Goal: Information Seeking & Learning: Learn about a topic

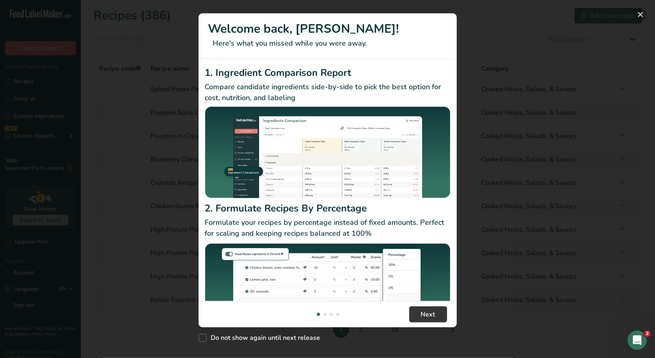
click at [639, 18] on button "New Features" at bounding box center [640, 14] width 13 height 13
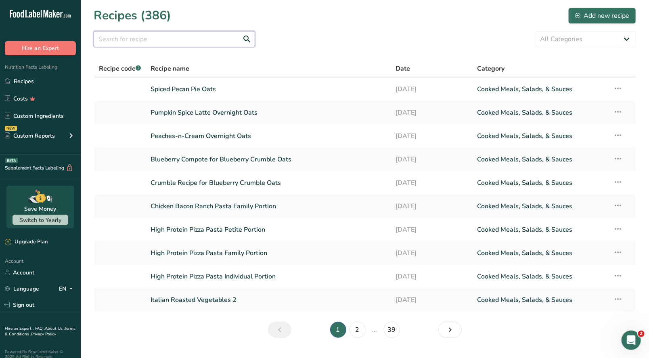
click at [147, 38] on input "text" at bounding box center [174, 39] width 161 height 16
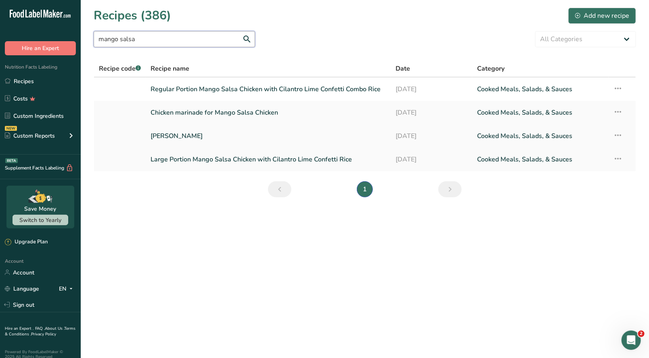
type input "mango salsa"
click at [169, 140] on link "Mango Salsa" at bounding box center [268, 136] width 235 height 17
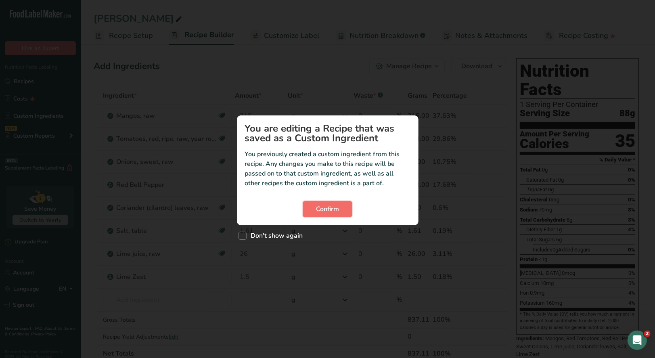
click at [331, 209] on span "Confirm" at bounding box center [327, 209] width 23 height 10
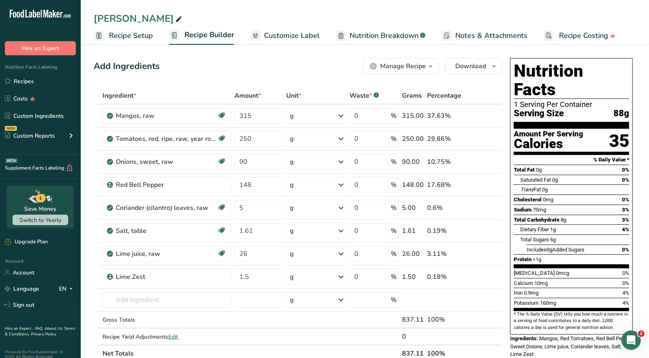
click at [432, 65] on icon "button" at bounding box center [431, 66] width 6 height 10
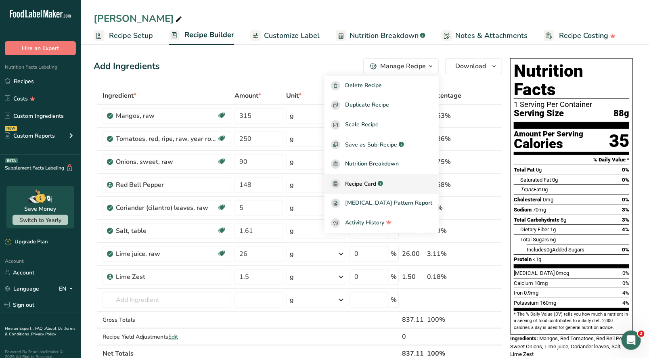
click at [376, 180] on span "Recipe Card" at bounding box center [360, 184] width 31 height 8
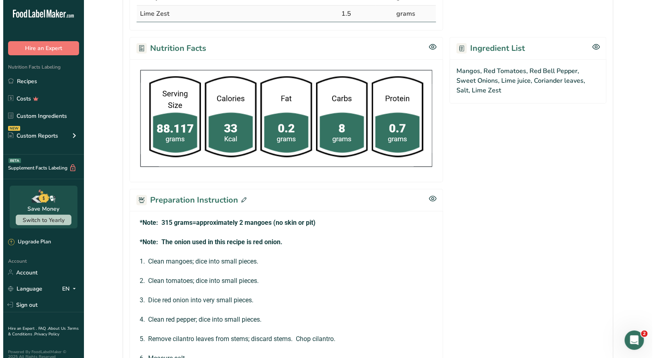
scroll to position [404, 0]
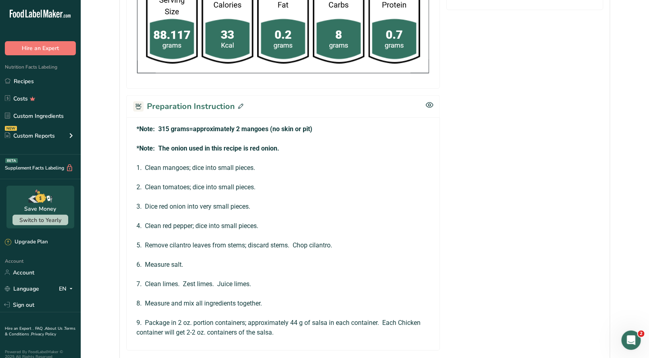
click at [240, 105] on icon at bounding box center [240, 106] width 5 height 5
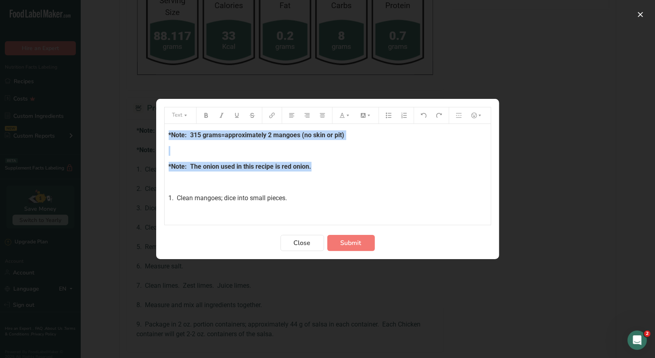
drag, startPoint x: 312, startPoint y: 167, endPoint x: 160, endPoint y: 127, distance: 157.8
click at [160, 127] on section "Text *Note: 315 grams=approximately 2 mangoes (no skin or pit) ﻿ *Note: The oni…" at bounding box center [327, 179] width 343 height 160
click at [342, 115] on icon "Preparation instructions modal" at bounding box center [342, 115] width 5 height 5
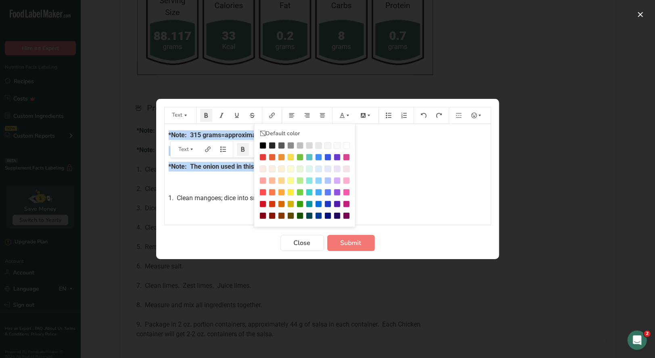
drag, startPoint x: 263, startPoint y: 157, endPoint x: 321, endPoint y: 158, distance: 57.8
click at [263, 156] on div "Preparation instructions modal" at bounding box center [263, 157] width 7 height 7
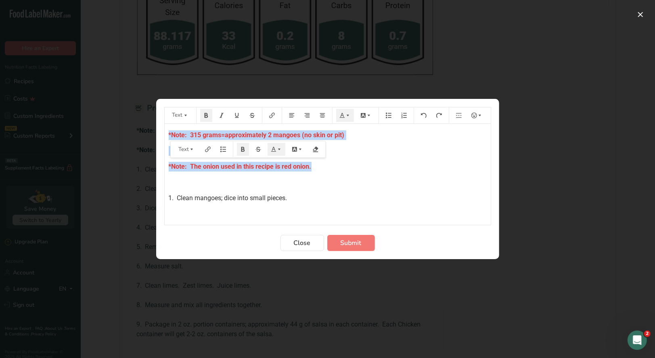
click at [378, 159] on div "*Note: 315 grams=approximately 2 mangoes (no skin or pit) ﻿ *Note: The onion us…" at bounding box center [328, 294] width 326 height 341
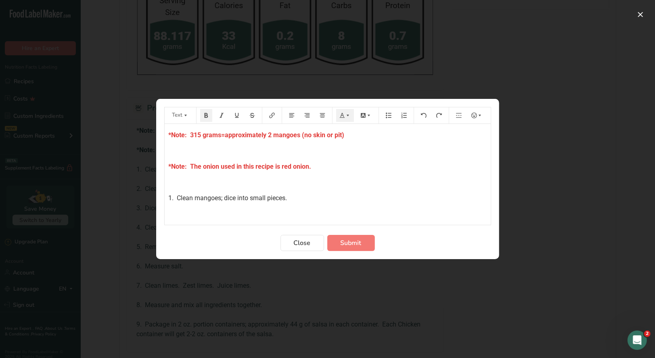
click at [349, 134] on p "*Note: 315 grams=approximately 2 mangoes (no skin or pit)" at bounding box center [328, 135] width 318 height 10
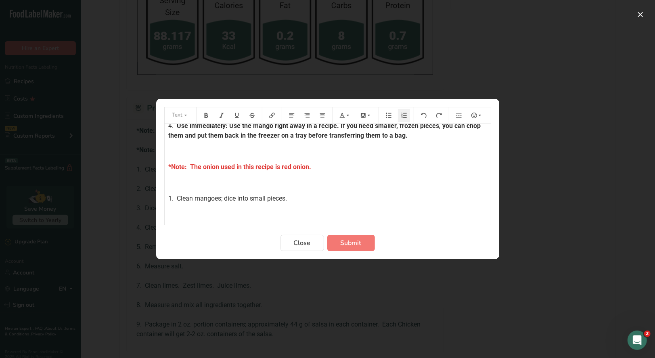
scroll to position [121, 0]
drag, startPoint x: 315, startPoint y: 166, endPoint x: 166, endPoint y: 167, distance: 149.0
click at [166, 167] on div "*Note: 315 grams=approximately 2 mangoes (no skin or pit) How to prepare a whol…" at bounding box center [328, 234] width 326 height 462
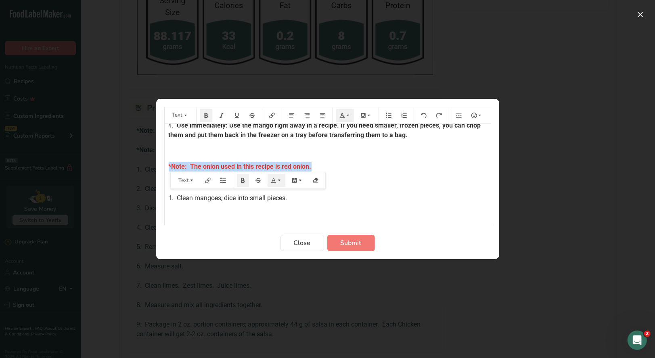
copy span "*Note: The onion used in this recipe is red onion."
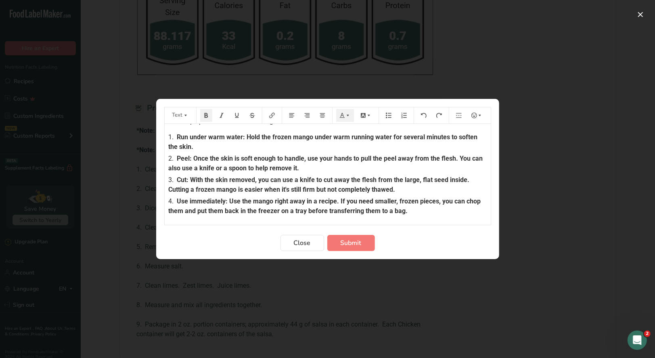
scroll to position [0, 0]
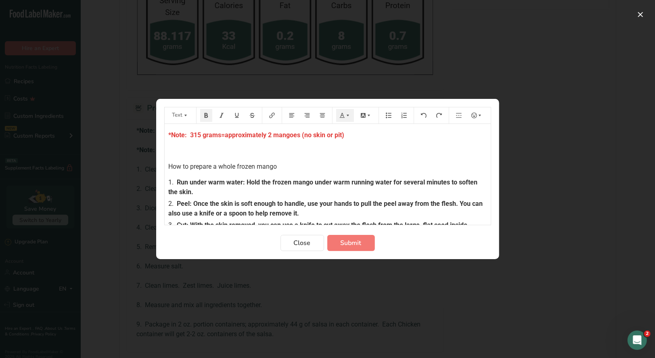
click at [166, 134] on div "*Note: 315 grams=approximately 2 mangoes (no skin or pit) How to prepare a whol…" at bounding box center [328, 355] width 326 height 462
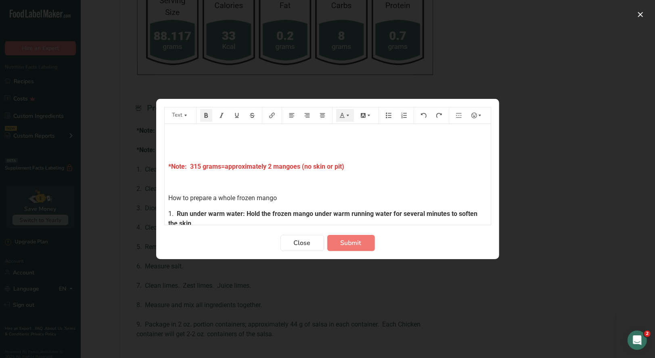
click at [173, 133] on p "﻿" at bounding box center [328, 135] width 318 height 10
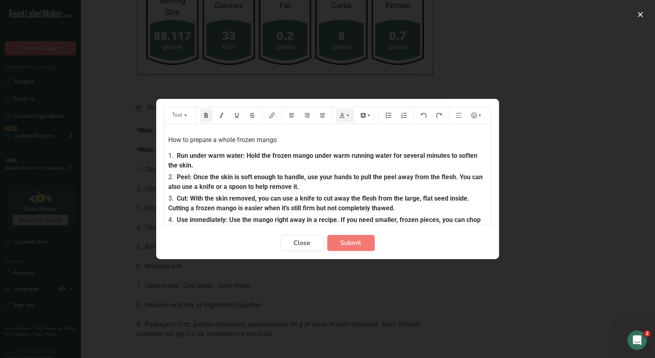
scroll to position [40, 0]
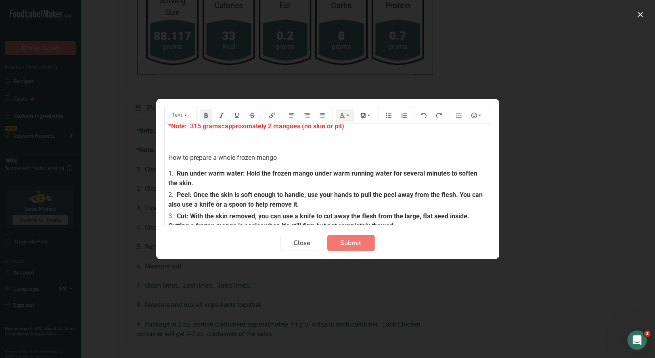
click at [279, 158] on p "How to prepare a whole frozen mango" at bounding box center [328, 158] width 318 height 10
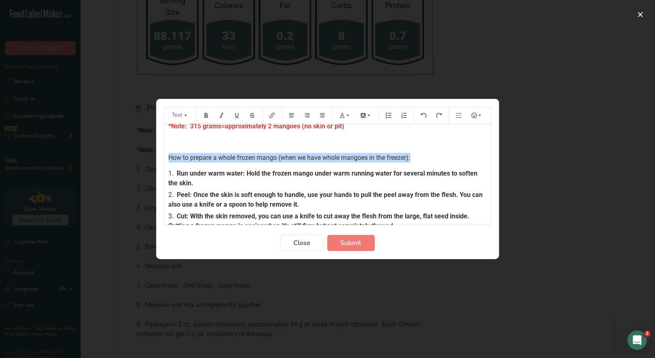
drag, startPoint x: 415, startPoint y: 156, endPoint x: 168, endPoint y: 149, distance: 246.8
click at [166, 150] on div "*Note: The onion used in this recipe is red onion. ﻿ *Note: 315 grams=approxima…" at bounding box center [328, 330] width 326 height 493
click at [342, 117] on icon "Preparation instructions modal" at bounding box center [342, 115] width 5 height 5
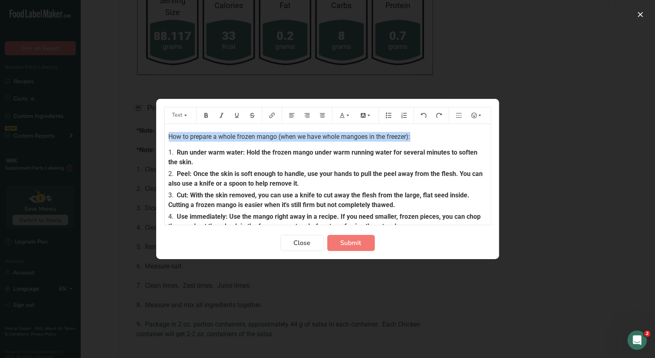
scroll to position [161, 0]
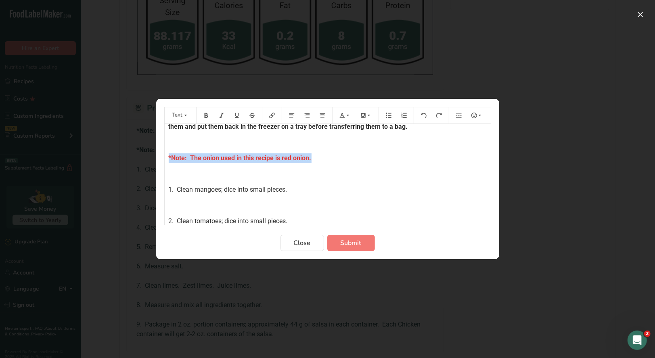
drag, startPoint x: 315, startPoint y: 158, endPoint x: 135, endPoint y: 158, distance: 179.7
click at [134, 158] on div "Text Default color *Note: The onion used in this recipe is red onion. ﻿ *Note: …" at bounding box center [327, 179] width 655 height 358
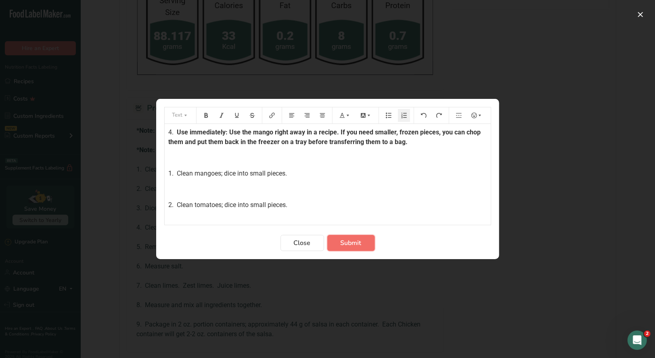
click at [356, 241] on span "Submit" at bounding box center [351, 243] width 21 height 10
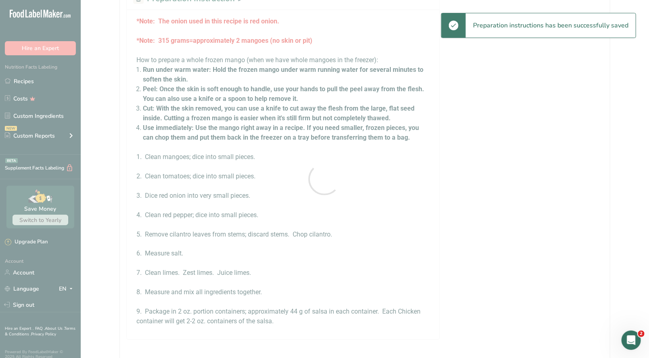
scroll to position [404, 0]
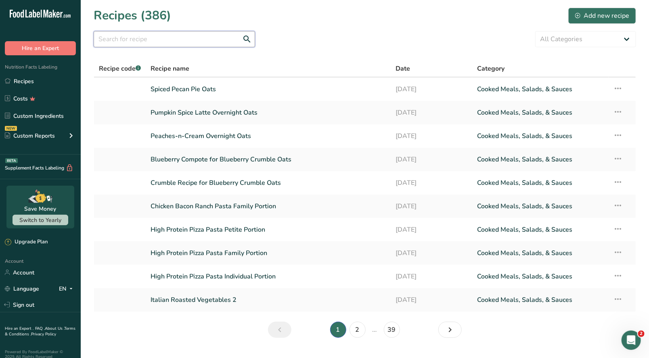
drag, startPoint x: 135, startPoint y: 41, endPoint x: 139, endPoint y: 42, distance: 4.3
click at [135, 40] on input "text" at bounding box center [174, 39] width 161 height 16
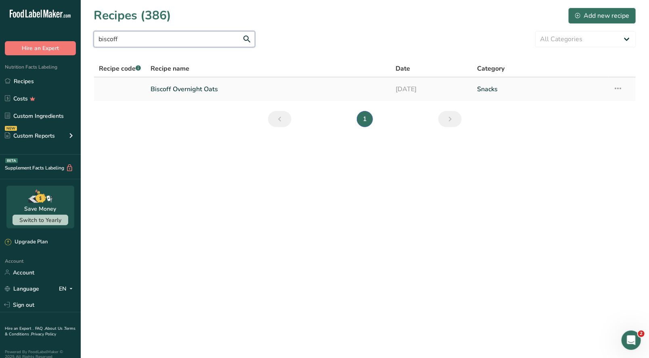
type input "biscoff"
click at [183, 94] on link "Biscoff Overnight Oats" at bounding box center [268, 89] width 235 height 17
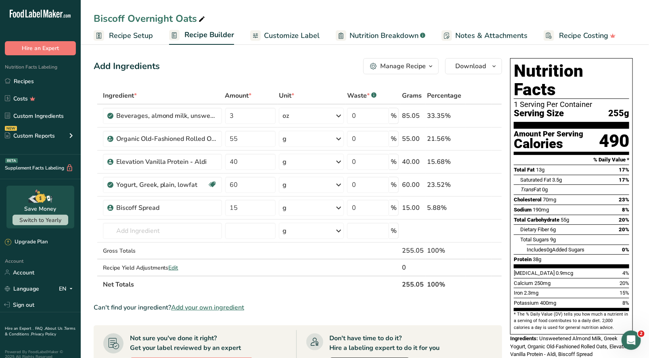
click at [422, 65] on div "Manage Recipe" at bounding box center [403, 66] width 46 height 10
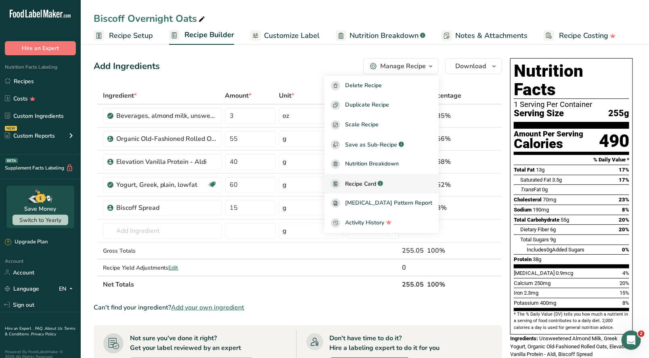
click at [376, 184] on span "Recipe Card" at bounding box center [360, 184] width 31 height 8
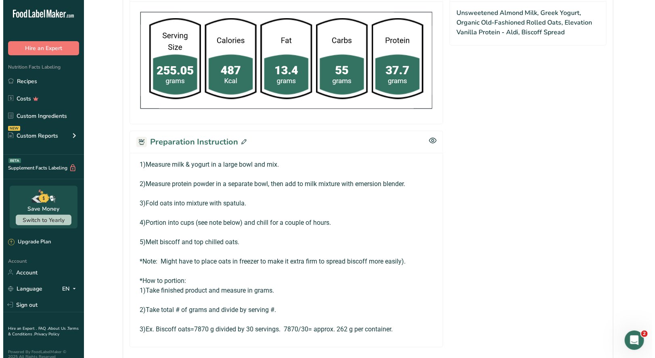
scroll to position [323, 0]
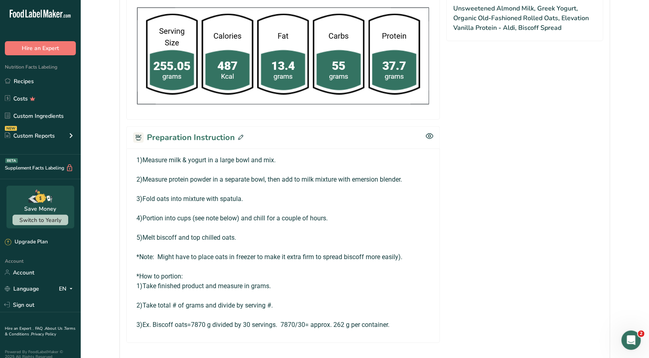
click at [238, 136] on icon at bounding box center [240, 137] width 5 height 5
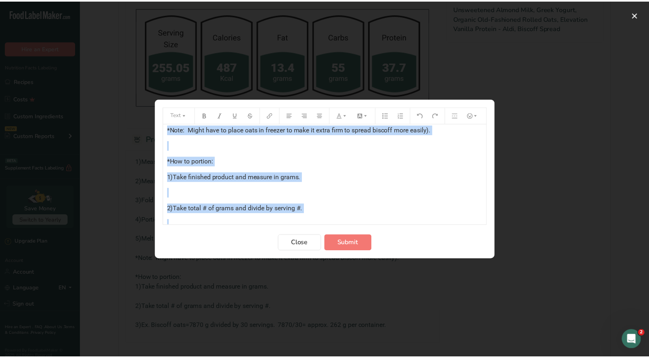
scroll to position [189, 0]
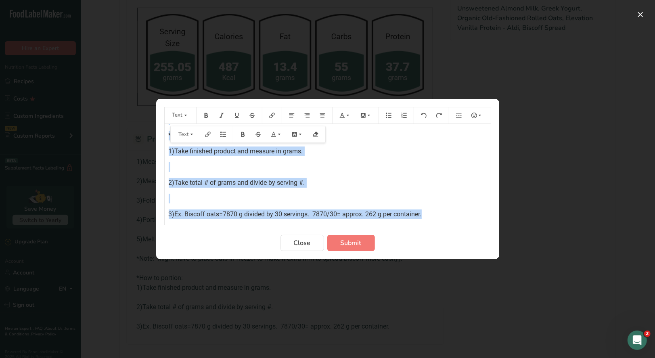
drag, startPoint x: 166, startPoint y: 135, endPoint x: 457, endPoint y: 214, distance: 301.3
click at [457, 214] on div "1)Measure milk & yogurt in a large bowl and mix. ﻿ 2)Measure protein powder in …" at bounding box center [328, 77] width 326 height 284
copy div "1)Measure milk & yogurt in a large bowl and mix. ﻿ 2)Measure protein powder in …"
click at [300, 244] on span "Close" at bounding box center [302, 243] width 17 height 10
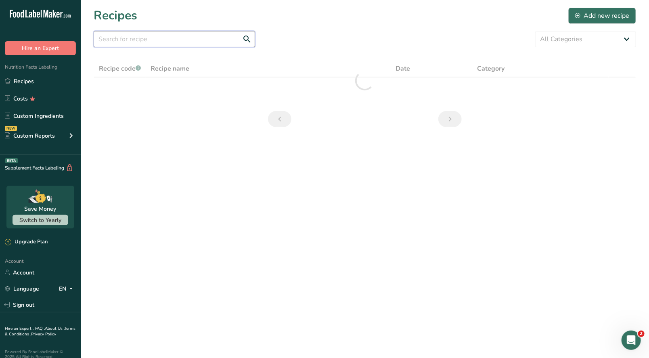
click at [148, 41] on input "text" at bounding box center [174, 39] width 161 height 16
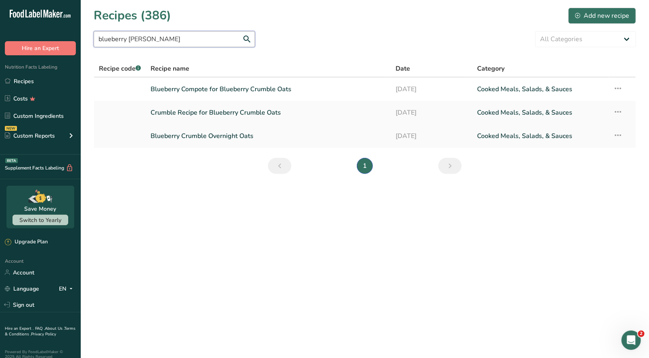
type input "blueberry crum"
click at [206, 137] on link "Blueberry Crumble Overnight Oats" at bounding box center [268, 136] width 235 height 17
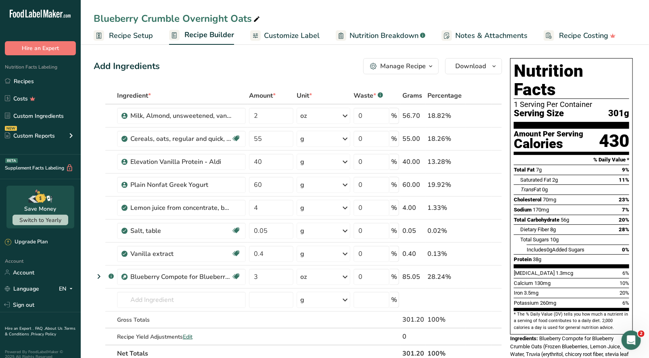
click at [426, 65] on div "Manage Recipe" at bounding box center [403, 66] width 46 height 10
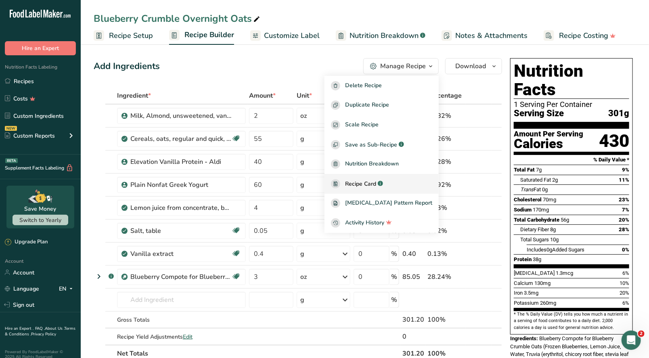
click at [376, 184] on span "Recipe Card" at bounding box center [360, 184] width 31 height 8
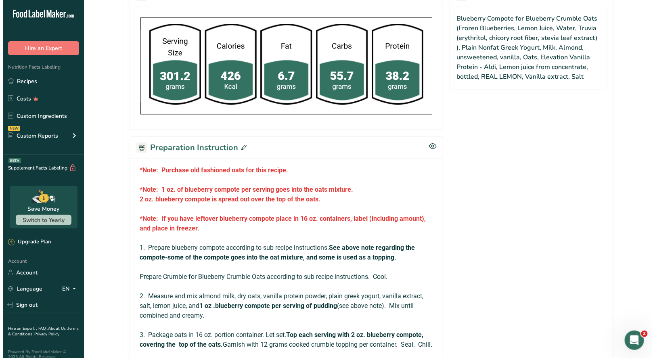
scroll to position [363, 0]
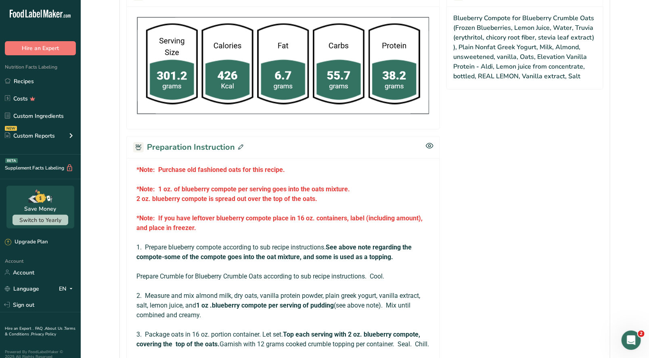
click at [239, 145] on icon at bounding box center [240, 147] width 5 height 5
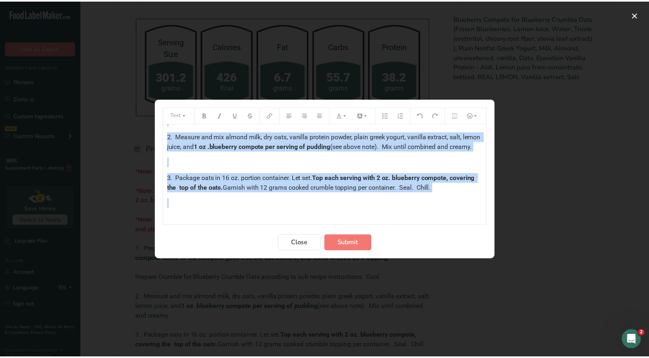
scroll to position [206, 0]
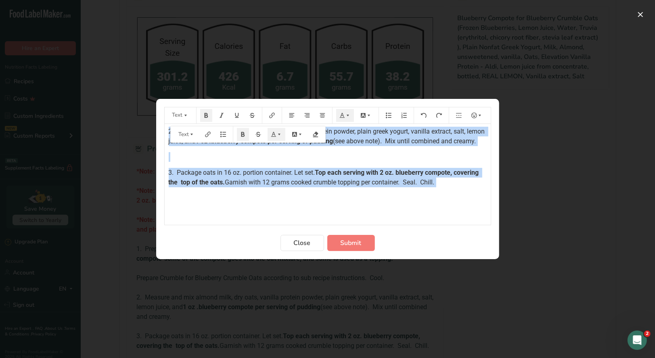
drag, startPoint x: 166, startPoint y: 134, endPoint x: 479, endPoint y: 197, distance: 318.9
click at [479, 197] on div "*Note: Purchase old fashioned oats for this recipe. ﻿ *Note: 1 oz. of blueberry…" at bounding box center [328, 73] width 326 height 291
copy div "*Note: Purchase old fashioned oats for this recipe. ﻿ *Note: 1 oz. of blueberry…"
drag, startPoint x: 304, startPoint y: 246, endPoint x: 336, endPoint y: 172, distance: 80.5
click at [306, 241] on span "Close" at bounding box center [302, 243] width 17 height 10
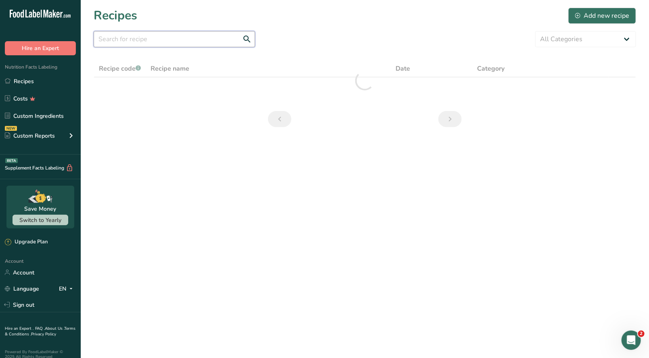
click at [163, 42] on input "text" at bounding box center [174, 39] width 161 height 16
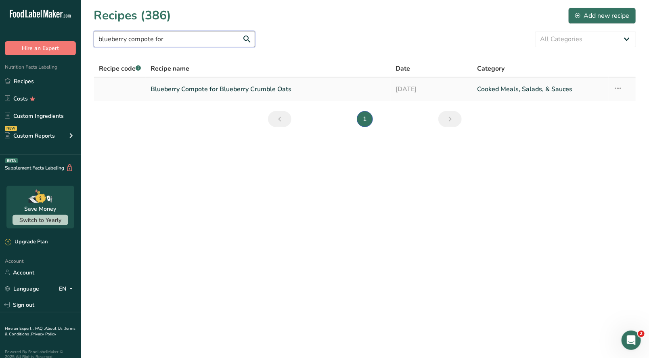
type input "blueberry compote for"
click at [241, 93] on link "Blueberry Compote for Blueberry Crumble Oats" at bounding box center [268, 89] width 235 height 17
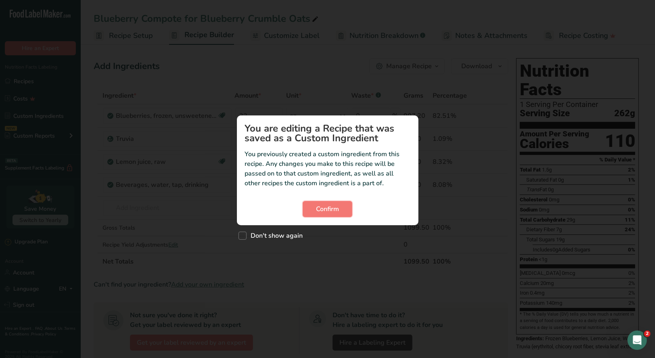
drag, startPoint x: 329, startPoint y: 215, endPoint x: 359, endPoint y: 190, distance: 39.0
click at [329, 215] on button "Confirm" at bounding box center [328, 209] width 50 height 16
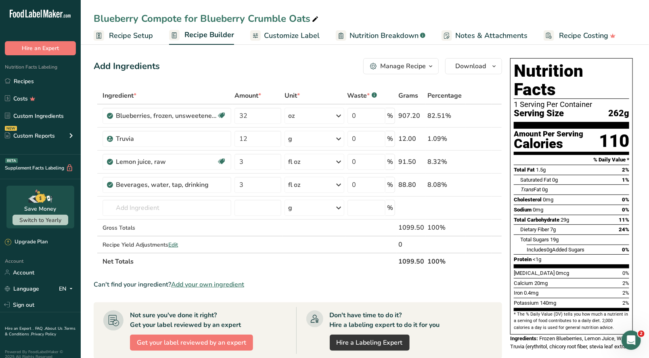
click at [430, 72] on button "Manage Recipe" at bounding box center [400, 66] width 75 height 16
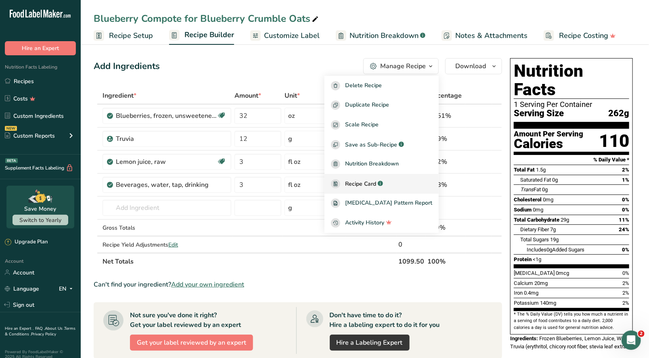
click at [376, 180] on span "Recipe Card" at bounding box center [360, 184] width 31 height 8
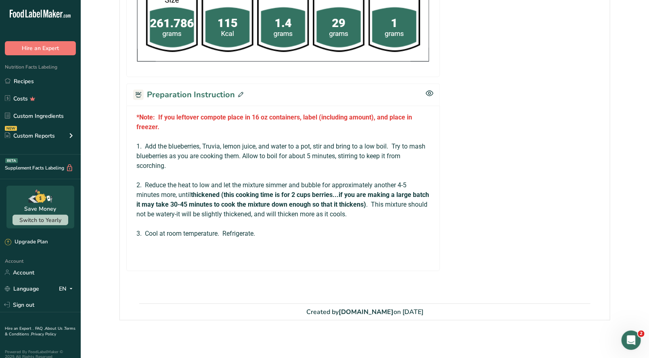
click at [238, 92] on icon at bounding box center [240, 94] width 5 height 5
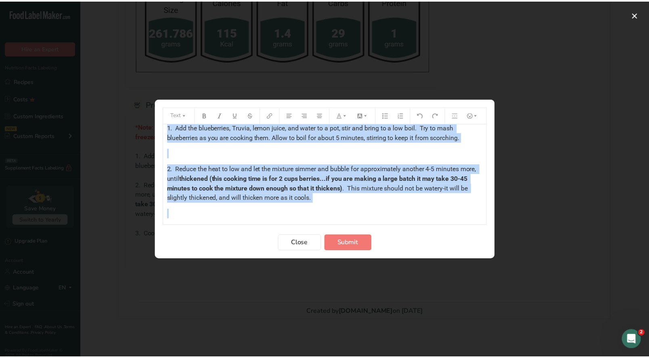
scroll to position [86, 0]
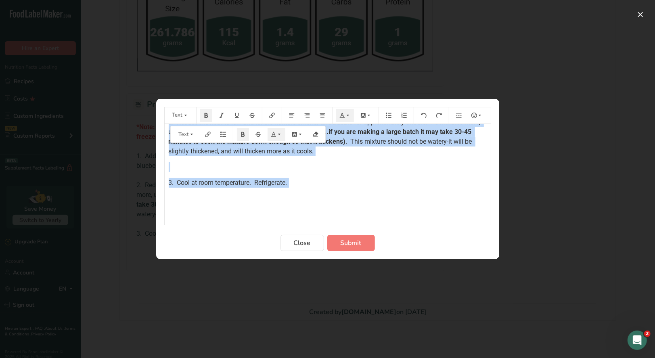
drag, startPoint x: 167, startPoint y: 132, endPoint x: 331, endPoint y: 193, distance: 175.3
click at [331, 193] on div "*Note: If you leftover compote place in 16 oz containers, label (including amou…" at bounding box center [328, 128] width 326 height 181
copy div "*Note: If you leftover compote place in 16 oz containers, label (including amou…"
click at [300, 243] on span "Close" at bounding box center [302, 243] width 17 height 10
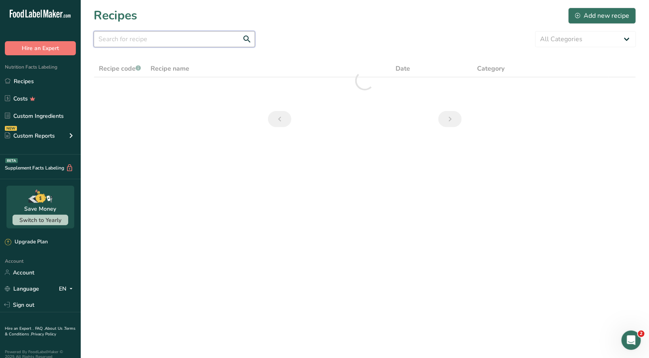
click at [166, 41] on input "text" at bounding box center [174, 39] width 161 height 16
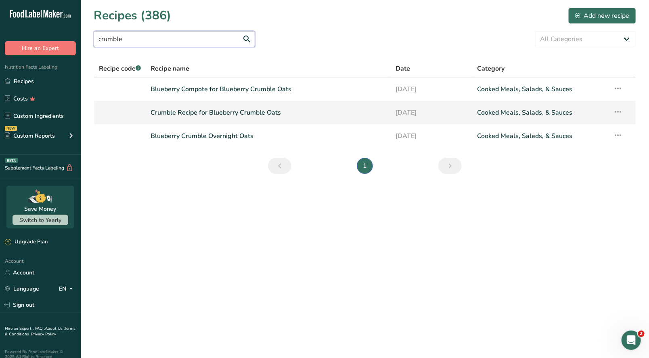
type input "crumble"
click at [194, 116] on link "Crumble Recipe for Blueberry Crumble Oats" at bounding box center [268, 112] width 235 height 17
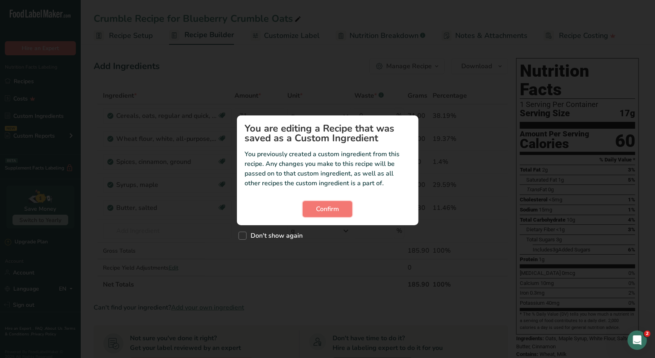
drag, startPoint x: 336, startPoint y: 209, endPoint x: 382, endPoint y: 164, distance: 64.3
click at [335, 209] on span "Confirm" at bounding box center [327, 209] width 23 height 10
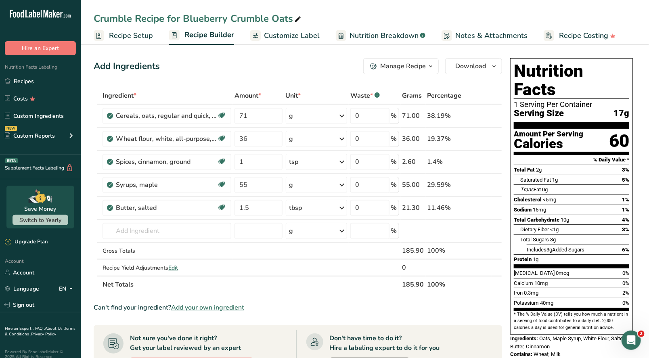
click at [432, 68] on icon "button" at bounding box center [431, 66] width 6 height 10
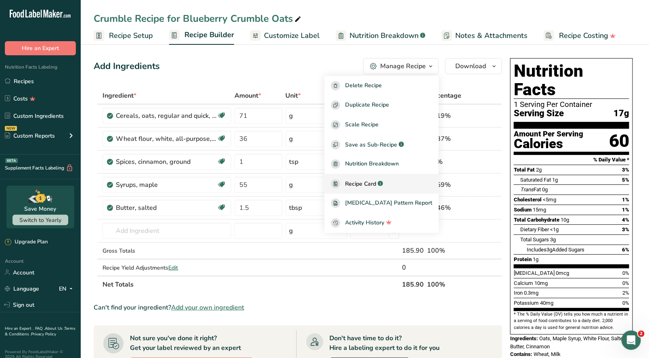
drag, startPoint x: 378, startPoint y: 183, endPoint x: 383, endPoint y: 184, distance: 4.9
click at [376, 183] on span "Recipe Card" at bounding box center [360, 184] width 31 height 8
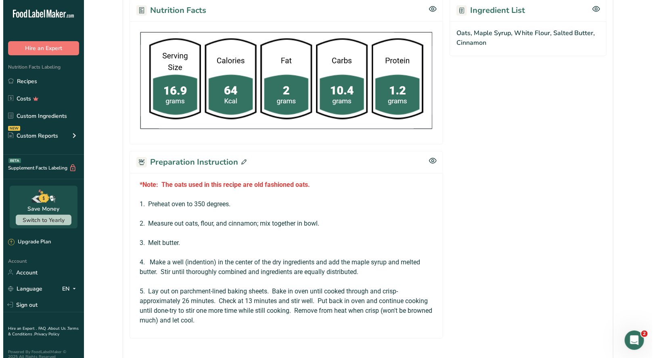
scroll to position [363, 0]
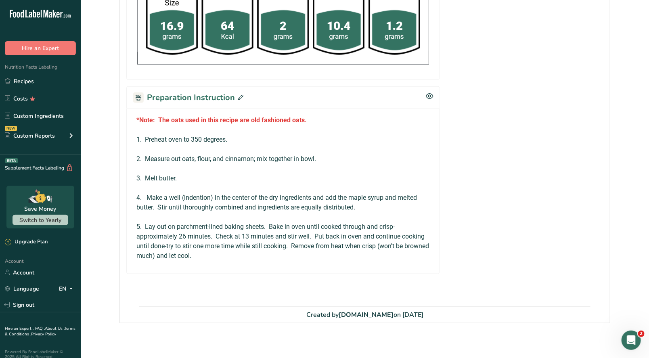
click at [239, 95] on icon at bounding box center [240, 97] width 5 height 5
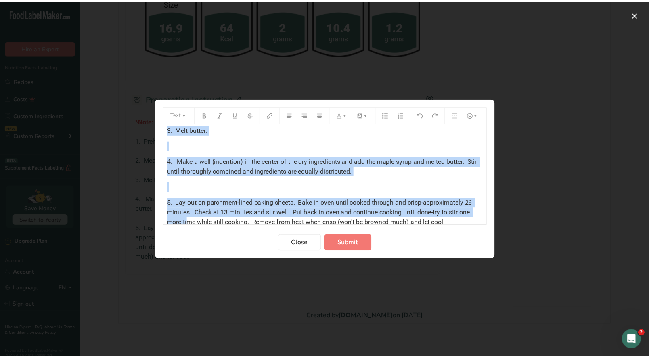
scroll to position [108, 0]
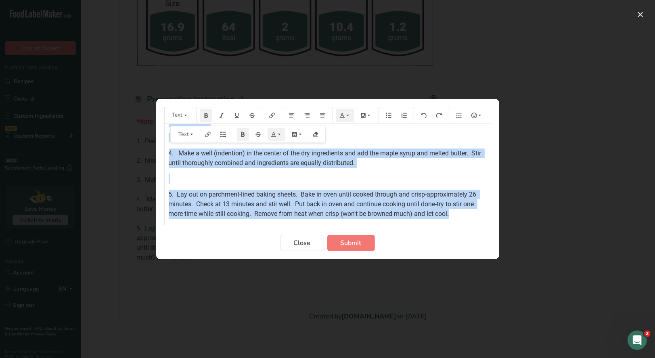
drag, startPoint x: 167, startPoint y: 142, endPoint x: 466, endPoint y: 219, distance: 308.6
click at [466, 219] on div "*Note: The oats used in this recipe are old fashioned oats. ﻿ 1. Preheat oven t…" at bounding box center [328, 174] width 326 height 101
copy div "*Note: The oats used in this recipe are old fashioned oats. ﻿ 1. Preheat oven t…"
drag, startPoint x: 304, startPoint y: 244, endPoint x: 306, endPoint y: 239, distance: 6.0
click at [304, 242] on span "Close" at bounding box center [302, 243] width 17 height 10
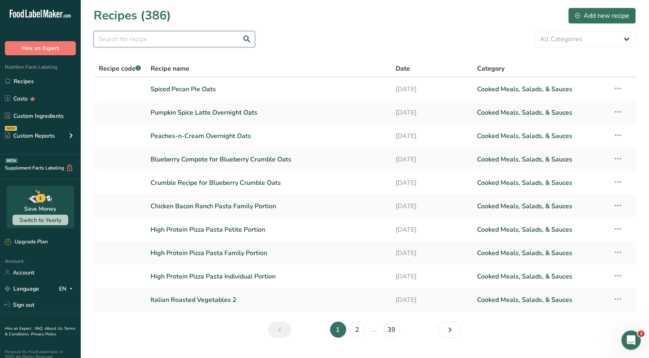
click at [116, 37] on input "text" at bounding box center [174, 39] width 161 height 16
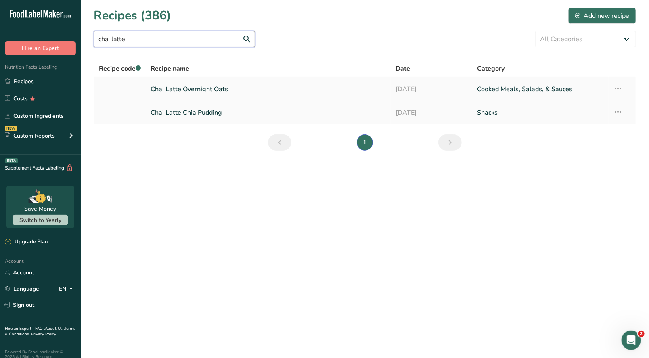
type input "chai latte"
click at [175, 90] on link "Chai Latte Overnight Oats" at bounding box center [268, 89] width 235 height 17
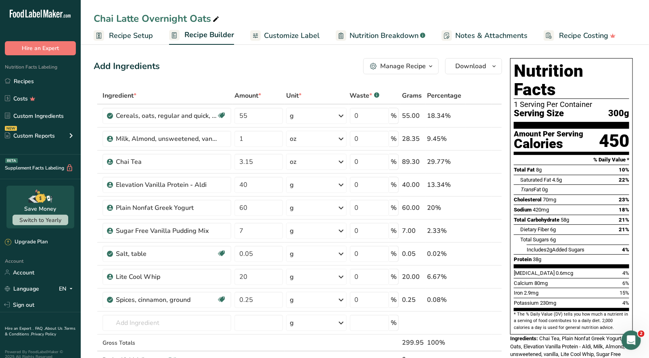
click at [409, 61] on div "Manage Recipe" at bounding box center [403, 66] width 46 height 10
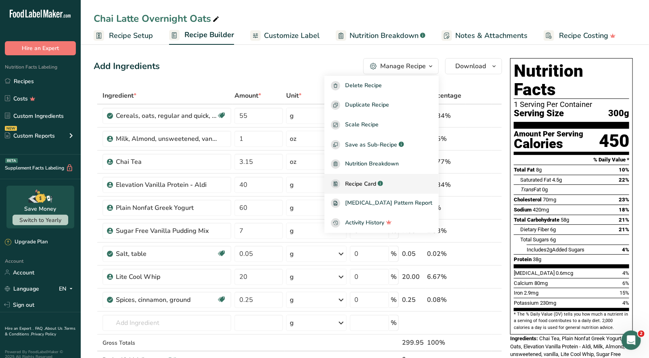
click at [376, 185] on span "Recipe Card" at bounding box center [360, 184] width 31 height 8
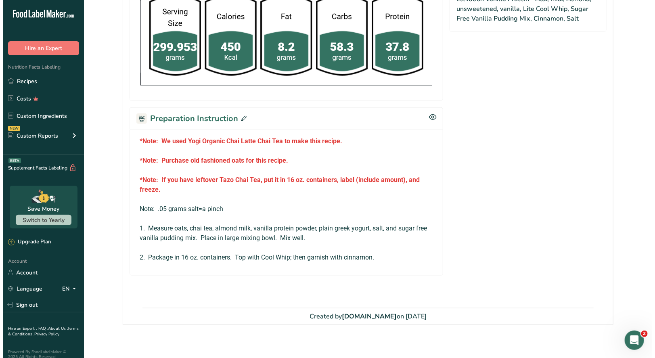
scroll to position [412, 0]
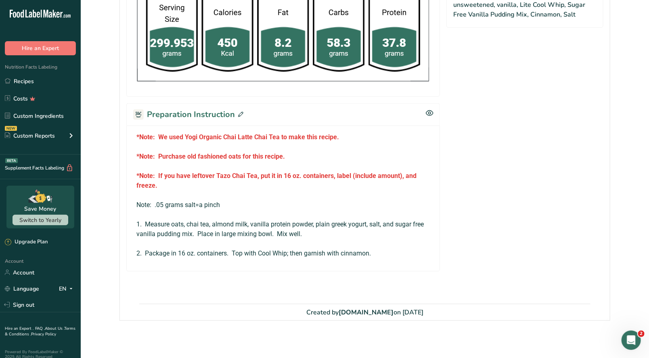
click at [239, 113] on icon at bounding box center [240, 114] width 5 height 5
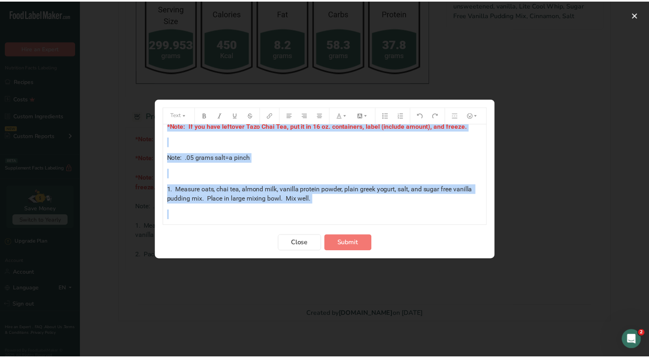
scroll to position [88, 0]
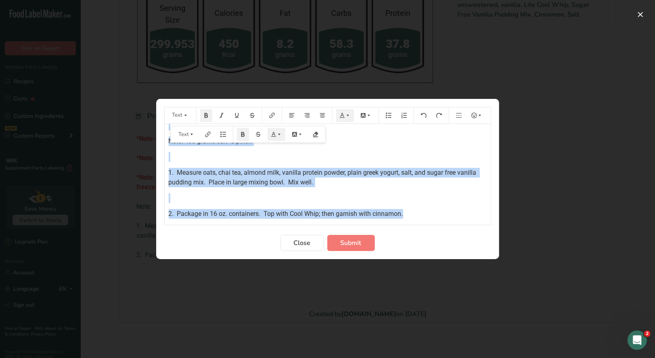
drag, startPoint x: 166, startPoint y: 135, endPoint x: 472, endPoint y: 222, distance: 318.1
click at [472, 222] on div "*Note: We used Yogi Organic Chai Latte Chai Tea to make this recipe. ﻿ *Note: P…" at bounding box center [328, 174] width 326 height 101
copy div "*Note: We used Yogi Organic Chai Latte Chai Tea to make this recipe. ﻿ *Note: P…"
click at [304, 247] on button "Close" at bounding box center [303, 243] width 44 height 16
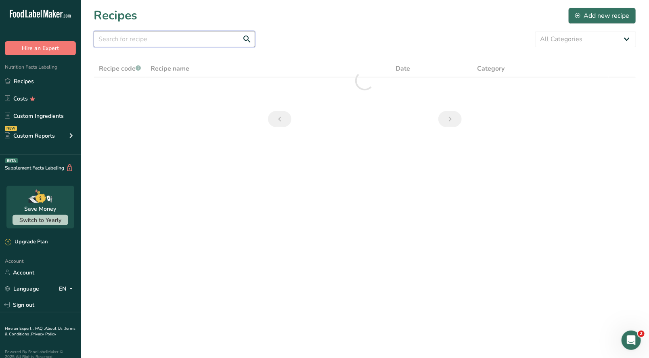
click at [145, 42] on input "text" at bounding box center [174, 39] width 161 height 16
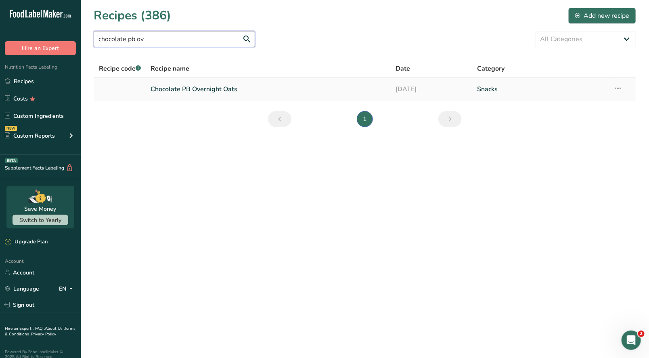
type input "chocolate pb ov"
click at [210, 88] on link "Chocolate PB Overnight Oats" at bounding box center [268, 89] width 235 height 17
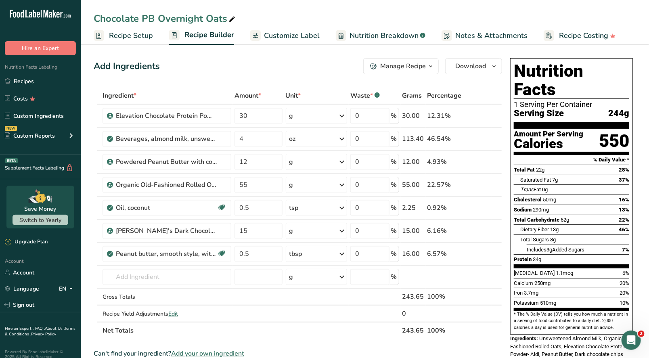
click at [422, 67] on div "Manage Recipe" at bounding box center [403, 66] width 46 height 10
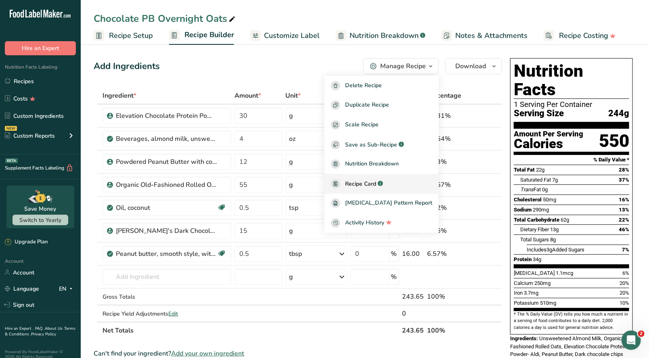
click at [374, 182] on span "Recipe Card" at bounding box center [360, 184] width 31 height 8
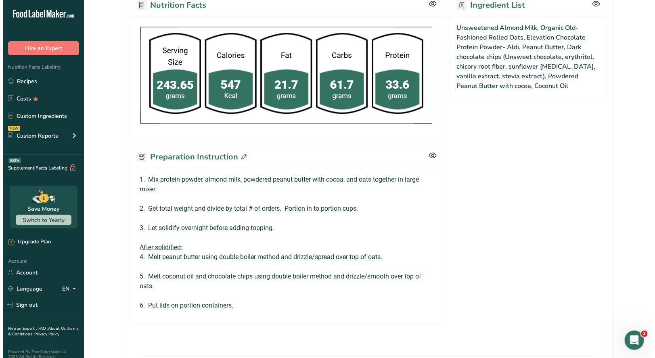
scroll to position [363, 0]
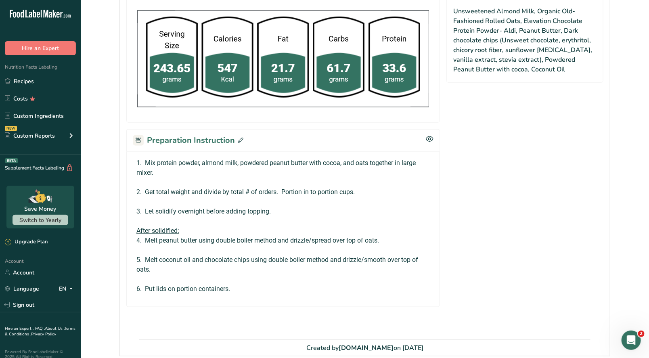
click at [240, 138] on icon at bounding box center [240, 140] width 5 height 5
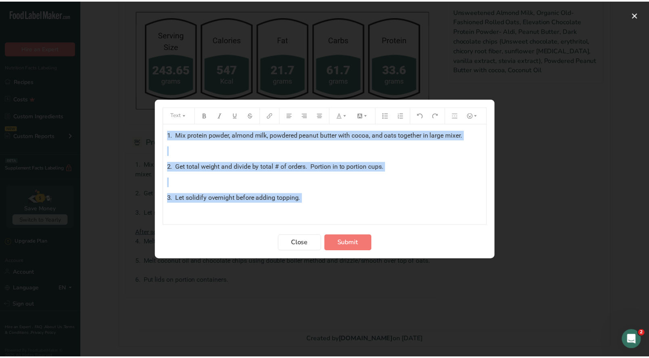
scroll to position [94, 0]
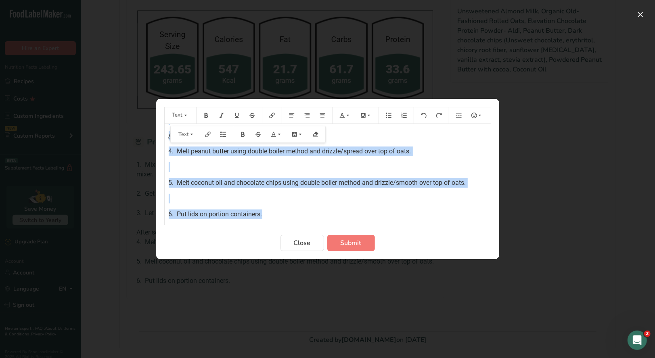
drag, startPoint x: 168, startPoint y: 135, endPoint x: 366, endPoint y: 210, distance: 211.8
click at [366, 210] on div "1. Mix protein powder, almond milk, powdered peanut butter with cocoa, and oats…" at bounding box center [328, 124] width 326 height 189
copy div "1. Mix protein powder, almond milk, powdered peanut butter with cocoa, and oats…"
click at [296, 245] on span "Close" at bounding box center [302, 243] width 17 height 10
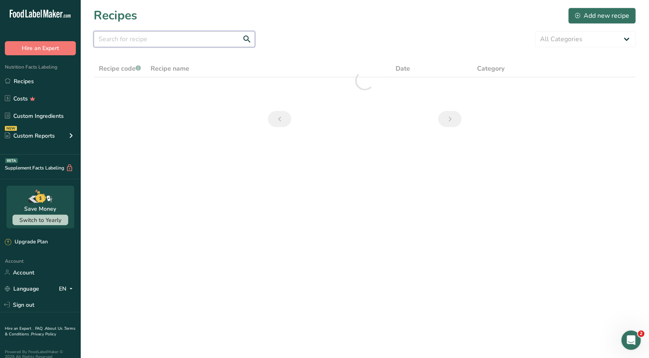
click at [141, 44] on input "text" at bounding box center [174, 39] width 161 height 16
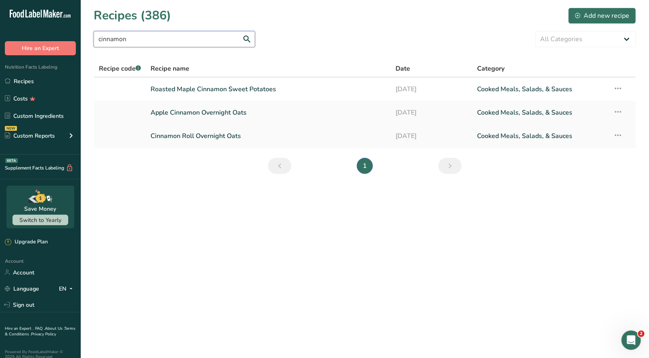
type input "cinnamon"
click at [185, 133] on link "Cinnamon Roll Overnight Oats" at bounding box center [268, 136] width 235 height 17
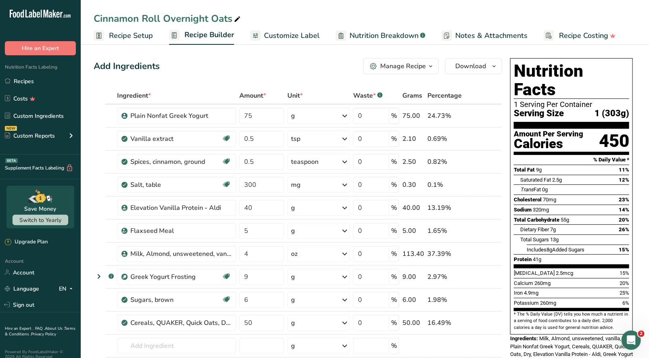
click at [426, 72] on button "Manage Recipe" at bounding box center [400, 66] width 75 height 16
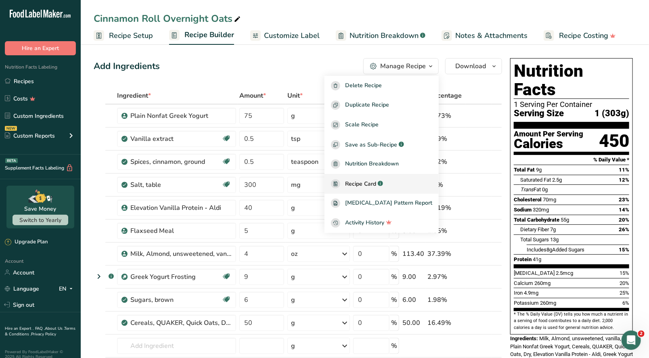
click at [376, 185] on span "Recipe Card" at bounding box center [360, 184] width 31 height 8
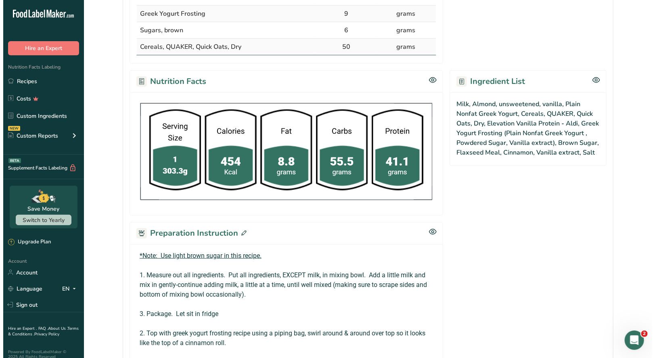
scroll to position [400, 0]
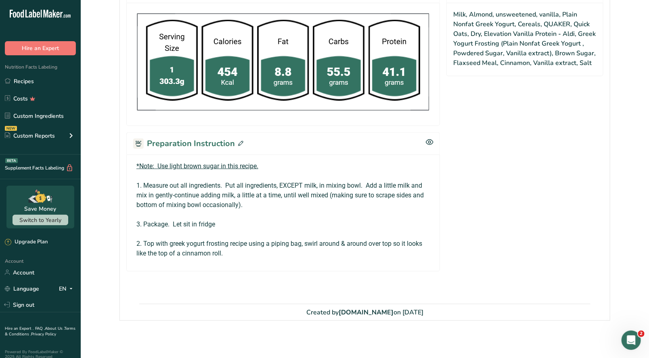
click at [239, 142] on icon at bounding box center [240, 143] width 5 height 5
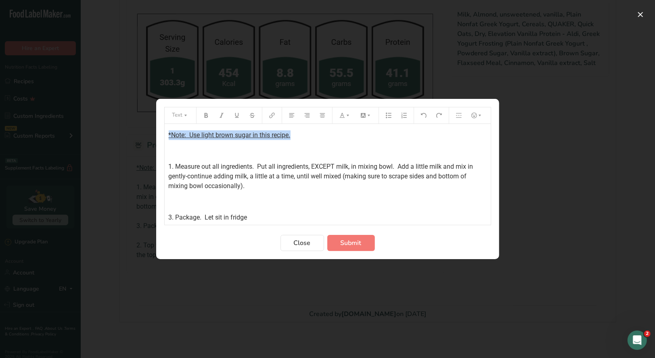
drag, startPoint x: 296, startPoint y: 136, endPoint x: 164, endPoint y: 134, distance: 132.0
click at [161, 136] on section "Text *Note: Use light brown sugar in this recipe. ﻿ 1. Measure out all ingredie…" at bounding box center [327, 179] width 343 height 160
drag, startPoint x: 206, startPoint y: 116, endPoint x: 210, endPoint y: 117, distance: 4.1
click at [206, 116] on icon "Preparation instructions modal" at bounding box center [206, 116] width 6 height 6
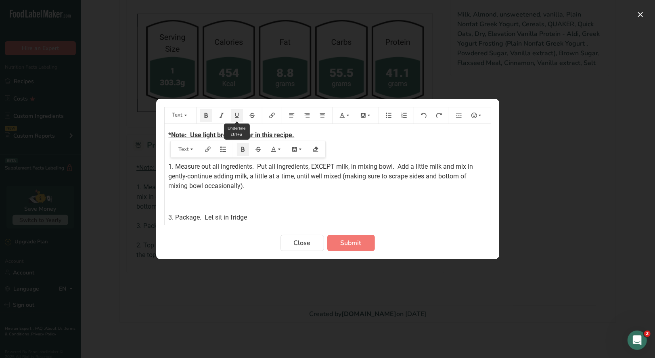
click at [238, 117] on icon "Preparation instructions modal" at bounding box center [237, 115] width 4 height 5
click at [345, 117] on icon "Preparation instructions modal" at bounding box center [348, 116] width 6 height 6
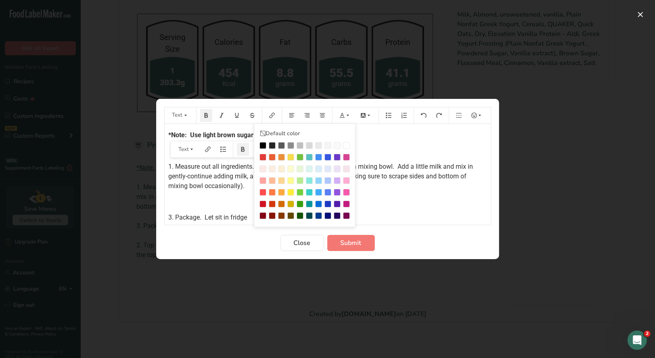
click at [262, 158] on div "Preparation instructions modal" at bounding box center [263, 157] width 7 height 7
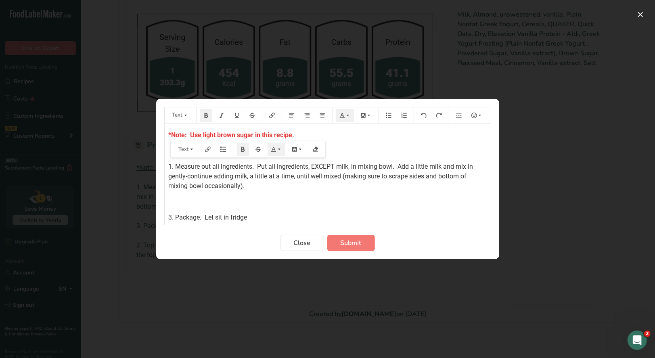
click at [369, 147] on p "﻿" at bounding box center [328, 151] width 318 height 10
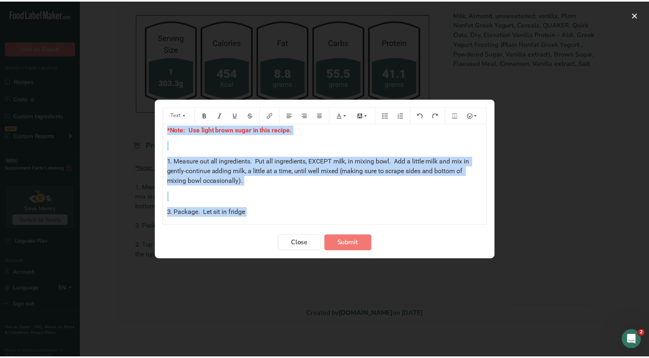
scroll to position [44, 0]
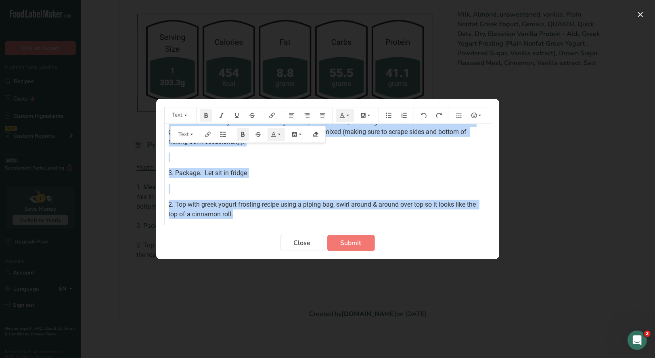
drag, startPoint x: 168, startPoint y: 134, endPoint x: 384, endPoint y: 219, distance: 232.0
click at [384, 219] on div "*Note: Use light brown sugar in this recipe. ﻿ 1. Measure out all ingredients. …" at bounding box center [328, 174] width 326 height 101
copy div "*Note: Use light brown sugar in this recipe. ﻿ 1. Measure out all ingredients. …"
click at [310, 245] on span "Close" at bounding box center [302, 243] width 17 height 10
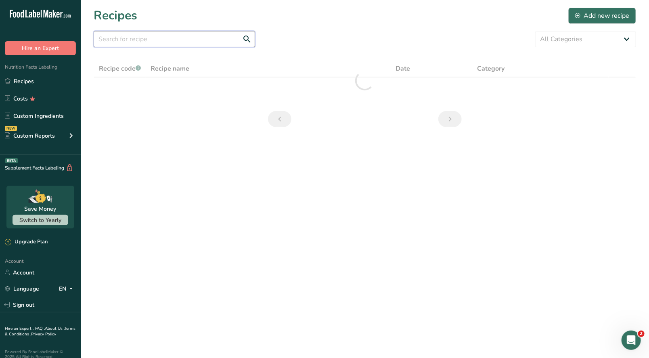
click at [135, 37] on input "text" at bounding box center [174, 39] width 161 height 16
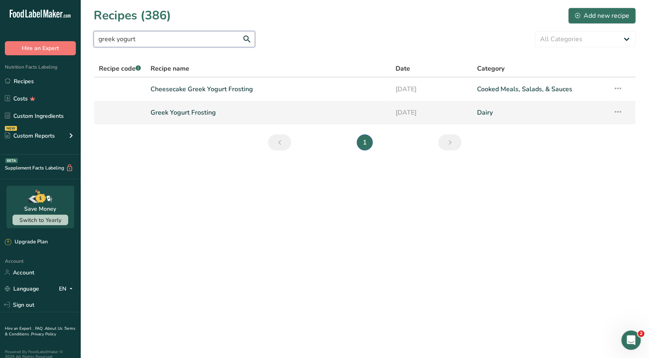
type input "greek yogurt"
click at [175, 110] on link "Greek Yogurt Frosting" at bounding box center [268, 112] width 235 height 17
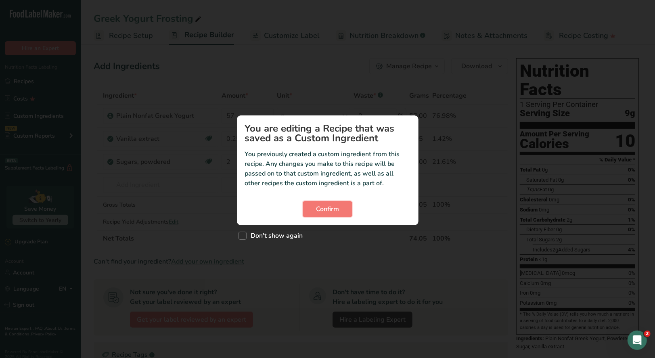
drag, startPoint x: 336, startPoint y: 212, endPoint x: 398, endPoint y: 156, distance: 84.1
click at [336, 211] on span "Confirm" at bounding box center [327, 209] width 23 height 10
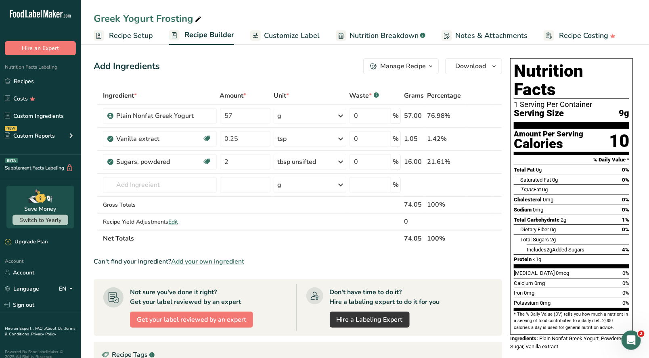
click at [430, 71] on icon "button" at bounding box center [431, 66] width 6 height 10
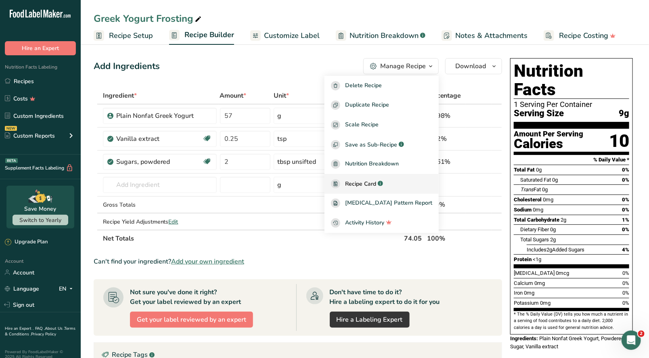
click at [374, 184] on span "Recipe Card" at bounding box center [360, 184] width 31 height 8
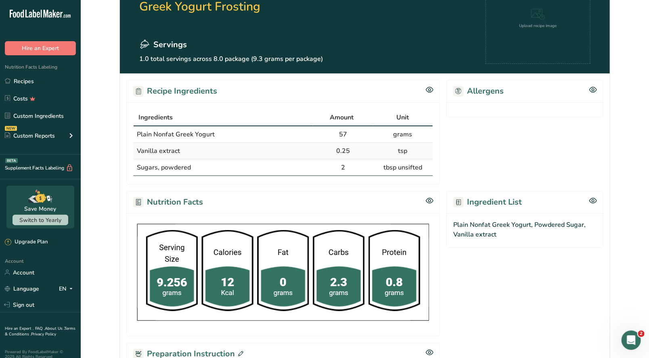
scroll to position [236, 0]
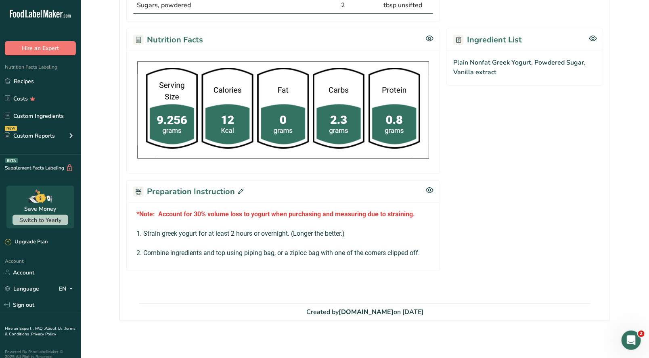
click at [241, 191] on icon at bounding box center [240, 191] width 5 height 5
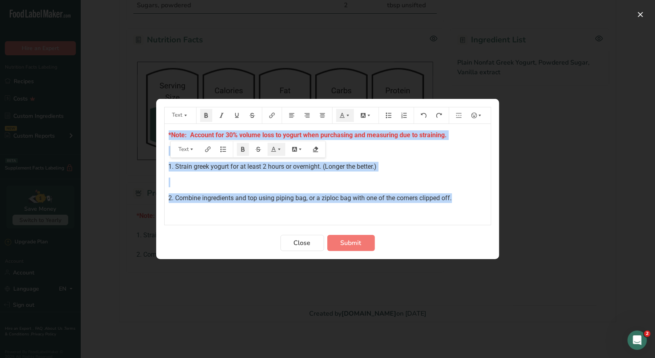
drag, startPoint x: 168, startPoint y: 134, endPoint x: 461, endPoint y: 202, distance: 301.8
click at [461, 202] on div "*Note: Account for 30% volume loss to yogurt when purchasing and measuring due …" at bounding box center [328, 174] width 326 height 101
copy div "*Note: Account for 30% volume loss to yogurt when purchasing and measuring due …"
drag, startPoint x: 305, startPoint y: 245, endPoint x: 306, endPoint y: 161, distance: 84.0
click at [305, 244] on span "Close" at bounding box center [302, 243] width 17 height 10
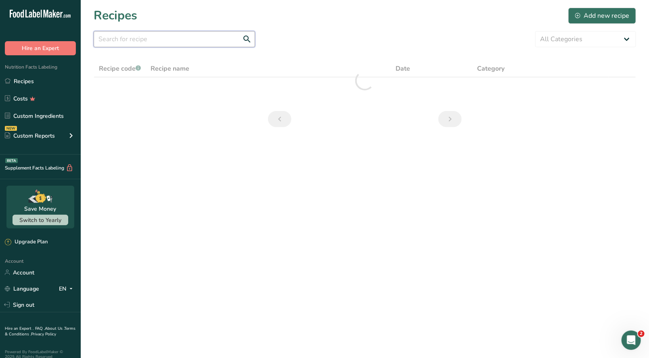
click at [115, 38] on input "text" at bounding box center [174, 39] width 161 height 16
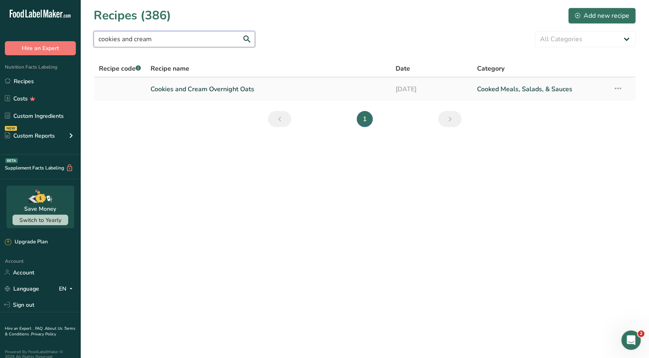
type input "cookies and cream"
click at [215, 93] on link "Cookies and Cream Overnight Oats" at bounding box center [268, 89] width 235 height 17
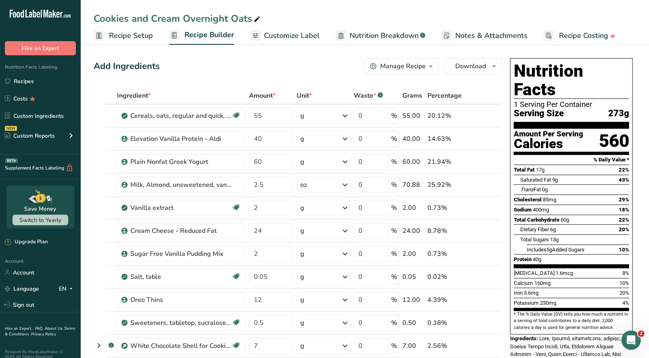
click at [427, 67] on span "button" at bounding box center [431, 66] width 10 height 10
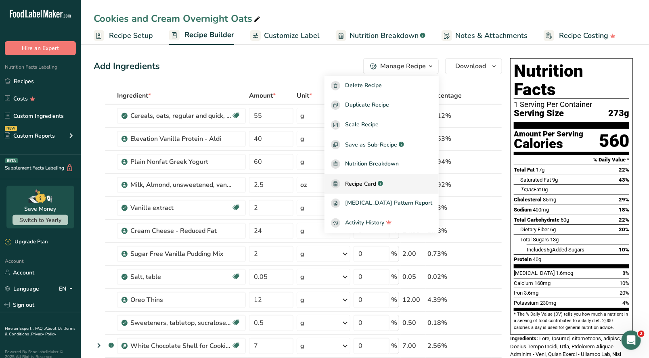
click at [376, 185] on span "Recipe Card" at bounding box center [360, 184] width 31 height 8
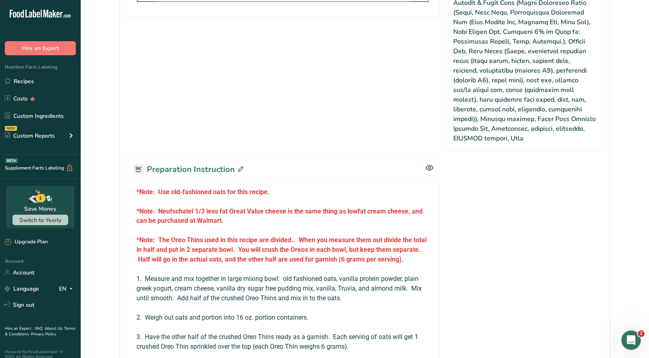
click at [239, 168] on icon at bounding box center [240, 169] width 5 height 5
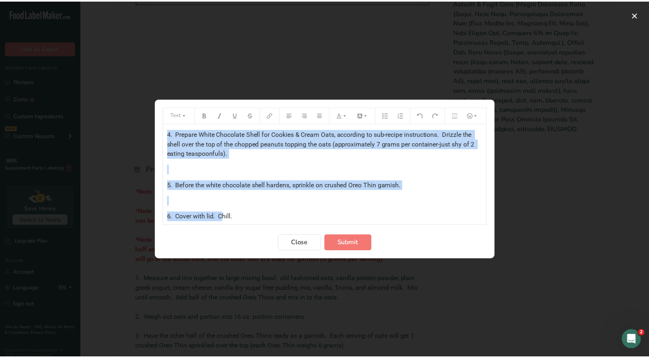
scroll to position [250, 0]
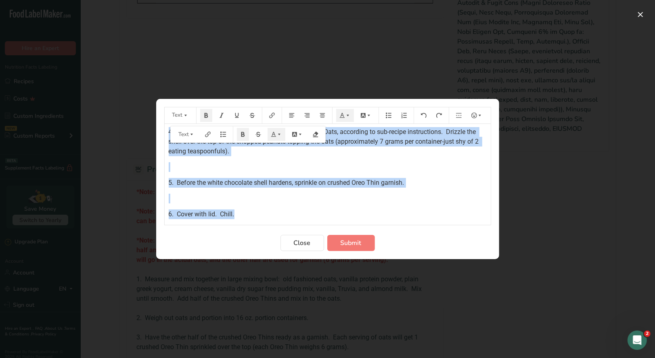
drag, startPoint x: 166, startPoint y: 134, endPoint x: 273, endPoint y: 225, distance: 140.3
click at [273, 225] on form "Text *Note: Use old-fashioned oats for this recipe. ﻿ *Note: Neufschatel 1/3 le…" at bounding box center [327, 179] width 327 height 144
copy div "*Note: Use old-fashioned oats for this recipe. ﻿ *Note: Neufschatel 1/3 less fa…"
drag, startPoint x: 306, startPoint y: 242, endPoint x: 306, endPoint y: 222, distance: 19.4
click at [306, 241] on span "Close" at bounding box center [302, 243] width 17 height 10
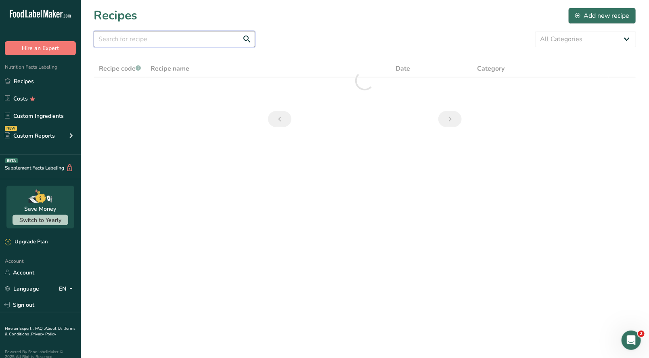
click at [126, 42] on input "text" at bounding box center [174, 39] width 161 height 16
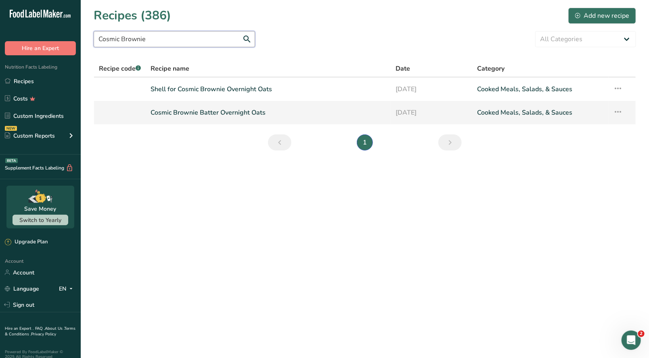
type input "Cosmic Brownie"
click at [201, 114] on link "Cosmic Brownie Batter Overnight Oats" at bounding box center [268, 112] width 235 height 17
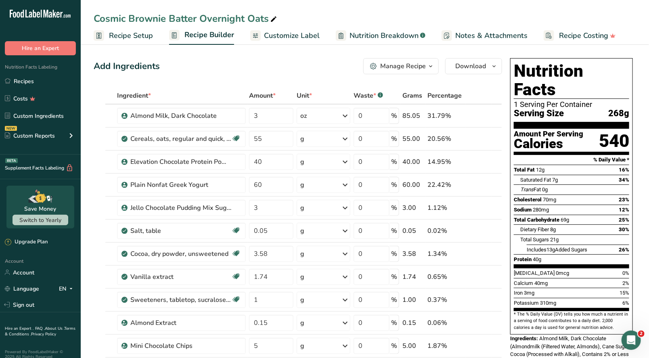
click at [434, 65] on icon "button" at bounding box center [431, 66] width 6 height 10
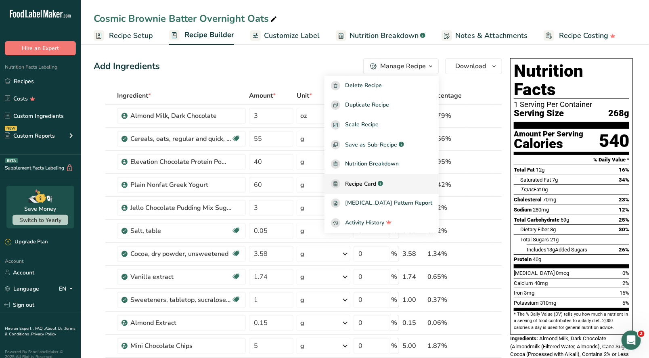
click at [376, 184] on span "Recipe Card" at bounding box center [360, 184] width 31 height 8
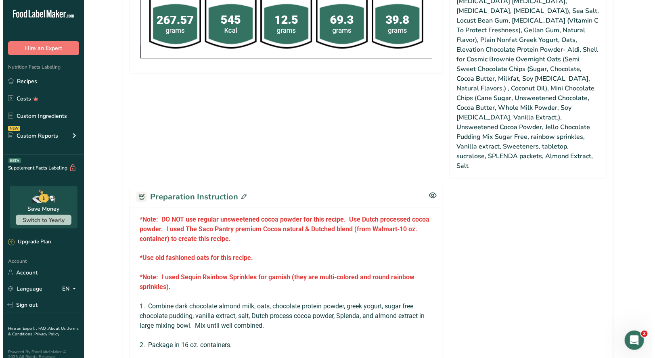
scroll to position [606, 0]
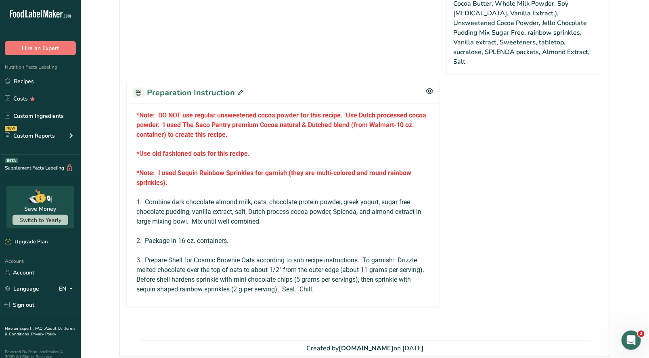
click at [240, 90] on icon at bounding box center [240, 92] width 5 height 5
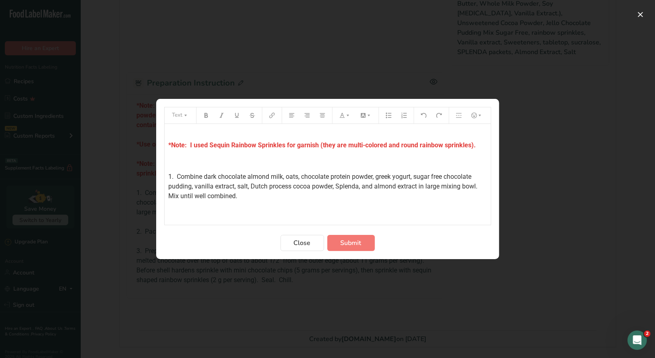
scroll to position [80, 0]
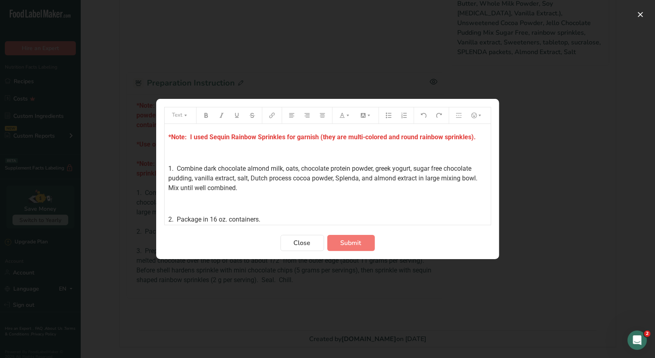
click at [478, 136] on p "*Note: I used Sequin Rainbow Sprinkles for garnish (they are multi-colored and …" at bounding box center [328, 137] width 318 height 10
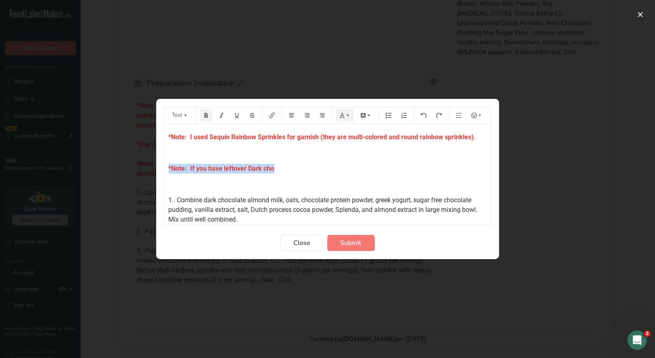
drag, startPoint x: 279, startPoint y: 167, endPoint x: 157, endPoint y: 163, distance: 121.6
click at [157, 163] on section "Text *Note: DO NOT use regular unsweetened cocoa powder for this recipe. Use Du…" at bounding box center [327, 179] width 343 height 160
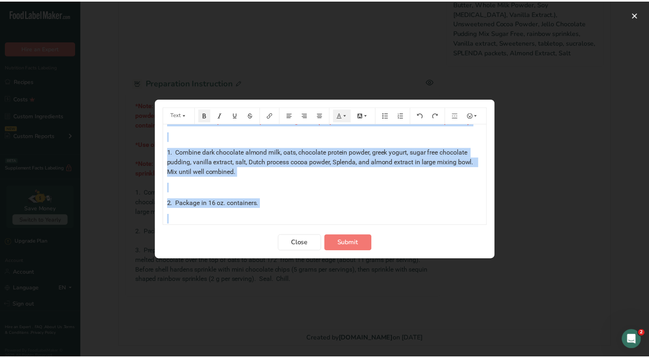
scroll to position [147, 0]
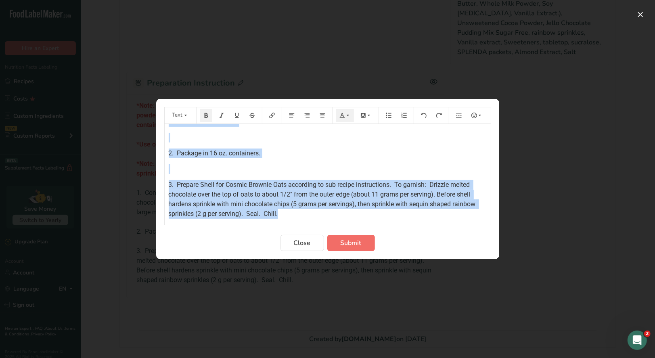
drag, startPoint x: 166, startPoint y: 134, endPoint x: 335, endPoint y: 236, distance: 196.7
click at [335, 236] on form "Text *Note: DO NOT use regular unsweetened cocoa powder for this recipe. Use Du…" at bounding box center [327, 179] width 327 height 144
copy div "*Note: DO NOT use regular unsweetened cocoa powder for this recipe. Use Dutch p…"
click at [305, 242] on span "Close" at bounding box center [302, 243] width 17 height 10
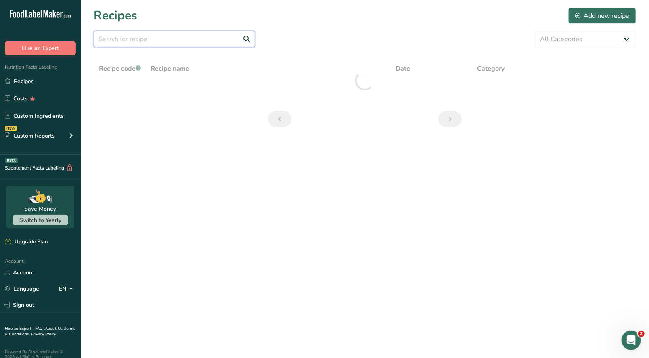
click at [113, 44] on input "text" at bounding box center [174, 39] width 161 height 16
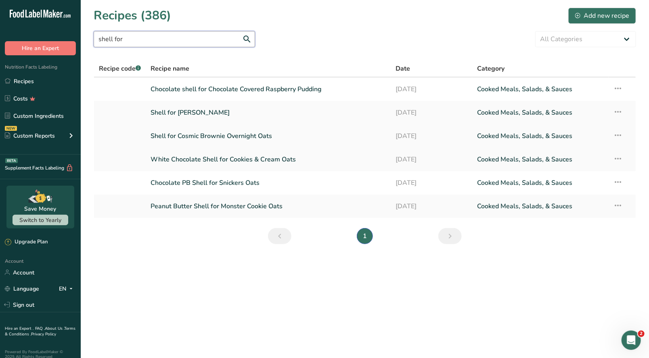
type input "shell for"
click at [202, 138] on link "Shell for Cosmic Brownie Overnight Oats" at bounding box center [268, 136] width 235 height 17
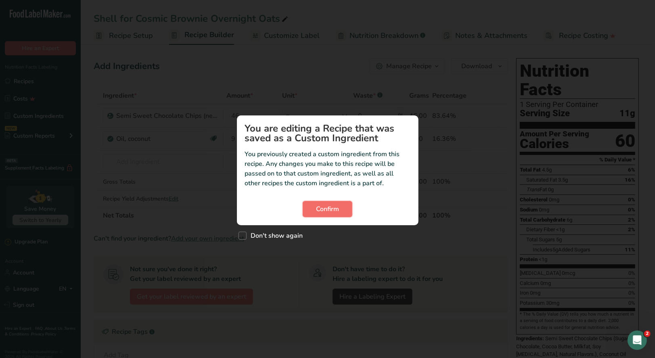
click at [335, 211] on span "Confirm" at bounding box center [327, 209] width 23 height 10
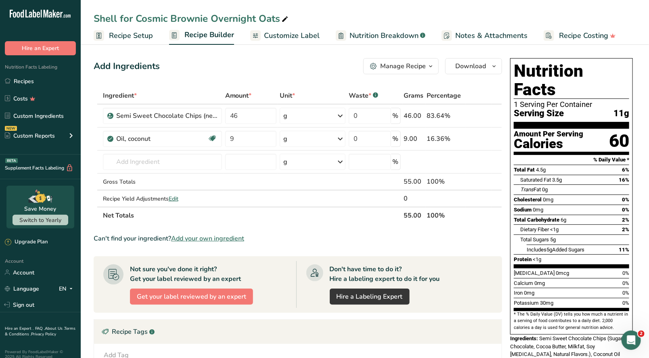
click at [430, 69] on icon "button" at bounding box center [431, 66] width 6 height 10
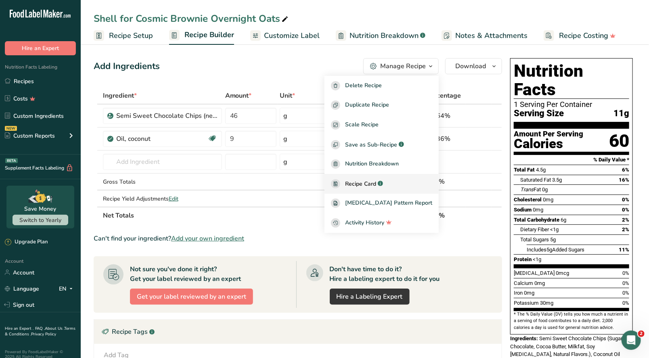
click at [376, 189] on link "Recipe Card .a-a{fill:#347362;}.b-a{fill:#fff;}" at bounding box center [382, 184] width 114 height 20
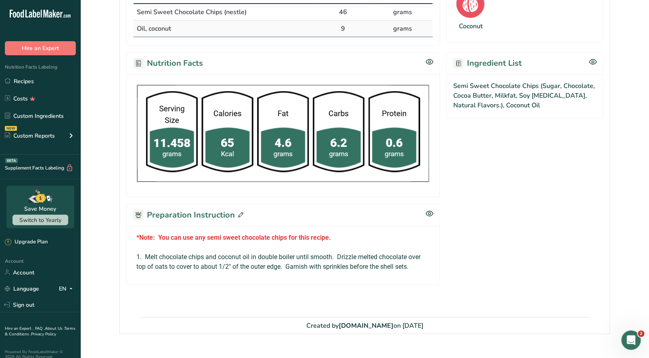
scroll to position [210, 0]
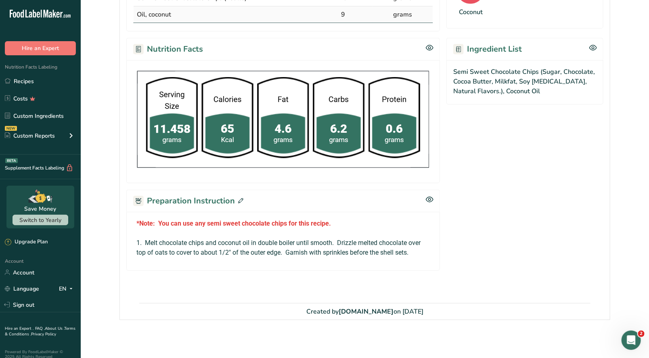
click at [241, 200] on icon at bounding box center [240, 200] width 5 height 5
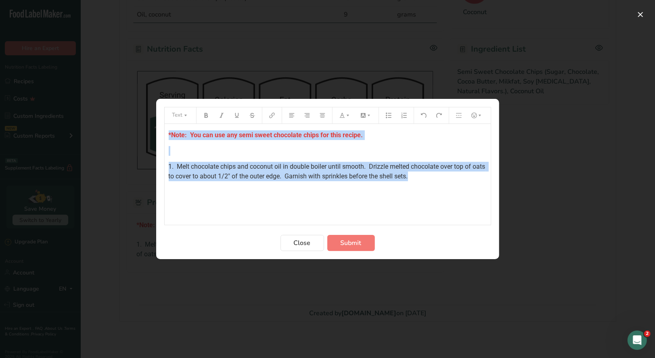
drag, startPoint x: 167, startPoint y: 134, endPoint x: 443, endPoint y: 180, distance: 279.7
click at [443, 180] on div "*Note: You can use any semi sweet chocolate chips for this recipe. ﻿ 1. Melt ch…" at bounding box center [328, 174] width 326 height 101
copy div "*Note: You can use any semi sweet chocolate chips for this recipe. ﻿ 1. Melt ch…"
drag, startPoint x: 298, startPoint y: 244, endPoint x: 295, endPoint y: 241, distance: 4.3
click at [297, 243] on span "Close" at bounding box center [302, 243] width 17 height 10
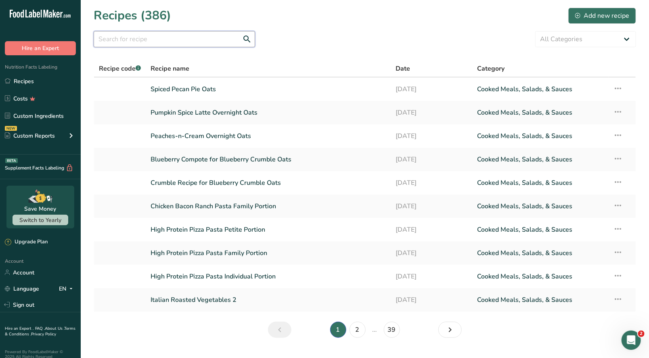
click at [108, 39] on input "text" at bounding box center [174, 39] width 161 height 16
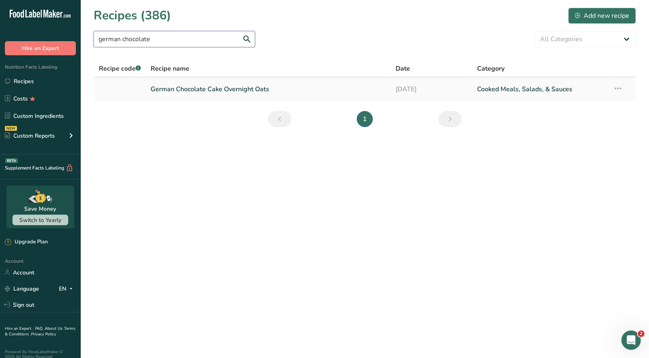
type input "german chocolate"
click at [178, 88] on link "German Chocolate Cake Overnight Oats" at bounding box center [268, 89] width 235 height 17
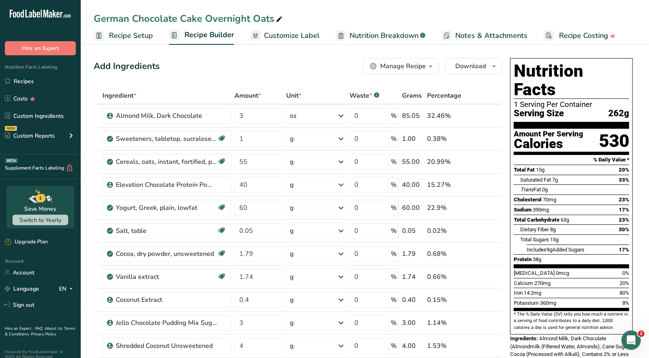
click at [432, 63] on icon "button" at bounding box center [431, 66] width 6 height 10
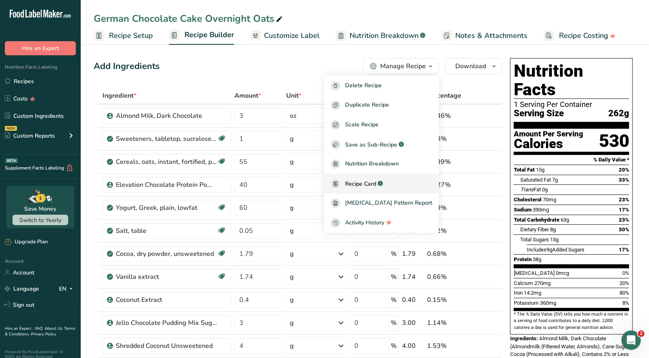
click at [376, 184] on span "Recipe Card" at bounding box center [360, 184] width 31 height 8
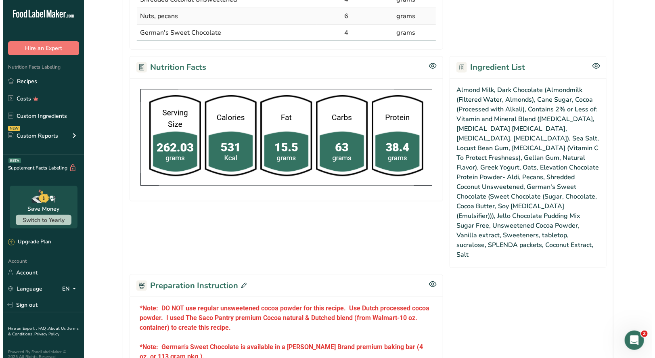
scroll to position [444, 0]
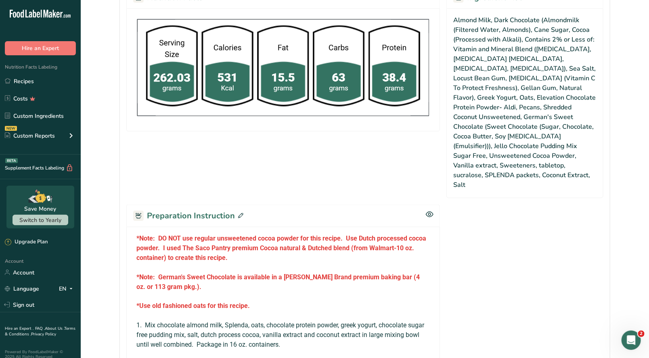
click at [241, 213] on icon at bounding box center [240, 215] width 5 height 5
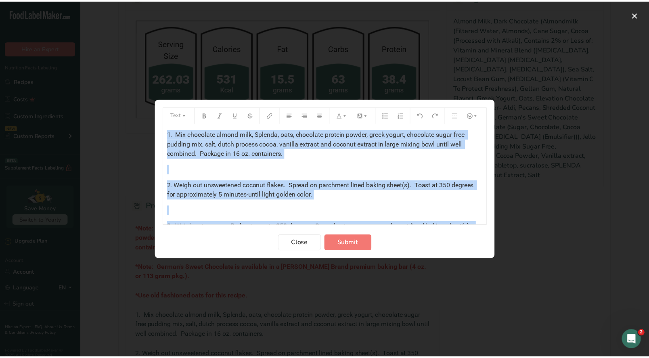
scroll to position [207, 0]
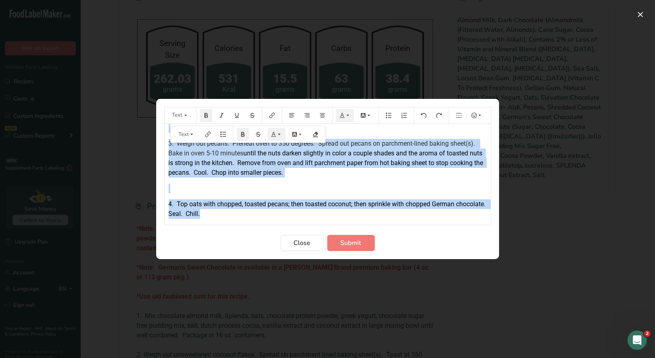
drag, startPoint x: 166, startPoint y: 134, endPoint x: 306, endPoint y: 217, distance: 162.6
click at [306, 217] on div "*Note: DO NOT use regular unsweetened cocoa powder for this recipe. Use Dutch p…" at bounding box center [328, 68] width 326 height 302
copy div "*Note: DO NOT use regular unsweetened cocoa powder for this recipe. Use Dutch p…"
click at [306, 242] on span "Close" at bounding box center [302, 243] width 17 height 10
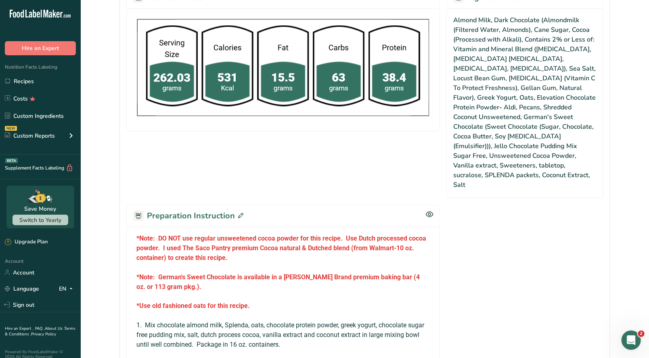
scroll to position [444, 0]
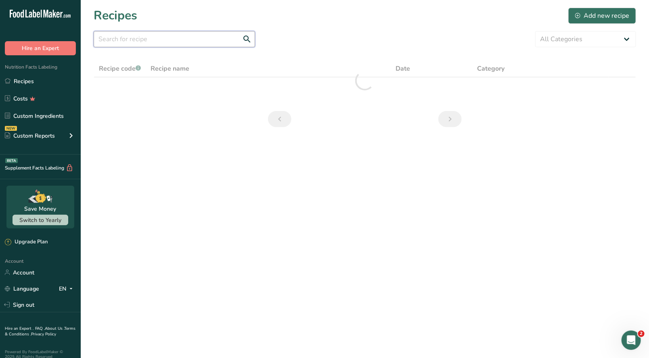
click at [138, 39] on input "text" at bounding box center [174, 39] width 161 height 16
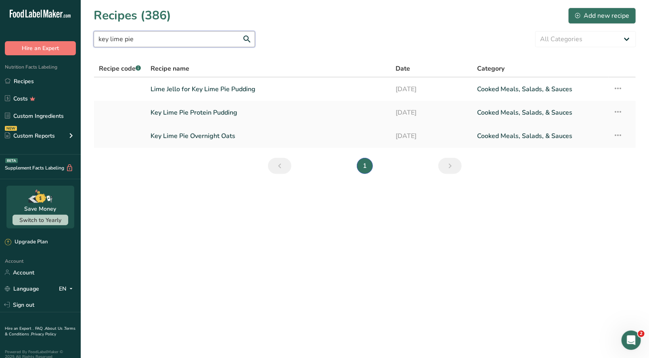
type input "key lime pie"
click at [172, 138] on link "Key Lime Pie Overnight Oats" at bounding box center [268, 136] width 235 height 17
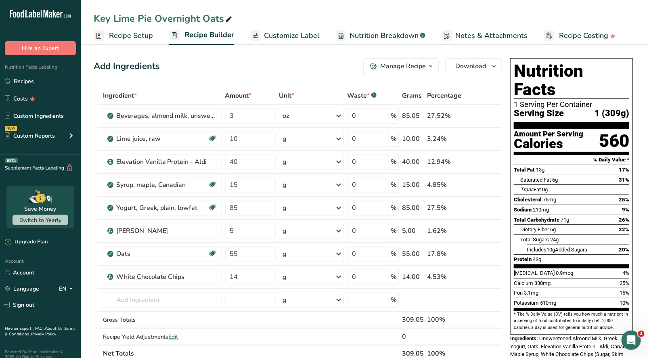
click at [428, 68] on icon "button" at bounding box center [431, 66] width 6 height 10
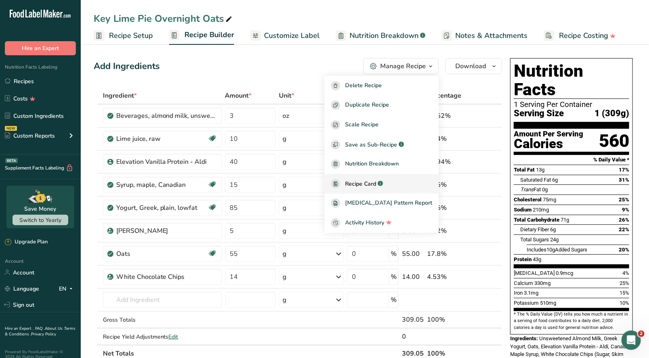
click at [376, 182] on span "Recipe Card" at bounding box center [360, 184] width 31 height 8
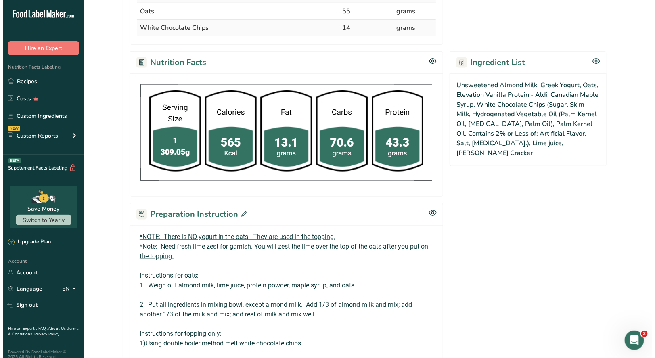
scroll to position [404, 0]
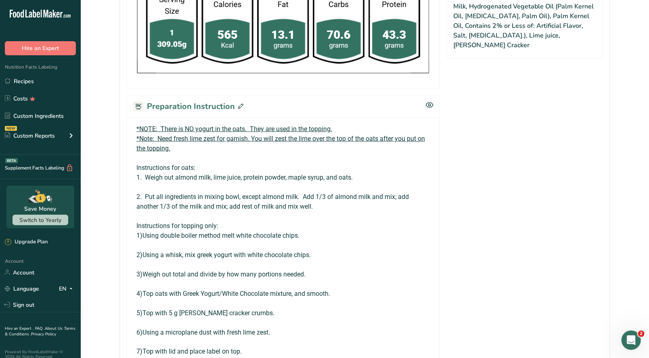
click at [238, 104] on icon at bounding box center [240, 106] width 5 height 5
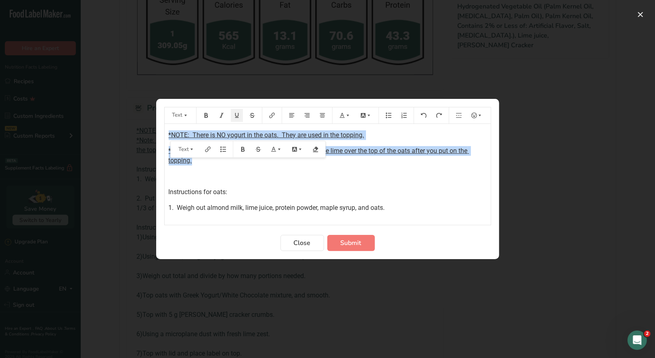
drag, startPoint x: 165, startPoint y: 138, endPoint x: 198, endPoint y: 164, distance: 41.7
click at [198, 164] on div "*NOTE: There is NO yogurt in the oats. They are used in the topping. *Note: Nee…" at bounding box center [328, 307] width 326 height 366
click at [205, 118] on icon "Preparation instructions modal" at bounding box center [206, 116] width 6 height 6
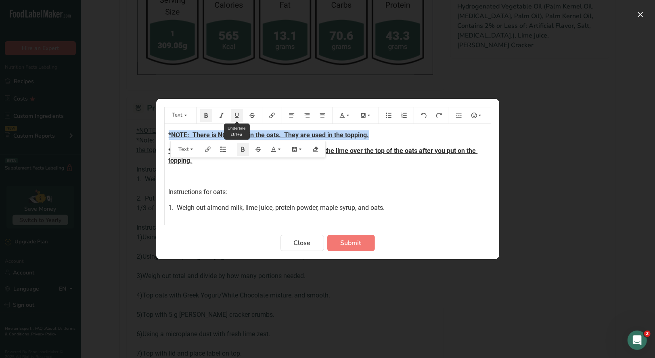
click at [236, 117] on icon "Preparation instructions modal" at bounding box center [237, 115] width 4 height 5
click at [344, 119] on button "Preparation instructions modal" at bounding box center [345, 115] width 18 height 13
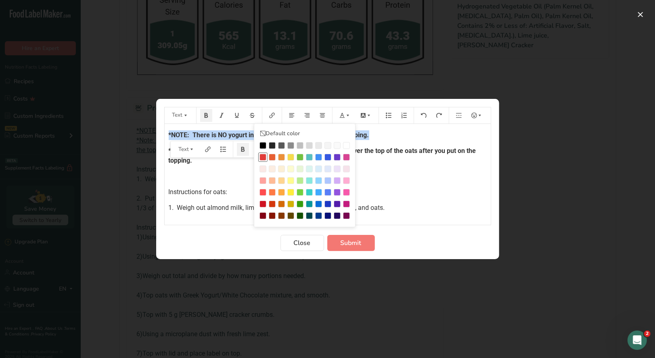
click at [262, 157] on div "Preparation instructions modal" at bounding box center [263, 157] width 7 height 7
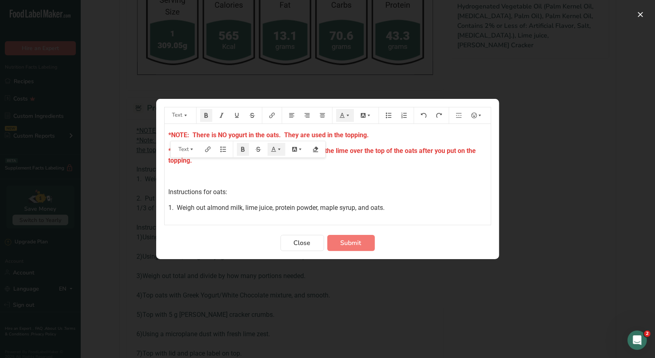
click at [421, 186] on div "*NOTE: There is NO yogurt in the oats. They are used in the topping. *Note: Nee…" at bounding box center [328, 307] width 326 height 366
click at [373, 137] on p "*NOTE: There is NO yogurt in the oats. They are used in the topping." at bounding box center [328, 135] width 318 height 10
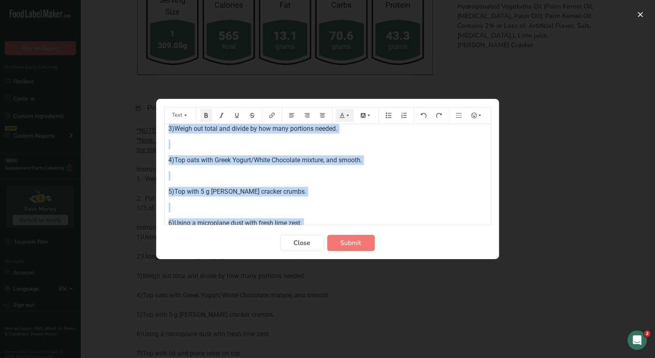
scroll to position [287, 0]
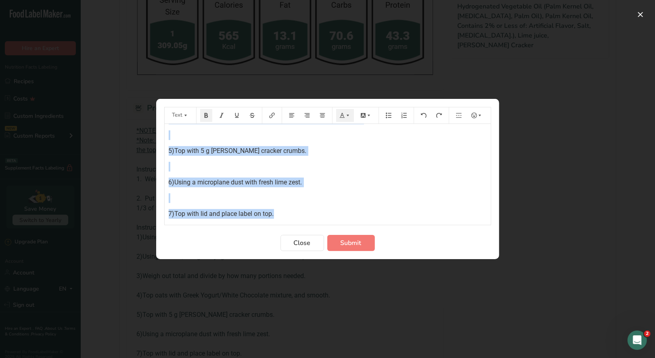
drag, startPoint x: 166, startPoint y: 137, endPoint x: 308, endPoint y: 211, distance: 160.4
click at [310, 214] on div "*NOTE: There is NO yogurt in the oats. They are used in the topping. ﻿ *Note: N…" at bounding box center [328, 28] width 326 height 382
copy div "*NOTE: There is NO yogurt in the oats. They are used in the topping. ﻿ *Note: N…"
click at [357, 244] on span "Submit" at bounding box center [351, 243] width 21 height 10
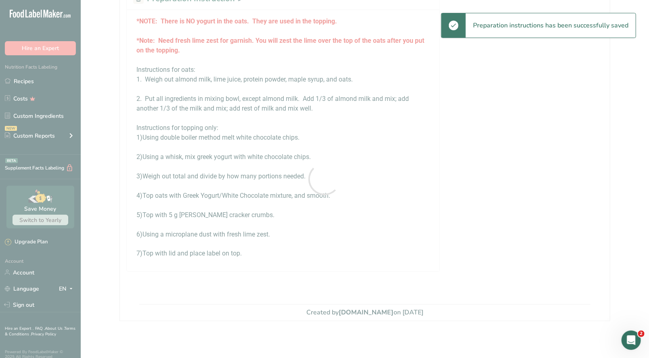
scroll to position [404, 0]
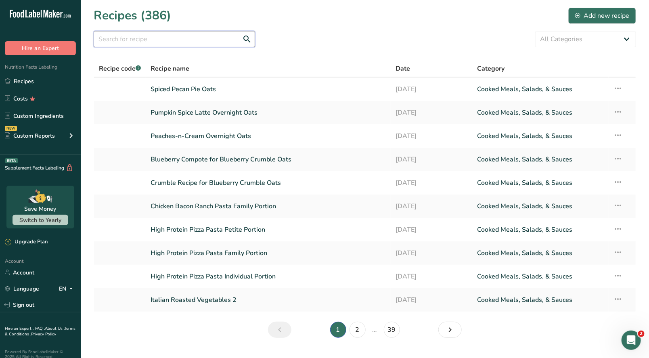
click at [142, 40] on input "text" at bounding box center [174, 39] width 161 height 16
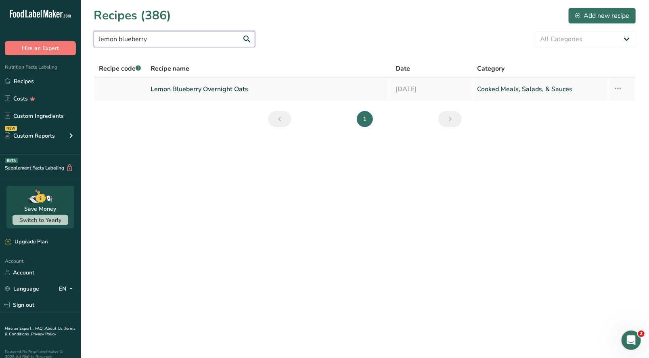
type input "lemon blueberry"
click at [176, 91] on link "Lemon Blueberry Overnight Oats" at bounding box center [268, 89] width 235 height 17
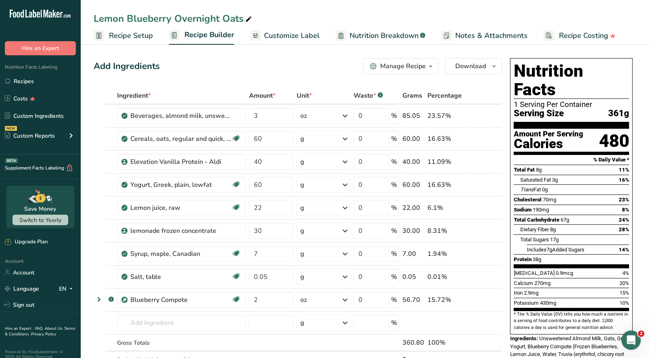
click at [424, 67] on div "Manage Recipe" at bounding box center [403, 66] width 46 height 10
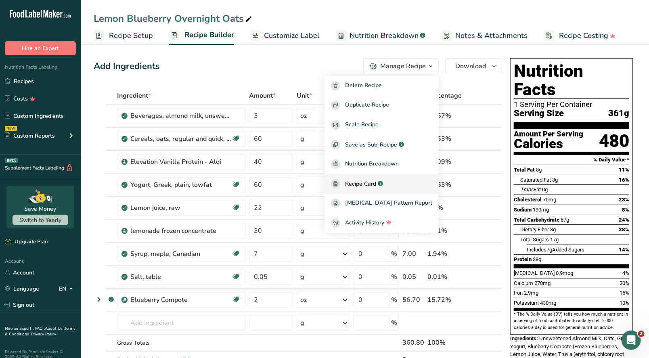
click at [376, 182] on span "Recipe Card" at bounding box center [360, 184] width 31 height 8
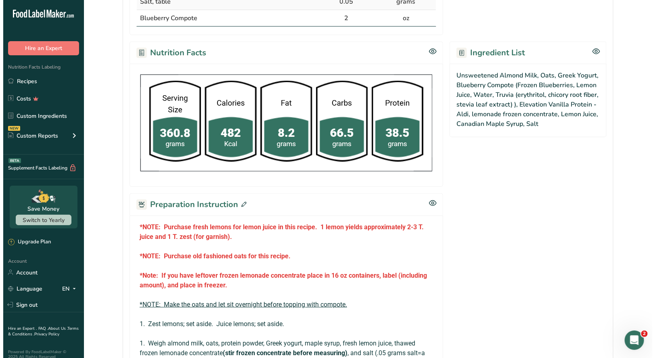
scroll to position [323, 0]
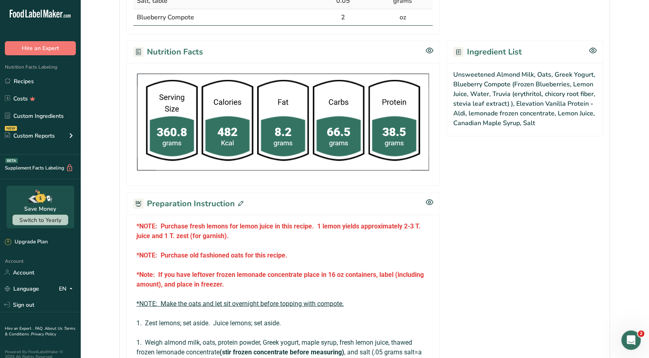
click at [239, 202] on icon at bounding box center [240, 203] width 5 height 5
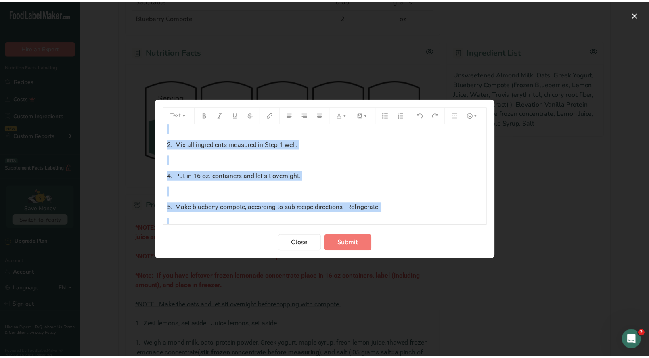
scroll to position [233, 0]
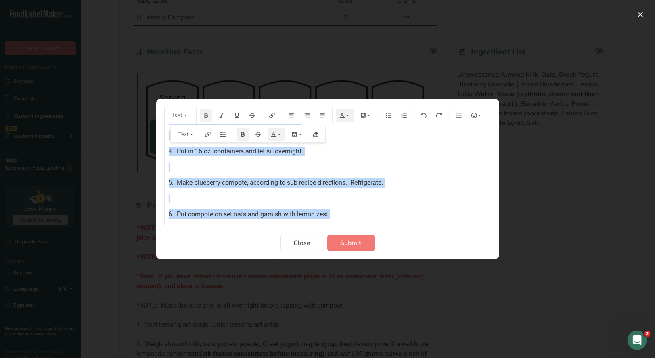
drag, startPoint x: 166, startPoint y: 134, endPoint x: 383, endPoint y: 227, distance: 235.6
click at [383, 228] on form "Text *NOTE: Purchase fresh lemons for lemon juice in this recipe. 1 lemon yield…" at bounding box center [327, 179] width 327 height 144
copy div "*NOTE: Purchase fresh lemons for lemon juice in this recipe. 1 lemon yields app…"
click at [306, 244] on span "Close" at bounding box center [302, 243] width 17 height 10
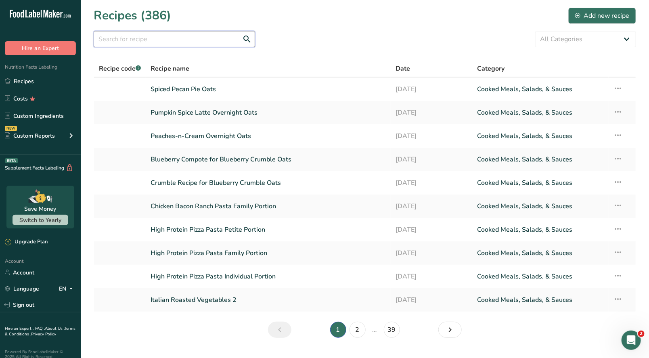
click at [184, 34] on input "text" at bounding box center [174, 39] width 161 height 16
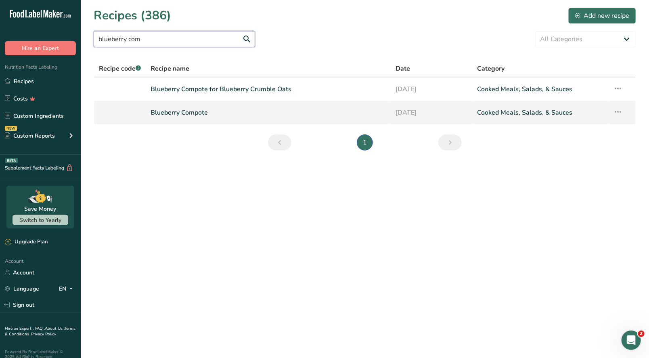
type input "blueberry com"
click at [197, 112] on link "Blueberry Compote" at bounding box center [268, 112] width 235 height 17
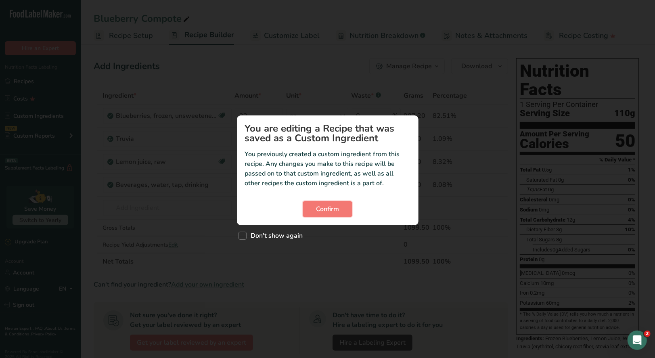
drag, startPoint x: 326, startPoint y: 209, endPoint x: 346, endPoint y: 189, distance: 28.3
click at [326, 210] on span "Confirm" at bounding box center [327, 209] width 23 height 10
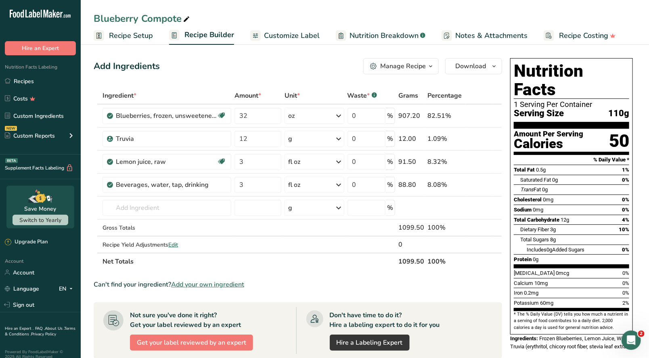
click at [430, 66] on icon "button" at bounding box center [431, 66] width 6 height 10
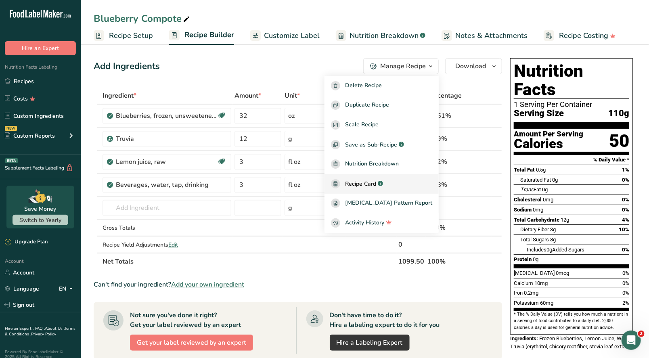
click at [376, 184] on span "Recipe Card" at bounding box center [360, 184] width 31 height 8
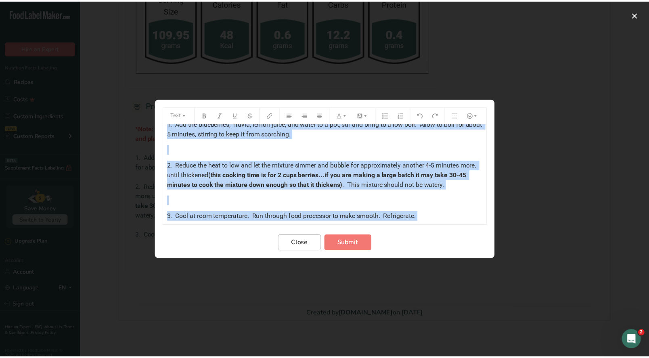
scroll to position [86, 0]
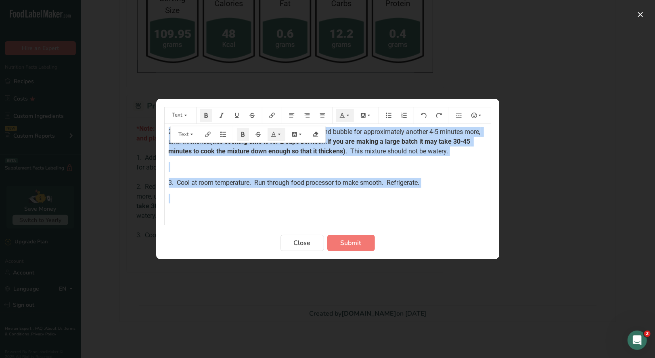
drag, startPoint x: 166, startPoint y: 134, endPoint x: 378, endPoint y: 197, distance: 221.5
click at [378, 203] on div "*Note: If you have leftover blueberry compote place in 16 oz. containers, label…" at bounding box center [328, 128] width 326 height 181
copy div "*Note: If you have leftover blueberry compote place in 16 oz. containers, label…"
drag, startPoint x: 301, startPoint y: 243, endPoint x: 250, endPoint y: 84, distance: 167.7
click at [301, 242] on span "Close" at bounding box center [302, 243] width 17 height 10
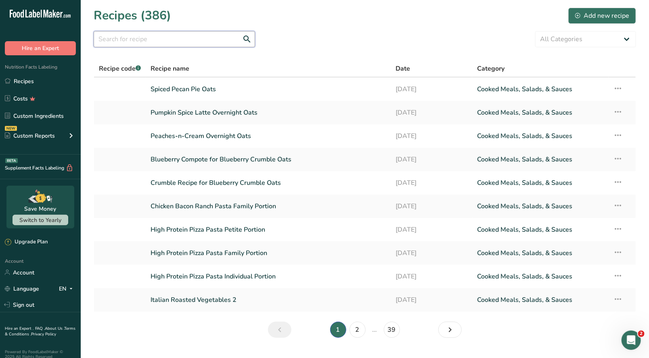
click at [119, 39] on input "text" at bounding box center [174, 39] width 161 height 16
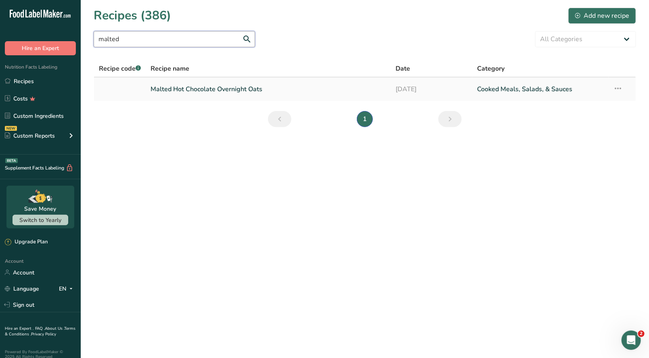
type input "malted"
click at [218, 92] on link "Malted Hot Chocolate Overnight Oats" at bounding box center [268, 89] width 235 height 17
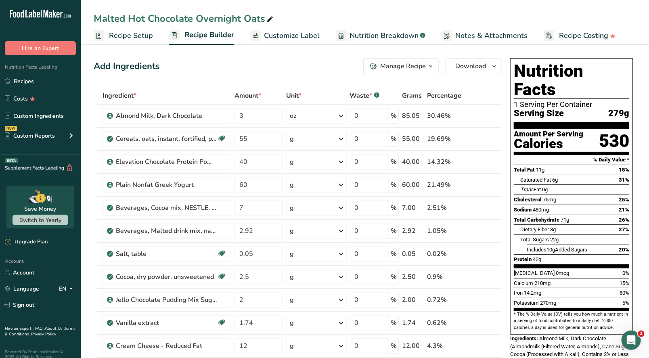
click at [420, 69] on div "Manage Recipe" at bounding box center [403, 66] width 46 height 10
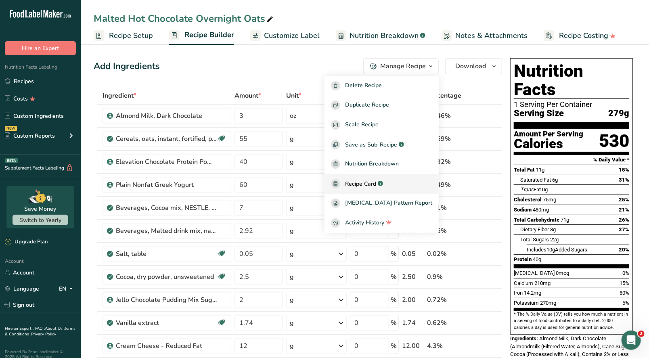
click at [376, 180] on span "Recipe Card" at bounding box center [360, 184] width 31 height 8
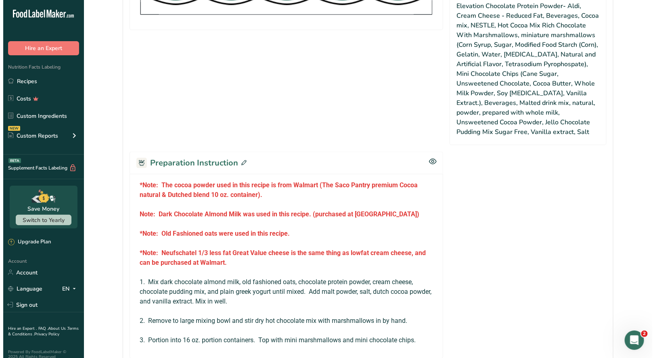
scroll to position [565, 0]
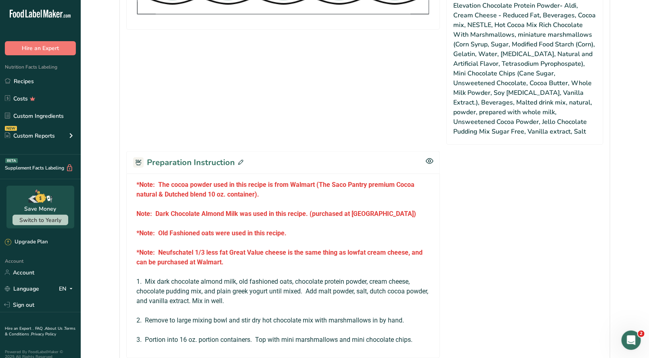
click at [239, 160] on icon at bounding box center [240, 162] width 5 height 5
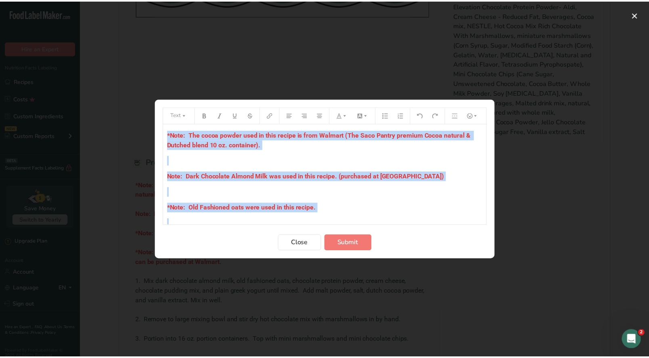
scroll to position [149, 0]
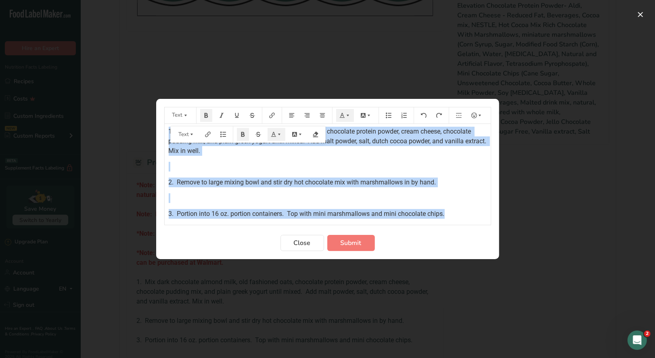
drag, startPoint x: 168, startPoint y: 134, endPoint x: 527, endPoint y: 240, distance: 375.2
click at [527, 240] on div "Text *Note: The cocoa powder used in this recipe is from Walmart (The Saco Pant…" at bounding box center [327, 179] width 655 height 358
copy div "*Note: The cocoa powder used in this recipe is from Walmart (The Saco Pantry pr…"
click at [298, 241] on span "Close" at bounding box center [302, 243] width 17 height 10
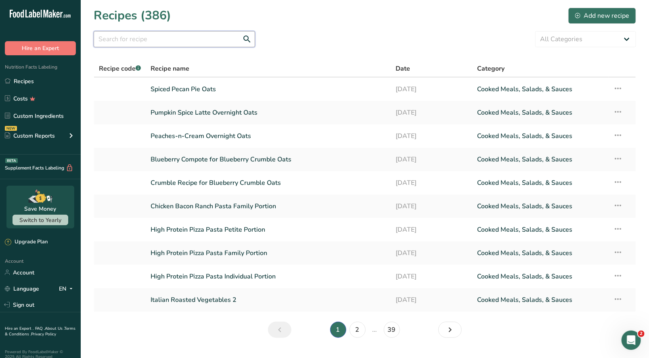
click at [140, 39] on input "text" at bounding box center [174, 39] width 161 height 16
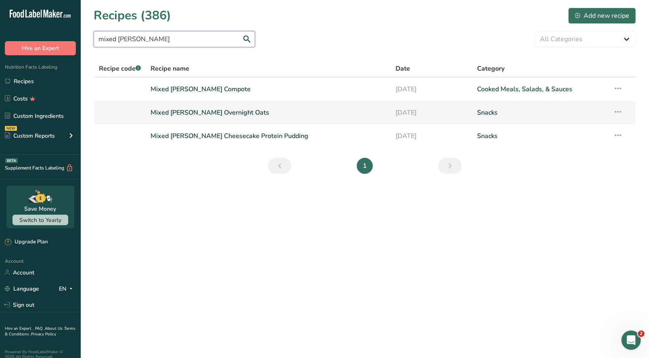
type input "mixed [PERSON_NAME]"
click at [226, 114] on link "Mixed [PERSON_NAME] Overnight Oats" at bounding box center [268, 112] width 235 height 17
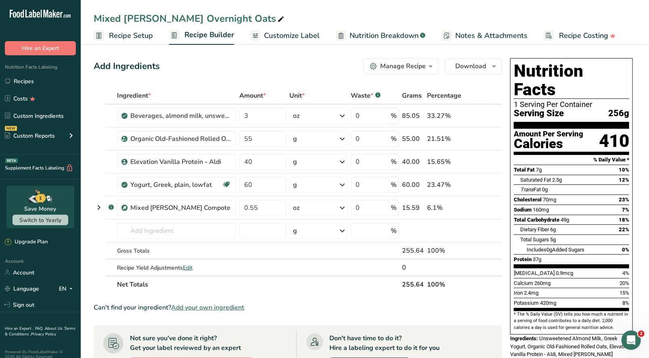
click at [420, 70] on div "Manage Recipe" at bounding box center [403, 66] width 46 height 10
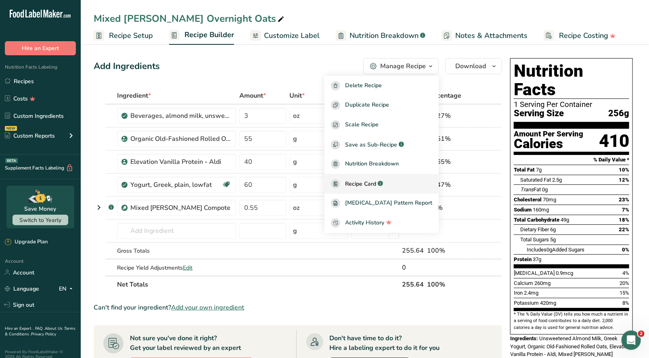
click at [376, 187] on span "Recipe Card" at bounding box center [360, 184] width 31 height 8
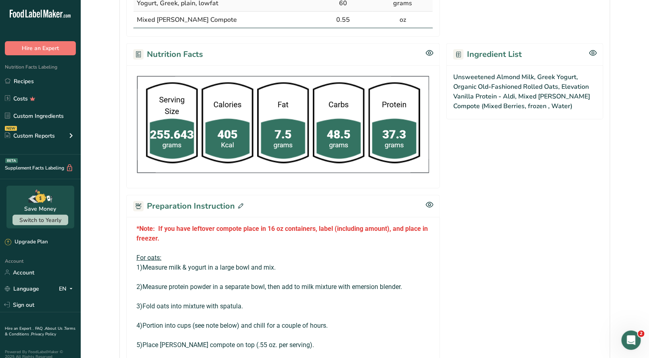
scroll to position [444, 0]
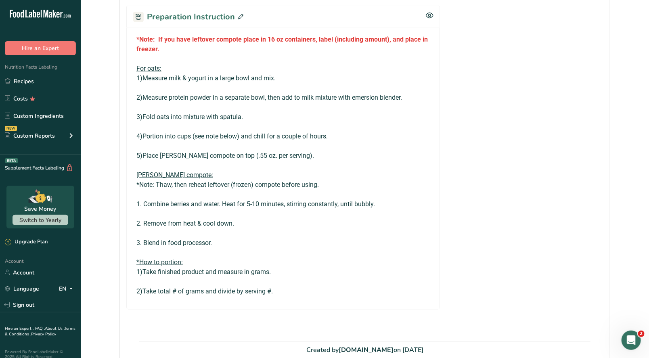
click at [239, 17] on icon at bounding box center [240, 16] width 5 height 5
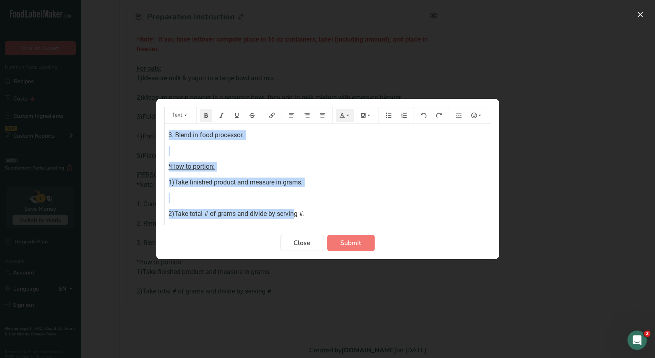
scroll to position [324, 0]
drag, startPoint x: 167, startPoint y: 135, endPoint x: 342, endPoint y: 230, distance: 199.4
click at [336, 231] on form "Text *Note: If you have leftover compote place in 16 oz containers, label (incl…" at bounding box center [327, 179] width 327 height 144
copy div "*Note: If you have leftover compote place in 16 oz containers, label (including…"
drag, startPoint x: 294, startPoint y: 246, endPoint x: 294, endPoint y: 241, distance: 5.2
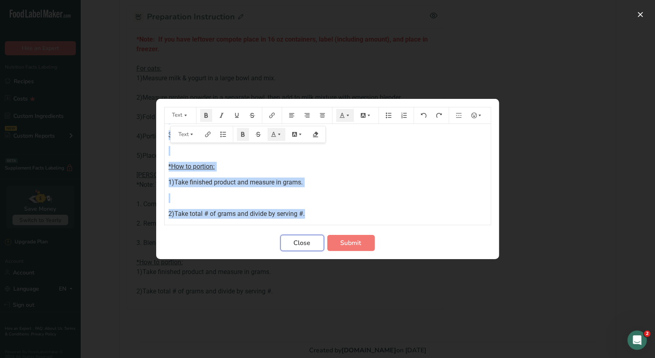
click at [294, 244] on span "Close" at bounding box center [302, 243] width 17 height 10
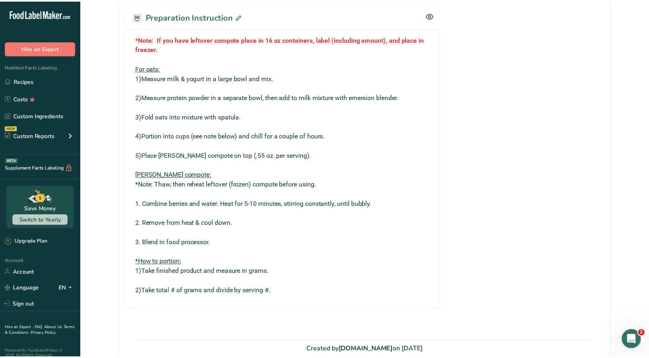
scroll to position [444, 0]
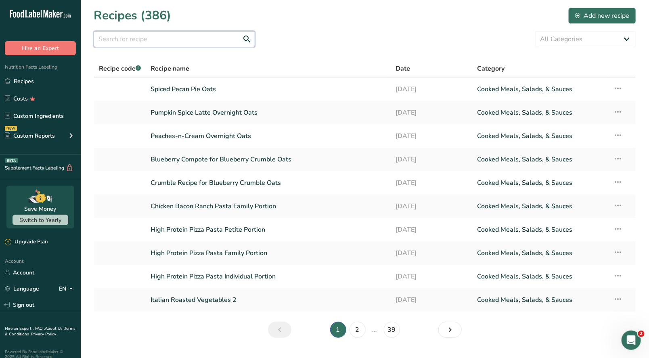
click at [138, 44] on input "text" at bounding box center [174, 39] width 161 height 16
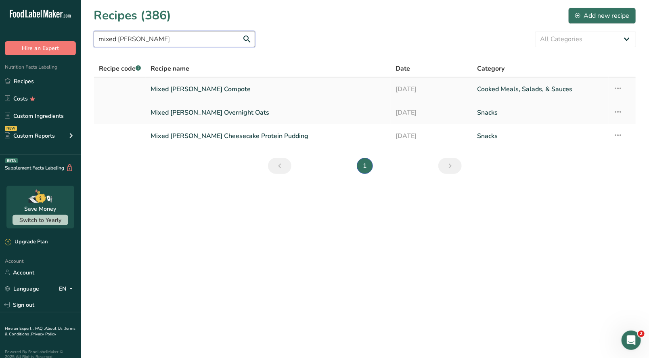
type input "mixed [PERSON_NAME]"
click at [185, 87] on link "Mixed [PERSON_NAME] Compote" at bounding box center [268, 89] width 235 height 17
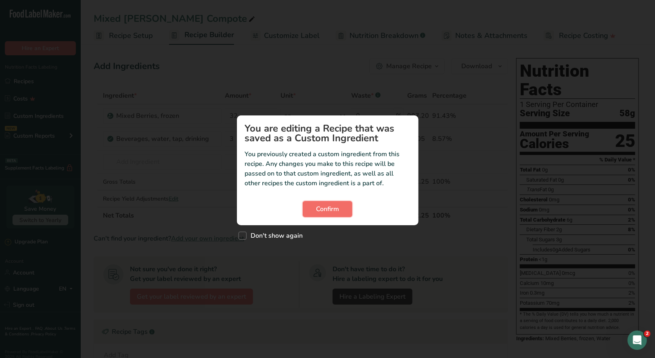
click at [331, 214] on span "Confirm" at bounding box center [327, 209] width 23 height 10
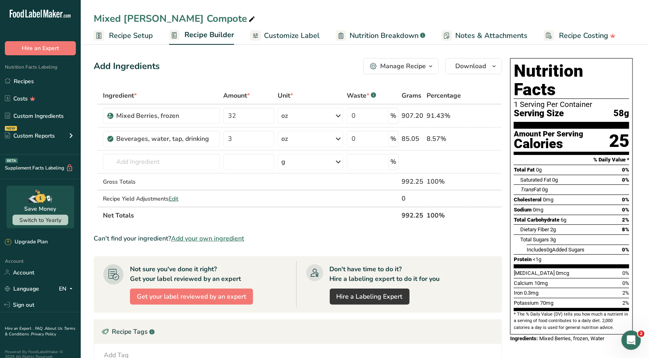
click at [426, 66] on div "Manage Recipe" at bounding box center [403, 66] width 46 height 10
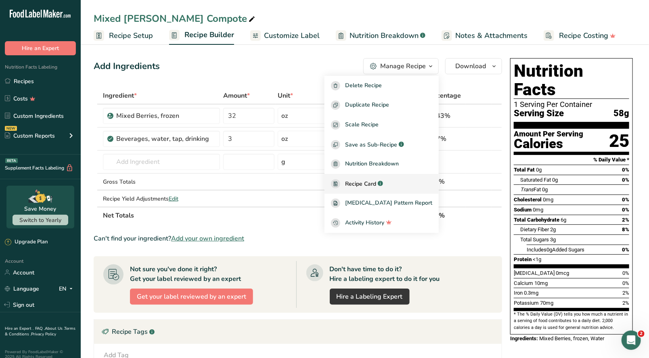
click at [368, 185] on span "Recipe Card" at bounding box center [360, 184] width 31 height 8
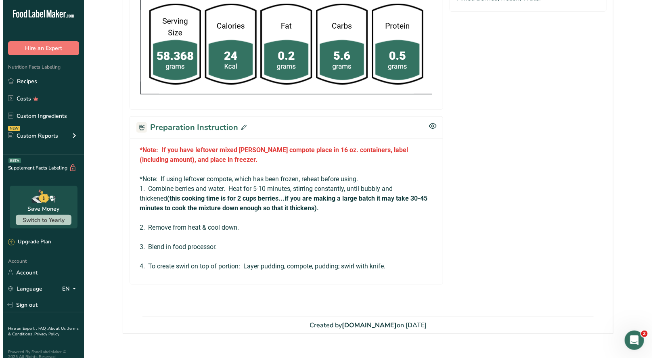
scroll to position [297, 0]
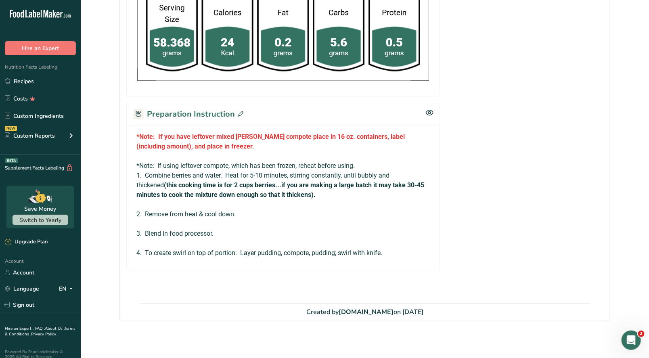
click at [238, 113] on icon at bounding box center [240, 113] width 5 height 5
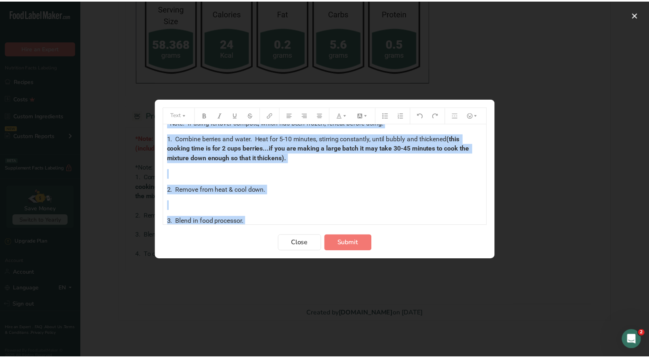
scroll to position [92, 0]
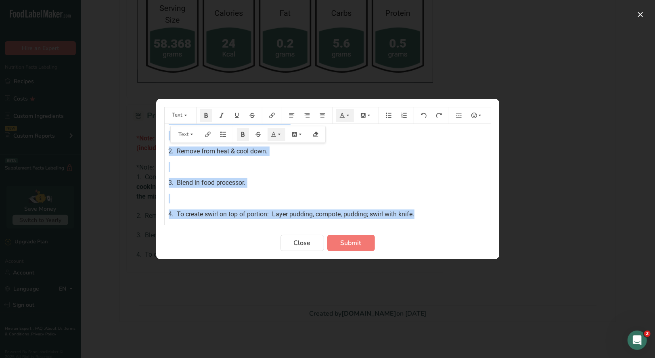
drag, startPoint x: 167, startPoint y: 134, endPoint x: 466, endPoint y: 218, distance: 310.6
click at [467, 219] on div "*Note: If you have leftover mixed [PERSON_NAME] compote place in 16 oz. contain…" at bounding box center [328, 174] width 326 height 101
copy div "*Note: If you have leftover mixed [PERSON_NAME] compote place in 16 oz. contain…"
click at [304, 242] on span "Close" at bounding box center [302, 243] width 17 height 10
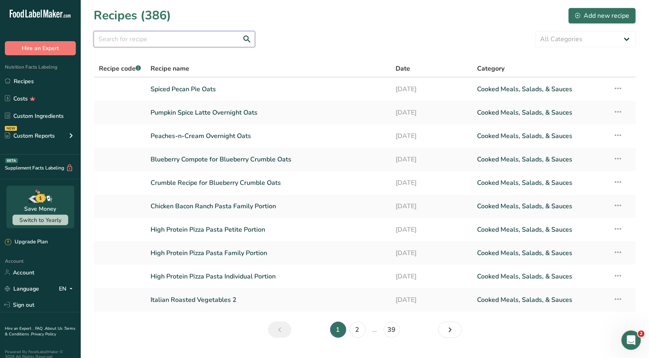
click at [172, 36] on input "text" at bounding box center [174, 39] width 161 height 16
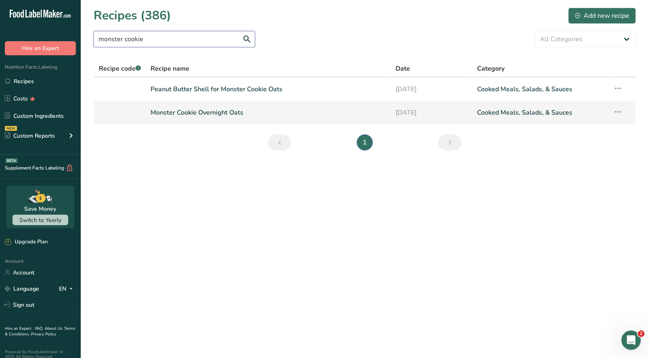
type input "monster cookie"
click at [213, 115] on link "Monster Cookie Overnight Oats" at bounding box center [268, 112] width 235 height 17
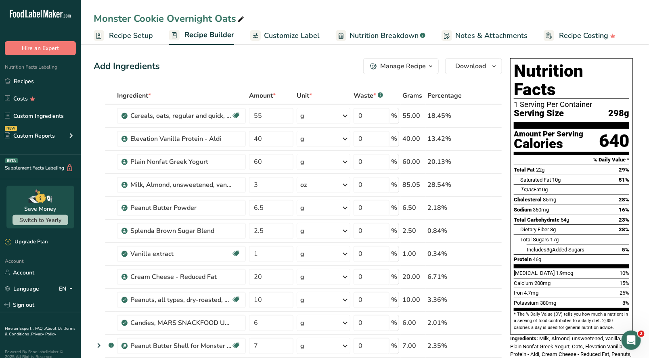
click at [416, 71] on button "Manage Recipe" at bounding box center [400, 66] width 75 height 16
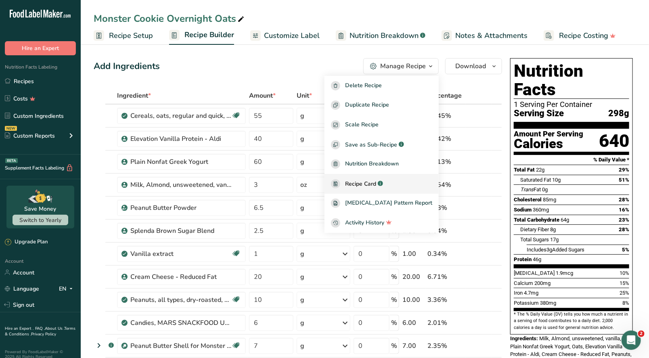
click at [376, 181] on span "Recipe Card" at bounding box center [360, 184] width 31 height 8
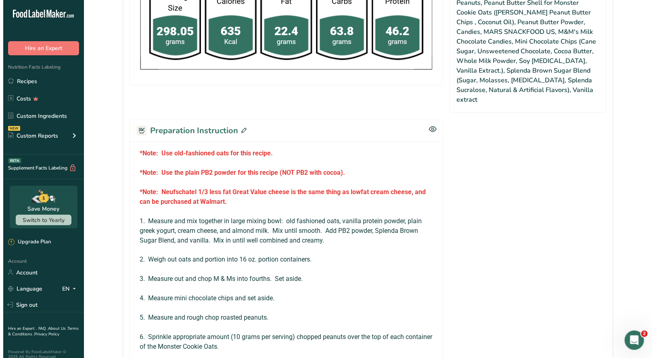
scroll to position [484, 0]
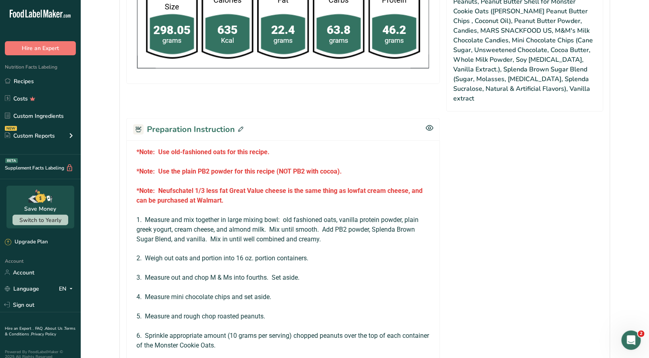
click at [240, 127] on icon at bounding box center [240, 129] width 5 height 5
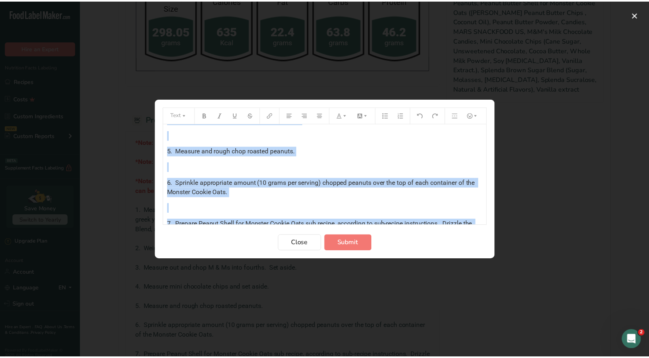
scroll to position [335, 0]
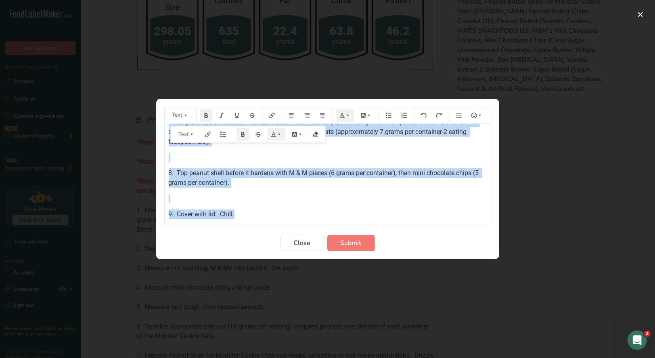
drag, startPoint x: 168, startPoint y: 148, endPoint x: 344, endPoint y: 226, distance: 192.5
click at [344, 226] on form "Text *Note: Use old-fashioned oats for this recipe. ﻿ *Note: Use the plain PB2 …" at bounding box center [327, 179] width 327 height 144
drag, startPoint x: 304, startPoint y: 241, endPoint x: 274, endPoint y: 142, distance: 104.3
click at [304, 241] on span "Close" at bounding box center [302, 243] width 17 height 10
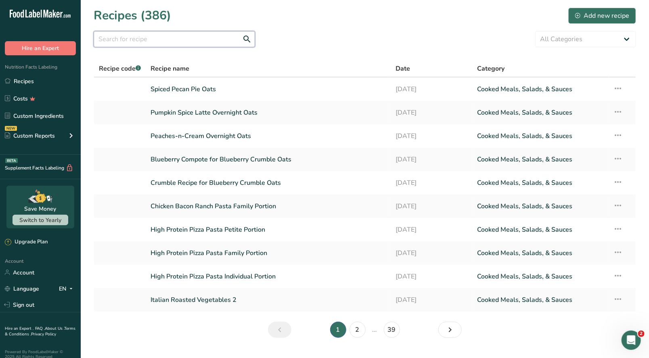
click at [120, 36] on input "text" at bounding box center [174, 39] width 161 height 16
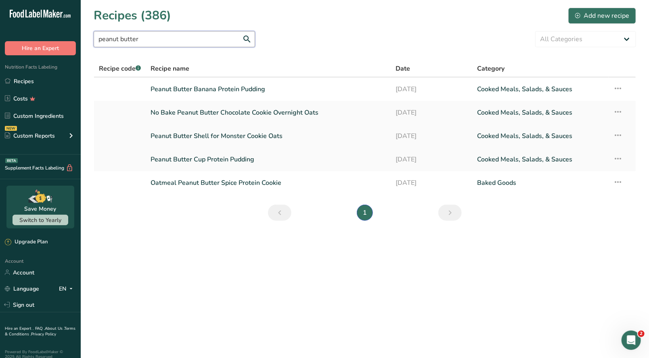
type input "peanut butter"
click at [176, 141] on link "Peanut Butter Shell for Monster Cookie Oats" at bounding box center [268, 136] width 235 height 17
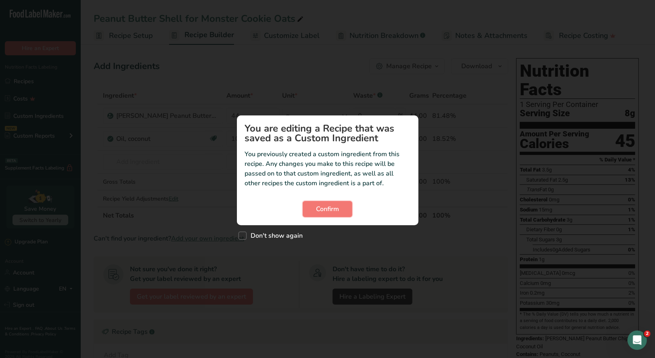
drag, startPoint x: 324, startPoint y: 211, endPoint x: 385, endPoint y: 174, distance: 71.9
click at [324, 210] on span "Confirm" at bounding box center [327, 209] width 23 height 10
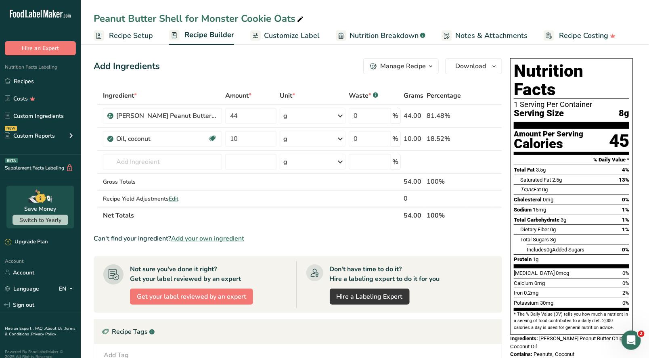
click at [431, 69] on icon "button" at bounding box center [431, 66] width 6 height 10
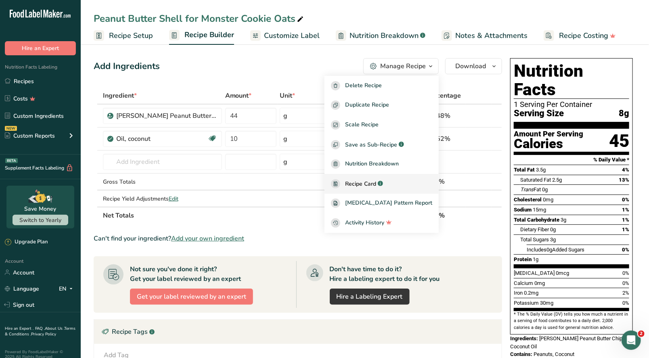
click at [376, 186] on span "Recipe Card" at bounding box center [360, 184] width 31 height 8
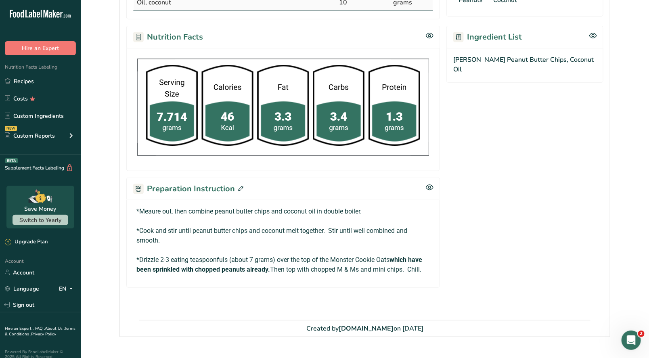
scroll to position [239, 0]
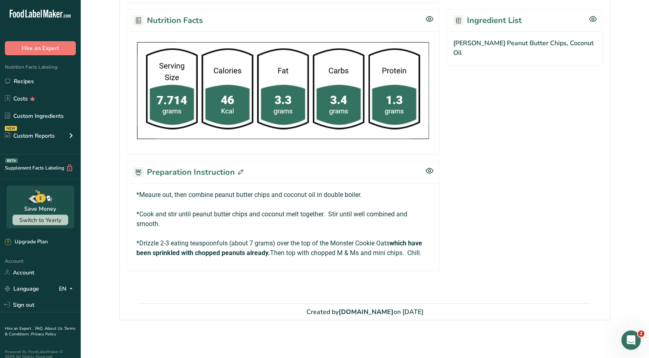
click at [240, 170] on icon at bounding box center [240, 172] width 5 height 5
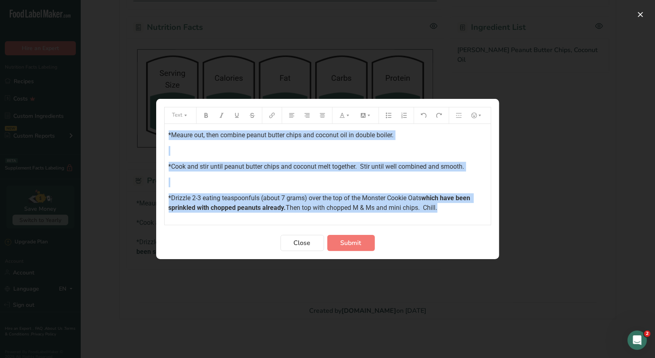
drag, startPoint x: 167, startPoint y: 134, endPoint x: 454, endPoint y: 215, distance: 297.9
click at [454, 216] on div "*Meaure out, then combine peanut butter chips and coconut oil in double boiler.…" at bounding box center [328, 174] width 326 height 101
copy div "*Meaure out, then combine peanut butter chips and coconut oil in double boiler.…"
click at [302, 244] on span "Close" at bounding box center [302, 243] width 17 height 10
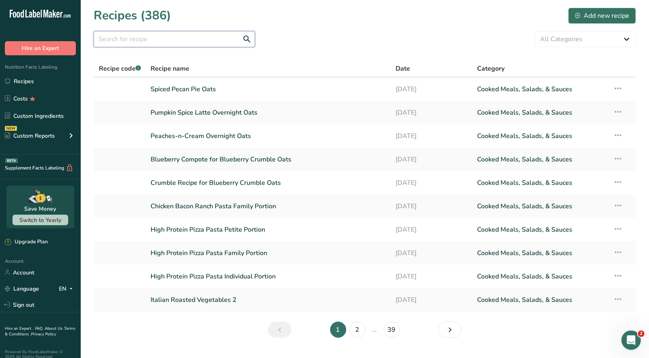
click at [117, 44] on input "text" at bounding box center [174, 39] width 161 height 16
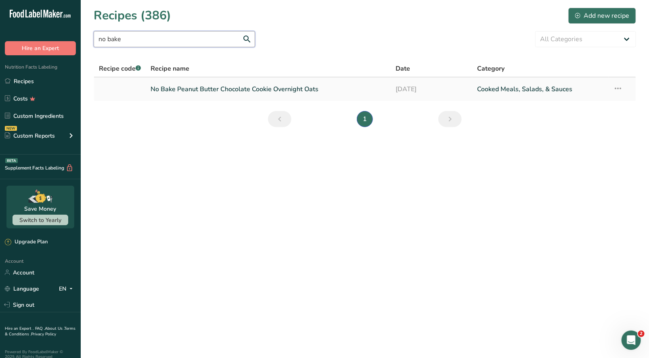
type input "no bake"
click at [189, 88] on link "No Bake Peanut Butter Chocolate Cookie Overnight Oats" at bounding box center [268, 89] width 235 height 17
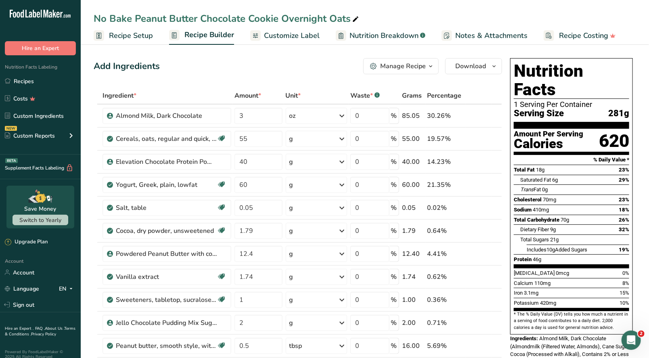
click at [425, 67] on div "Manage Recipe" at bounding box center [403, 66] width 46 height 10
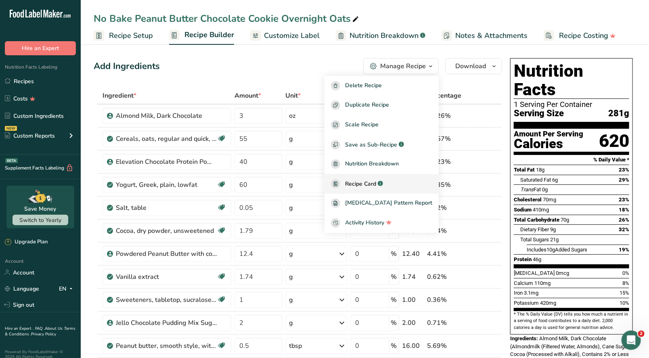
click at [376, 181] on span "Recipe Card" at bounding box center [360, 184] width 31 height 8
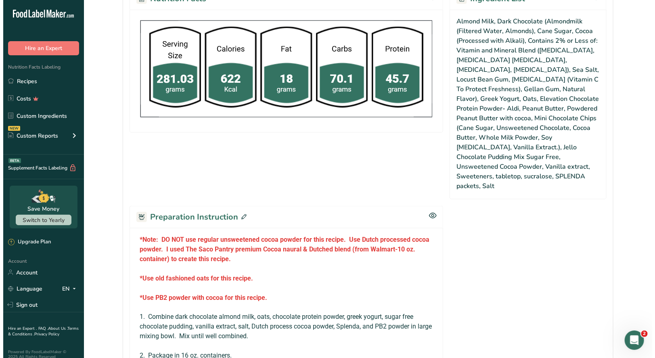
scroll to position [484, 0]
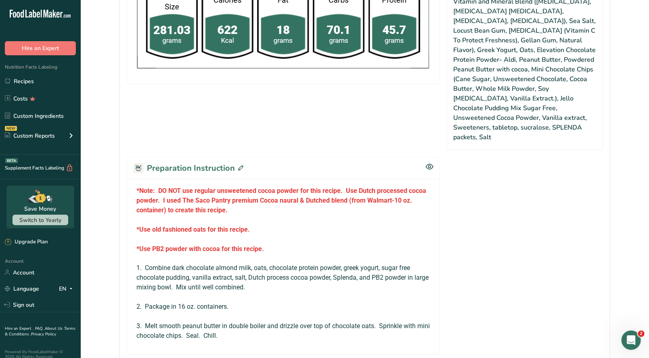
click at [241, 166] on icon at bounding box center [240, 168] width 5 height 5
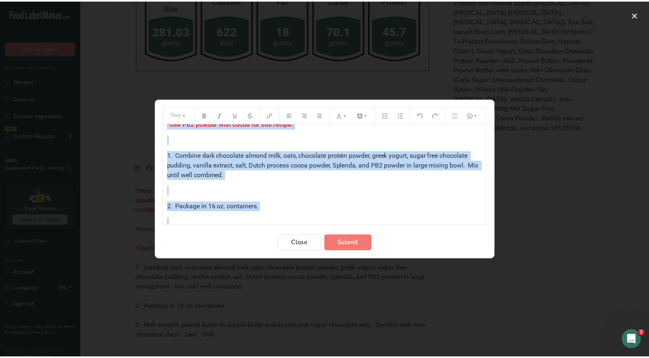
scroll to position [127, 0]
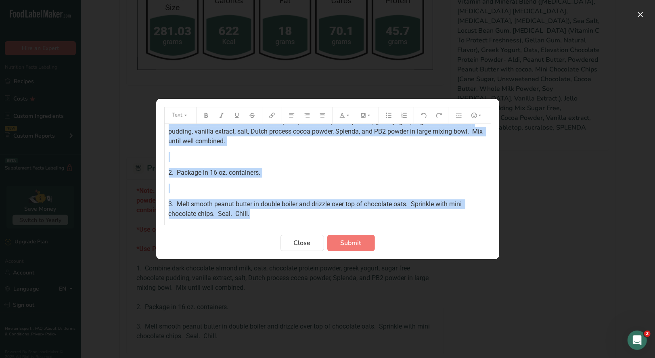
drag, startPoint x: 166, startPoint y: 134, endPoint x: 308, endPoint y: 225, distance: 168.5
click at [308, 225] on div "Text *Note: DO NOT use regular unsweetened cocoa powder for this recipe. Use Du…" at bounding box center [327, 166] width 327 height 118
copy div "*Note: DO NOT use regular unsweetened cocoa powder for this recipe. Use Dutch p…"
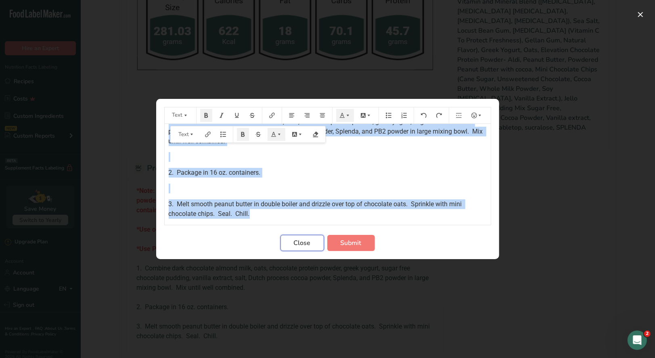
drag, startPoint x: 304, startPoint y: 245, endPoint x: 212, endPoint y: 158, distance: 127.1
click at [304, 244] on span "Close" at bounding box center [302, 243] width 17 height 10
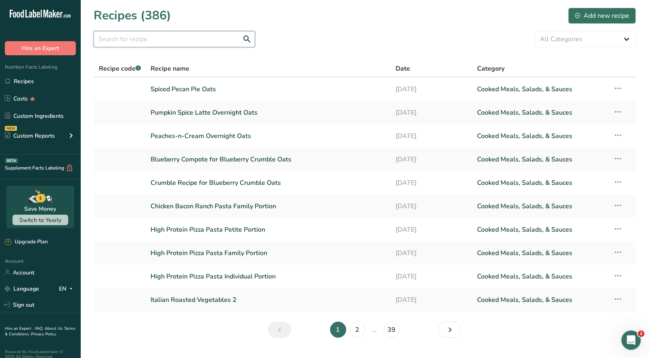
click at [127, 38] on input "text" at bounding box center [174, 39] width 161 height 16
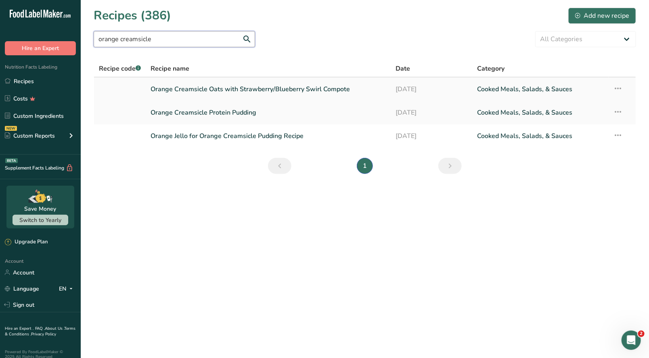
type input "orange creamsicle"
click at [224, 93] on link "Orange Creamsicle Oats with Strawberry/Blueberry Swirl Compote" at bounding box center [268, 89] width 235 height 17
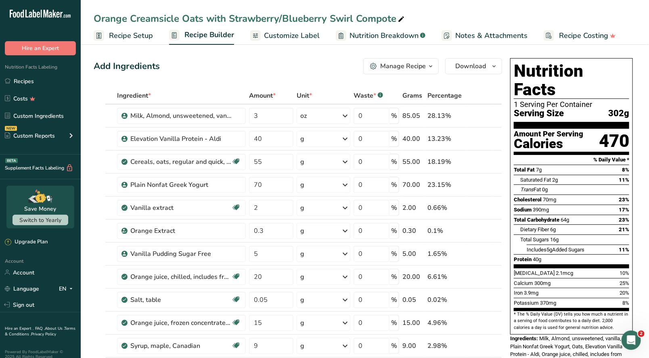
click at [428, 69] on icon "button" at bounding box center [431, 66] width 6 height 10
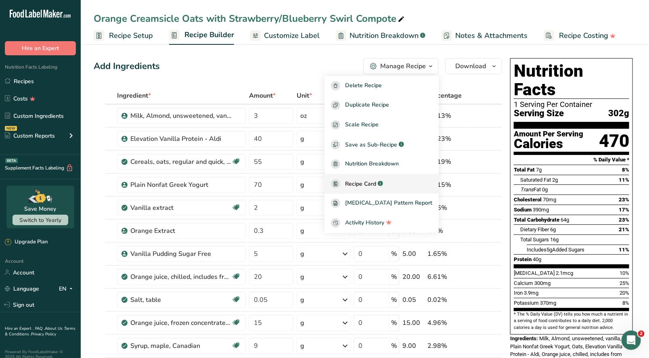
click at [376, 181] on span "Recipe Card" at bounding box center [360, 184] width 31 height 8
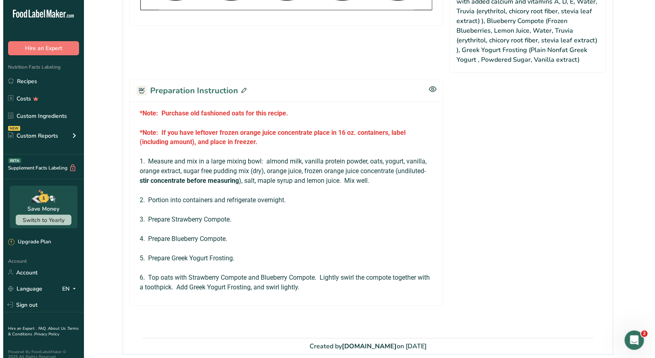
scroll to position [606, 0]
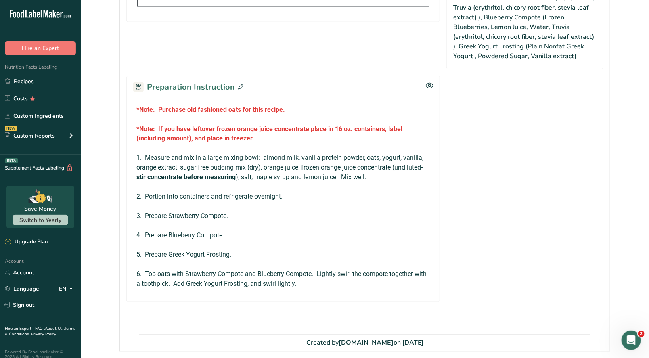
click at [238, 85] on icon at bounding box center [240, 86] width 5 height 5
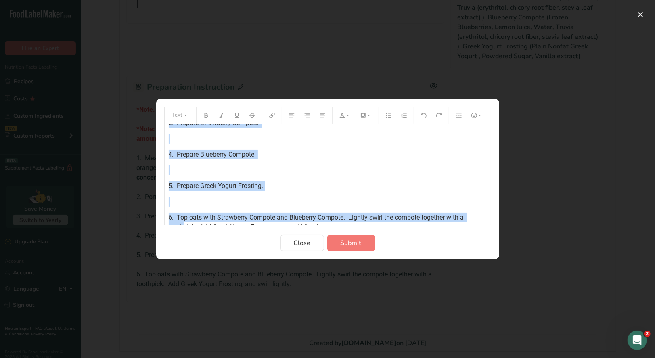
scroll to position [180, 0]
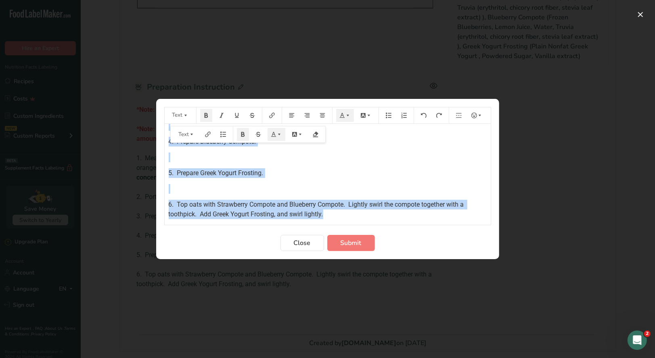
drag, startPoint x: 167, startPoint y: 134, endPoint x: 341, endPoint y: 226, distance: 196.9
click at [341, 226] on form "Text *Note: Purchase old fashioned oats for this recipe. ﻿ *Note: If you have l…" at bounding box center [327, 179] width 327 height 144
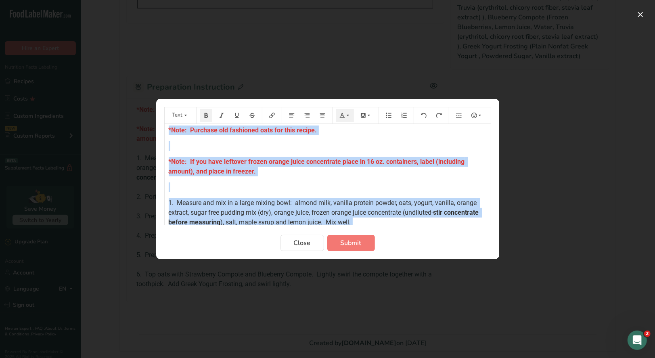
scroll to position [0, 0]
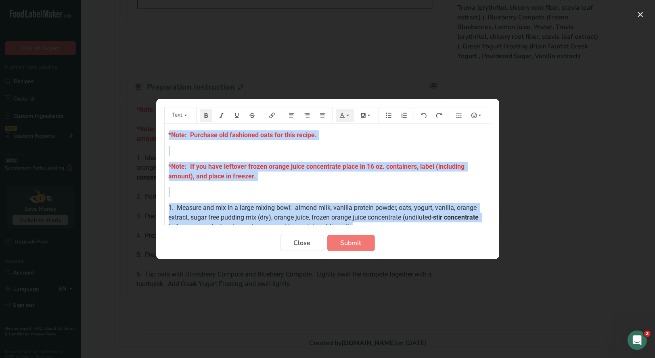
click at [266, 178] on p "*Note: If you have leftover frozen orange juice concentrate place in 16 oz. con…" at bounding box center [328, 171] width 318 height 19
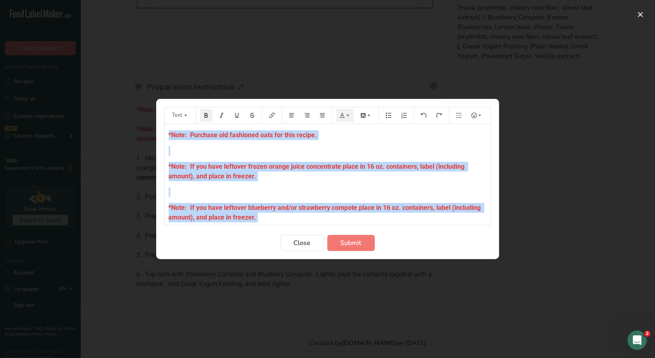
scroll to position [221, 0]
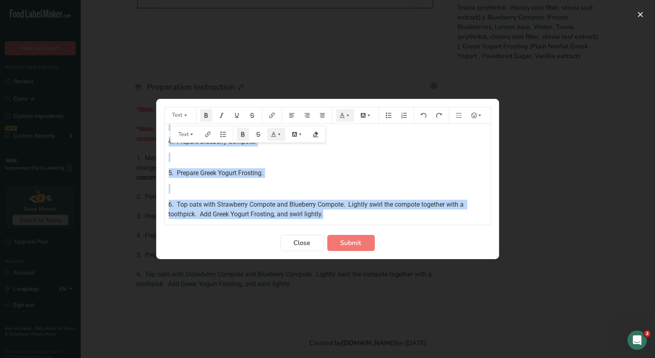
drag, startPoint x: 167, startPoint y: 133, endPoint x: 387, endPoint y: 224, distance: 238.1
click at [387, 224] on div "*Note: Purchase old fashioned oats for this recipe. ﻿ *Note: If you have leftov…" at bounding box center [328, 174] width 326 height 101
copy div "*Note: Purchase old fashioned oats for this recipe. ﻿ *Note: If you have leftov…"
drag, startPoint x: 345, startPoint y: 243, endPoint x: 329, endPoint y: 213, distance: 33.9
click at [345, 243] on span "Submit" at bounding box center [351, 243] width 21 height 10
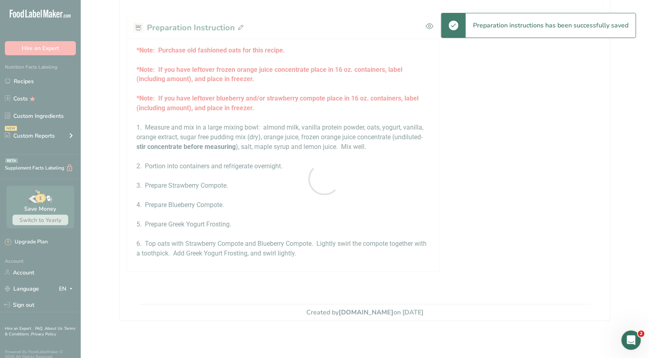
scroll to position [606, 0]
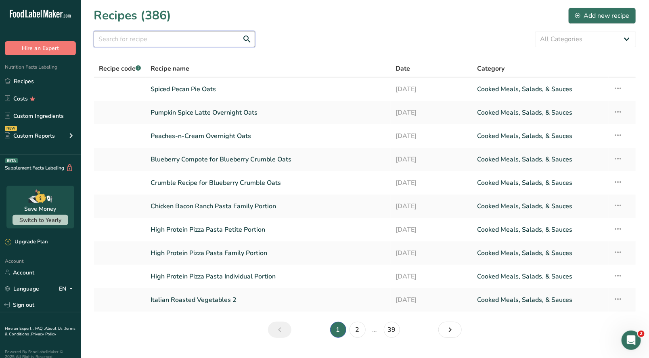
drag, startPoint x: 116, startPoint y: 41, endPoint x: 108, endPoint y: 34, distance: 10.3
click at [115, 40] on input "text" at bounding box center [174, 39] width 161 height 16
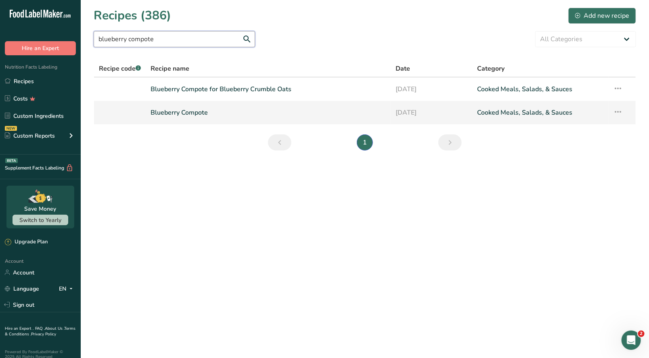
type input "blueberry compote"
click at [184, 112] on link "Blueberry Compote" at bounding box center [268, 112] width 235 height 17
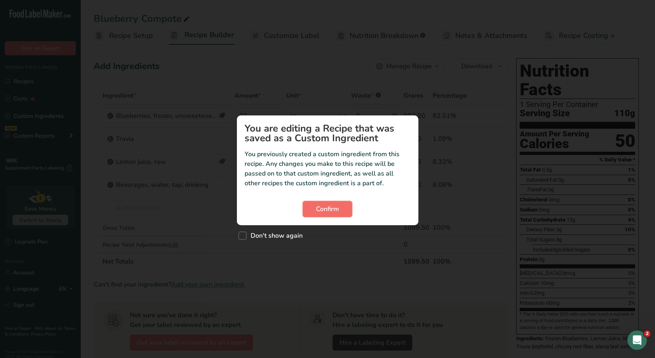
click at [332, 204] on span "Confirm" at bounding box center [327, 209] width 23 height 10
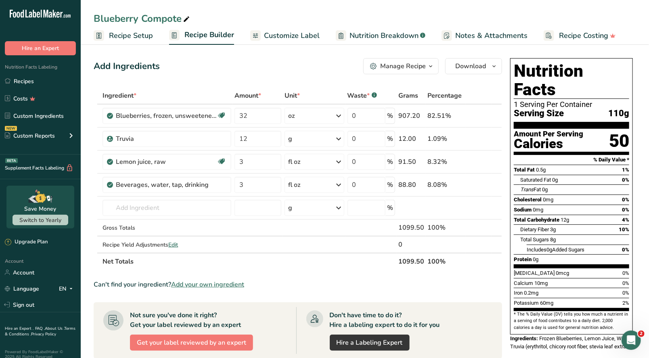
click at [431, 69] on icon "button" at bounding box center [431, 66] width 6 height 10
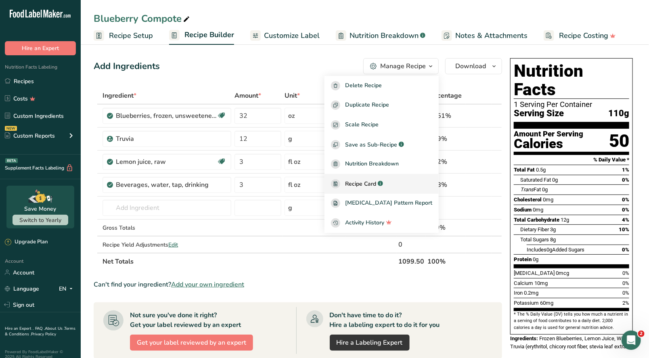
click at [376, 183] on span "Recipe Card" at bounding box center [360, 184] width 31 height 8
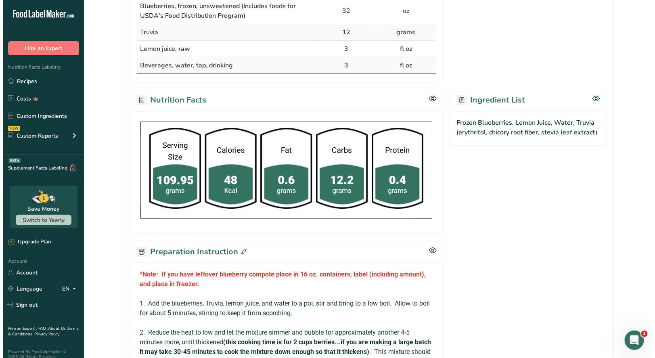
scroll to position [349, 0]
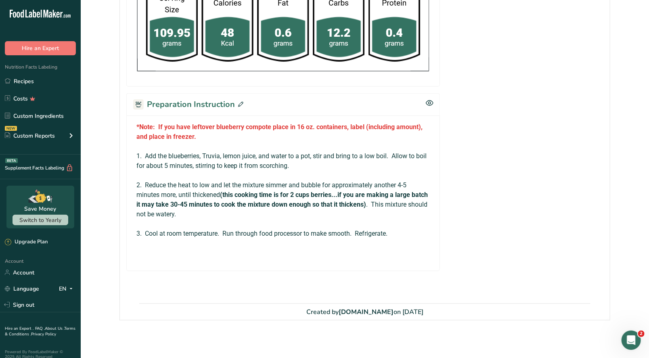
click at [239, 102] on icon at bounding box center [240, 104] width 5 height 5
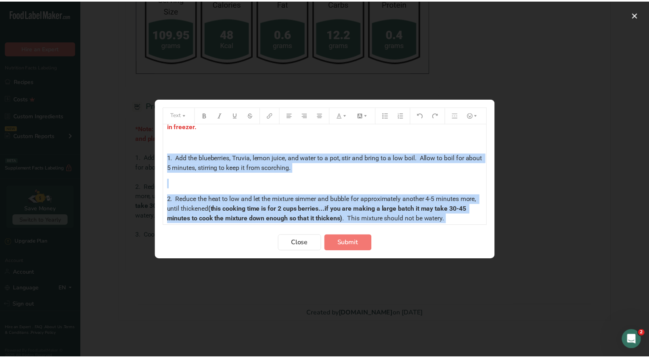
scroll to position [86, 0]
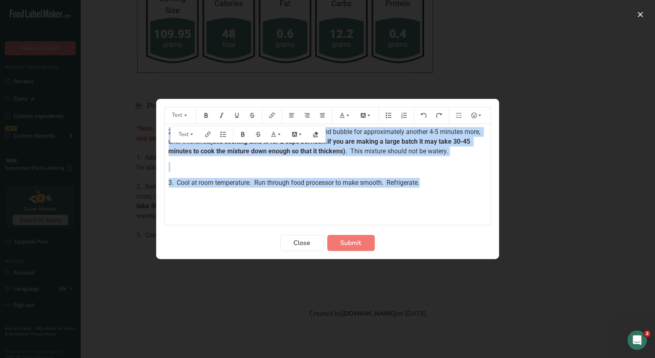
drag, startPoint x: 168, startPoint y: 175, endPoint x: 487, endPoint y: 186, distance: 319.5
click at [487, 186] on div "*Note: If you have leftover blueberry compote place in 16 oz. containers, label…" at bounding box center [328, 174] width 326 height 101
copy div "1. Add the blueberries, Truvia, lemon juice, and water to a pot, stir and bring…"
drag, startPoint x: 303, startPoint y: 242, endPoint x: 300, endPoint y: 237, distance: 5.8
click at [302, 241] on span "Close" at bounding box center [302, 243] width 17 height 10
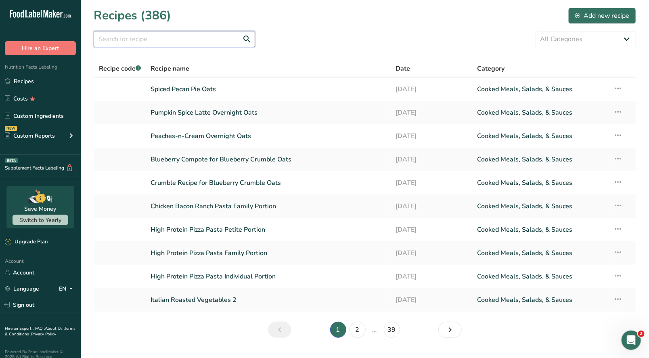
click at [133, 33] on input "text" at bounding box center [174, 39] width 161 height 16
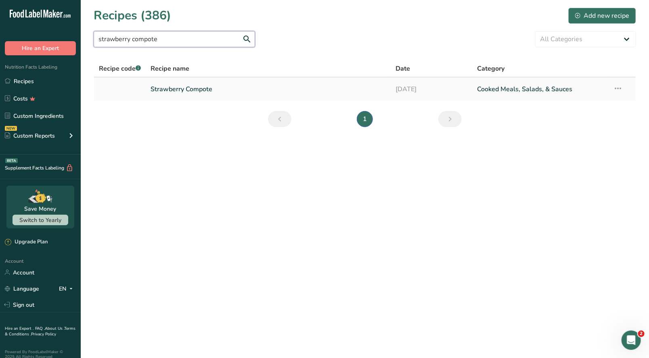
type input "strawberry compote"
click at [193, 94] on link "Strawberry Compote" at bounding box center [268, 89] width 235 height 17
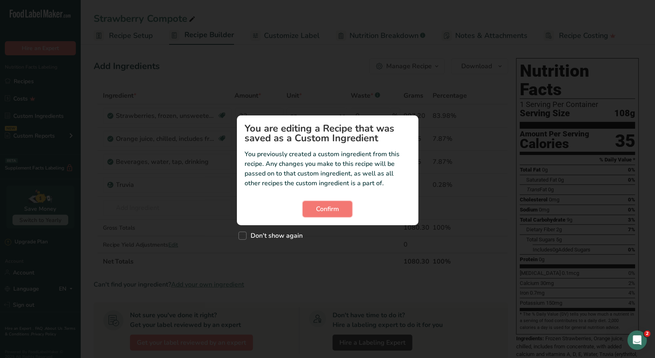
drag, startPoint x: 338, startPoint y: 208, endPoint x: 369, endPoint y: 183, distance: 40.2
click at [338, 208] on span "Confirm" at bounding box center [327, 209] width 23 height 10
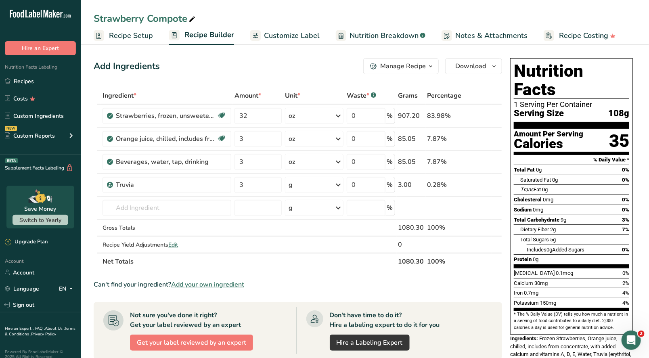
click at [434, 69] on icon "button" at bounding box center [431, 66] width 6 height 10
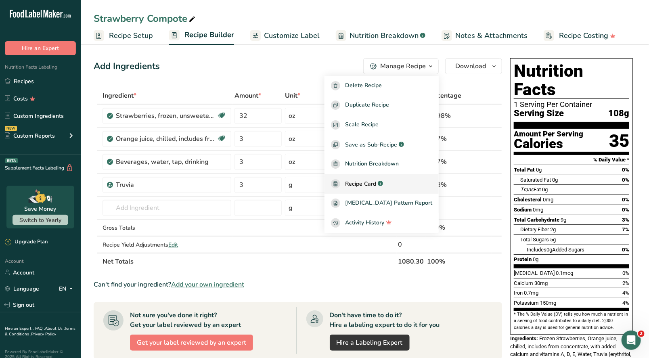
click at [376, 186] on span "Recipe Card" at bounding box center [360, 184] width 31 height 8
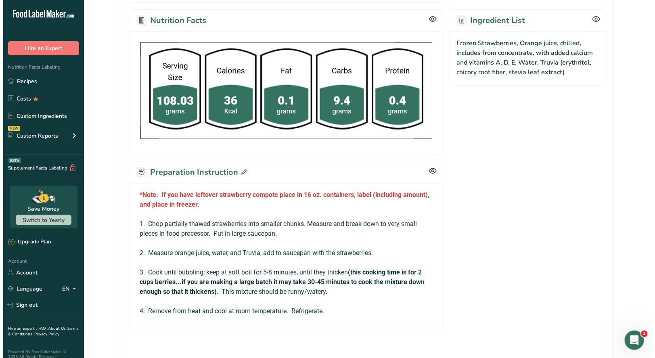
scroll to position [349, 0]
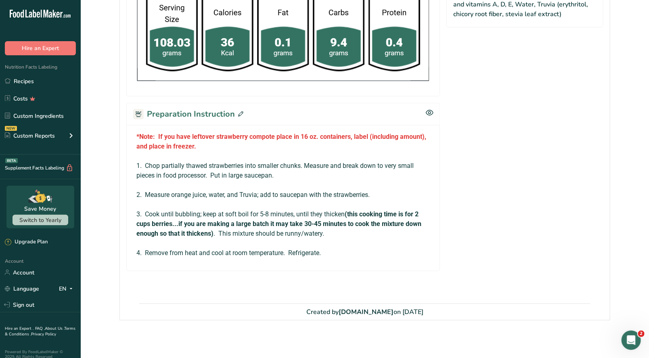
click at [238, 111] on icon at bounding box center [240, 113] width 5 height 5
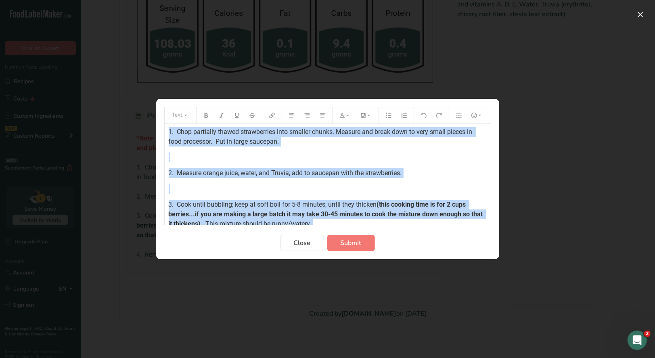
scroll to position [86, 0]
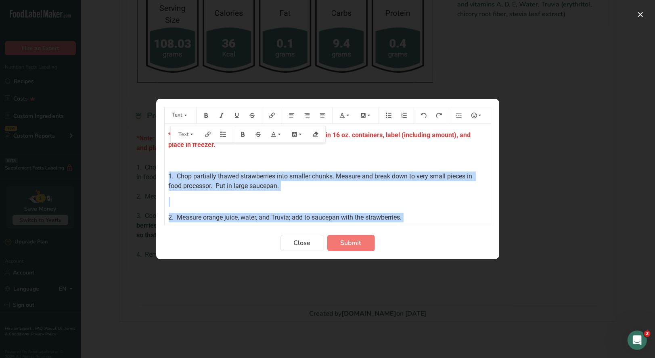
scroll to position [86, 0]
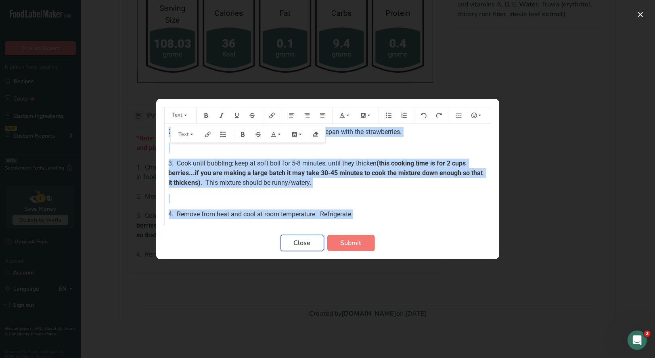
drag, startPoint x: 301, startPoint y: 241, endPoint x: 307, endPoint y: 233, distance: 9.2
click at [302, 239] on span "Close" at bounding box center [302, 243] width 17 height 10
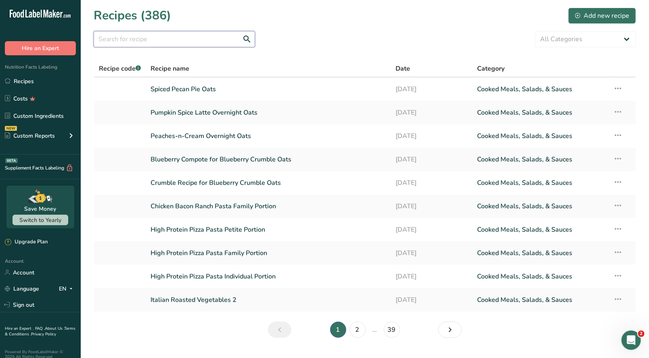
click at [161, 37] on input "text" at bounding box center [174, 39] width 161 height 16
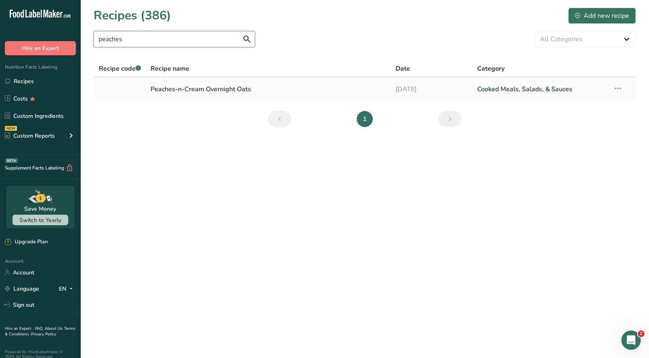
type input "peaches"
click at [202, 92] on link "Peaches-n-Cream Overnight Oats" at bounding box center [268, 89] width 235 height 17
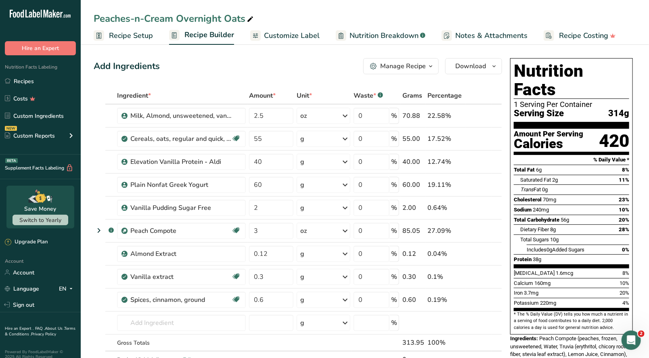
click at [430, 68] on icon "button" at bounding box center [431, 66] width 6 height 10
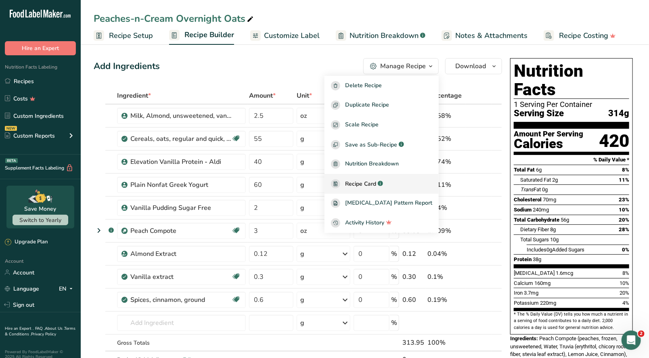
click at [376, 183] on span "Recipe Card" at bounding box center [360, 184] width 31 height 8
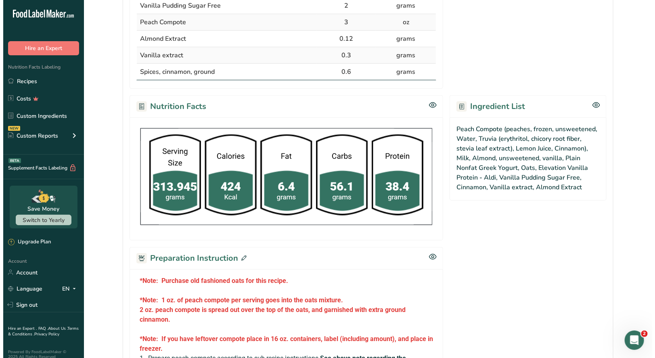
scroll to position [363, 0]
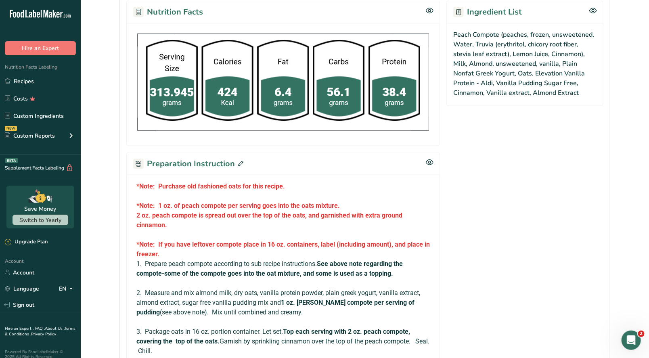
click at [238, 161] on icon at bounding box center [240, 163] width 5 height 5
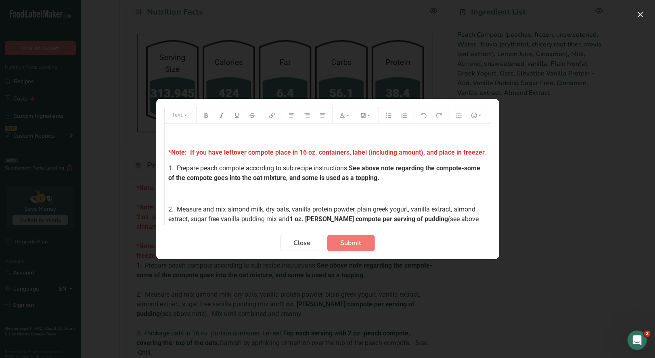
scroll to position [80, 0]
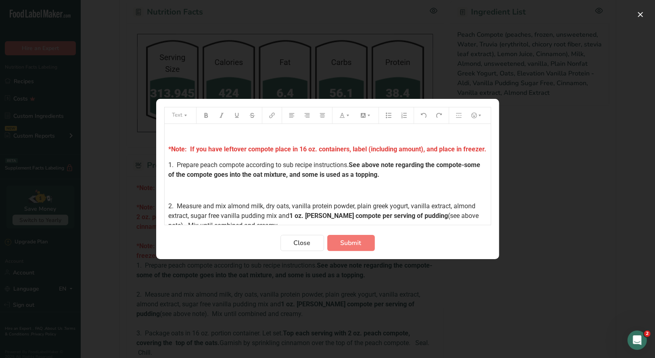
click at [191, 154] on p "*Note: If you have leftover compote place in 16 oz. containers, label (includin…" at bounding box center [328, 150] width 318 height 10
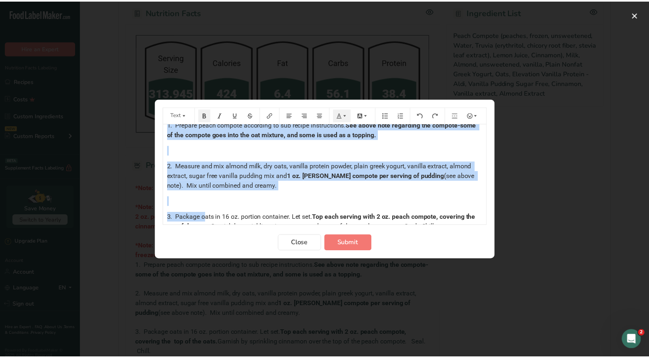
scroll to position [190, 0]
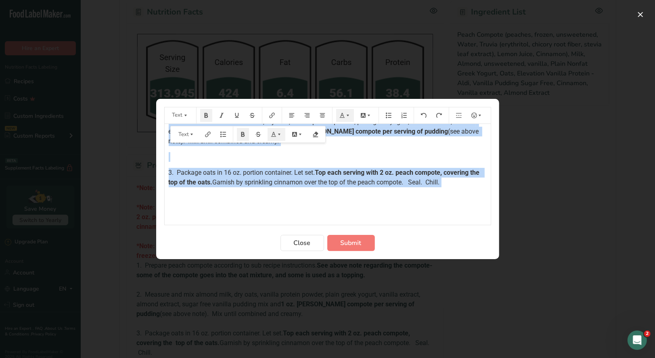
drag, startPoint x: 167, startPoint y: 134, endPoint x: 505, endPoint y: 188, distance: 343.1
click at [505, 188] on div "Text *Note: Purchase old fashioned oats for this recipe. ﻿ *Note: 1 oz. of peac…" at bounding box center [327, 179] width 655 height 358
copy div "*Lore: Ipsumdol sit ametconse adip eli sedd eiusmo. ﻿ *Temp: 2 in. ut labor etd…"
drag, startPoint x: 307, startPoint y: 244, endPoint x: 294, endPoint y: 219, distance: 28.4
click at [307, 243] on span "Close" at bounding box center [302, 243] width 17 height 10
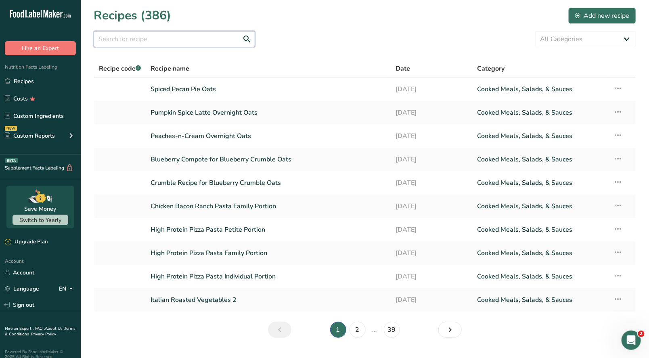
click at [121, 37] on input "text" at bounding box center [174, 39] width 161 height 16
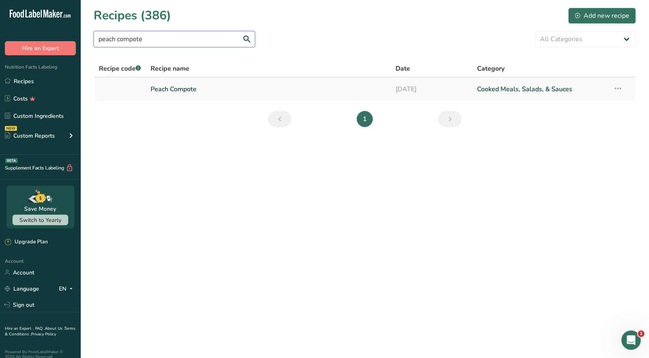
type input "peach compote"
click at [170, 94] on link "Peach Compote" at bounding box center [268, 89] width 235 height 17
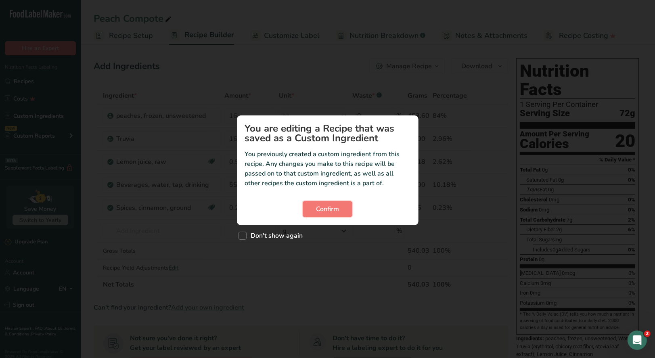
drag, startPoint x: 324, startPoint y: 211, endPoint x: 391, endPoint y: 166, distance: 81.1
click at [324, 211] on span "Confirm" at bounding box center [327, 209] width 23 height 10
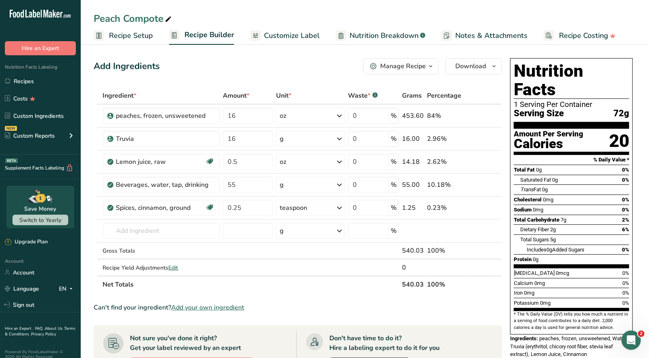
click at [418, 66] on div "Manage Recipe" at bounding box center [403, 66] width 46 height 10
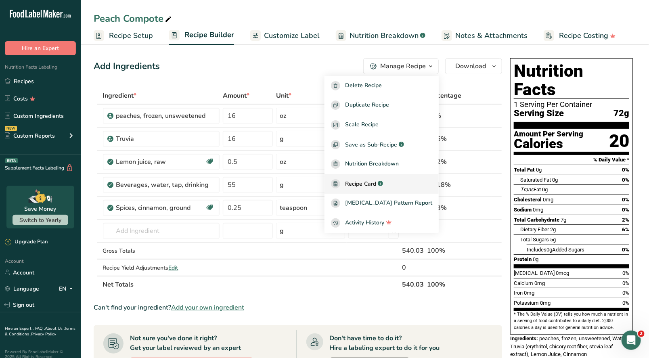
click at [374, 186] on span "Recipe Card" at bounding box center [360, 184] width 31 height 8
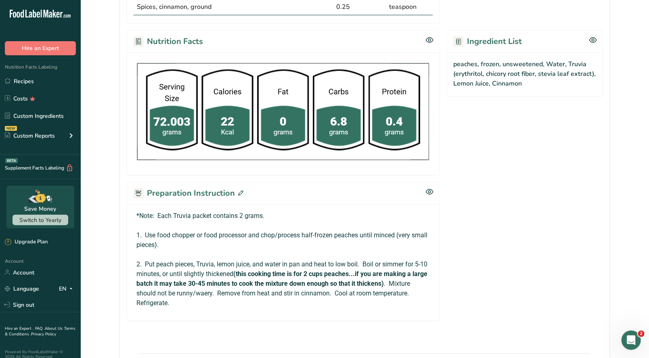
scroll to position [317, 0]
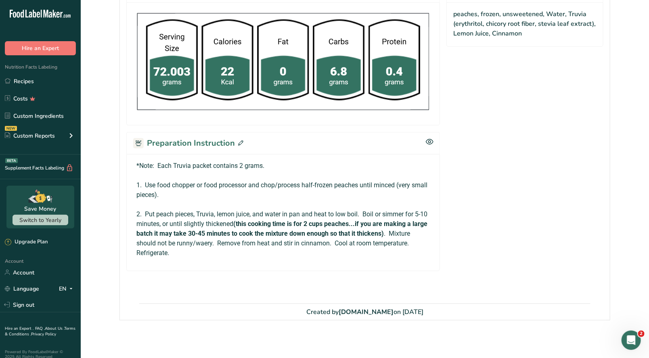
click at [240, 141] on icon at bounding box center [240, 143] width 5 height 5
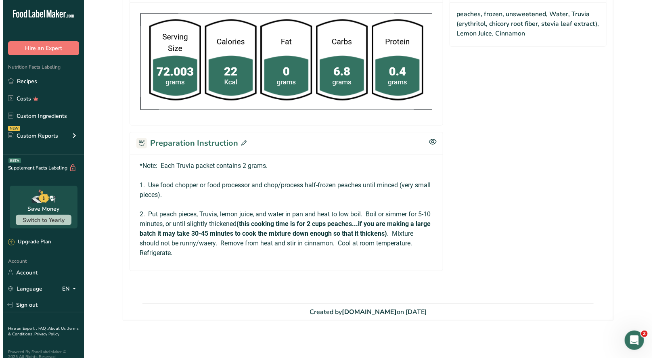
scroll to position [309, 0]
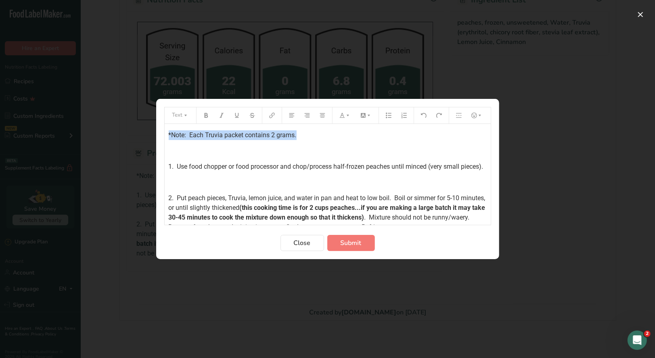
drag, startPoint x: 299, startPoint y: 135, endPoint x: 162, endPoint y: 135, distance: 136.9
click at [162, 135] on section "Text *Note: Each Truvia packet contains 2 grams. ﻿ 1. Use food chopper or food …" at bounding box center [327, 179] width 343 height 160
click at [205, 115] on icon "Preparation instructions modal" at bounding box center [206, 115] width 4 height 5
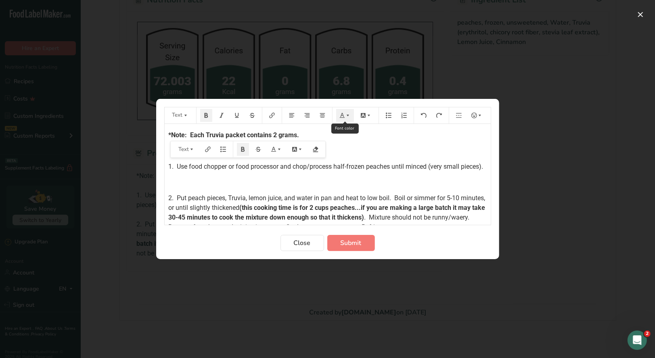
click at [345, 117] on icon "Preparation instructions modal" at bounding box center [348, 116] width 6 height 6
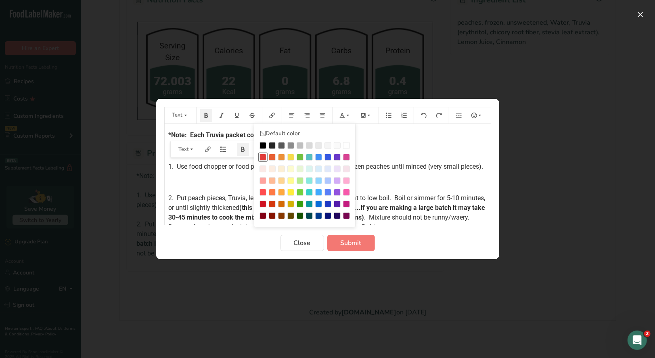
click at [264, 156] on div "Preparation instructions modal" at bounding box center [263, 157] width 7 height 7
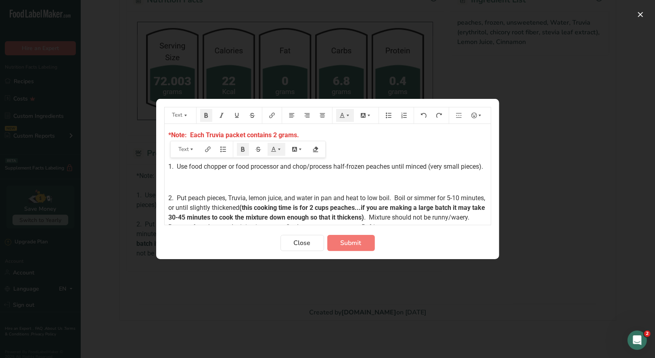
drag, startPoint x: 345, startPoint y: 143, endPoint x: 268, endPoint y: 140, distance: 76.4
click at [344, 143] on div "*Note: Each Truvia packet contains 2 grams. ﻿ 1. Use food chopper or food proce…" at bounding box center [328, 178] width 326 height 108
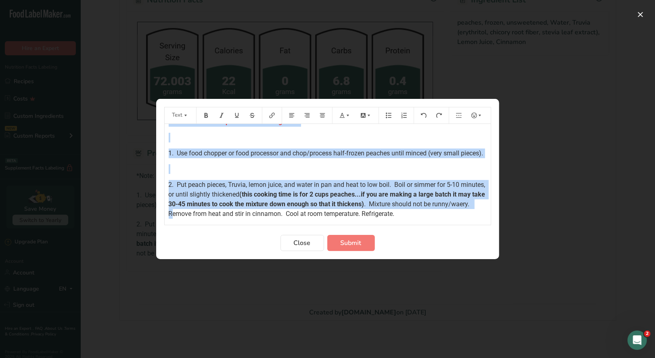
scroll to position [23, 0]
drag, startPoint x: 168, startPoint y: 134, endPoint x: 453, endPoint y: 232, distance: 301.5
click at [453, 232] on form "Text Default color *Note: Each Truvia packet contains 2 grams. ﻿ 1. Use food ch…" at bounding box center [327, 179] width 327 height 144
copy div "*Note: Each Truvia packet contains 2 grams. ﻿ 1. Use food chopper or food proce…"
drag, startPoint x: 357, startPoint y: 242, endPoint x: 356, endPoint y: 238, distance: 4.2
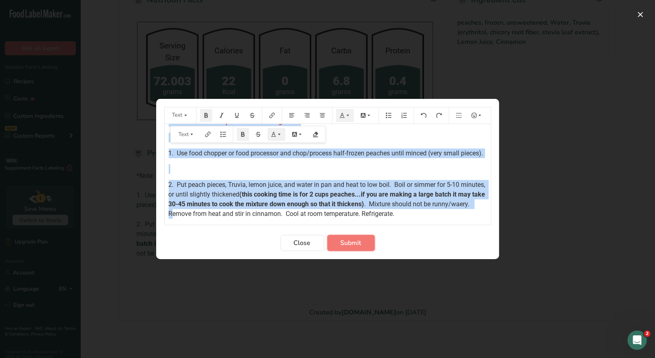
click at [357, 241] on span "Submit" at bounding box center [351, 243] width 21 height 10
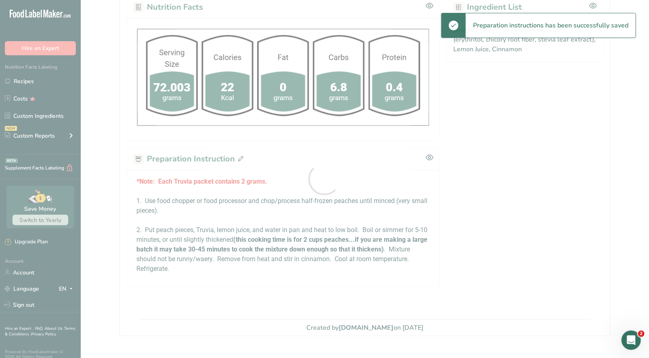
scroll to position [309, 0]
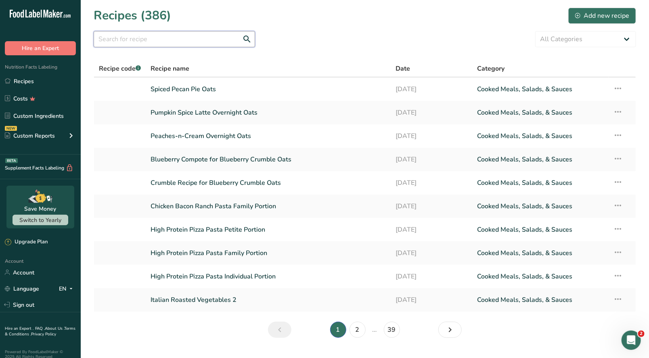
click at [142, 42] on input "text" at bounding box center [174, 39] width 161 height 16
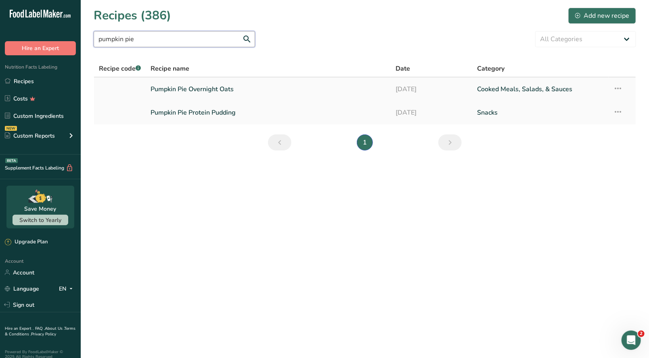
type input "pumpkin pie"
click at [177, 92] on link "Pumpkin Pie Overnight Oats" at bounding box center [268, 89] width 235 height 17
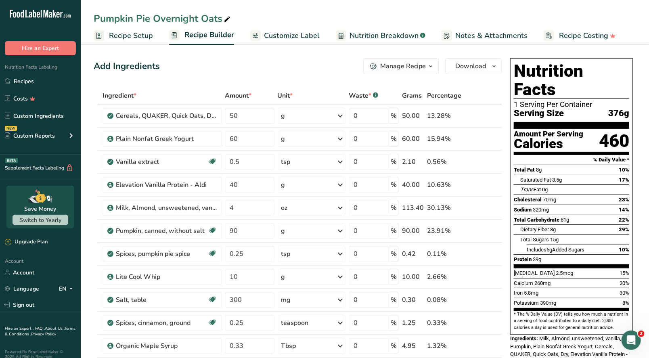
click at [426, 64] on span "button" at bounding box center [431, 66] width 10 height 10
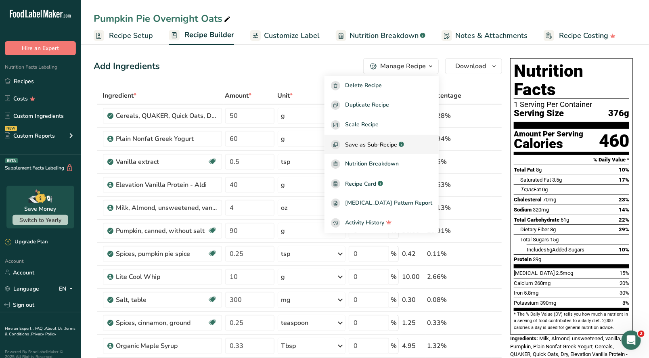
drag, startPoint x: 373, startPoint y: 182, endPoint x: 357, endPoint y: 148, distance: 38.3
click at [372, 181] on span "Recipe Card" at bounding box center [360, 184] width 31 height 8
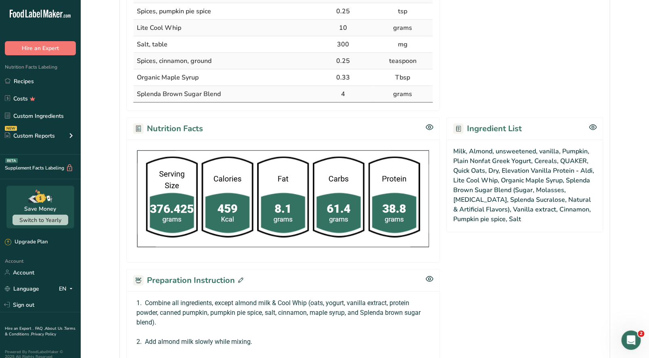
scroll to position [363, 0]
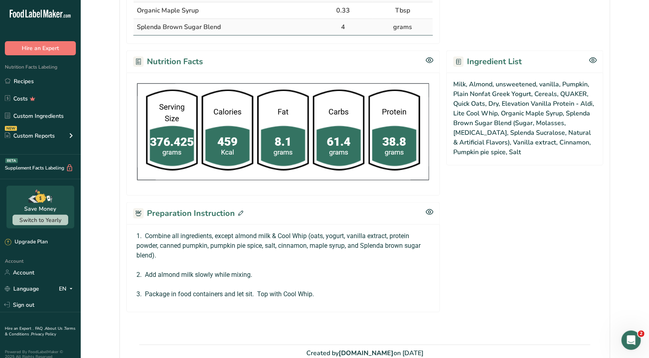
click at [239, 212] on icon at bounding box center [240, 213] width 5 height 5
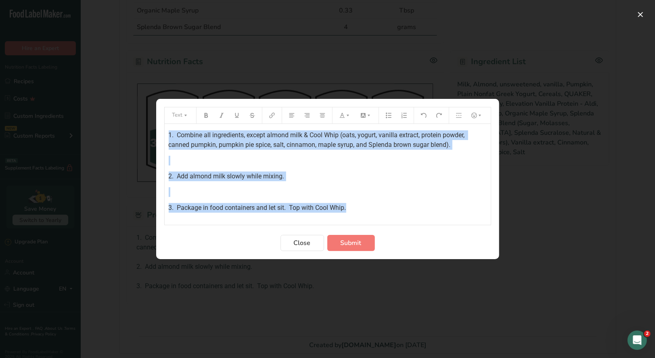
drag, startPoint x: 166, startPoint y: 137, endPoint x: 394, endPoint y: 210, distance: 239.7
click at [394, 210] on div "1. Combine all ingredients, except almond milk & Cool Whip (oats, yogurt, vanil…" at bounding box center [328, 174] width 326 height 101
copy div "1. Combine all ingredients, except almond milk & Cool Whip (oats, yogurt, vanil…"
click at [306, 242] on span "Close" at bounding box center [302, 243] width 17 height 10
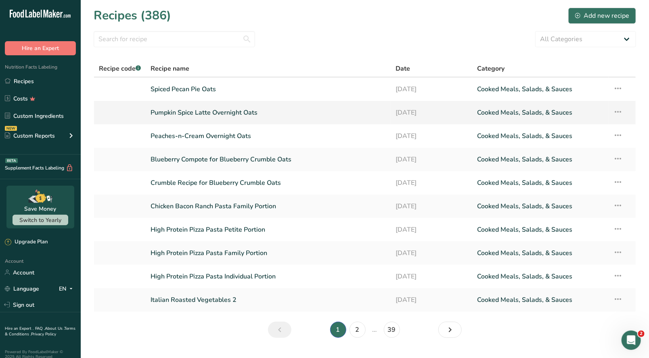
click at [197, 115] on link "Pumpkin Spice Latte Overnight Oats" at bounding box center [268, 112] width 235 height 17
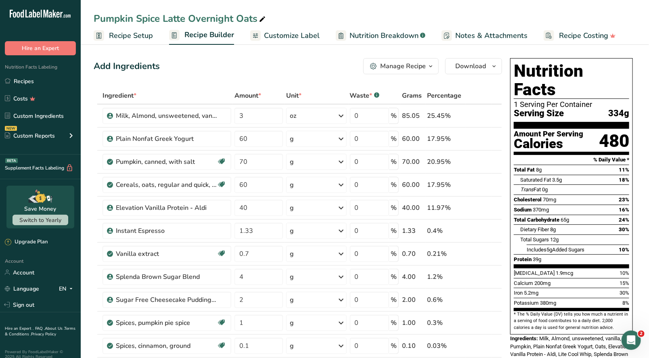
click at [432, 67] on icon "button" at bounding box center [431, 66] width 6 height 10
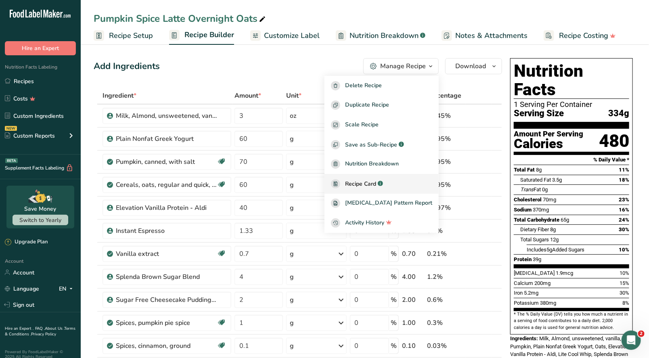
click at [376, 185] on span "Recipe Card" at bounding box center [360, 184] width 31 height 8
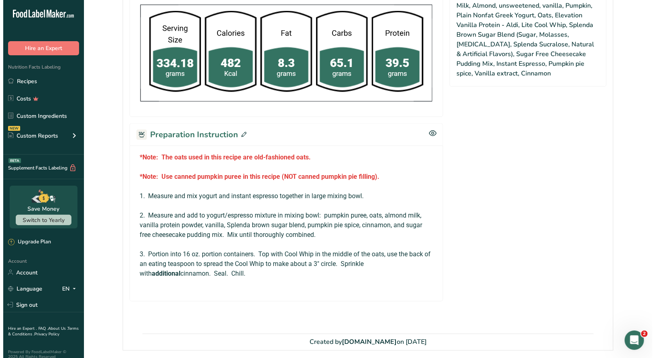
scroll to position [444, 0]
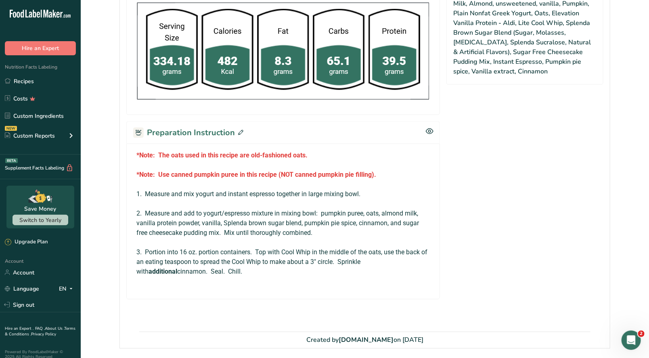
click at [238, 131] on icon at bounding box center [240, 132] width 5 height 5
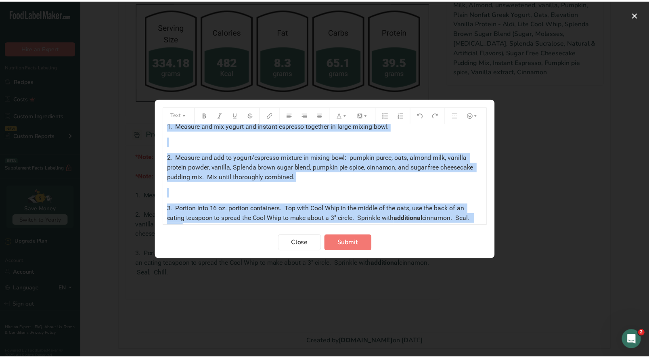
scroll to position [102, 0]
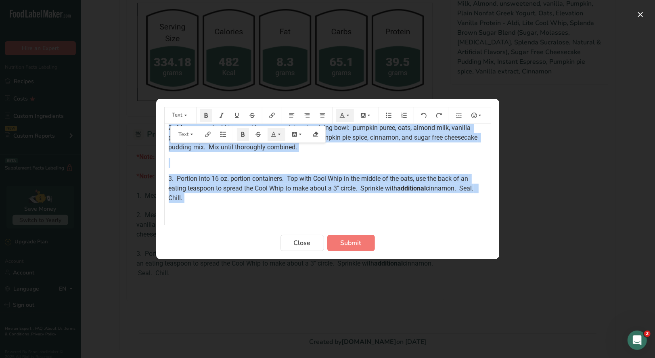
drag, startPoint x: 168, startPoint y: 134, endPoint x: 387, endPoint y: 209, distance: 231.7
click at [386, 212] on div "*Note: The oats used in this recipe are old-fashioned oats. ﻿ *Note: Use canned…" at bounding box center [328, 120] width 326 height 197
copy div "*Note: The oats used in this recipe are old-fashioned oats. ﻿ *Note: Use canned…"
drag, startPoint x: 294, startPoint y: 245, endPoint x: 321, endPoint y: 124, distance: 125.0
click at [296, 244] on span "Close" at bounding box center [302, 243] width 17 height 10
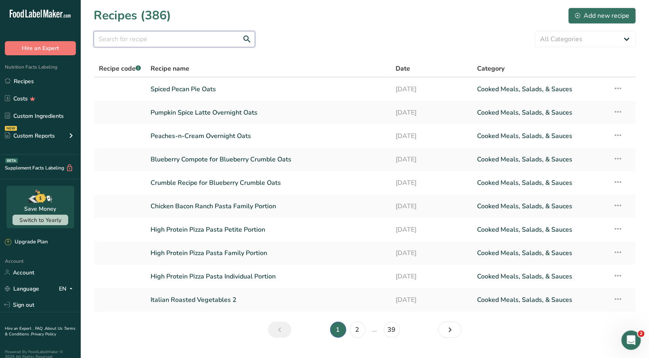
click at [163, 42] on input "text" at bounding box center [174, 39] width 161 height 16
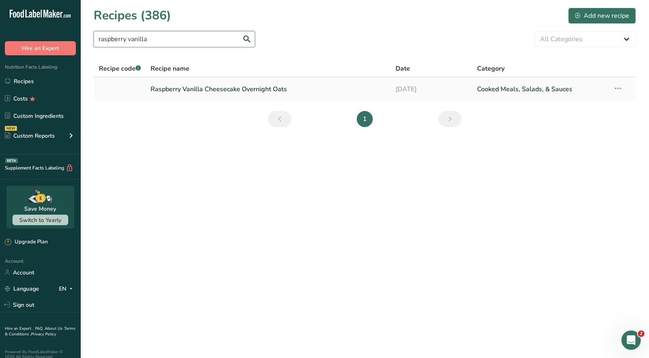
type input "raspberry vanilla"
drag, startPoint x: 218, startPoint y: 93, endPoint x: 214, endPoint y: 90, distance: 5.1
click at [218, 93] on link "Raspberry Vanilla Cheesecake Overnight Oats" at bounding box center [268, 89] width 235 height 17
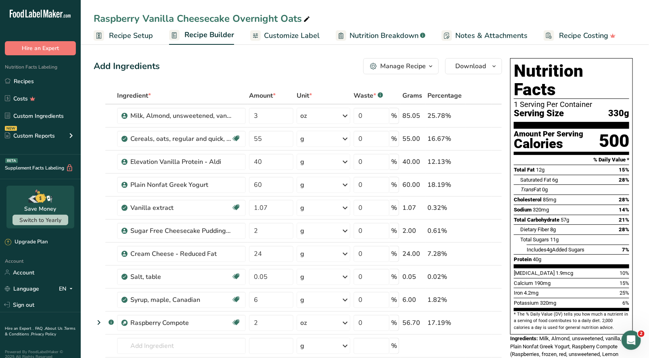
click at [429, 70] on icon "button" at bounding box center [431, 66] width 6 height 10
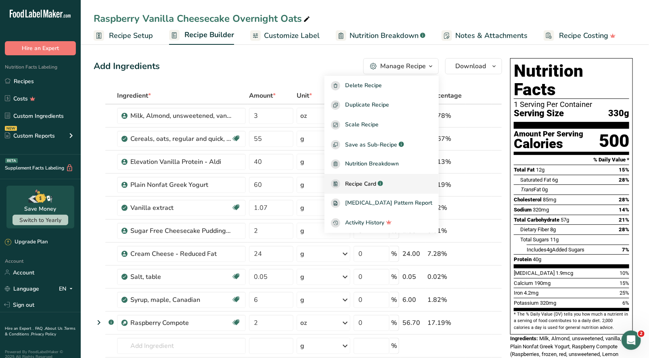
click at [376, 181] on span "Recipe Card" at bounding box center [360, 184] width 31 height 8
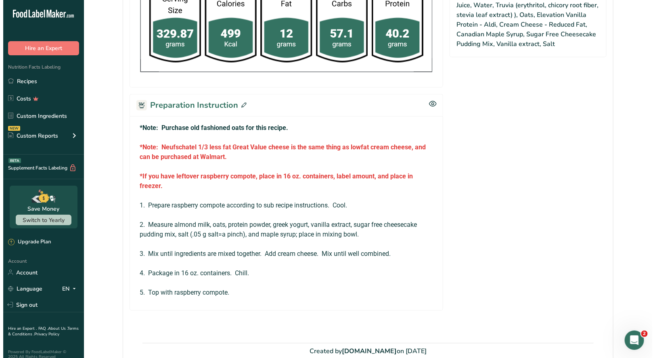
scroll to position [444, 0]
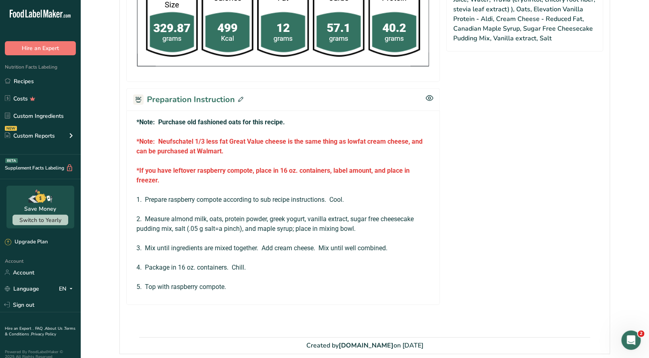
click at [238, 99] on icon at bounding box center [240, 99] width 5 height 5
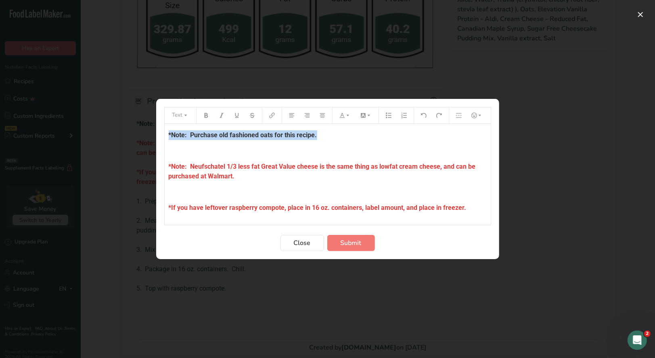
drag, startPoint x: 248, startPoint y: 136, endPoint x: 165, endPoint y: 136, distance: 83.2
click at [165, 136] on div "*Note: Purchase old fashioned oats for this recipe. ﻿ *Note: Neufschatel 1/3 le…" at bounding box center [328, 252] width 326 height 256
click at [345, 116] on icon "Preparation instructions modal" at bounding box center [348, 116] width 6 height 6
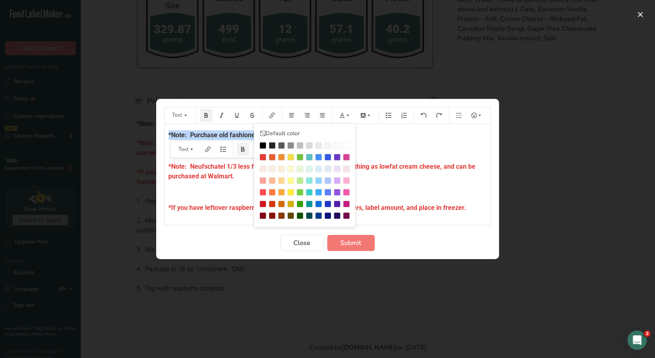
drag, startPoint x: 260, startPoint y: 157, endPoint x: 378, endPoint y: 136, distance: 120.1
click at [260, 157] on div "Preparation instructions modal" at bounding box center [263, 157] width 7 height 7
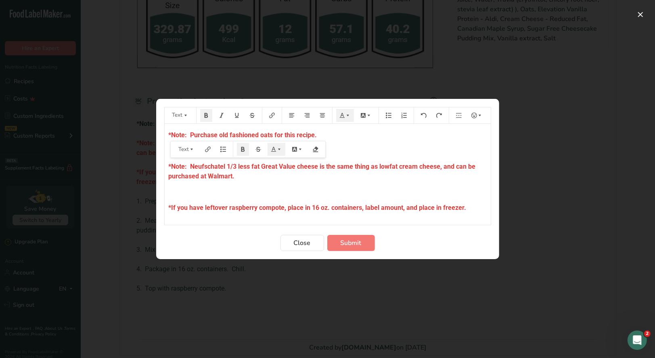
click at [376, 145] on div "*Note: Purchase old fashioned oats for this recipe. ﻿ *Note: Neufschatel 1/3 le…" at bounding box center [328, 252] width 326 height 256
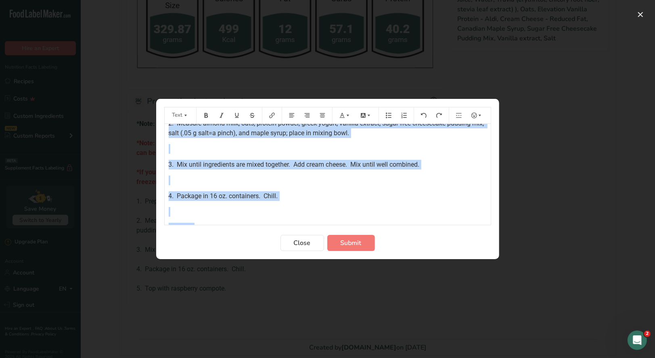
scroll to position [161, 0]
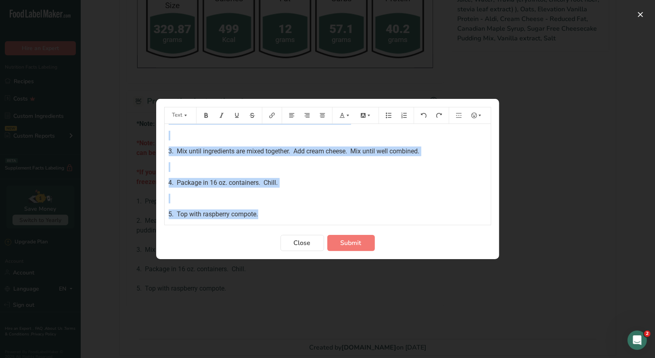
drag, startPoint x: 167, startPoint y: 134, endPoint x: 296, endPoint y: 214, distance: 152.7
click at [293, 219] on div "*Note: Purchase old fashioned oats for this recipe. ﻿ *Note: Neufschatel 1/3 le…" at bounding box center [328, 174] width 326 height 101
copy div "*Note: Purchase old fashioned oats for this recipe. ﻿ *Note: Neufschatel 1/3 le…"
click at [341, 242] on span "Submit" at bounding box center [351, 243] width 21 height 10
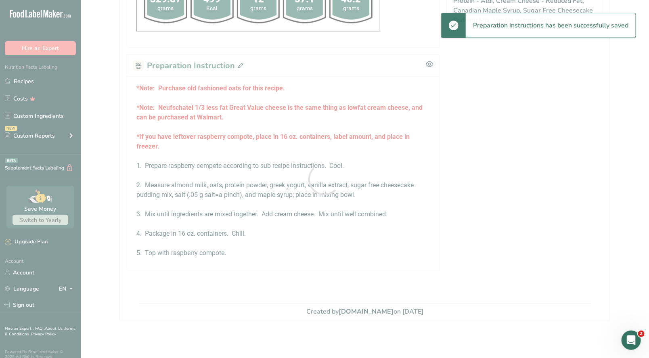
scroll to position [444, 0]
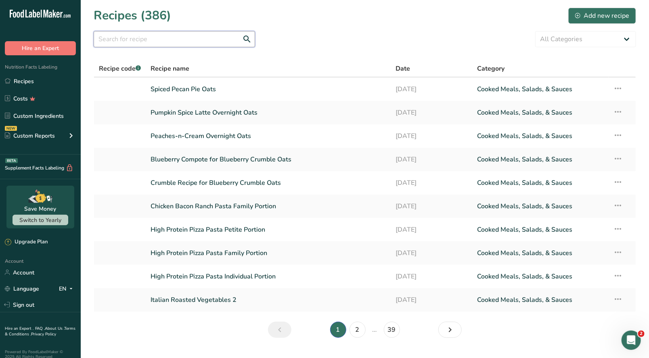
click at [129, 36] on input "text" at bounding box center [174, 39] width 161 height 16
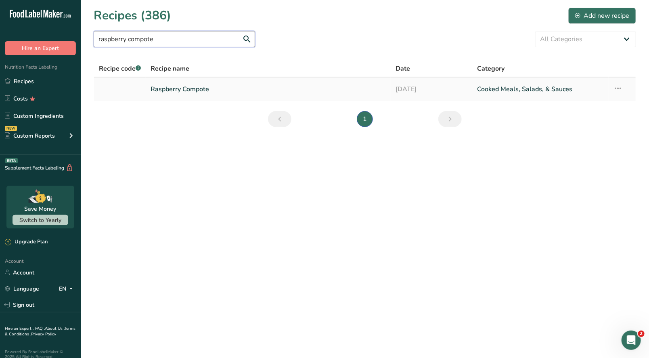
type input "raspberry compote"
click at [196, 90] on link "Raspberry Compote" at bounding box center [268, 89] width 235 height 17
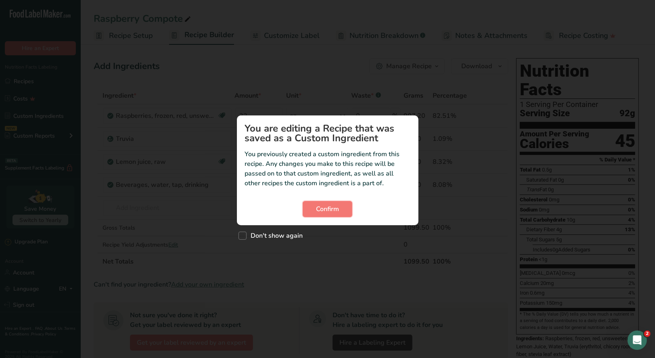
drag, startPoint x: 342, startPoint y: 201, endPoint x: 347, endPoint y: 197, distance: 6.6
click at [342, 201] on button "Confirm" at bounding box center [328, 209] width 50 height 16
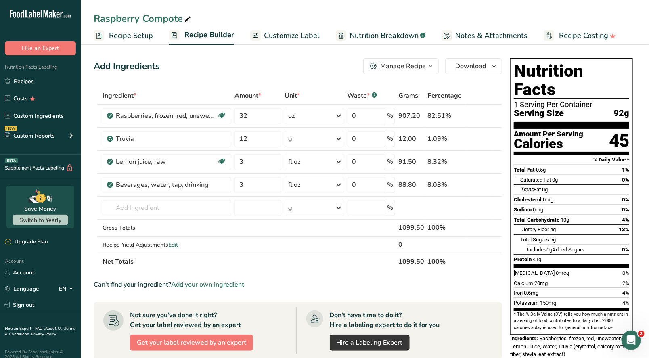
click at [430, 69] on icon "button" at bounding box center [431, 66] width 6 height 10
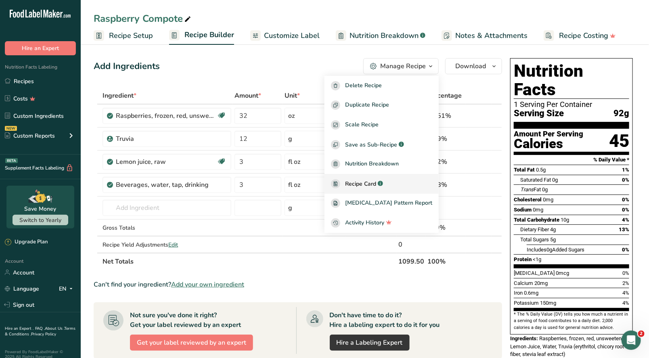
click at [371, 183] on span "Recipe Card" at bounding box center [360, 184] width 31 height 8
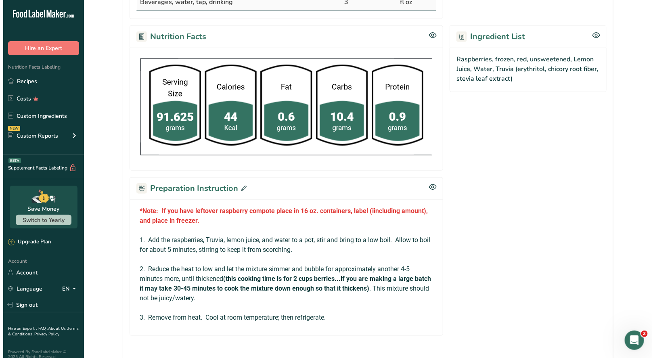
scroll to position [320, 0]
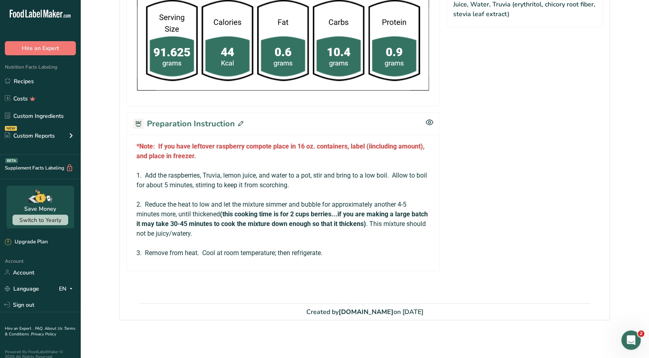
click at [239, 123] on icon at bounding box center [240, 123] width 5 height 5
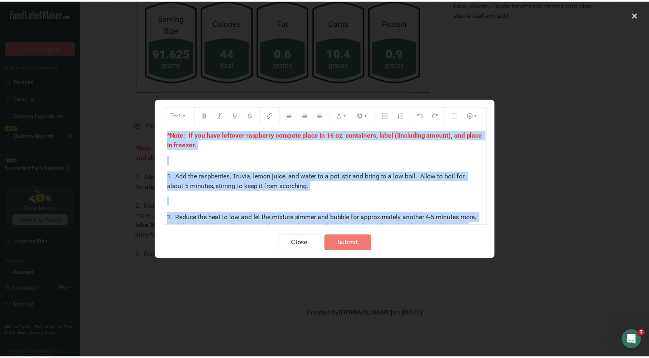
scroll to position [64, 0]
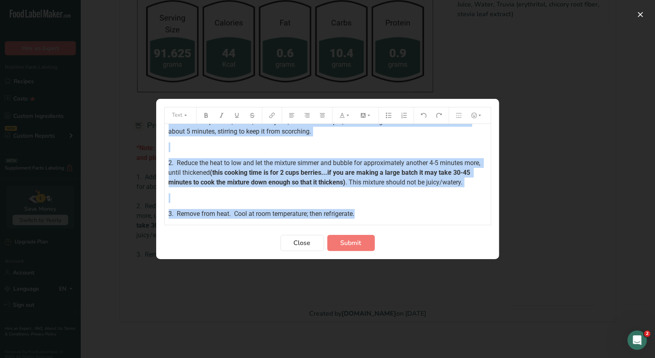
drag, startPoint x: 165, startPoint y: 133, endPoint x: 389, endPoint y: 222, distance: 241.0
click at [389, 222] on div "*Note: If you have leftover raspberry compote place in 16 oz. containers, label…" at bounding box center [328, 174] width 326 height 101
copy div "*Note: If you have leftover raspberry compote place in 16 oz. containers, label…"
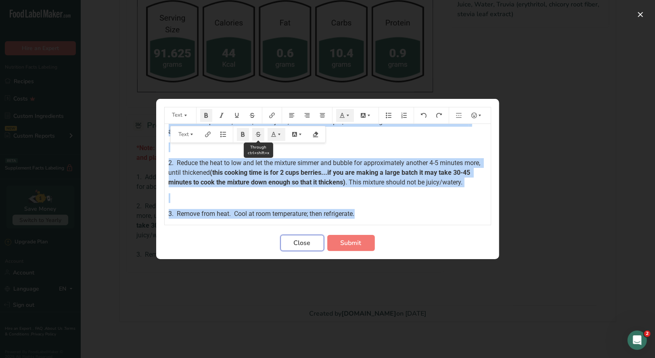
drag, startPoint x: 310, startPoint y: 242, endPoint x: 252, endPoint y: 134, distance: 123.4
click at [310, 241] on span "Close" at bounding box center [302, 243] width 17 height 10
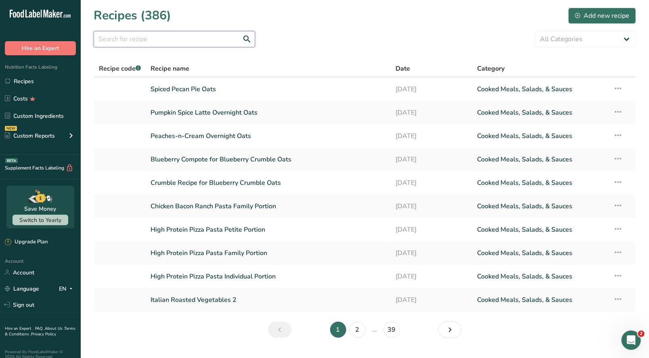
click at [146, 38] on input "text" at bounding box center [174, 39] width 161 height 16
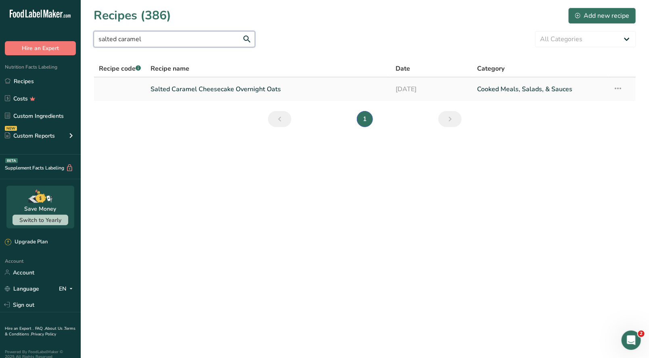
type input "salted caramel"
click at [175, 89] on link "Salted Caramel Cheesecake Overnight Oats" at bounding box center [268, 89] width 235 height 17
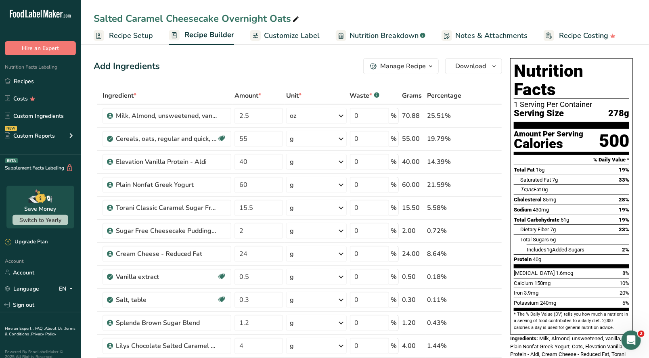
click at [429, 67] on icon "button" at bounding box center [431, 66] width 6 height 10
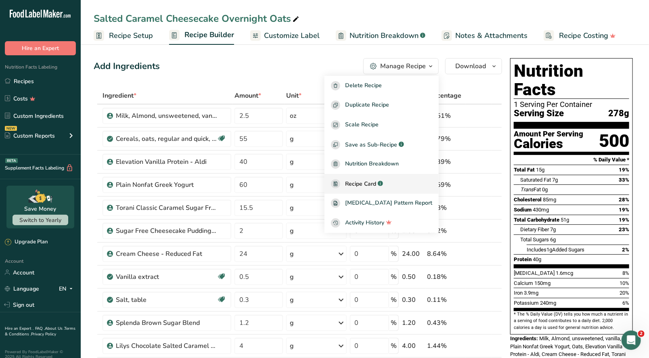
click at [376, 183] on span "Recipe Card" at bounding box center [360, 184] width 31 height 8
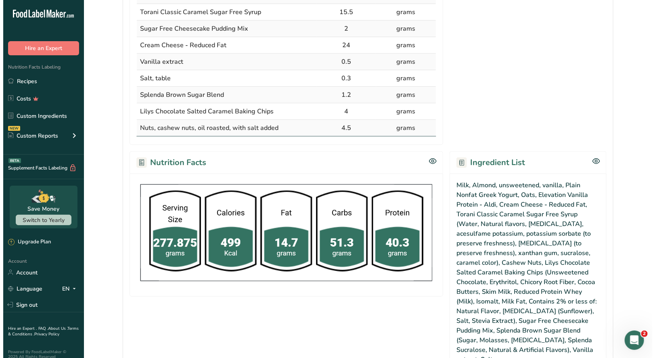
scroll to position [444, 0]
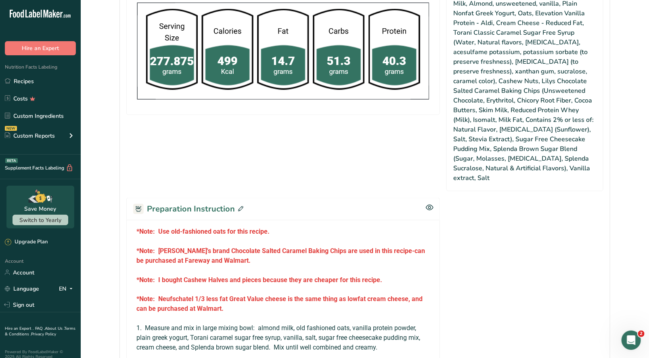
click at [238, 206] on icon at bounding box center [240, 208] width 5 height 5
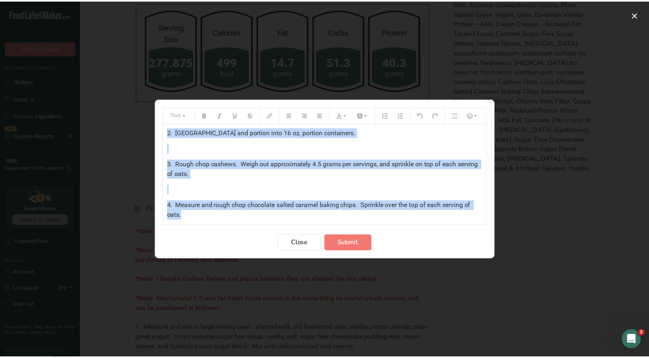
scroll to position [199, 0]
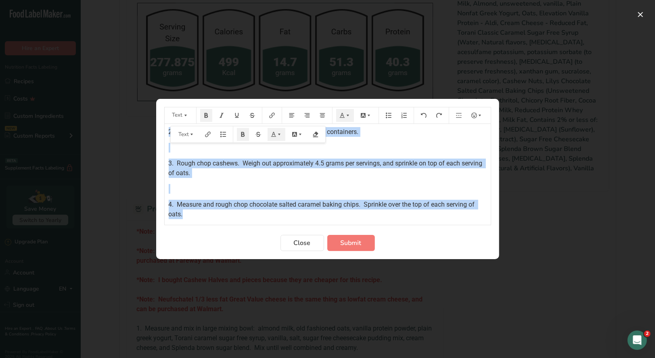
drag, startPoint x: 166, startPoint y: 134, endPoint x: 341, endPoint y: 225, distance: 197.0
click at [341, 225] on form "Text *Note: Use old-fashioned oats for this recipe. ﻿ *Note: Lily's brand Choco…" at bounding box center [327, 179] width 327 height 144
copy div "*Note: Use old-fashioned oats for this recipe. ﻿ *Note: Lily's brand Chocolate …"
click at [295, 242] on span "Close" at bounding box center [302, 243] width 17 height 10
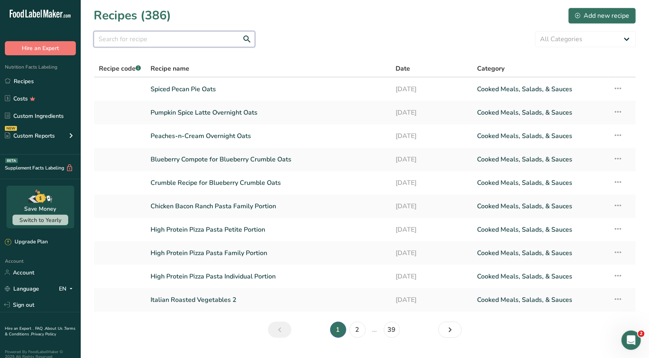
click at [184, 36] on input "text" at bounding box center [174, 39] width 161 height 16
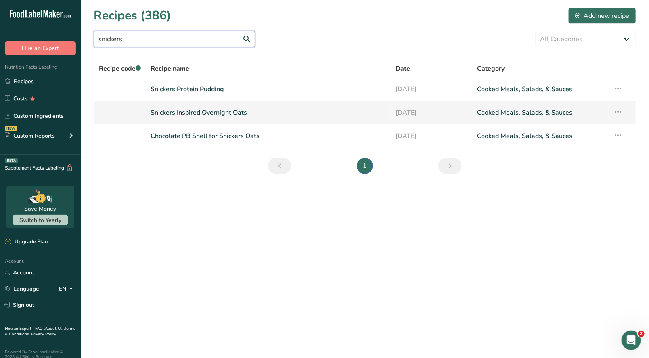
type input "snickers"
click at [206, 114] on link "Snickers Inspired Overnight Oats" at bounding box center [268, 112] width 235 height 17
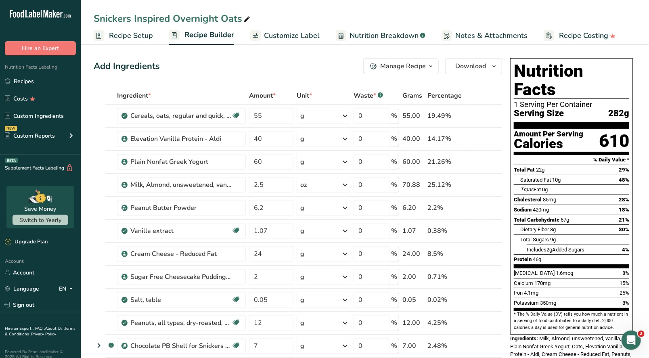
click at [434, 63] on icon "button" at bounding box center [431, 66] width 6 height 10
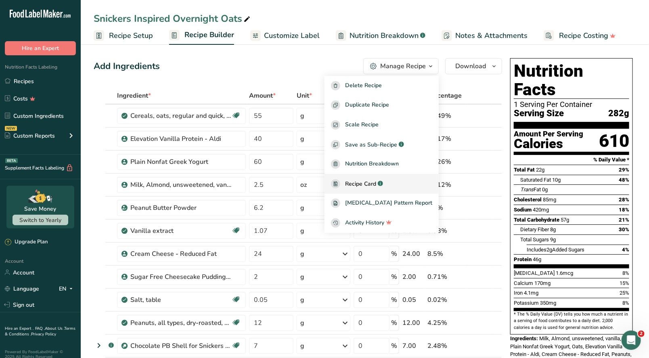
click at [376, 181] on span "Recipe Card" at bounding box center [360, 184] width 31 height 8
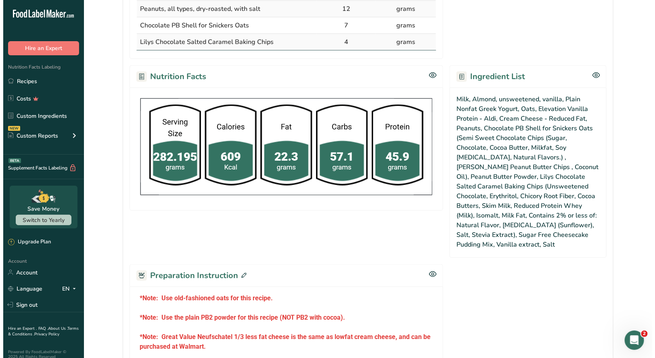
scroll to position [444, 0]
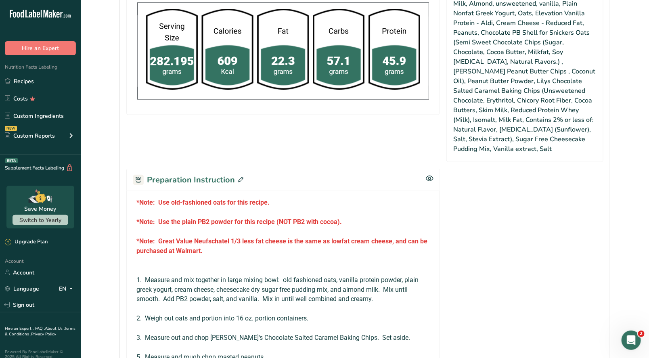
click at [238, 177] on icon at bounding box center [240, 179] width 5 height 5
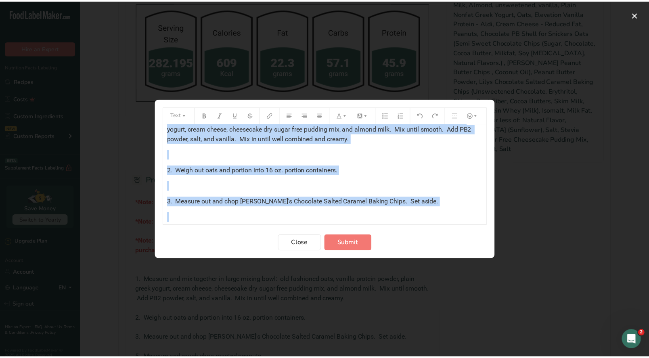
scroll to position [319, 0]
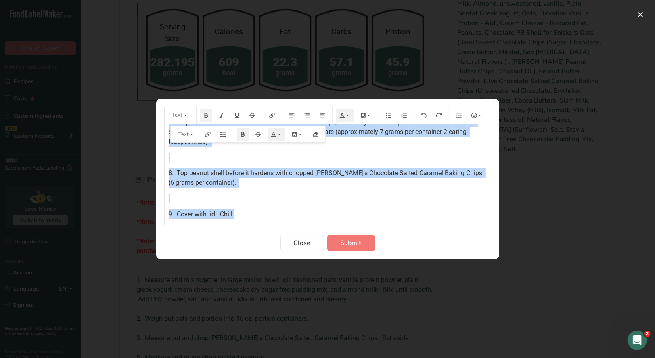
drag, startPoint x: 166, startPoint y: 136, endPoint x: 285, endPoint y: 224, distance: 148.1
click at [285, 224] on div "*Note: Use old-fashioned oats for this recipe. ﻿ *Note: Use the plain PB2 powde…" at bounding box center [328, 174] width 326 height 101
copy div "*Note: Use old-fashioned oats for this recipe. ﻿ *Note: Use the plain PB2 powde…"
drag, startPoint x: 305, startPoint y: 246, endPoint x: 275, endPoint y: 180, distance: 72.2
click at [305, 246] on span "Close" at bounding box center [302, 243] width 17 height 10
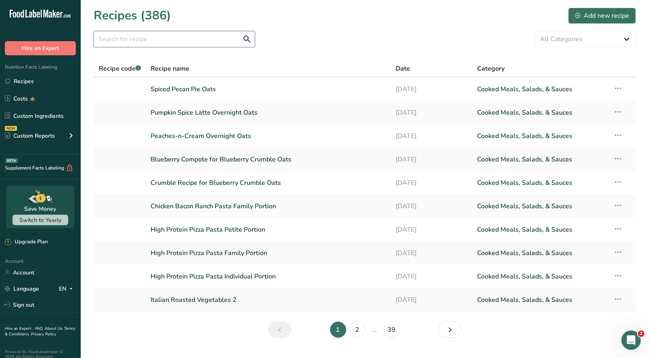
click at [115, 42] on input "text" at bounding box center [174, 39] width 161 height 16
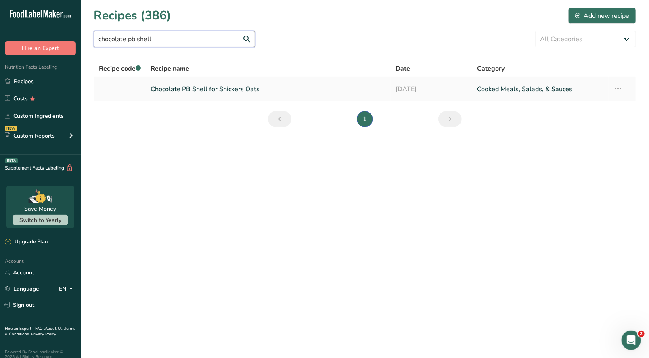
type input "chocolate pb shell"
click at [188, 85] on link "Chocolate PB Shell for Snickers Oats" at bounding box center [268, 89] width 235 height 17
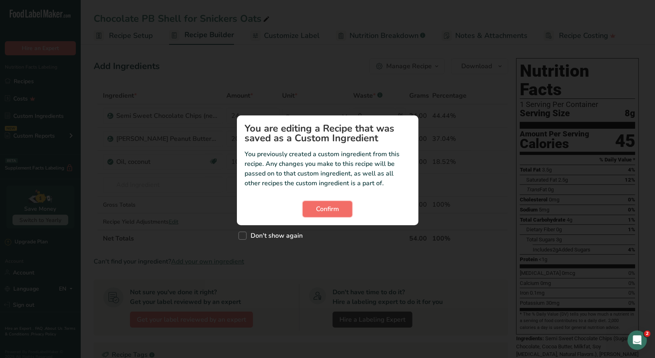
drag, startPoint x: 340, startPoint y: 214, endPoint x: 343, endPoint y: 208, distance: 6.3
click at [340, 213] on button "Confirm" at bounding box center [328, 209] width 50 height 16
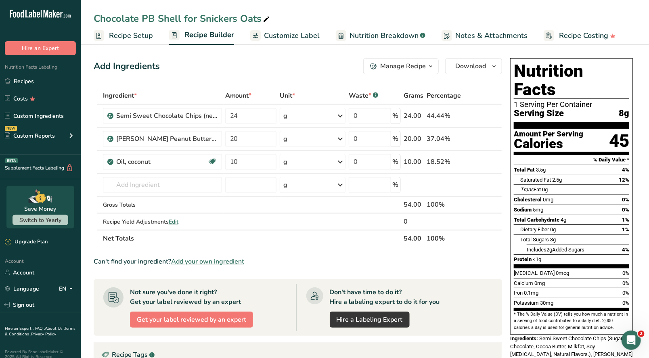
drag, startPoint x: 429, startPoint y: 70, endPoint x: 418, endPoint y: 82, distance: 16.0
click at [429, 71] on icon "button" at bounding box center [431, 66] width 6 height 10
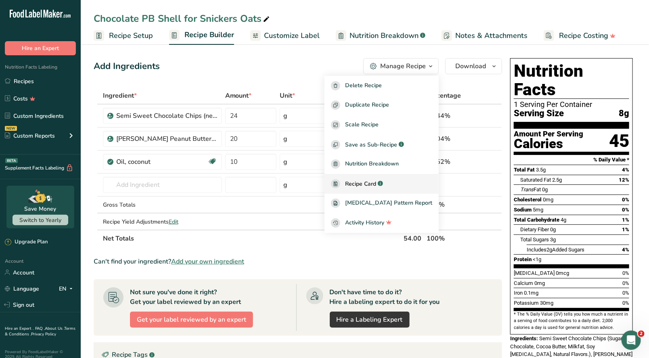
drag, startPoint x: 375, startPoint y: 185, endPoint x: 371, endPoint y: 176, distance: 9.0
click at [375, 184] on span "Recipe Card" at bounding box center [360, 184] width 31 height 8
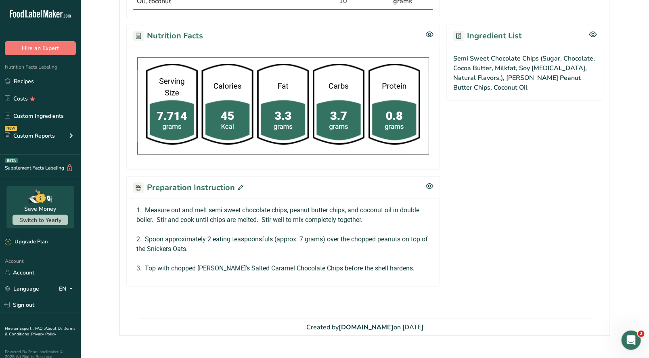
click at [239, 186] on icon at bounding box center [240, 187] width 5 height 5
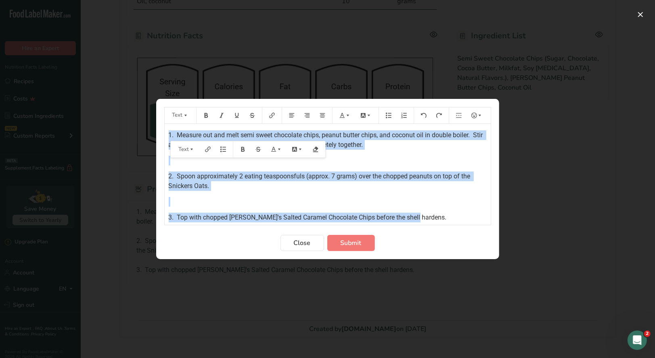
drag, startPoint x: 167, startPoint y: 134, endPoint x: 429, endPoint y: 226, distance: 277.7
click at [429, 226] on form "Text 1. Measure out and melt semi sweet chocolate chips, peanut butter chips, a…" at bounding box center [327, 179] width 327 height 144
copy div "1. Measure out and melt semi sweet chocolate chips, peanut butter chips, and co…"
drag, startPoint x: 307, startPoint y: 243, endPoint x: 311, endPoint y: 203, distance: 40.2
click at [307, 243] on span "Close" at bounding box center [302, 243] width 17 height 10
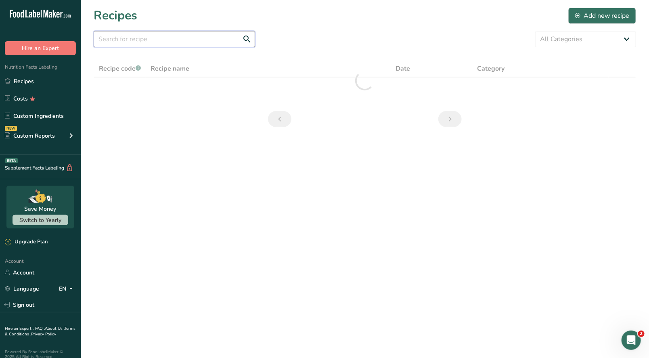
click at [141, 42] on input "text" at bounding box center [174, 39] width 161 height 16
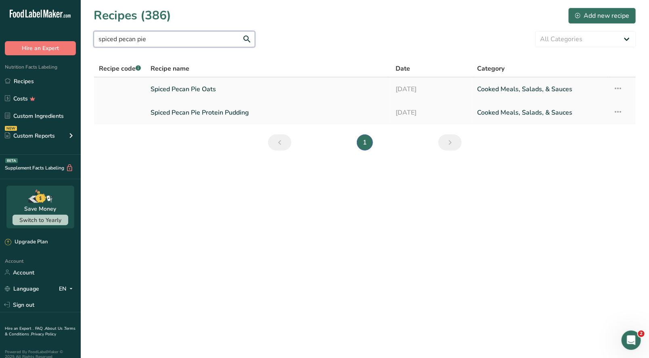
type input "spiced pecan pie"
click at [197, 91] on link "Spiced Pecan Pie Oats" at bounding box center [268, 89] width 235 height 17
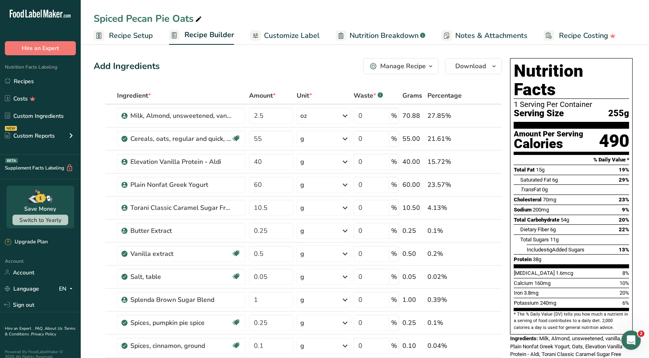
click at [422, 65] on div "Manage Recipe" at bounding box center [403, 66] width 46 height 10
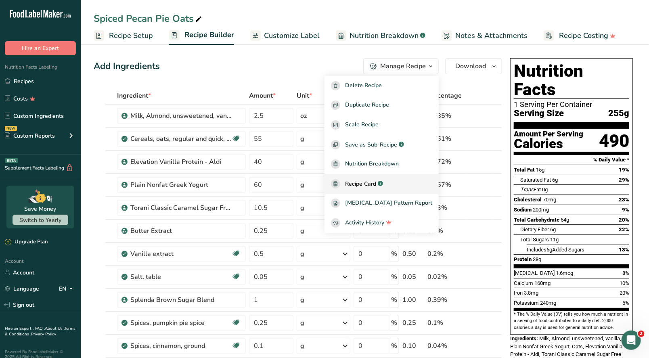
click at [384, 175] on link "Recipe Card .a-a{fill:#347362;}.b-a{fill:#fff;}" at bounding box center [382, 184] width 114 height 20
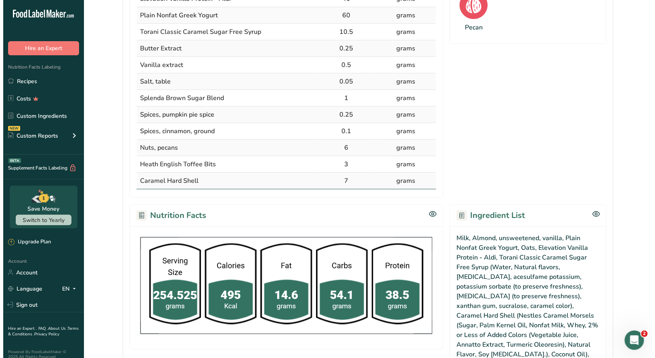
scroll to position [484, 0]
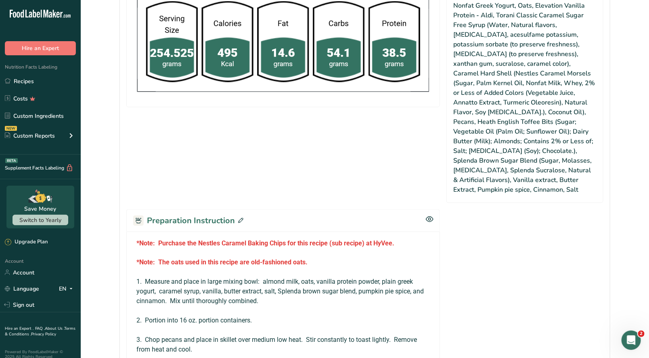
click at [241, 218] on icon at bounding box center [240, 220] width 5 height 5
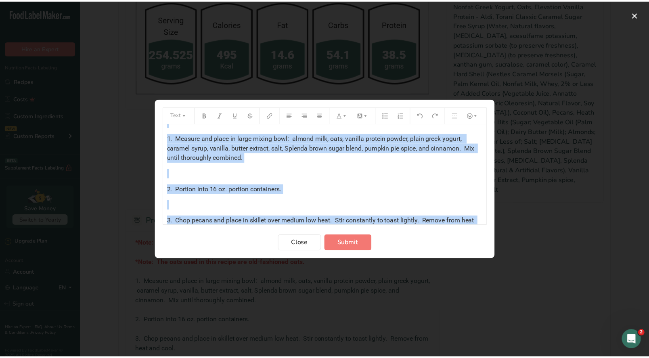
scroll to position [190, 0]
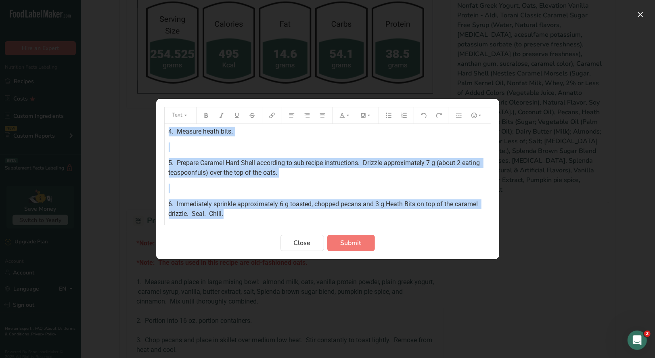
drag, startPoint x: 168, startPoint y: 134, endPoint x: 321, endPoint y: 221, distance: 177.0
click at [321, 222] on div "*Note: Purchase the Nestles Caramel Baking Chips for this recipe (sub recipe) a…" at bounding box center [328, 174] width 326 height 101
copy div "*Note: Purchase the Nestles Caramel Baking Chips for this recipe (sub recipe) a…"
drag, startPoint x: 294, startPoint y: 245, endPoint x: 289, endPoint y: 232, distance: 14.3
click at [294, 243] on span "Close" at bounding box center [302, 243] width 17 height 10
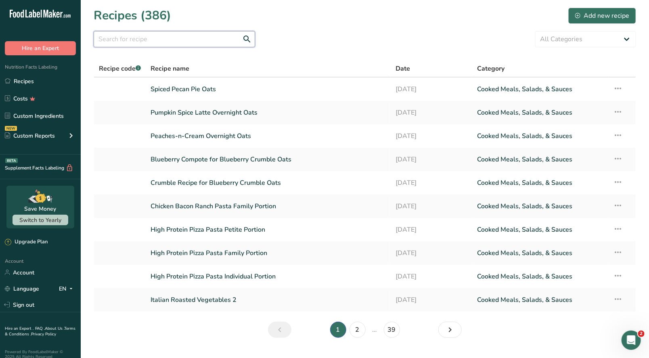
click at [156, 39] on input "text" at bounding box center [174, 39] width 161 height 16
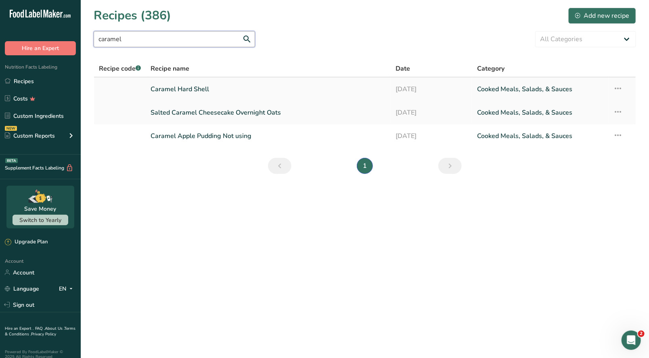
type input "caramel"
click at [182, 89] on link "Caramel Hard Shell" at bounding box center [268, 89] width 235 height 17
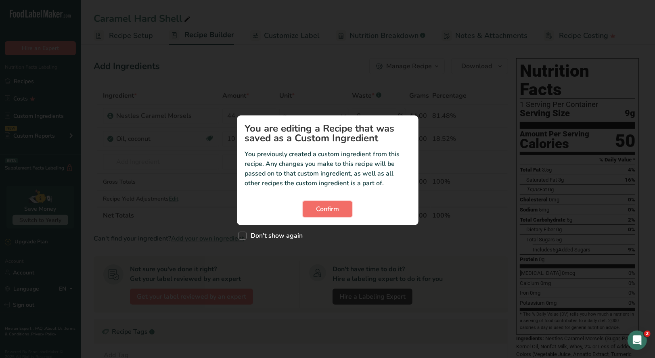
click at [329, 212] on span "Confirm" at bounding box center [327, 209] width 23 height 10
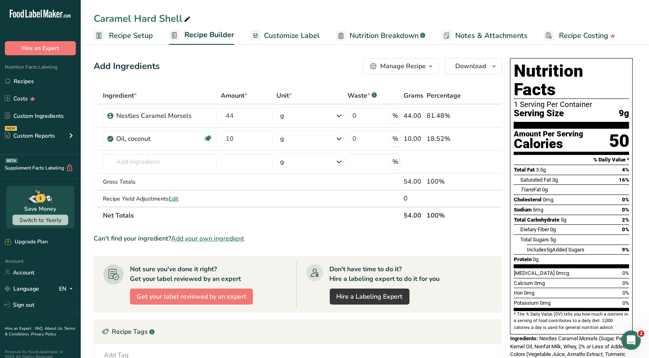
click at [428, 65] on icon "button" at bounding box center [431, 66] width 6 height 10
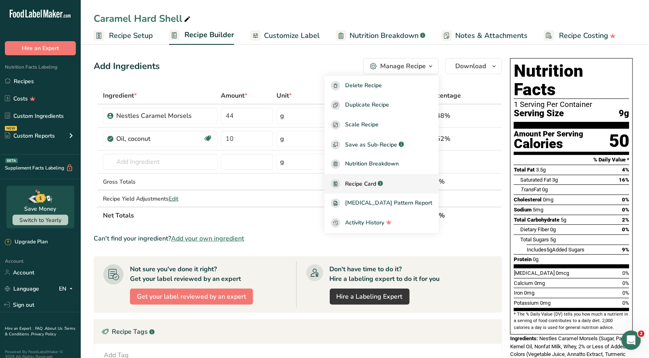
click at [376, 182] on span "Recipe Card" at bounding box center [360, 184] width 31 height 8
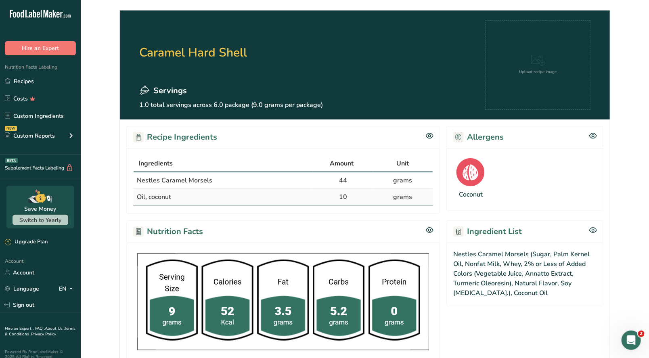
scroll to position [239, 0]
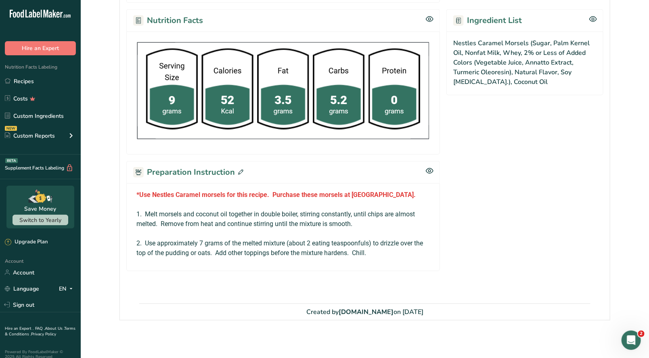
click at [242, 171] on div "Preparation Instruction" at bounding box center [283, 172] width 314 height 22
click at [239, 170] on icon at bounding box center [240, 172] width 5 height 5
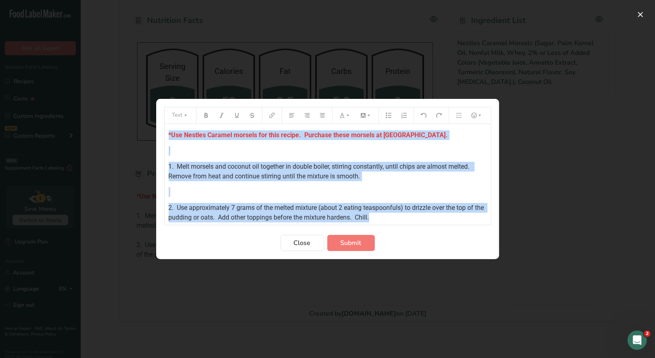
drag, startPoint x: 168, startPoint y: 132, endPoint x: 413, endPoint y: 221, distance: 260.7
click at [413, 222] on div "*Use Nestles Caramel morsels for this recipe. Purchase these morsels at HyVee. …" at bounding box center [328, 174] width 326 height 101
copy div "*Use Nestles Caramel morsels for this recipe. Purchase these morsels at HyVee. …"
drag, startPoint x: 304, startPoint y: 242, endPoint x: 308, endPoint y: 238, distance: 5.4
click at [304, 243] on span "Close" at bounding box center [302, 243] width 17 height 10
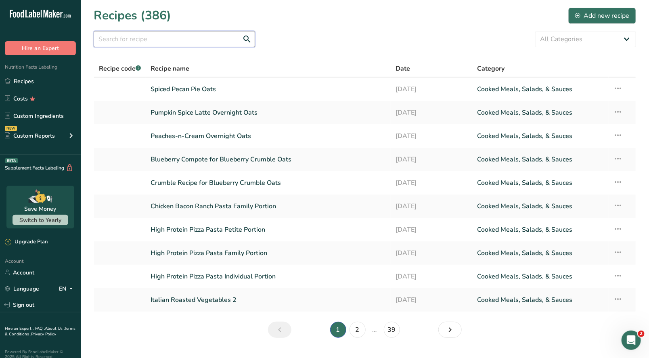
click at [136, 41] on input "text" at bounding box center [174, 39] width 161 height 16
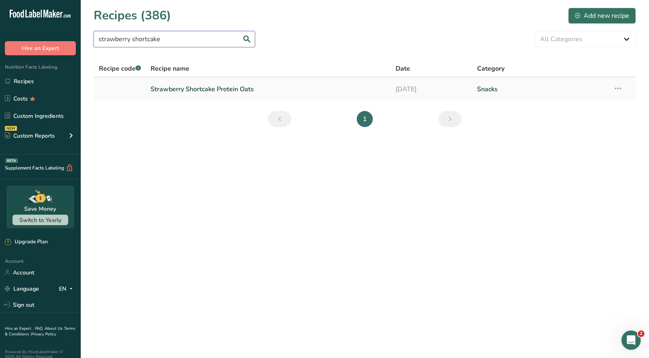
type input "strawberry shortcake"
click at [188, 89] on link "Strawberry Shortcake Protein Oats" at bounding box center [268, 89] width 235 height 17
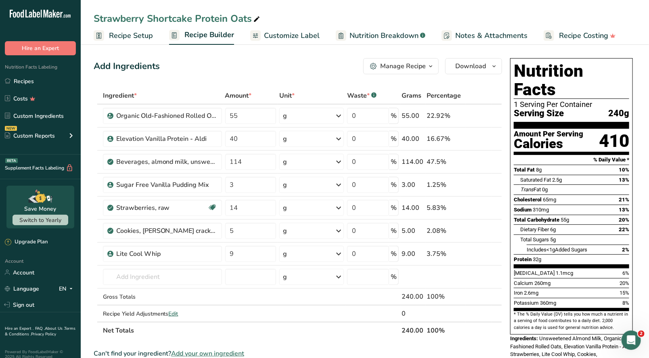
click at [426, 69] on div "Manage Recipe" at bounding box center [403, 66] width 46 height 10
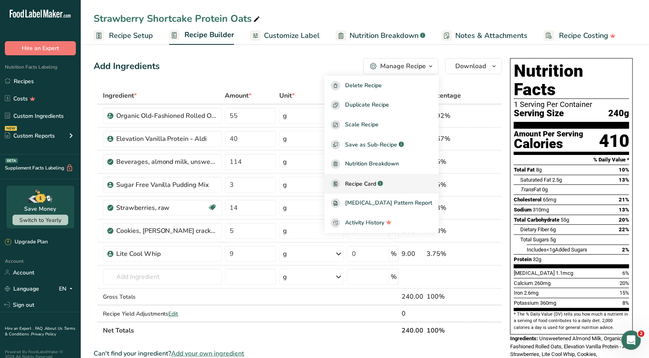
click at [376, 187] on span "Recipe Card" at bounding box center [360, 184] width 31 height 8
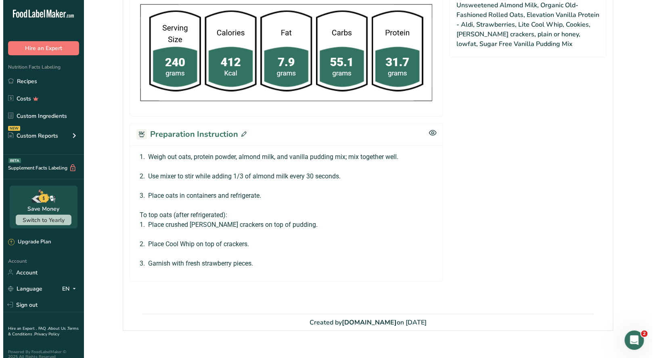
scroll to position [369, 0]
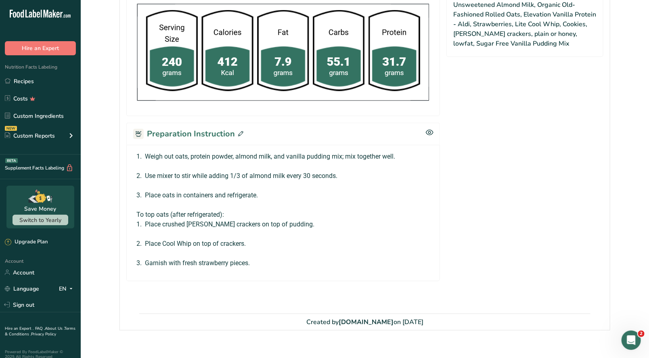
click at [238, 131] on icon at bounding box center [240, 133] width 5 height 5
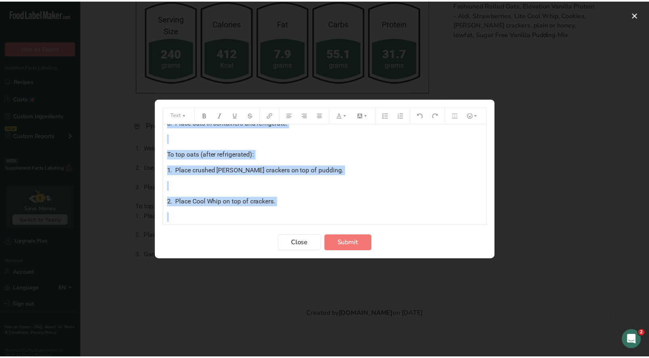
scroll to position [94, 0]
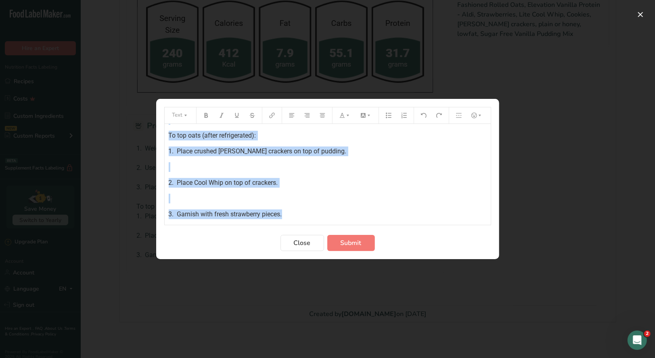
drag, startPoint x: 167, startPoint y: 134, endPoint x: 317, endPoint y: 216, distance: 170.6
click at [317, 216] on div "1. Weigh out oats, protein powder, almond milk, and vanilla pudding mix; mix to…" at bounding box center [328, 124] width 326 height 189
copy div "1. Weigh out oats, protein powder, almond milk, and vanilla pudding mix; mix to…"
click at [306, 243] on span "Close" at bounding box center [302, 243] width 17 height 10
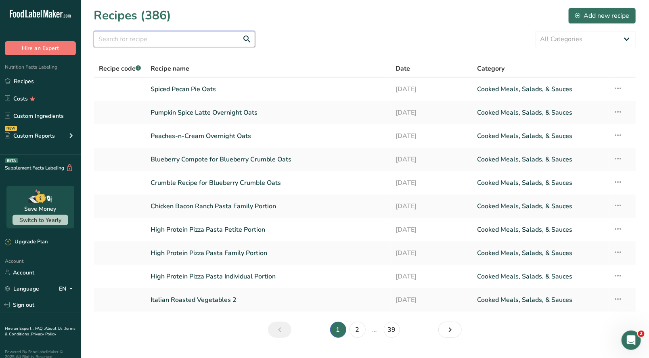
click at [156, 35] on input "text" at bounding box center [174, 39] width 161 height 16
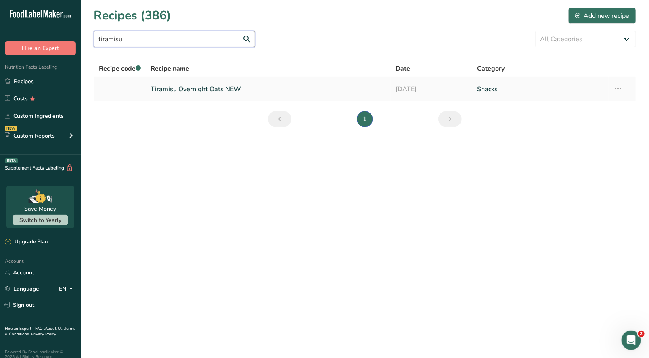
type input "tiramisu"
click at [210, 89] on link "Tiramisu Overnight Oats NEW" at bounding box center [268, 89] width 235 height 17
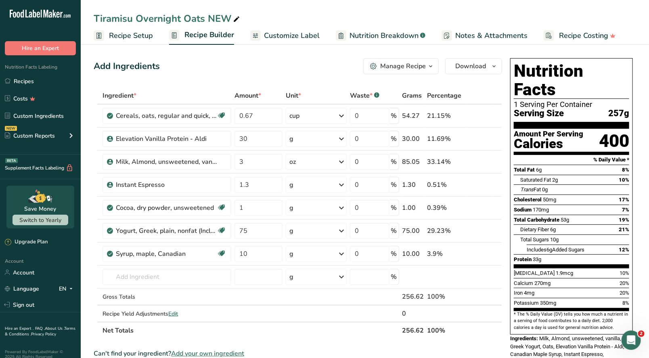
click at [423, 68] on div "Manage Recipe" at bounding box center [403, 66] width 46 height 10
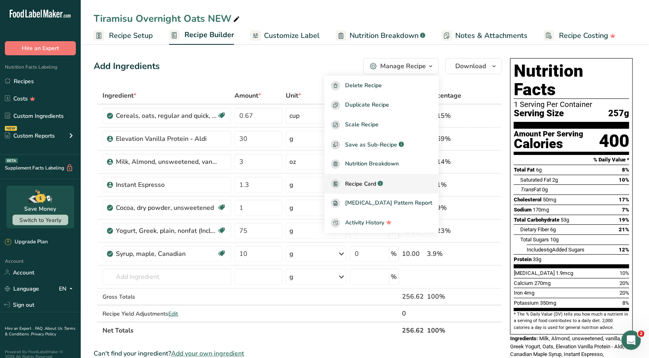
click at [376, 187] on span "Recipe Card" at bounding box center [360, 184] width 31 height 8
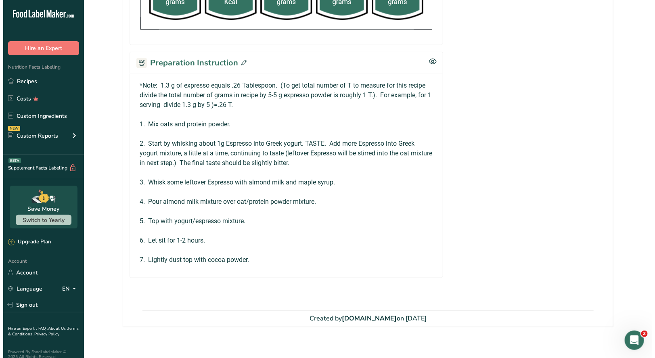
scroll to position [444, 0]
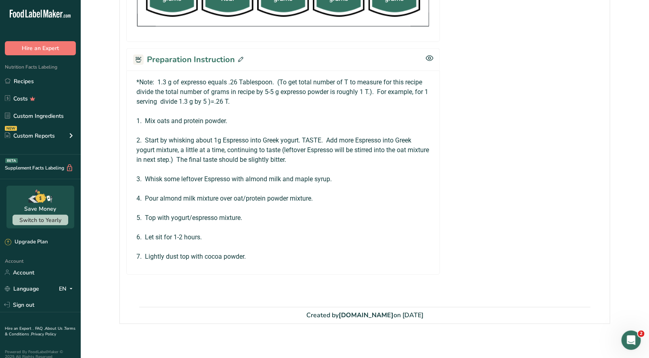
click at [235, 57] on span at bounding box center [239, 60] width 8 height 12
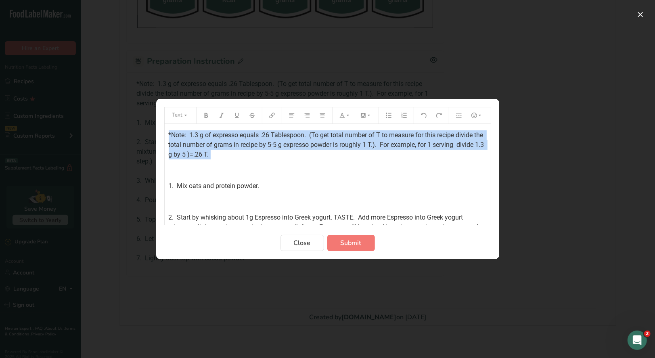
drag, startPoint x: 168, startPoint y: 134, endPoint x: 252, endPoint y: 156, distance: 87.3
click at [246, 158] on div "*Note: 1.3 g of expresso equals .26 Tablespoon. (To get total number of T to me…" at bounding box center [328, 261] width 326 height 275
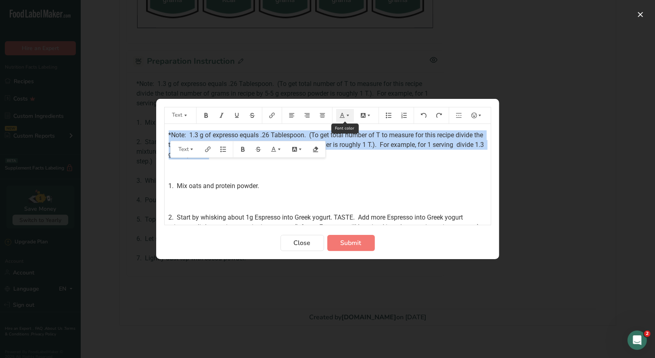
click at [343, 117] on icon "Preparation instructions modal" at bounding box center [342, 115] width 5 height 5
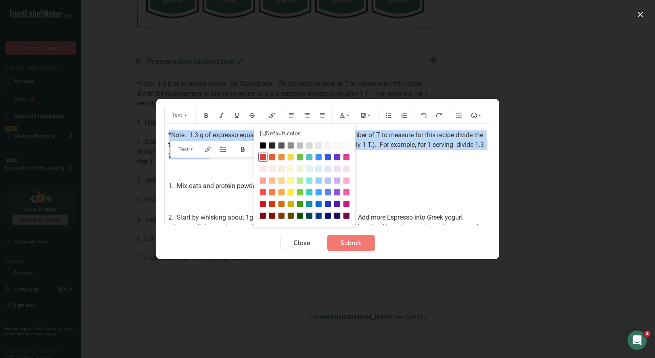
click at [261, 157] on div "Preparation instructions modal" at bounding box center [263, 157] width 7 height 7
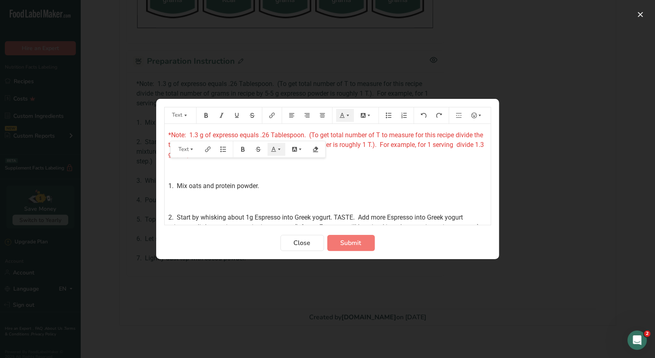
drag, startPoint x: 390, startPoint y: 176, endPoint x: 377, endPoint y: 178, distance: 12.6
click at [389, 176] on div "*Note: 1.3 g of expresso equals .26 Tablespoon. (To get total number of T to me…" at bounding box center [328, 261] width 326 height 275
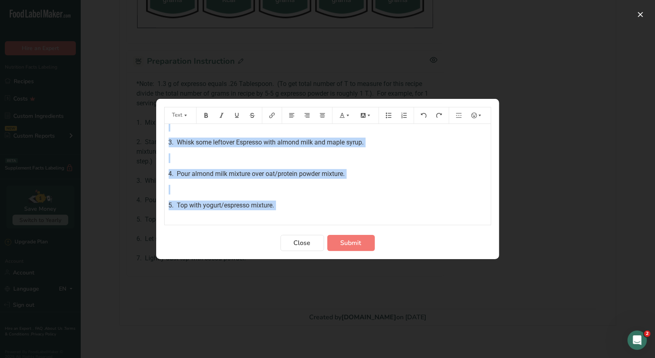
scroll to position [180, 0]
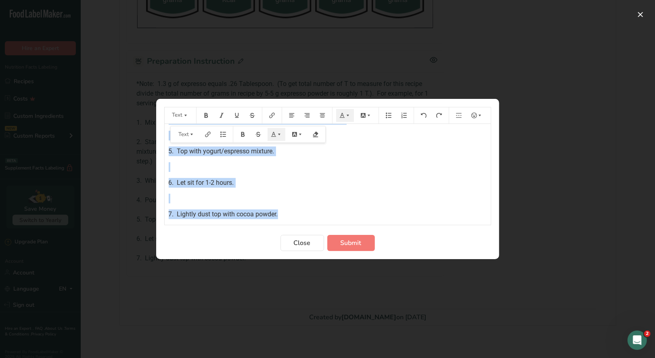
drag, startPoint x: 168, startPoint y: 134, endPoint x: 348, endPoint y: 221, distance: 200.8
click at [350, 220] on div "*Note: 1.3 g of expresso equals .26 Tablespoon. (To get total number of T to me…" at bounding box center [328, 174] width 326 height 101
click at [342, 244] on span "Submit" at bounding box center [351, 243] width 21 height 10
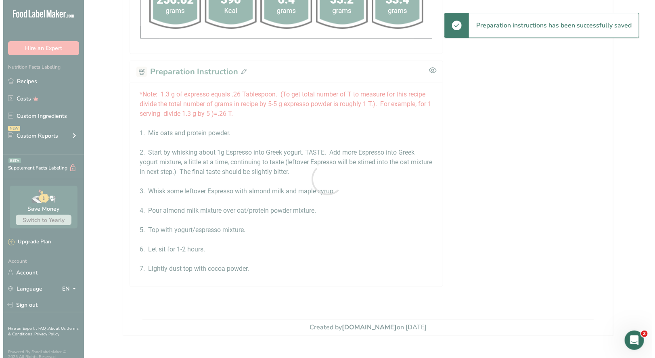
scroll to position [444, 0]
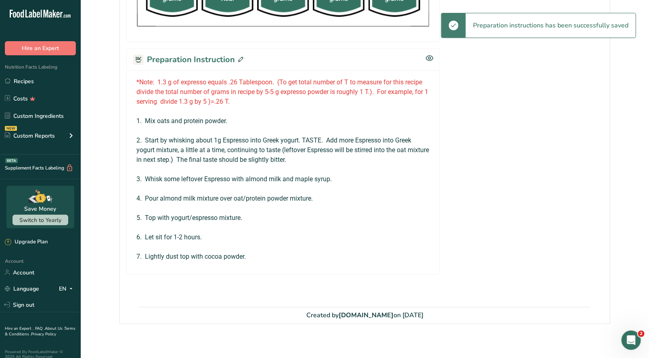
click at [238, 59] on icon at bounding box center [240, 59] width 5 height 5
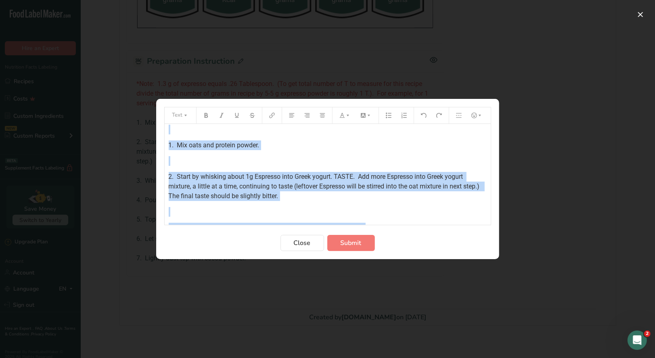
scroll to position [180, 0]
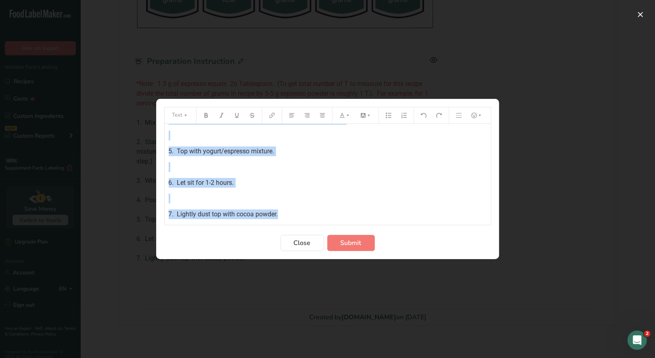
drag, startPoint x: 165, startPoint y: 135, endPoint x: 311, endPoint y: 203, distance: 160.6
click at [312, 209] on div "*Note: 1.3 g of expresso equals .26 Tablespoon. (To get total number of T to me…" at bounding box center [328, 81] width 326 height 275
copy div "*Note: 1.3 g of expresso equals .26 Tablespoon. (To get total number of T to me…"
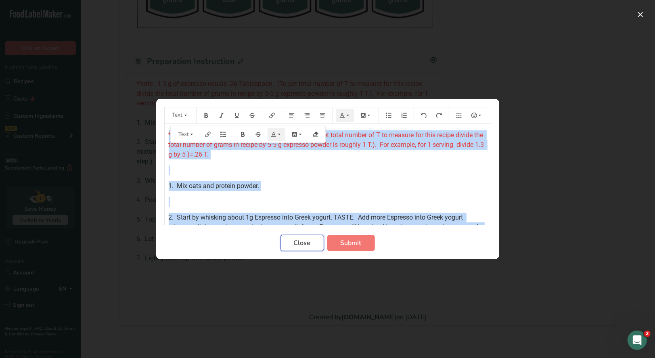
scroll to position [180, 0]
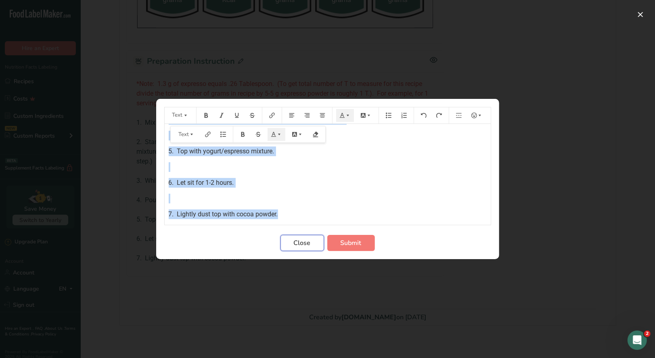
click at [299, 244] on span "Close" at bounding box center [302, 243] width 17 height 10
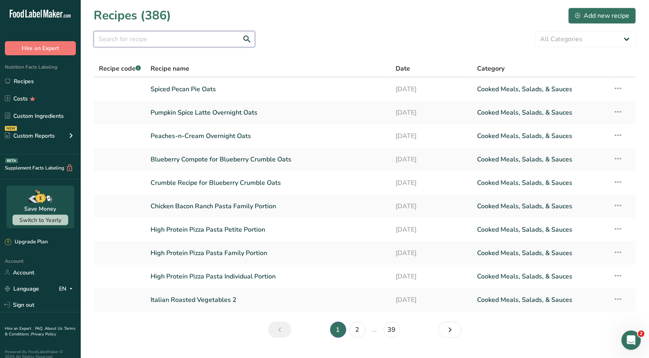
drag, startPoint x: 178, startPoint y: 35, endPoint x: 174, endPoint y: 41, distance: 7.2
click at [176, 37] on input "text" at bounding box center [174, 39] width 161 height 16
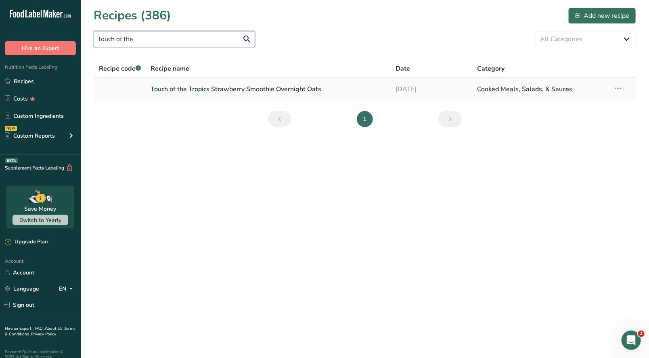
type input "touch of the"
click at [216, 94] on link "Touch of the Tropics Strawberry Smoothie Overnight Oats" at bounding box center [268, 89] width 235 height 17
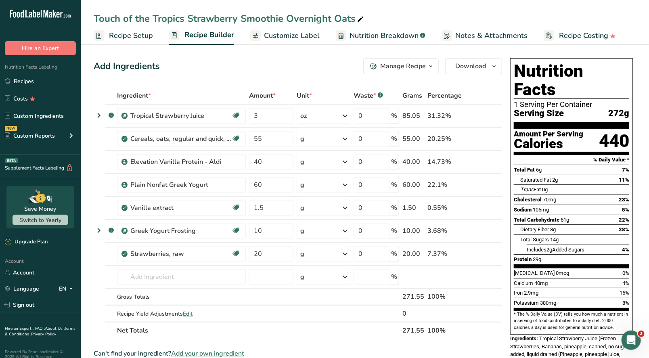
click at [424, 68] on div "Manage Recipe" at bounding box center [403, 66] width 46 height 10
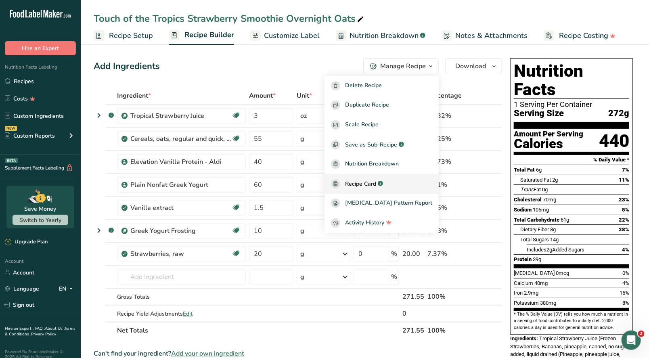
click at [376, 185] on span "Recipe Card" at bounding box center [360, 184] width 31 height 8
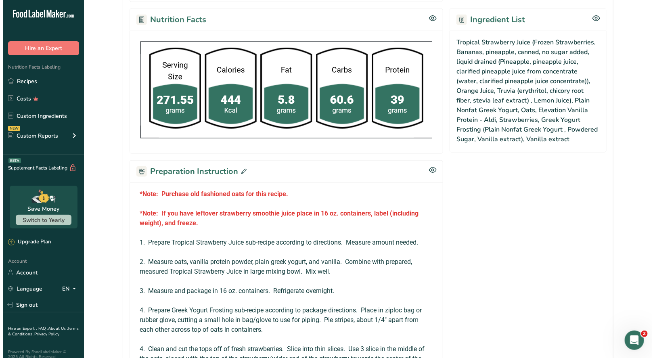
scroll to position [323, 0]
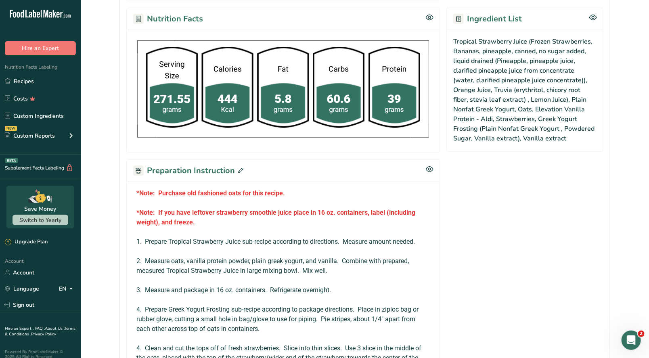
click at [238, 170] on icon at bounding box center [240, 170] width 5 height 5
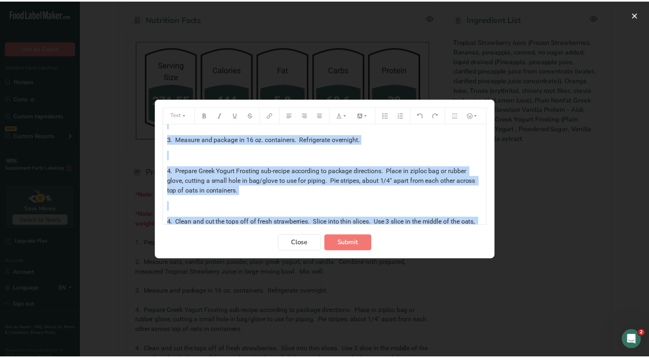
scroll to position [168, 0]
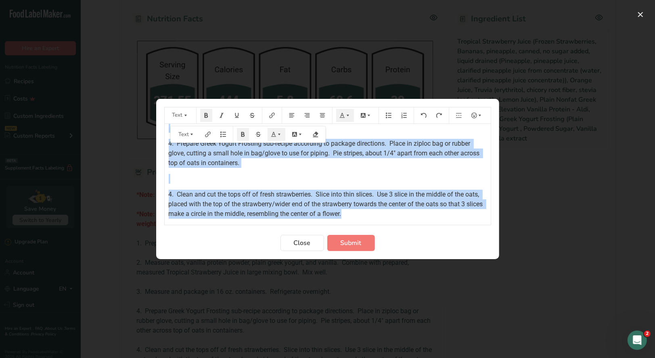
drag, startPoint x: 166, startPoint y: 134, endPoint x: 457, endPoint y: 228, distance: 305.9
click at [457, 228] on form "Text *Note: Purchase old fashioned oats for this recipe. ﻿ *Note: If you have l…" at bounding box center [327, 179] width 327 height 144
copy div "*Lore: Ipsumdol sit ametconse adip eli sedd eiusmo. ﻿ *Temp: In utl etdo magnaa…"
drag, startPoint x: 300, startPoint y: 247, endPoint x: 298, endPoint y: 226, distance: 21.1
click at [300, 247] on span "Close" at bounding box center [302, 243] width 17 height 10
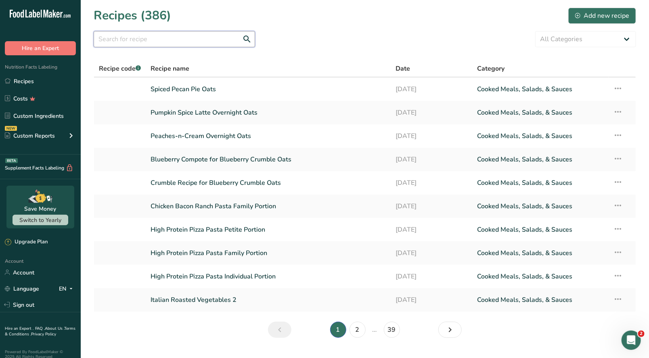
click at [193, 34] on input "text" at bounding box center [174, 39] width 161 height 16
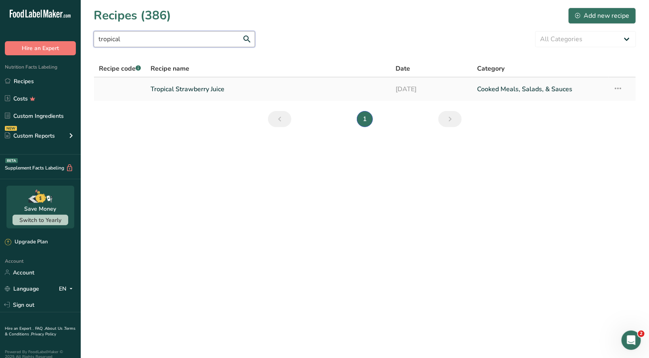
type input "tropical"
click at [201, 89] on link "Tropical Strawberry Juice" at bounding box center [268, 89] width 235 height 17
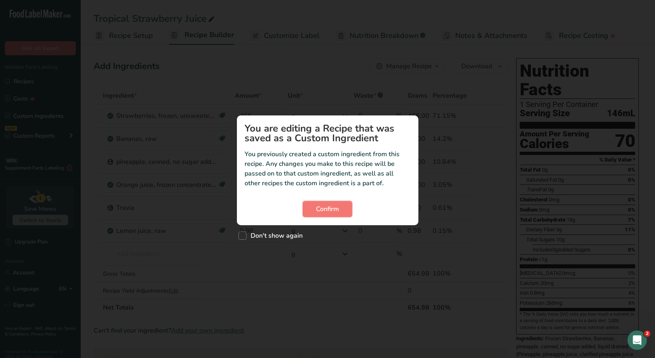
drag, startPoint x: 336, startPoint y: 207, endPoint x: 341, endPoint y: 200, distance: 9.0
click at [336, 206] on span "Confirm" at bounding box center [327, 209] width 23 height 10
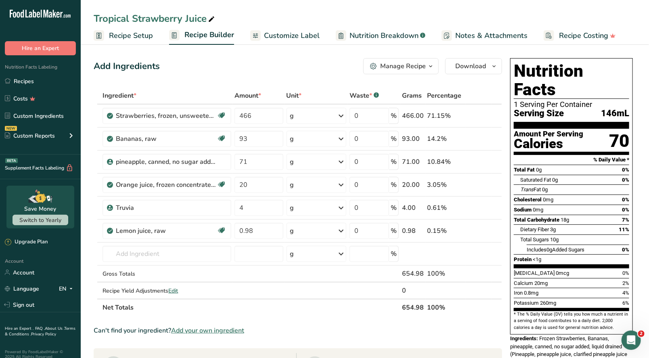
click at [431, 67] on icon "button" at bounding box center [431, 66] width 6 height 10
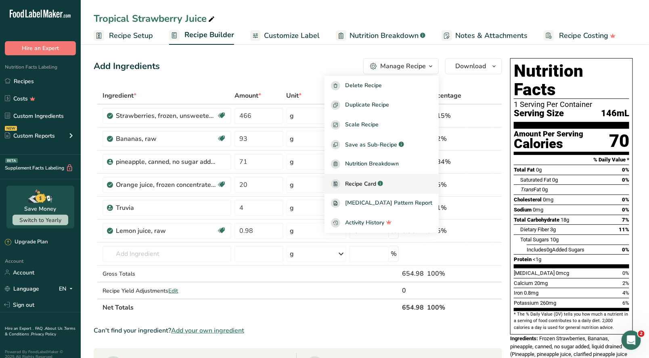
click at [375, 184] on span "Recipe Card" at bounding box center [360, 184] width 31 height 8
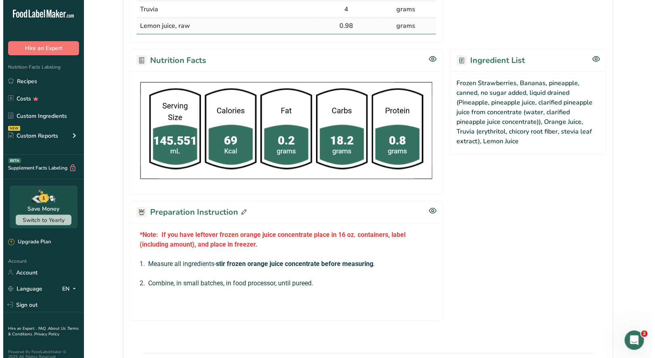
scroll to position [323, 0]
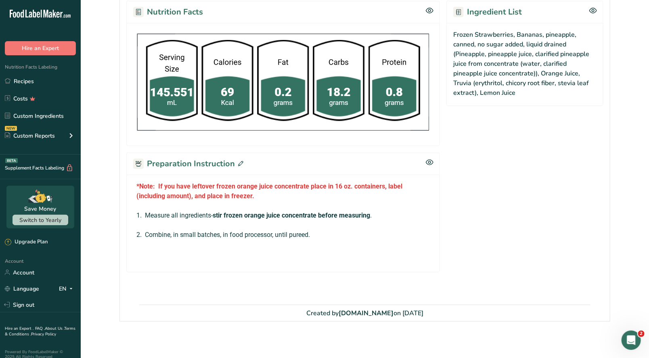
click at [239, 163] on icon at bounding box center [240, 163] width 5 height 5
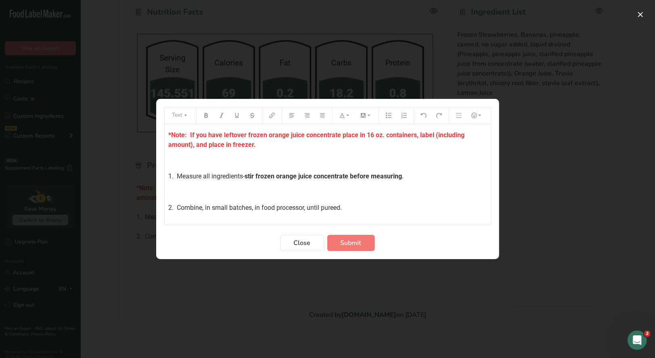
click at [262, 145] on p "*Note: If you have leftover frozen orange juice concentrate place in 16 oz. con…" at bounding box center [328, 139] width 318 height 19
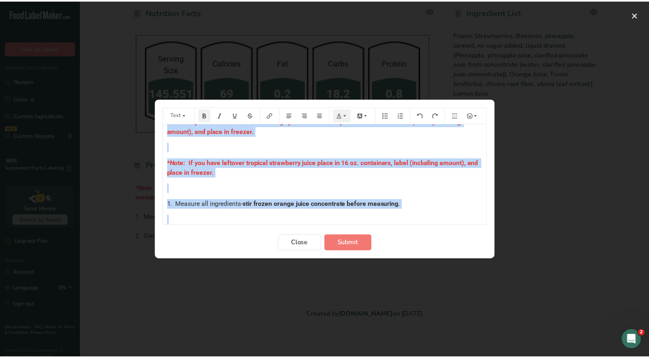
scroll to position [66, 0]
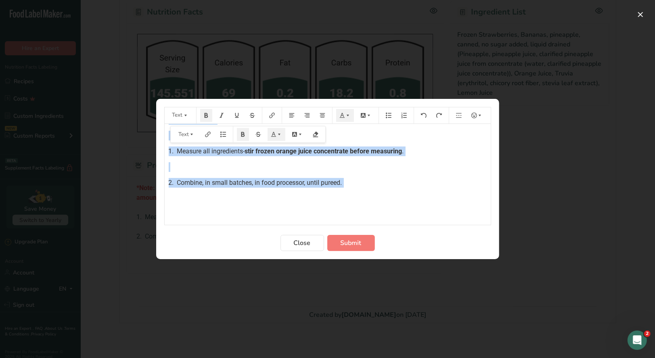
drag, startPoint x: 167, startPoint y: 134, endPoint x: 391, endPoint y: 190, distance: 231.0
click at [391, 190] on div "*Note: If you have leftover frozen orange juice concentrate place in 16 oz. con…" at bounding box center [328, 138] width 326 height 161
copy div "*Note: If you have leftover frozen orange juice concentrate place in 16 oz. con…"
drag, startPoint x: 354, startPoint y: 240, endPoint x: 363, endPoint y: 214, distance: 27.8
click at [354, 240] on span "Submit" at bounding box center [351, 243] width 21 height 10
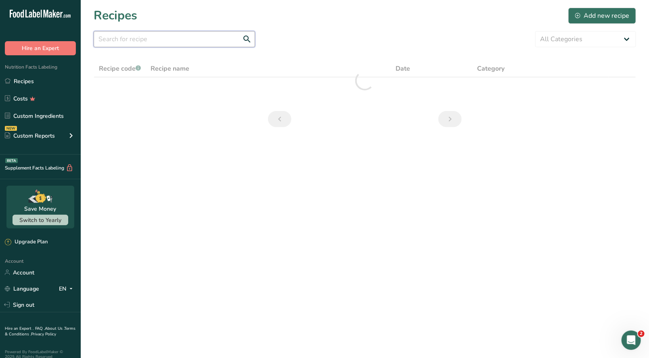
click at [147, 40] on input "text" at bounding box center [174, 39] width 161 height 16
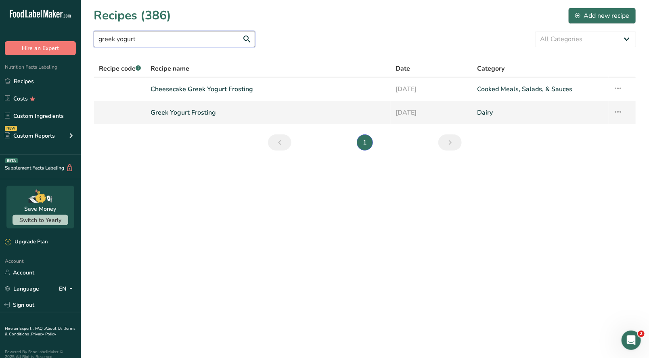
type input "greek yogurt"
click at [182, 113] on link "Greek Yogurt Frosting" at bounding box center [268, 112] width 235 height 17
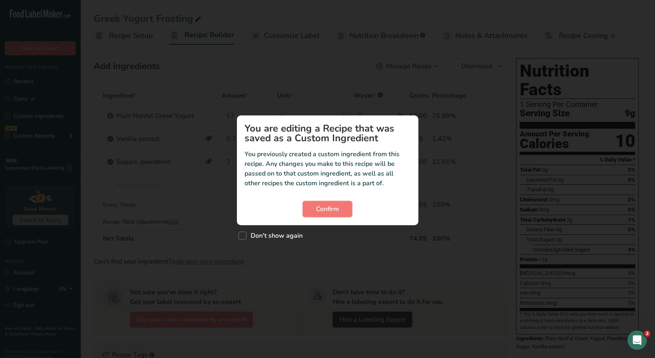
drag, startPoint x: 330, startPoint y: 213, endPoint x: 424, endPoint y: 129, distance: 125.8
click at [330, 211] on span "Confirm" at bounding box center [327, 209] width 23 height 10
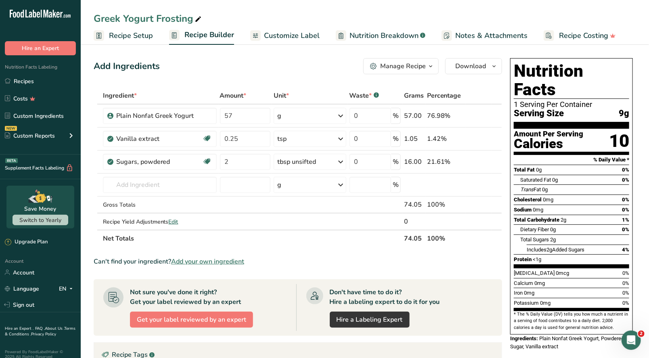
click at [433, 69] on icon "button" at bounding box center [431, 66] width 6 height 10
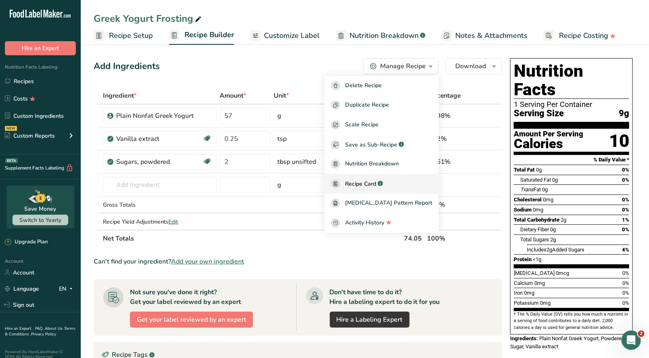
drag, startPoint x: 373, startPoint y: 187, endPoint x: 373, endPoint y: 183, distance: 4.1
click at [373, 187] on span "Recipe Card" at bounding box center [360, 184] width 31 height 8
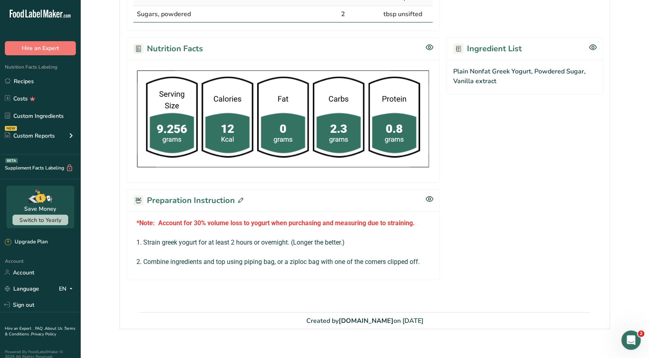
scroll to position [236, 0]
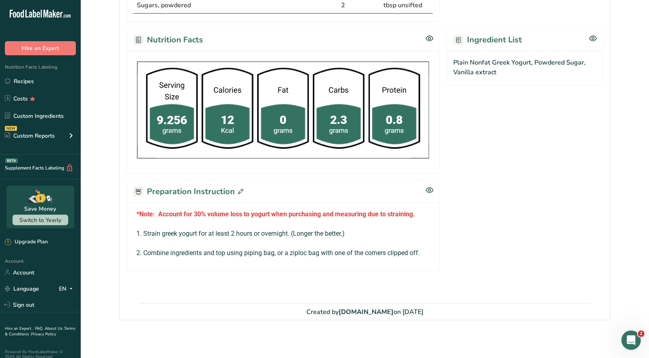
click at [238, 189] on icon at bounding box center [240, 191] width 5 height 5
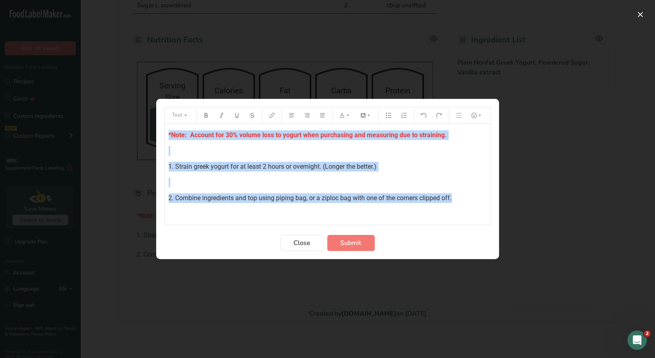
drag, startPoint x: 166, startPoint y: 143, endPoint x: 478, endPoint y: 198, distance: 316.9
click at [478, 198] on div "*Note: Account for 30% volume loss to yogurt when purchasing and measuring due …" at bounding box center [328, 174] width 326 height 101
copy div "*Note: Account for 30% volume loss to yogurt when purchasing and measuring due …"
click at [305, 244] on span "Close" at bounding box center [302, 243] width 17 height 10
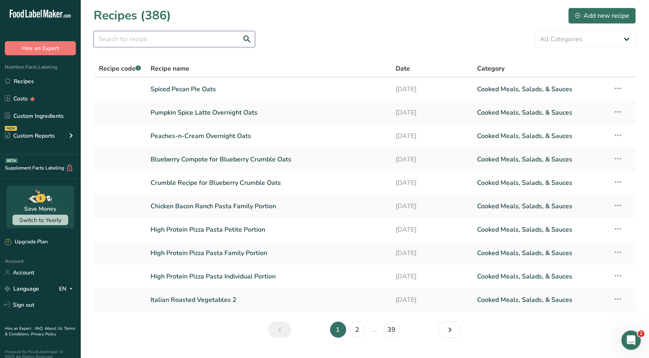
click at [199, 42] on input "text" at bounding box center [174, 39] width 161 height 16
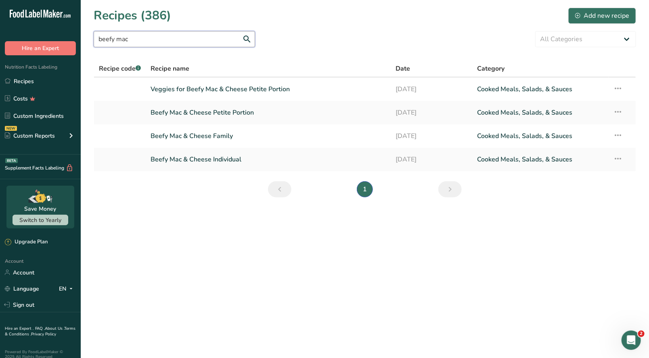
type input "beefy mac"
click at [228, 158] on link "Beefy Mac & Cheese Individual" at bounding box center [268, 159] width 235 height 17
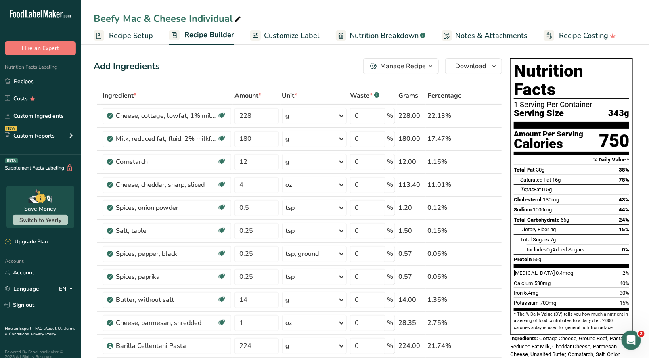
click at [430, 66] on icon "button" at bounding box center [431, 66] width 6 height 10
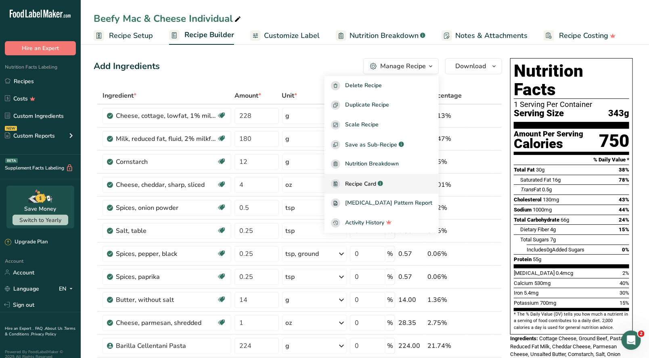
click at [376, 183] on span "Recipe Card" at bounding box center [360, 184] width 31 height 8
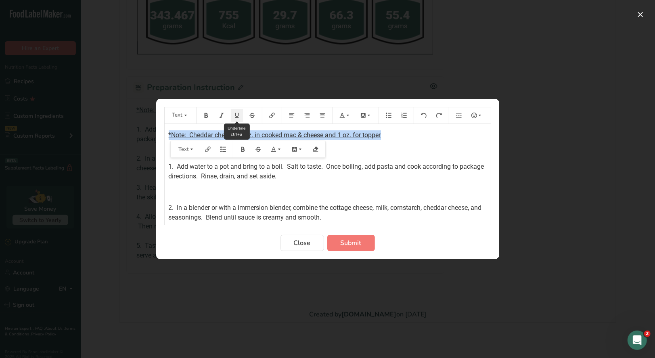
drag, startPoint x: 203, startPoint y: 115, endPoint x: 233, endPoint y: 119, distance: 29.6
click at [203, 115] on icon "Preparation instructions modal" at bounding box center [206, 116] width 6 height 6
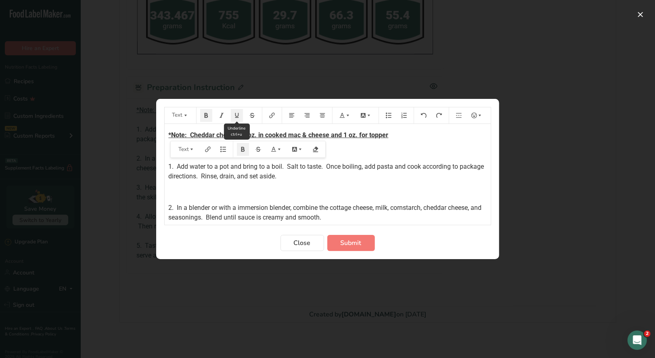
click at [239, 117] on icon "Preparation instructions modal" at bounding box center [237, 116] width 6 height 6
click at [345, 117] on icon "Preparation instructions modal" at bounding box center [348, 116] width 6 height 6
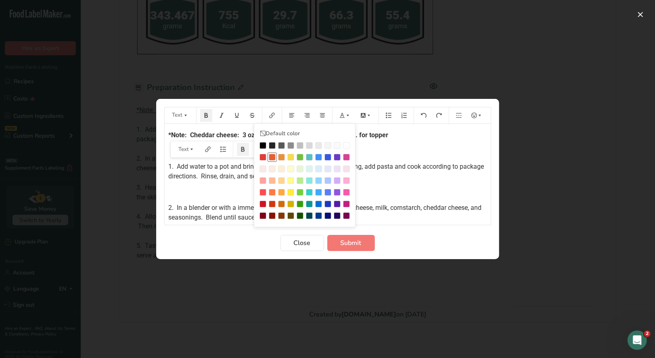
drag, startPoint x: 264, startPoint y: 157, endPoint x: 268, endPoint y: 156, distance: 4.2
click at [267, 156] on ul "Default color" at bounding box center [304, 175] width 93 height 95
click at [430, 147] on p "﻿" at bounding box center [328, 151] width 318 height 10
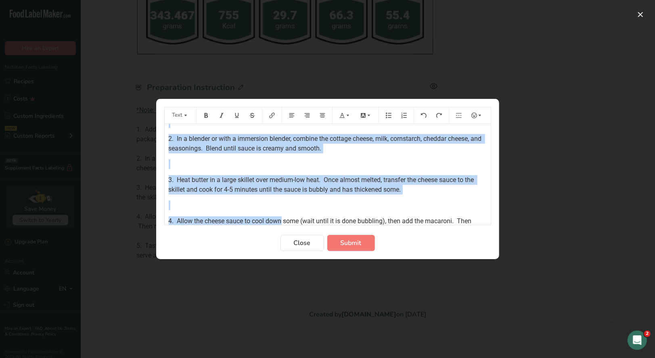
scroll to position [127, 0]
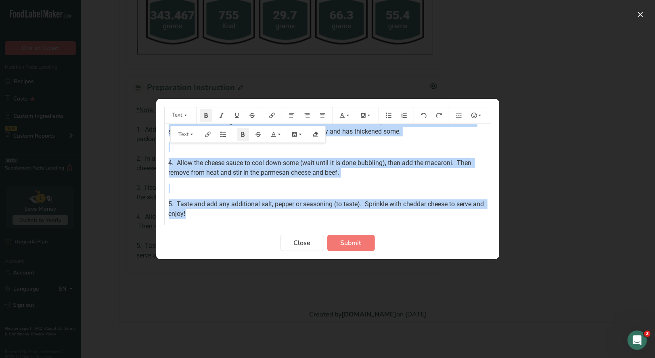
drag, startPoint x: 168, startPoint y: 132, endPoint x: 384, endPoint y: 215, distance: 232.1
click at [384, 216] on div "*Note: Cheddar cheese: 3 oz. in cooked mac & cheese and 1 oz. for topper ﻿ 1. A…" at bounding box center [328, 108] width 326 height 222
copy div "*Note: Cheddar cheese: 3 oz. in cooked mac & cheese and 1 oz. for topper ﻿ 1. A…"
click at [253, 214] on p "5. Taste and add any additional salt, pepper or seasoning (to taste). Sprinkle …" at bounding box center [328, 208] width 318 height 19
copy div "*Note: Cheddar cheese: 3 oz. in cooked mac & cheese and 1 oz. for topper ﻿ 1. A…"
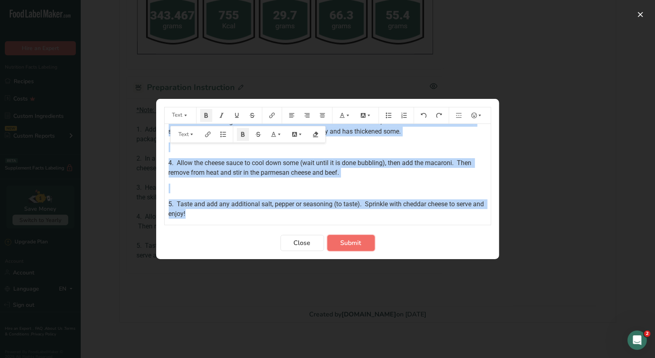
click at [341, 245] on span "Submit" at bounding box center [351, 243] width 21 height 10
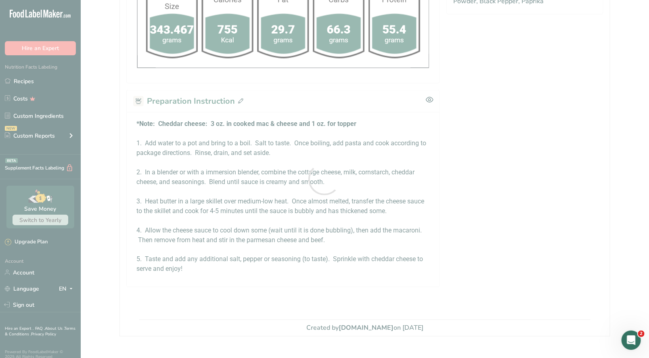
scroll to position [510, 0]
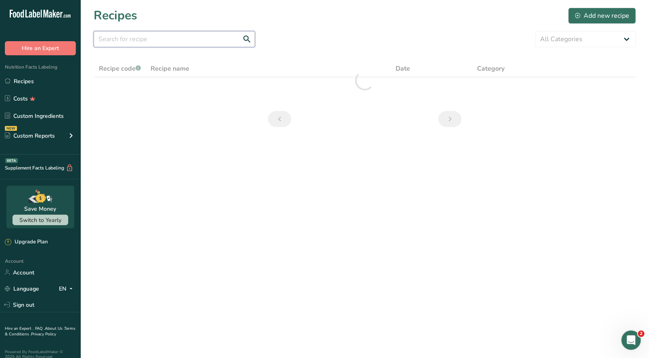
click at [125, 34] on input "text" at bounding box center [174, 39] width 161 height 16
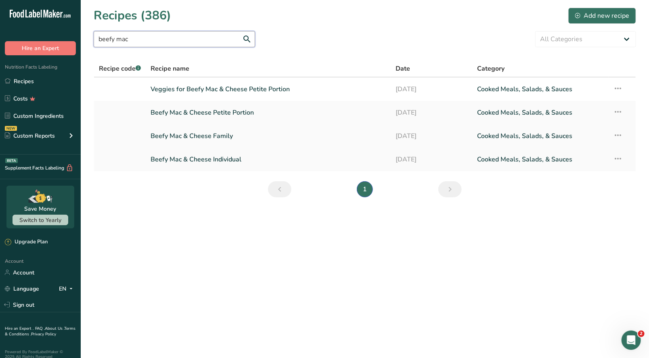
type input "beefy mac"
click at [224, 133] on link "Beefy Mac & Cheese Family" at bounding box center [268, 136] width 235 height 17
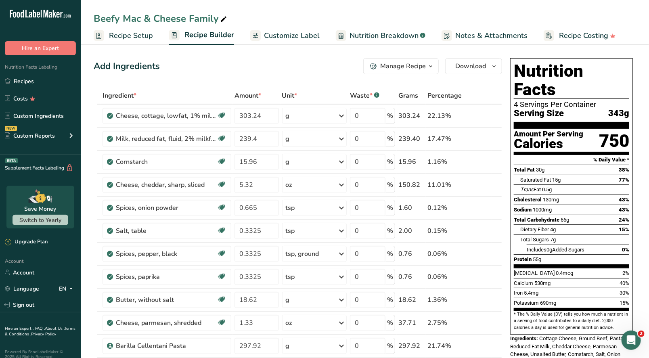
click at [429, 68] on icon "button" at bounding box center [431, 66] width 6 height 10
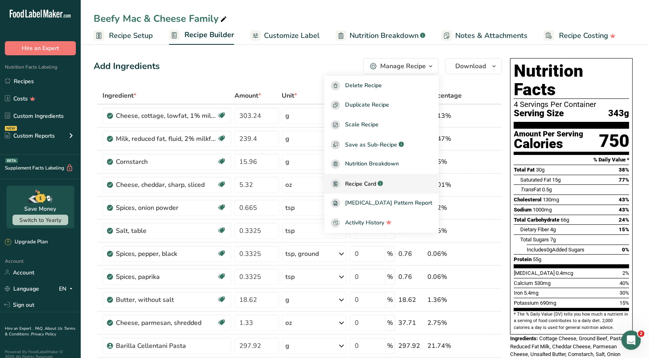
click at [376, 183] on span "Recipe Card" at bounding box center [360, 184] width 31 height 8
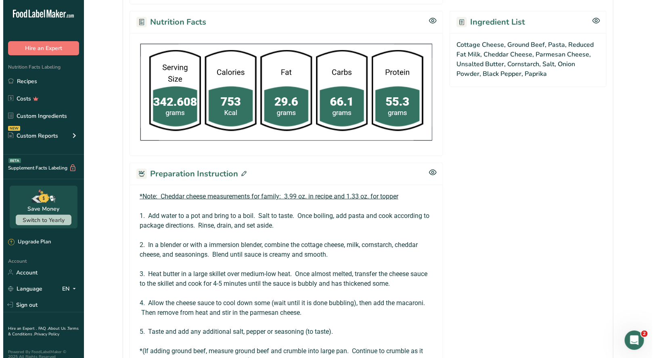
scroll to position [484, 0]
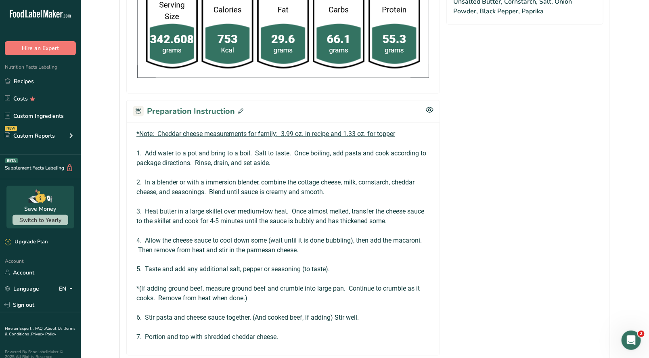
click at [238, 109] on icon at bounding box center [240, 111] width 5 height 5
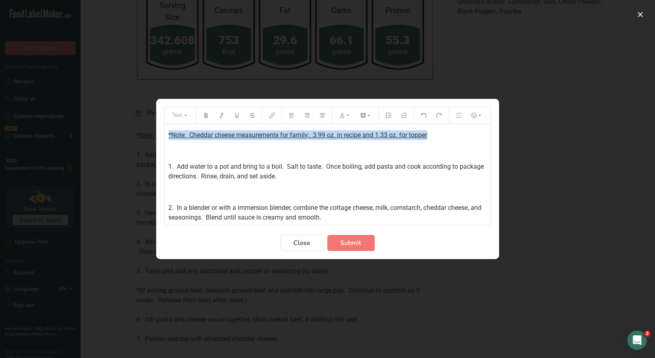
drag, startPoint x: 432, startPoint y: 134, endPoint x: 161, endPoint y: 136, distance: 270.9
click at [155, 139] on div "Text *Note: Cheddar cheese measurements for family: 3.99 oz. in recipe and 1.33…" at bounding box center [327, 179] width 655 height 358
click at [205, 118] on button "Preparation instructions modal" at bounding box center [206, 115] width 12 height 13
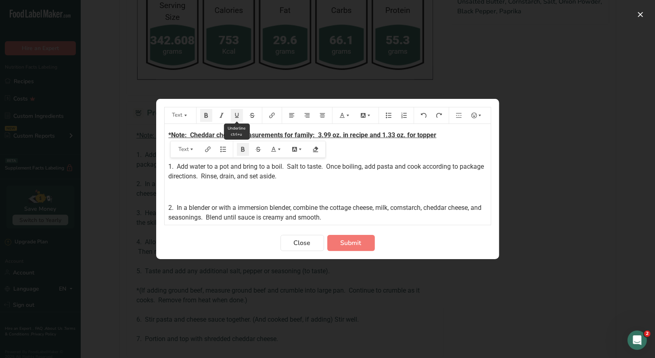
click at [238, 117] on icon "Preparation instructions modal" at bounding box center [237, 116] width 6 height 6
click at [345, 113] on icon "Preparation instructions modal" at bounding box center [348, 116] width 6 height 6
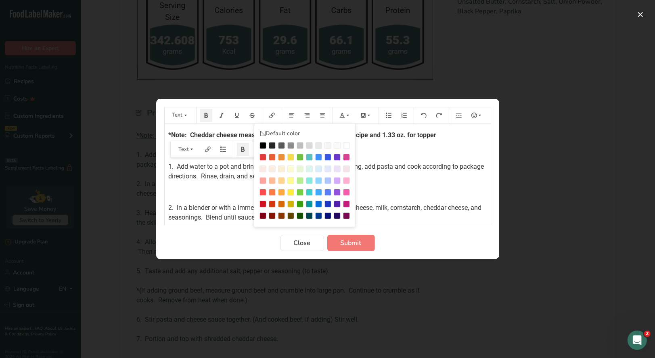
drag, startPoint x: 263, startPoint y: 156, endPoint x: 336, endPoint y: 149, distance: 73.4
click at [263, 156] on div "Preparation instructions modal" at bounding box center [263, 157] width 7 height 7
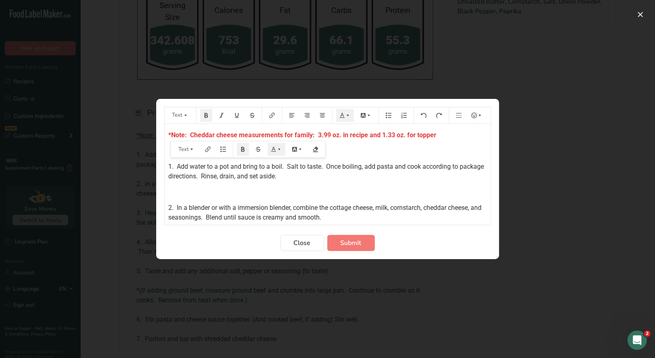
click at [415, 150] on p "﻿" at bounding box center [328, 151] width 318 height 10
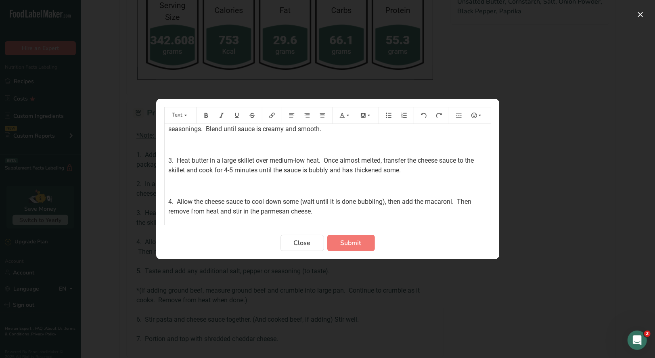
scroll to position [0, 0]
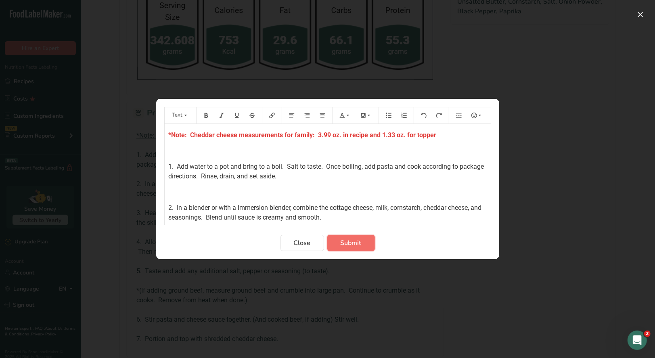
click at [350, 243] on span "Submit" at bounding box center [351, 243] width 21 height 10
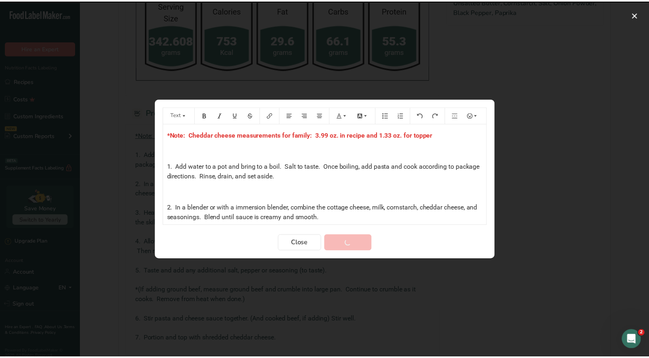
scroll to position [553, 0]
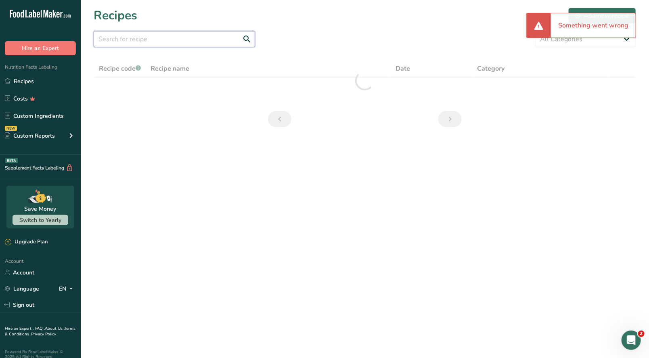
click at [164, 45] on input "text" at bounding box center [174, 39] width 161 height 16
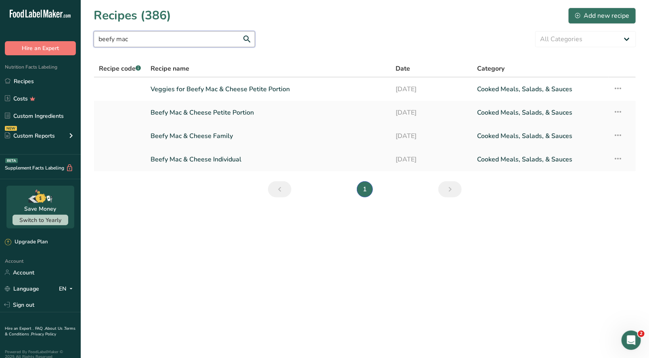
type input "beefy mac"
click at [230, 140] on link "Beefy Mac & Cheese Family" at bounding box center [268, 136] width 235 height 17
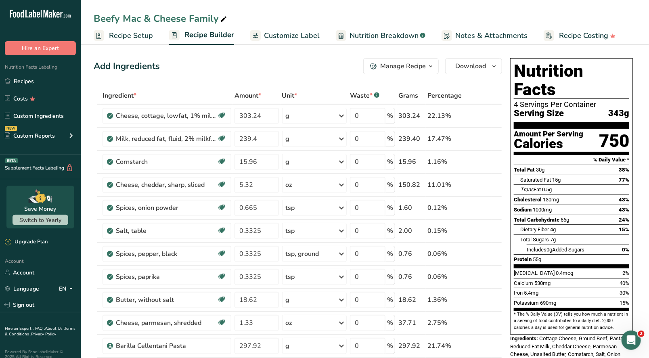
click at [434, 68] on icon "button" at bounding box center [431, 66] width 6 height 10
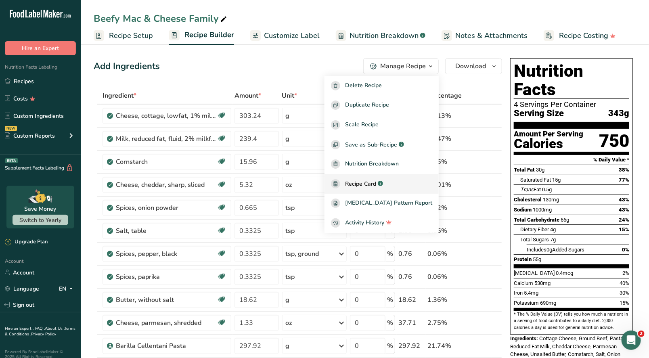
click at [376, 184] on span "Recipe Card" at bounding box center [360, 184] width 31 height 8
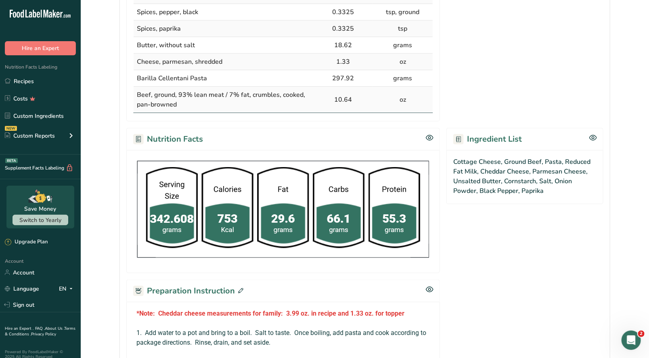
scroll to position [444, 0]
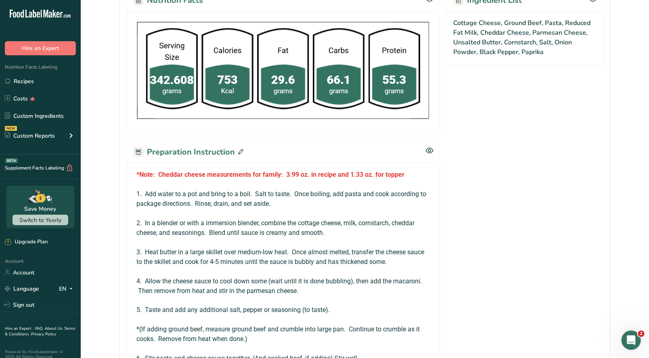
click at [239, 150] on icon at bounding box center [240, 151] width 5 height 5
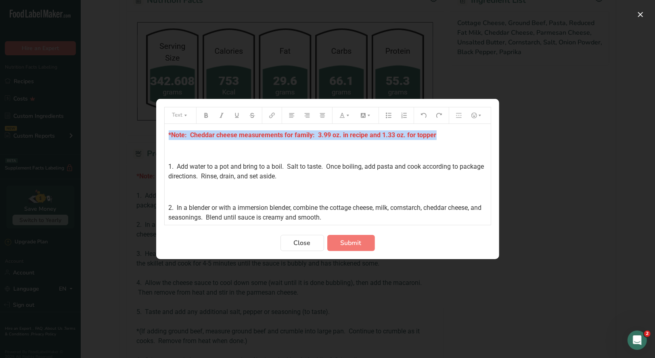
drag, startPoint x: 437, startPoint y: 136, endPoint x: 174, endPoint y: 136, distance: 263.6
click at [160, 136] on section "Text *Note: Cheddar cheese measurements for family: 3.99 oz. in recipe and 1.33…" at bounding box center [327, 179] width 343 height 160
copy span "*Note: Cheddar cheese measurements for family: 3.99 oz. in recipe and 1.33 oz. …"
drag, startPoint x: 307, startPoint y: 245, endPoint x: 224, endPoint y: 166, distance: 115.1
click at [307, 244] on span "Close" at bounding box center [302, 243] width 17 height 10
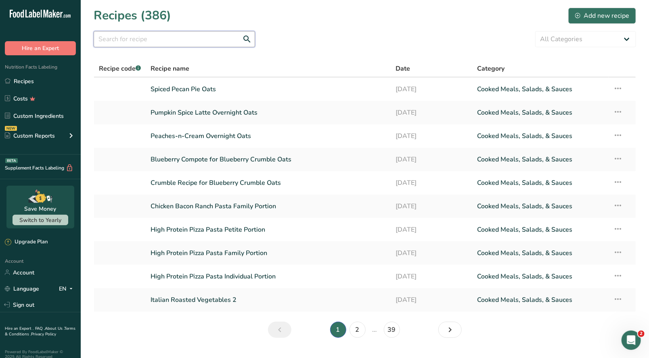
drag, startPoint x: 137, startPoint y: 37, endPoint x: 132, endPoint y: 40, distance: 5.6
click at [136, 36] on input "text" at bounding box center [174, 39] width 161 height 16
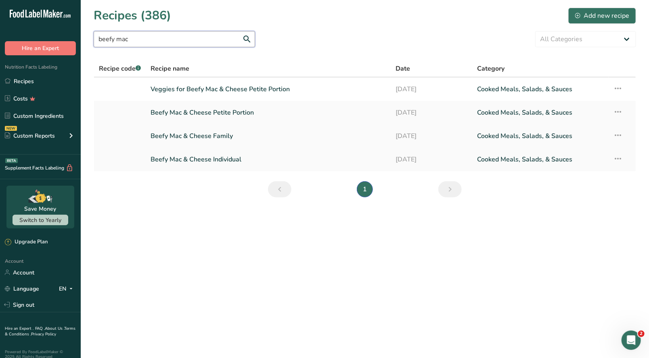
type input "beefy mac"
click at [216, 134] on link "Beefy Mac & Cheese Family" at bounding box center [268, 136] width 235 height 17
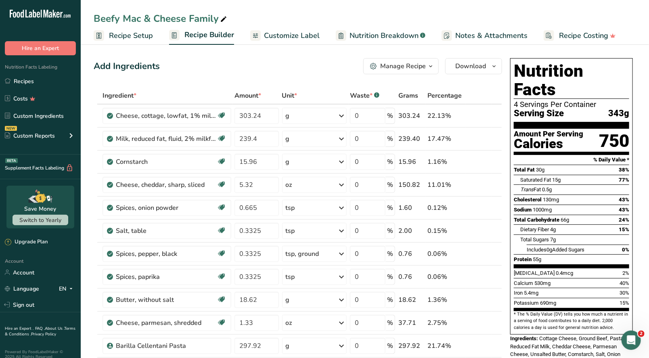
drag, startPoint x: 412, startPoint y: 71, endPoint x: 409, endPoint y: 75, distance: 5.7
click at [411, 72] on button "Manage Recipe" at bounding box center [400, 66] width 75 height 16
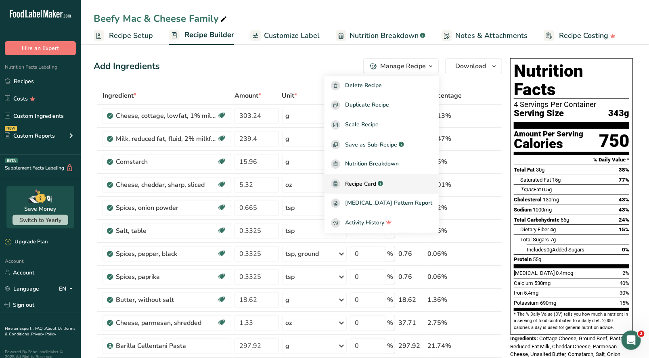
click at [372, 185] on span "Recipe Card" at bounding box center [360, 184] width 31 height 8
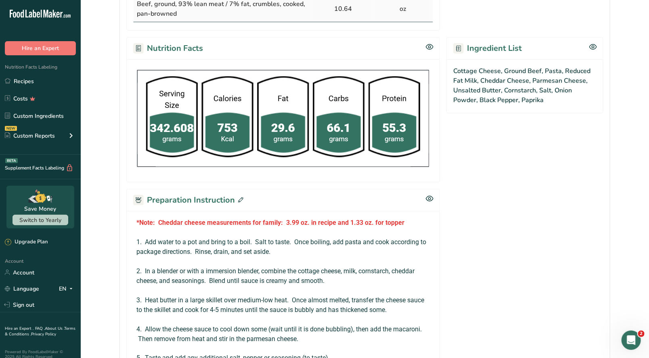
scroll to position [484, 0]
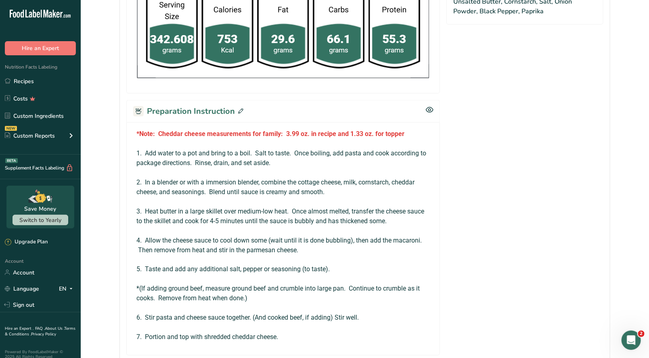
click at [238, 109] on icon at bounding box center [240, 111] width 5 height 5
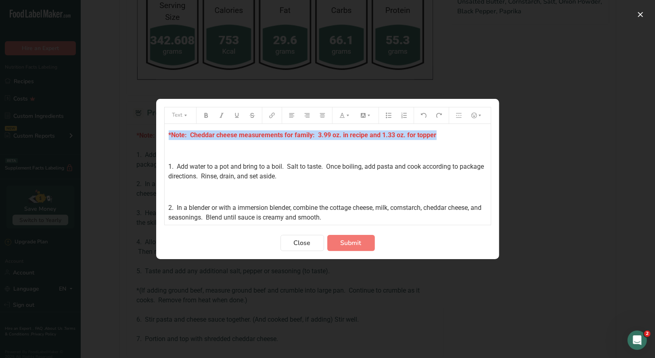
drag, startPoint x: 439, startPoint y: 136, endPoint x: 156, endPoint y: 138, distance: 283.0
click at [156, 138] on section "Text *Note: Cheddar cheese measurements for family: 3.99 oz. in recipe and 1.33…" at bounding box center [327, 179] width 343 height 160
copy span "*Note: Cheddar cheese measurements for family: 3.99 oz. in recipe and 1.33 oz. …"
click at [301, 243] on span "Close" at bounding box center [302, 243] width 17 height 10
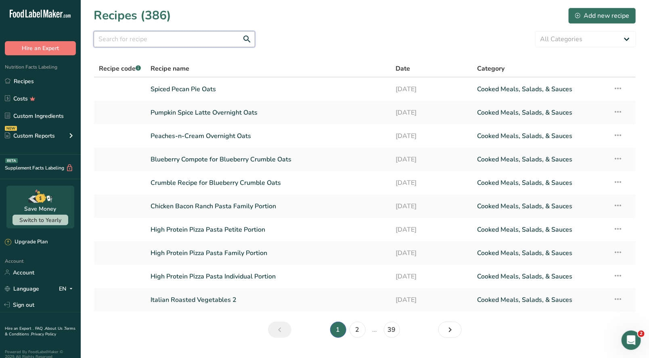
click at [117, 38] on input "text" at bounding box center [174, 39] width 161 height 16
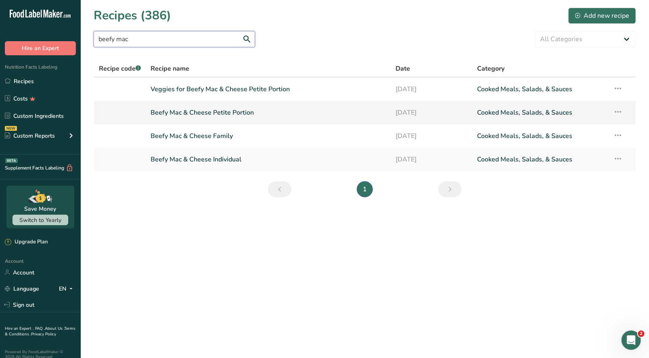
type input "beefy mac"
click at [233, 118] on link "Beefy Mac & Cheese Petite Portion" at bounding box center [268, 112] width 235 height 17
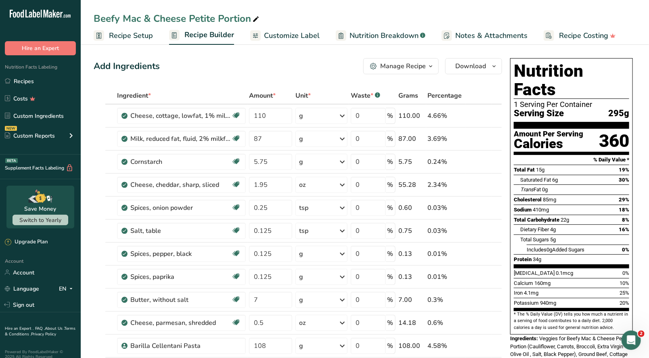
click at [409, 67] on div "Manage Recipe" at bounding box center [403, 66] width 46 height 10
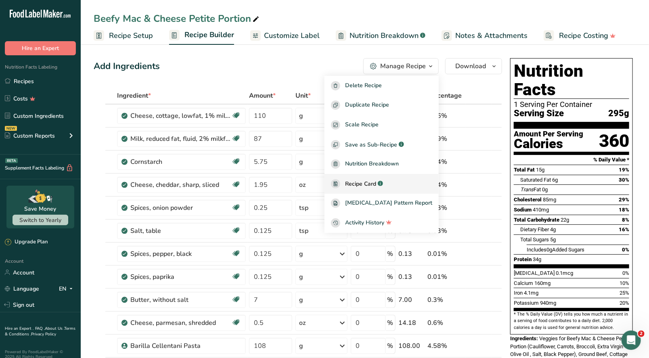
click at [371, 182] on span "Recipe Card" at bounding box center [360, 184] width 31 height 8
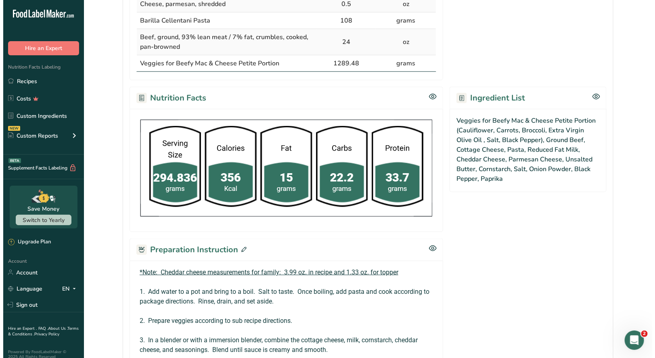
scroll to position [404, 0]
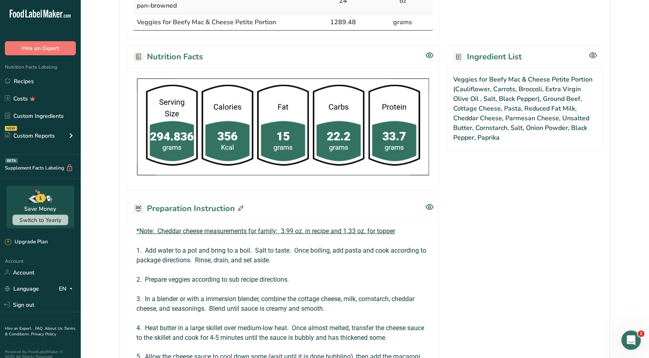
click at [238, 206] on icon at bounding box center [240, 208] width 5 height 5
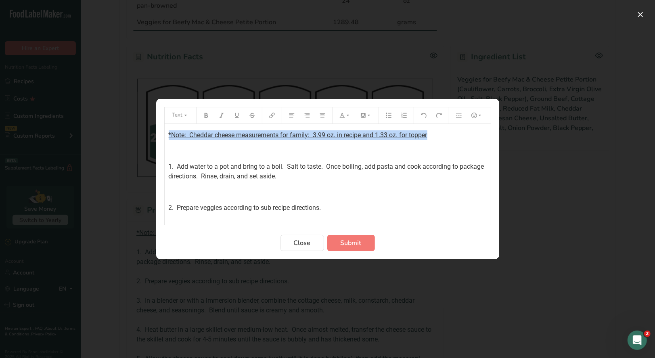
drag, startPoint x: 405, startPoint y: 136, endPoint x: 182, endPoint y: 128, distance: 222.6
click at [152, 134] on div "Text *Note: Cheddar cheese measurements for family: 3.99 oz. in recipe and 1.33…" at bounding box center [327, 179] width 655 height 358
click at [203, 117] on icon "Preparation instructions modal" at bounding box center [206, 116] width 6 height 6
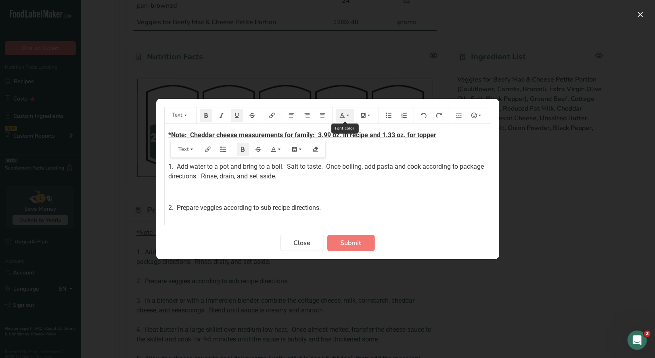
click at [347, 117] on icon "Preparation instructions modal" at bounding box center [348, 116] width 6 height 6
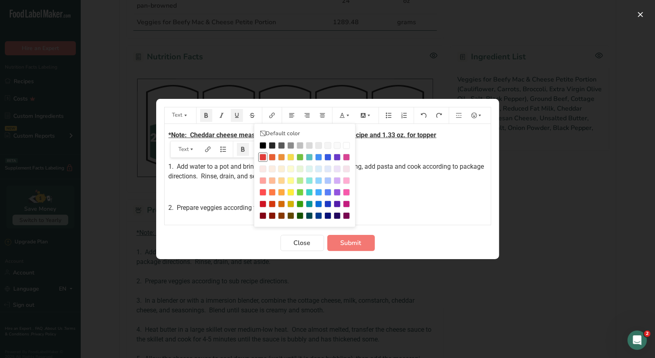
click at [263, 158] on div "Preparation instructions modal" at bounding box center [263, 157] width 7 height 7
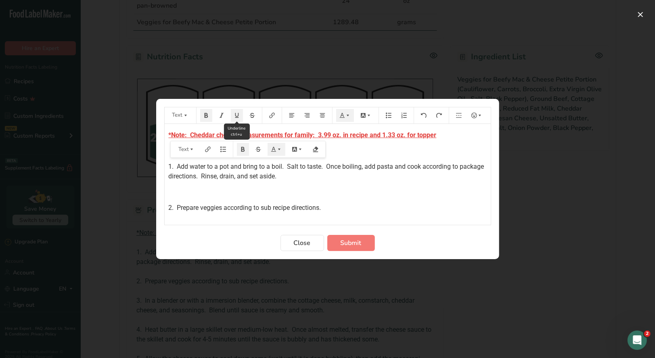
click at [237, 120] on button "Preparation instructions modal" at bounding box center [237, 115] width 12 height 13
click at [166, 135] on div "*Note: Cheddar cheese measurements for family: 3.99 oz. in recipe and 1.33 oz. …" at bounding box center [328, 295] width 326 height 342
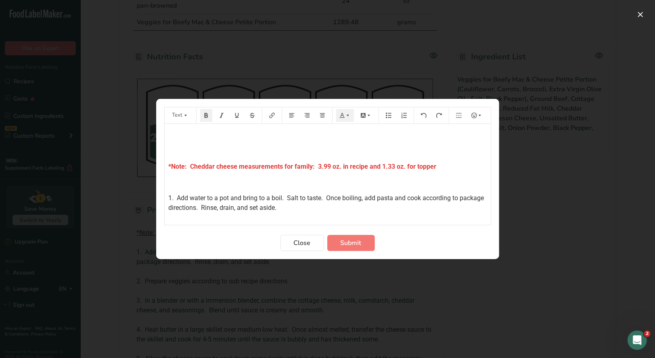
drag, startPoint x: 170, startPoint y: 129, endPoint x: 216, endPoint y: 134, distance: 45.9
click at [170, 128] on div "﻿ ﻿ *Note: Cheddar cheese measurements for family: 3.99 oz. in recipe and 1.33 …" at bounding box center [328, 310] width 326 height 373
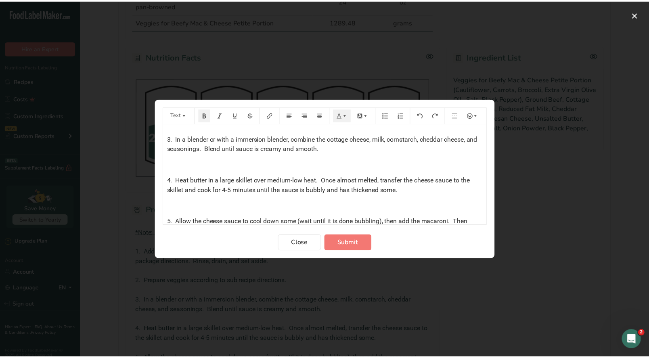
scroll to position [0, 0]
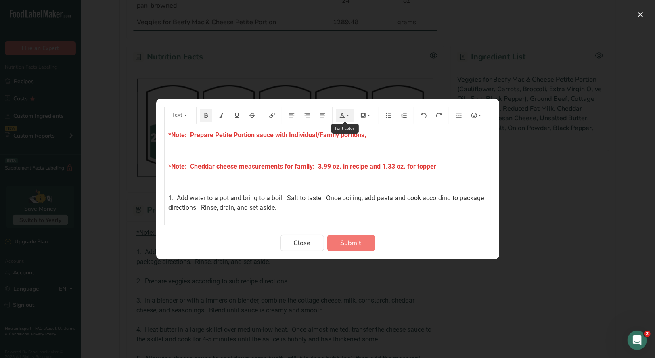
click at [343, 115] on icon "Preparation instructions modal" at bounding box center [343, 116] width 6 height 6
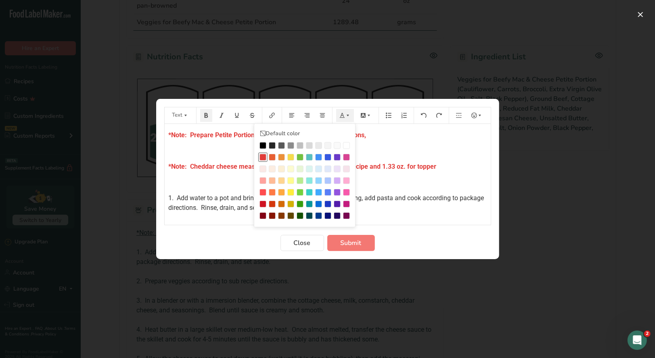
click at [263, 147] on div "Preparation instructions modal" at bounding box center [263, 145] width 7 height 7
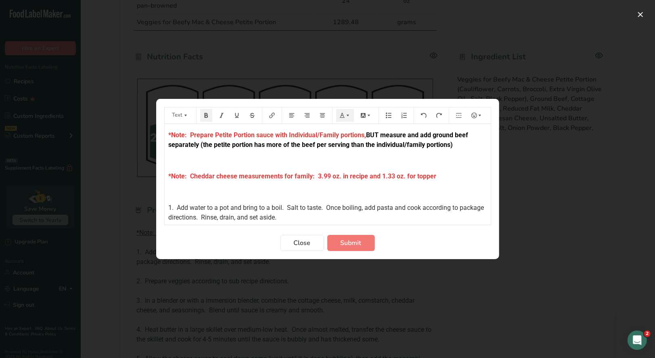
drag, startPoint x: 409, startPoint y: 134, endPoint x: 420, endPoint y: 131, distance: 11.4
click at [409, 134] on span "BUT measure and add ground beef separately (the petite portion has more of the …" at bounding box center [320, 139] width 302 height 17
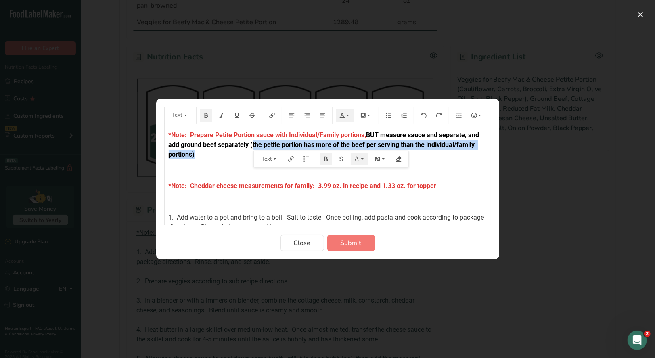
drag, startPoint x: 251, startPoint y: 143, endPoint x: 197, endPoint y: 157, distance: 55.5
click at [197, 157] on p "*Note: Prepare Petite Portion sauce with Individual/Family portions, BUT measur…" at bounding box center [328, 144] width 318 height 29
click at [348, 112] on button "Preparation instructions modal" at bounding box center [345, 115] width 18 height 13
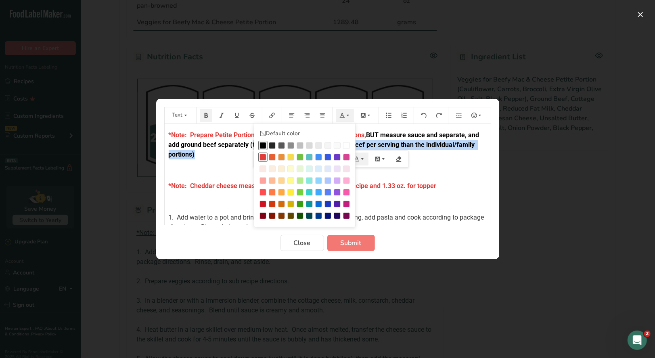
click at [263, 155] on div "Preparation instructions modal" at bounding box center [263, 157] width 7 height 7
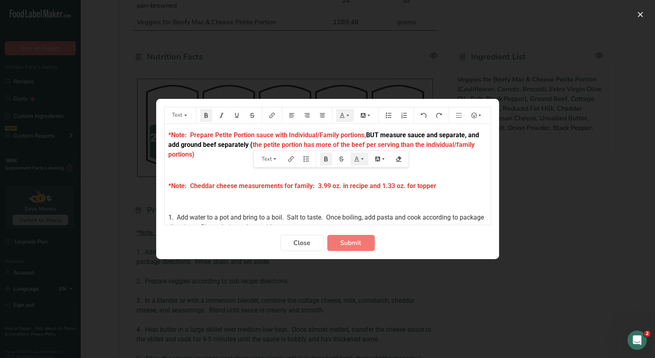
click at [206, 155] on p "*Note: Prepare Petite Portion sauce with Individual/Family portions, BUT measur…" at bounding box center [328, 144] width 318 height 29
click at [218, 167] on p "﻿" at bounding box center [328, 171] width 318 height 10
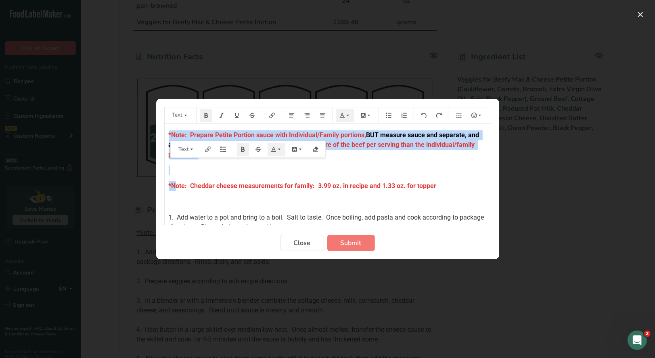
drag, startPoint x: 168, startPoint y: 134, endPoint x: 178, endPoint y: 180, distance: 47.6
click at [176, 181] on div "*Note: Prepare Petite Portion sauce with Individual/Family portions, BUT measur…" at bounding box center [328, 320] width 326 height 393
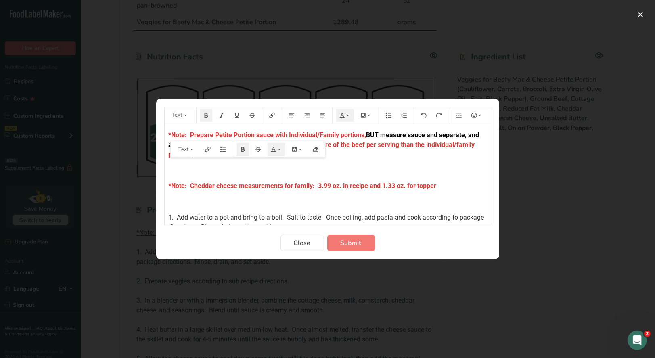
click at [330, 200] on p "﻿" at bounding box center [328, 202] width 318 height 10
drag, startPoint x: 353, startPoint y: 244, endPoint x: 356, endPoint y: 241, distance: 4.6
click at [353, 243] on span "Submit" at bounding box center [351, 243] width 21 height 10
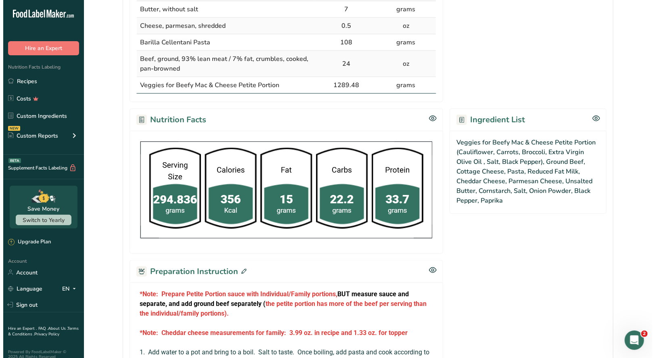
scroll to position [444, 0]
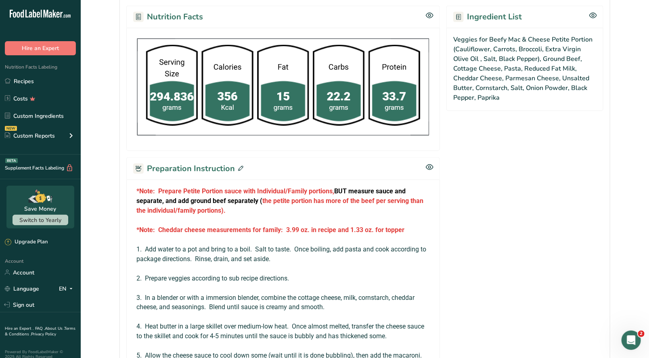
click at [240, 166] on icon at bounding box center [240, 168] width 5 height 5
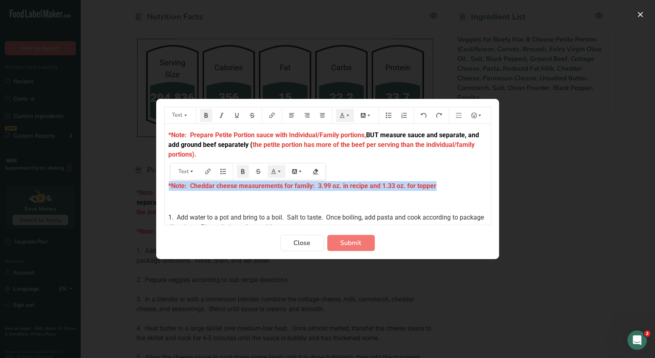
drag, startPoint x: 166, startPoint y: 185, endPoint x: 462, endPoint y: 185, distance: 296.3
click at [462, 185] on div "*Note: Prepare Petite Portion sauce with Individual/Family portions, BUT measur…" at bounding box center [328, 320] width 326 height 393
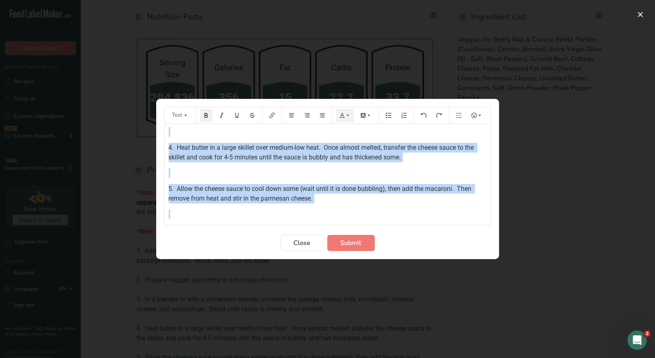
scroll to position [266, 0]
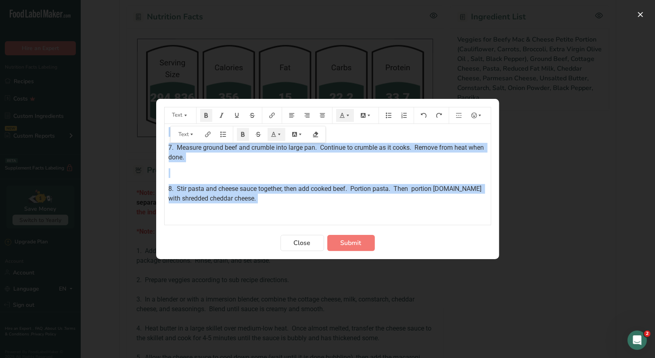
drag, startPoint x: 167, startPoint y: 133, endPoint x: 428, endPoint y: 208, distance: 271.2
click at [428, 208] on div "*Note: Prepare Petite Portion sauce with Individual/Family portions, BUT measur…" at bounding box center [328, 38] width 326 height 361
copy div "*Note: Prepare Petite Portion sauce with Individual/Family portions, BUT measur…"
drag, startPoint x: 304, startPoint y: 243, endPoint x: 300, endPoint y: 237, distance: 6.5
click at [304, 242] on span "Close" at bounding box center [302, 243] width 17 height 10
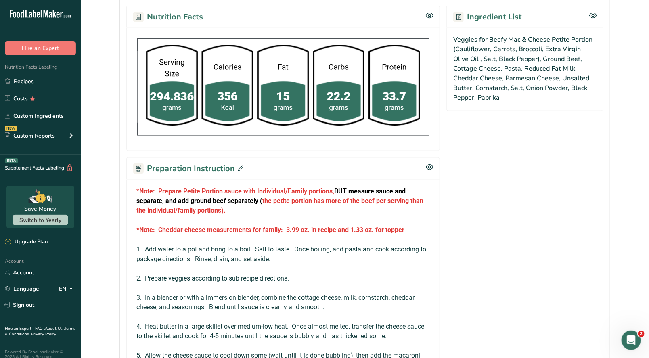
click at [240, 167] on icon at bounding box center [240, 168] width 5 height 5
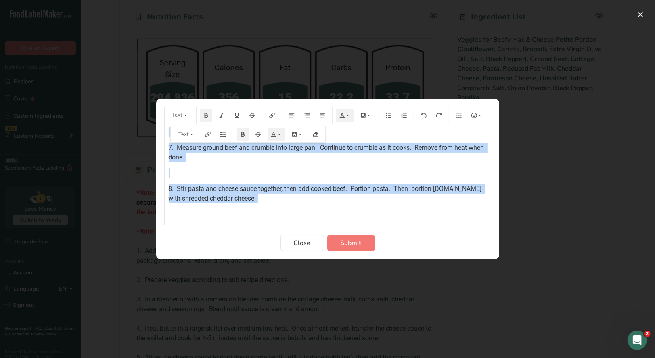
drag, startPoint x: 166, startPoint y: 134, endPoint x: 299, endPoint y: 221, distance: 158.9
click at [299, 221] on div "*Note: Prepare Petite Portion sauce with Individual/Family portions, BUT measur…" at bounding box center [328, 174] width 326 height 101
copy div "*Note: Prepare Petite Portion sauce with Individual/Family portions, BUT measur…"
click at [352, 241] on span "Submit" at bounding box center [351, 243] width 21 height 10
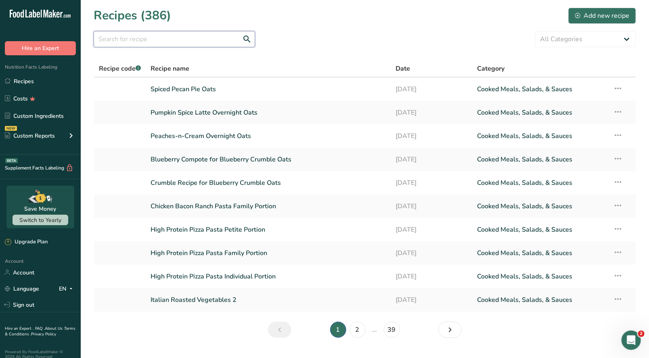
click at [114, 36] on input "text" at bounding box center [174, 39] width 161 height 16
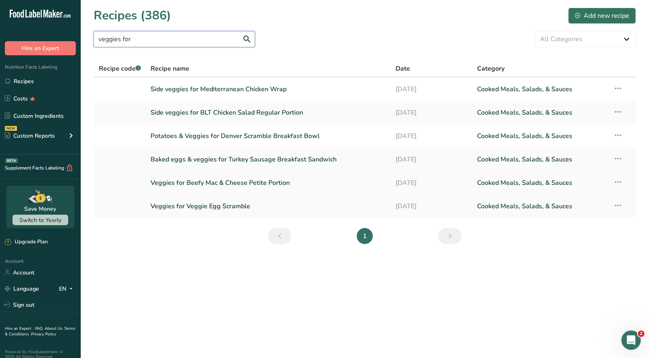
type input "veggies for"
click at [223, 184] on link "Veggies for Beefy Mac & Cheese Petite Portion" at bounding box center [268, 182] width 235 height 17
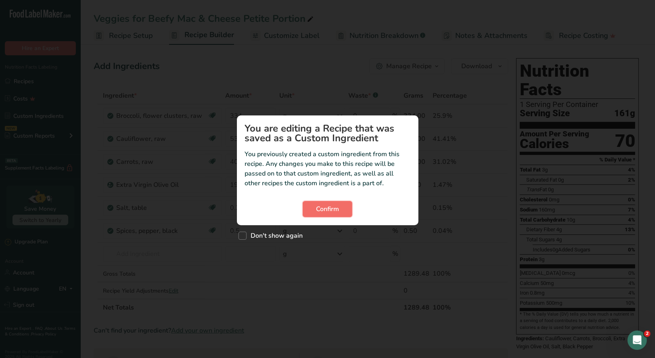
click at [332, 214] on button "Confirm" at bounding box center [328, 209] width 50 height 16
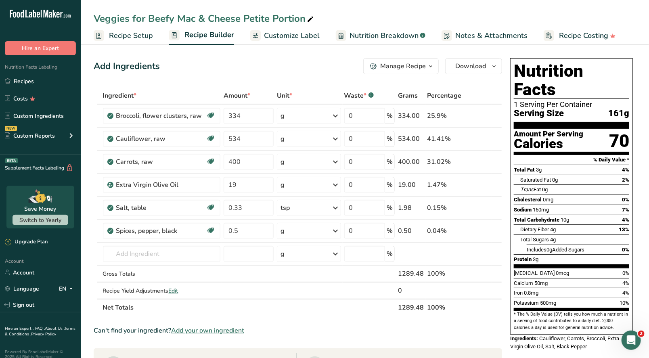
click at [429, 69] on icon "button" at bounding box center [431, 66] width 6 height 10
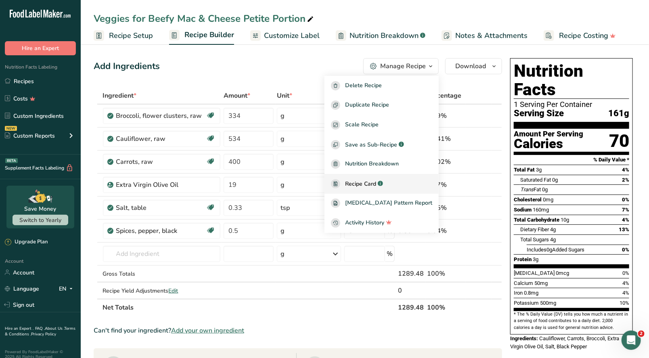
click at [371, 182] on span "Recipe Card" at bounding box center [360, 184] width 31 height 8
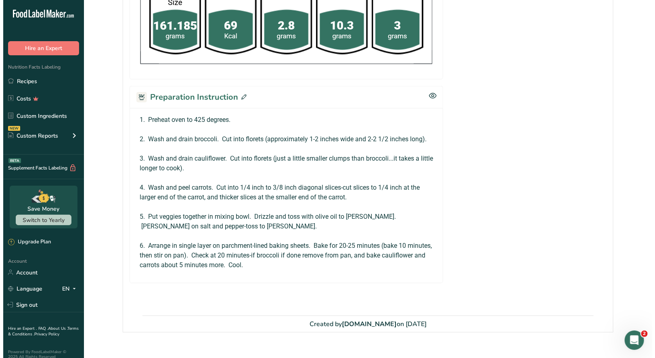
scroll to position [392, 0]
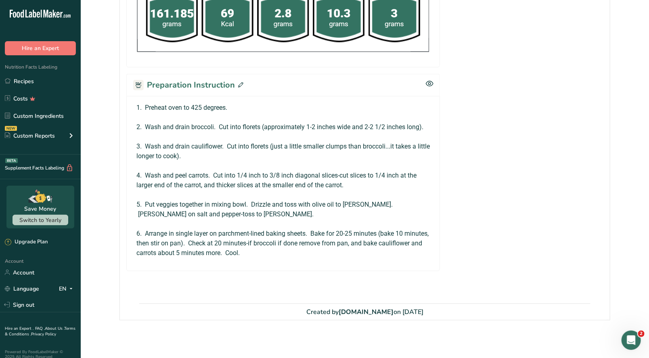
click at [238, 84] on icon at bounding box center [240, 84] width 5 height 5
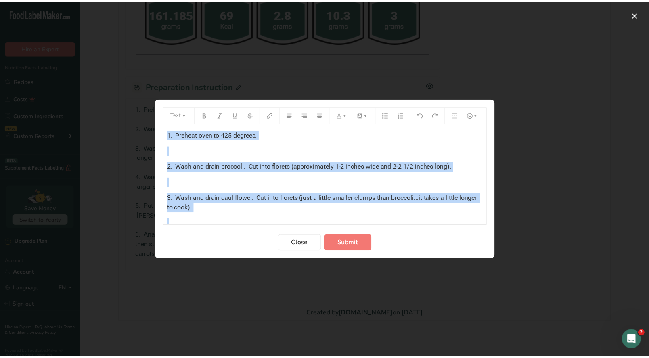
scroll to position [127, 0]
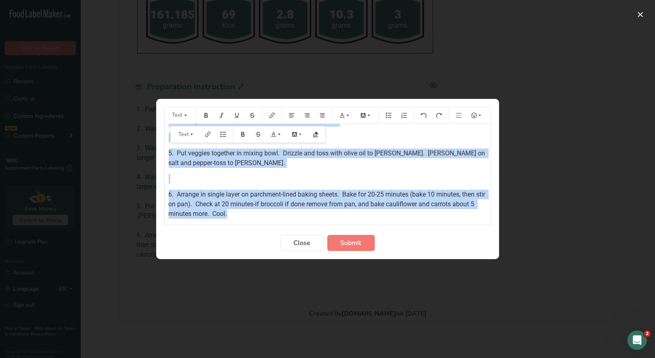
drag, startPoint x: 166, startPoint y: 133, endPoint x: 300, endPoint y: 223, distance: 161.5
click at [300, 223] on div "1. Preheat oven to 425 degrees. ﻿ 2. Wash and drain broccoli. Cut into florets …" at bounding box center [328, 174] width 326 height 101
copy div "1. Preheat oven to 425 degrees. ﻿ 2. Wash and drain broccoli. Cut into florets …"
drag, startPoint x: 301, startPoint y: 240, endPoint x: 124, endPoint y: 5, distance: 294.3
click at [301, 242] on span "Close" at bounding box center [302, 243] width 17 height 10
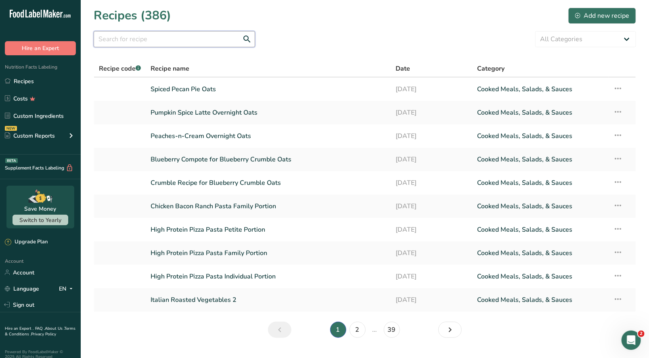
click at [143, 38] on input "text" at bounding box center [174, 39] width 161 height 16
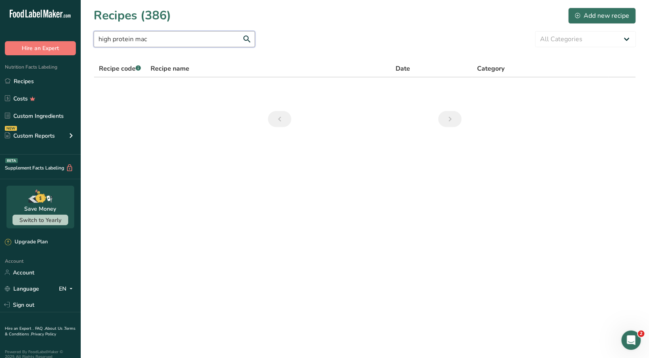
drag, startPoint x: 155, startPoint y: 42, endPoint x: 2, endPoint y: 41, distance: 153.0
click at [2, 41] on div ".a-20{fill:#fff;} Hire an Expert Nutrition Facts Labeling Recipes Costs Custom …" at bounding box center [324, 179] width 649 height 358
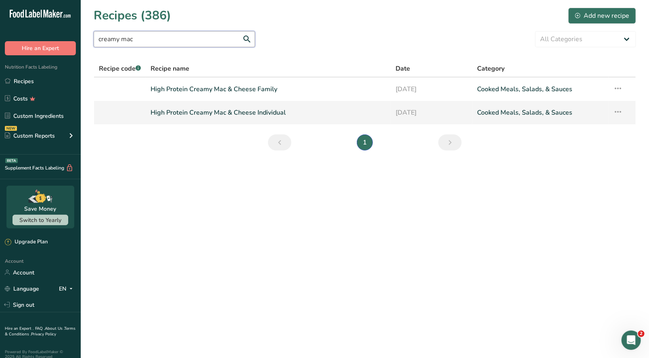
type input "creamy mac"
click at [254, 113] on link "High Protein Creamy Mac & Cheese Individual" at bounding box center [268, 112] width 235 height 17
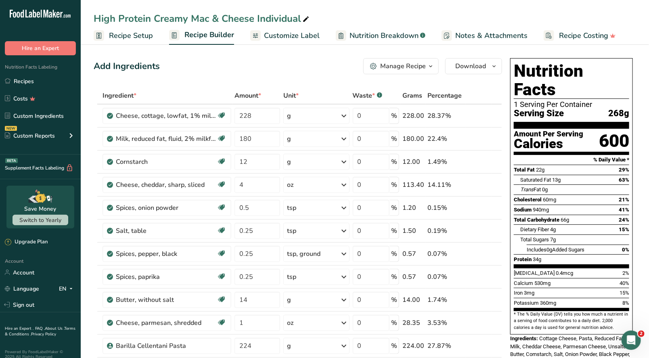
click at [426, 71] on button "Manage Recipe" at bounding box center [400, 66] width 75 height 16
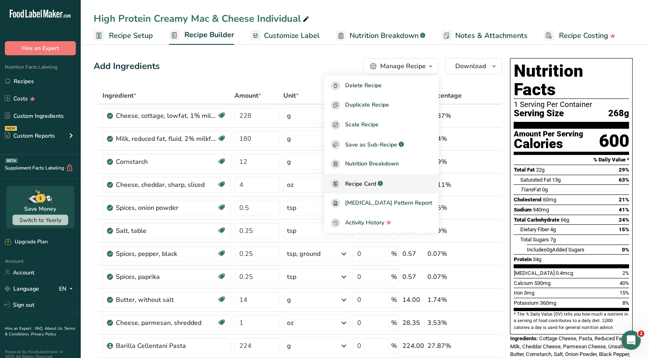
click at [373, 182] on span "Recipe Card" at bounding box center [360, 184] width 31 height 8
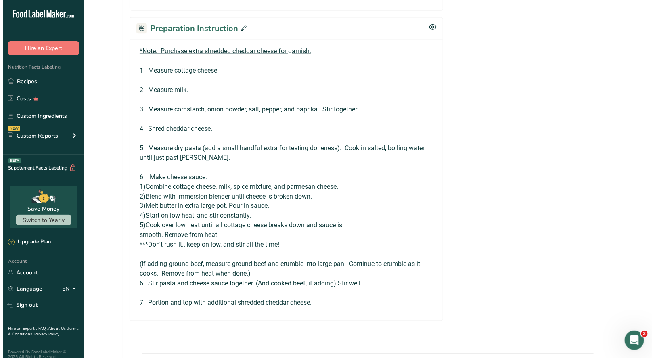
scroll to position [510, 0]
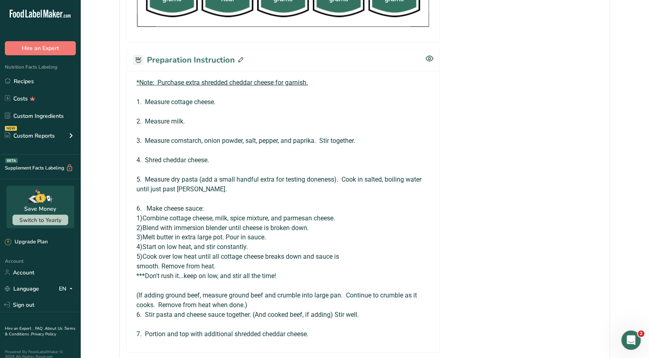
click at [239, 58] on icon at bounding box center [240, 59] width 5 height 5
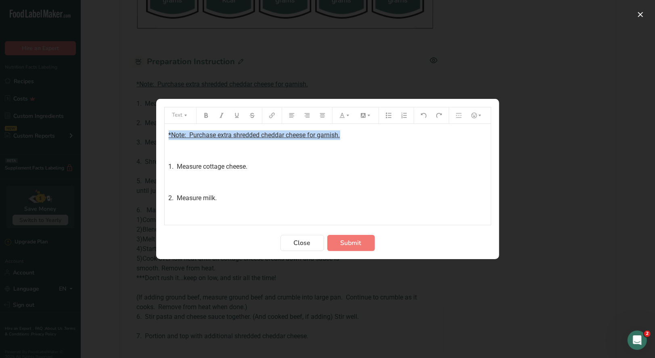
drag, startPoint x: 344, startPoint y: 134, endPoint x: 167, endPoint y: 135, distance: 176.8
click at [166, 136] on div "*Note: Purchase extra shredded cheddar cheese for garnish. ﻿ 1. Measure cottage…" at bounding box center [328, 330] width 326 height 413
click at [208, 114] on icon "Preparation instructions modal" at bounding box center [206, 116] width 6 height 6
click at [239, 118] on button "Preparation instructions modal" at bounding box center [237, 115] width 12 height 13
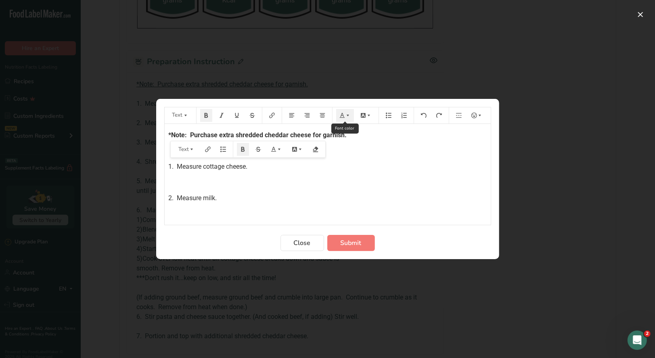
click at [346, 119] on button "Preparation instructions modal" at bounding box center [345, 115] width 18 height 13
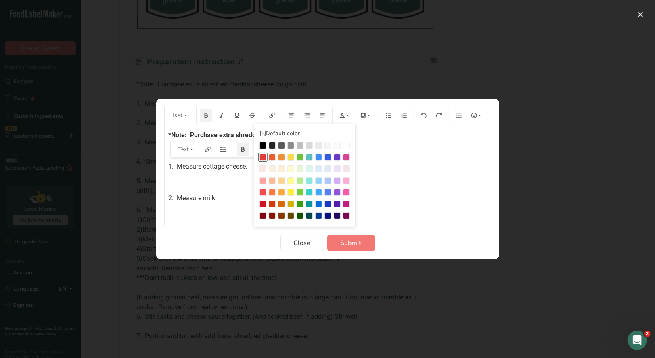
click at [263, 157] on div "Preparation instructions modal" at bounding box center [263, 157] width 7 height 7
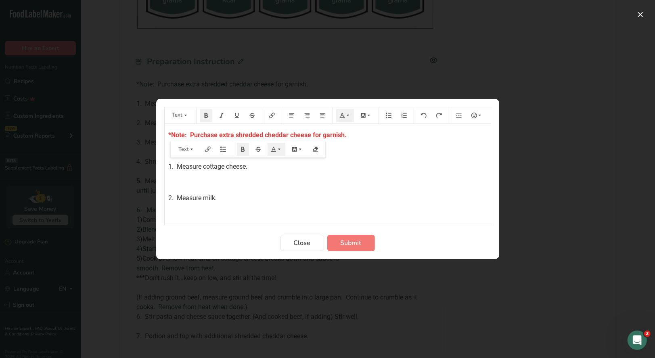
click at [405, 162] on p "1. Measure cottage cheese." at bounding box center [328, 167] width 318 height 10
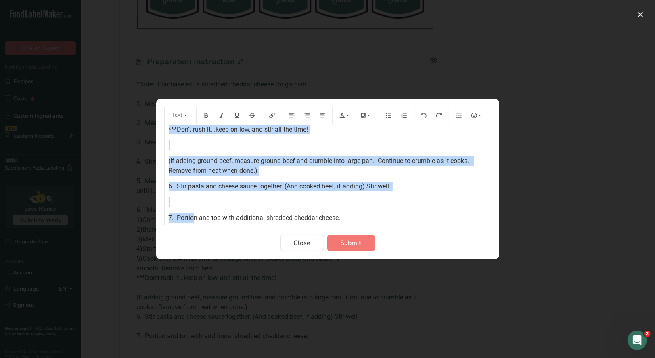
scroll to position [318, 0]
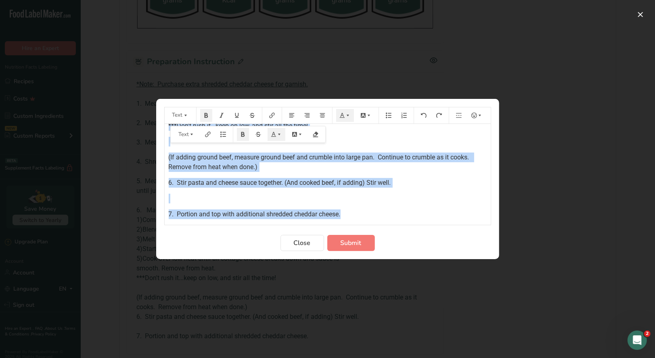
drag, startPoint x: 167, startPoint y: 133, endPoint x: 439, endPoint y: 227, distance: 287.9
click at [440, 224] on div "*Note: Purchase extra shredded cheddar cheese for garnish. ﻿ 1. Measure cottage…" at bounding box center [328, 174] width 326 height 101
copy div "*Lore: Ipsumdol sitam consecte adipisc elitse doe tempori. ﻿ 6. Utlabor etdolor…"
click at [357, 244] on span "Submit" at bounding box center [351, 243] width 21 height 10
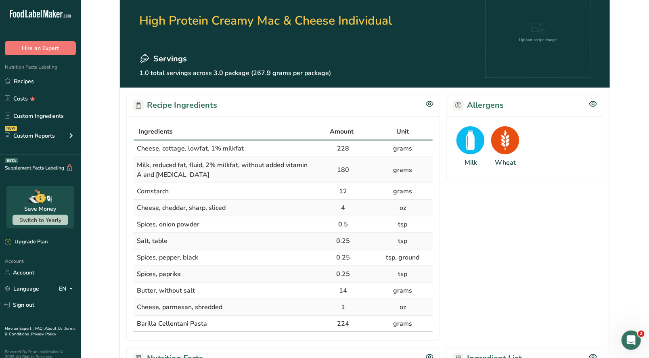
scroll to position [0, 0]
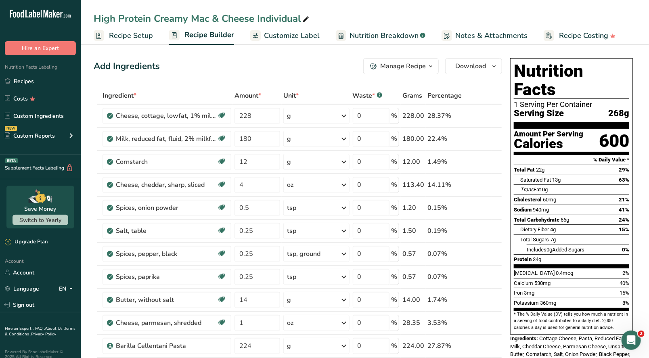
click at [134, 36] on span "Recipe Setup" at bounding box center [131, 35] width 44 height 11
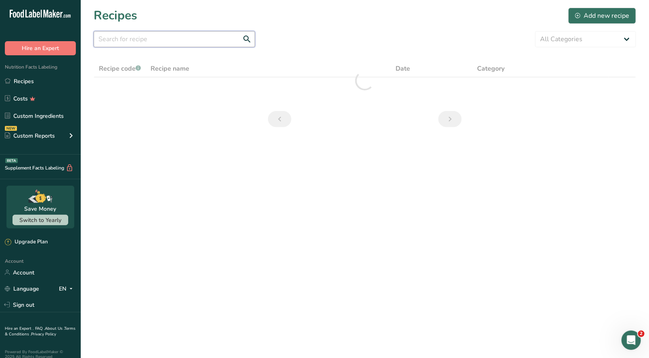
click at [166, 38] on input "text" at bounding box center [174, 39] width 161 height 16
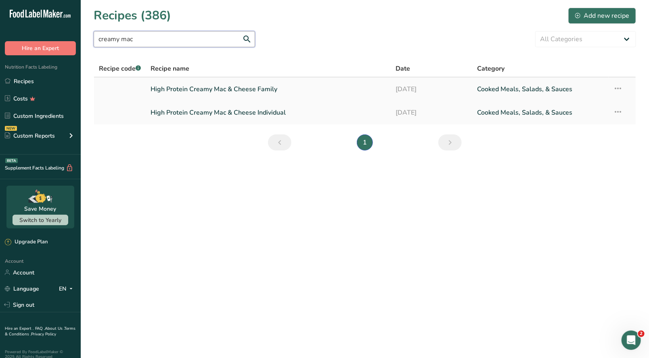
type input "creamy mac"
click at [228, 90] on link "High Protein Creamy Mac & Cheese Family" at bounding box center [268, 89] width 235 height 17
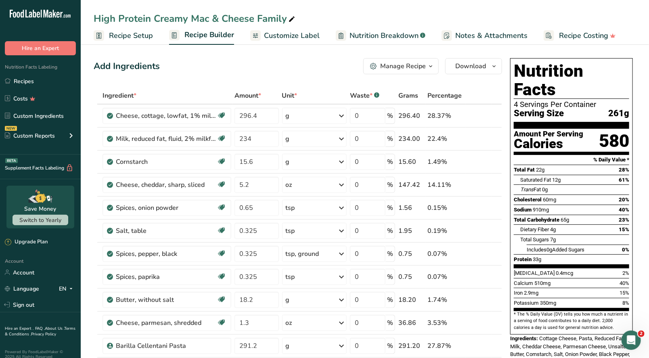
click at [431, 67] on icon "button" at bounding box center [431, 66] width 6 height 10
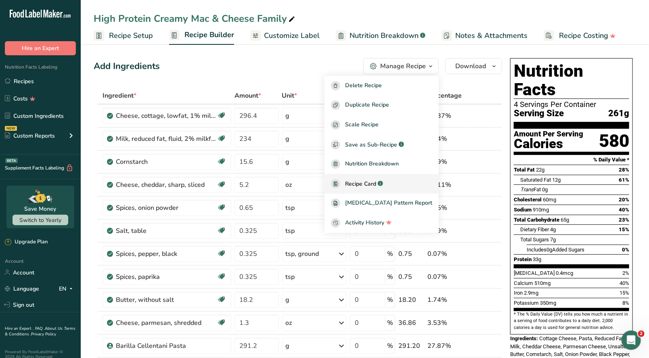
click at [374, 185] on span "Recipe Card" at bounding box center [360, 184] width 31 height 8
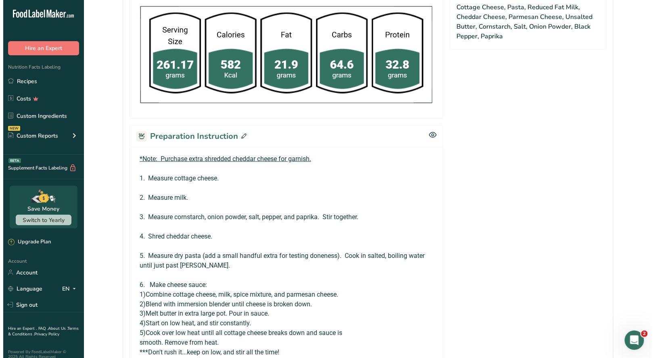
scroll to position [444, 0]
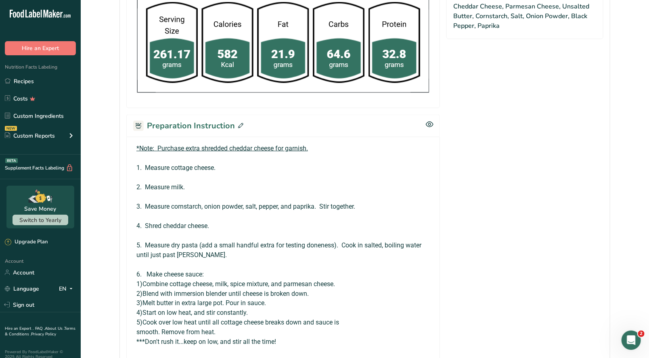
click at [238, 126] on icon at bounding box center [240, 125] width 5 height 5
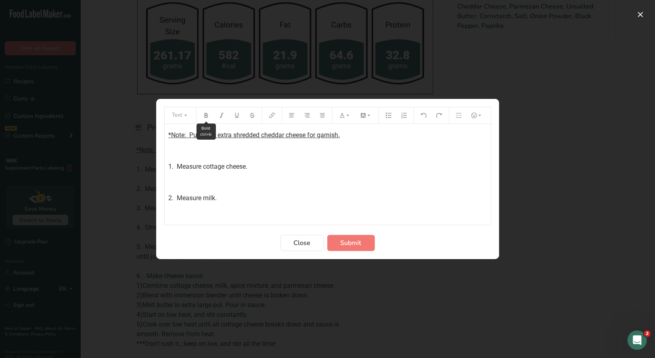
click at [206, 120] on button "Preparation instructions modal" at bounding box center [206, 115] width 12 height 13
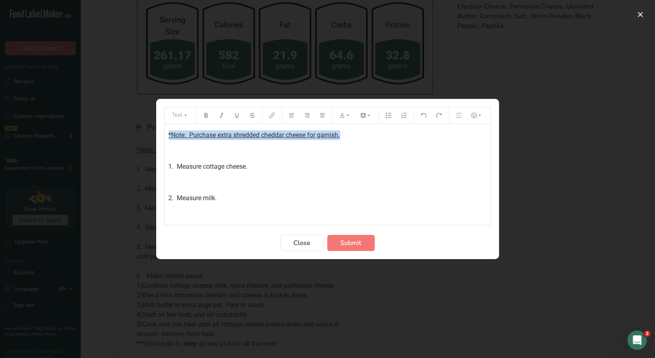
drag, startPoint x: 332, startPoint y: 136, endPoint x: 152, endPoint y: 134, distance: 180.1
click at [152, 134] on div "Text *Note: Purchase extra shredded cheddar cheese for garnish. ﻿ 1. Measure co…" at bounding box center [327, 179] width 655 height 358
click at [205, 116] on icon "Preparation instructions modal" at bounding box center [206, 116] width 6 height 6
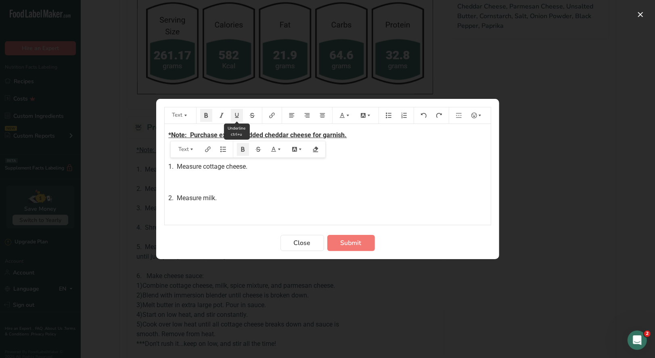
drag, startPoint x: 235, startPoint y: 117, endPoint x: 241, endPoint y: 118, distance: 5.5
click at [236, 117] on icon "Preparation instructions modal" at bounding box center [237, 116] width 6 height 6
click at [345, 115] on icon "Preparation instructions modal" at bounding box center [348, 116] width 6 height 6
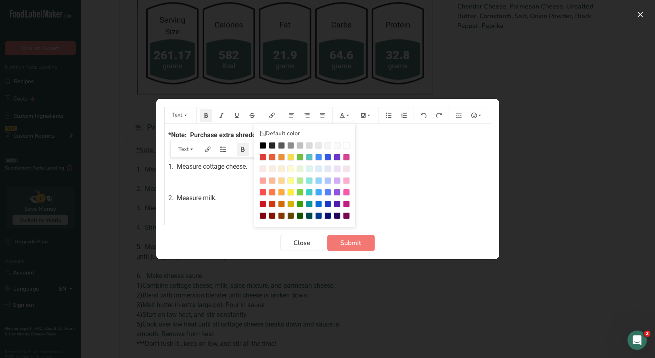
click at [262, 157] on div "Preparation instructions modal" at bounding box center [263, 157] width 7 height 7
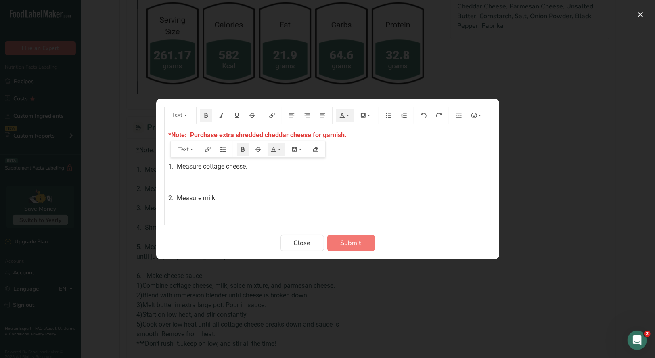
click at [408, 171] on p "1. Measure cottage cheese." at bounding box center [328, 167] width 318 height 10
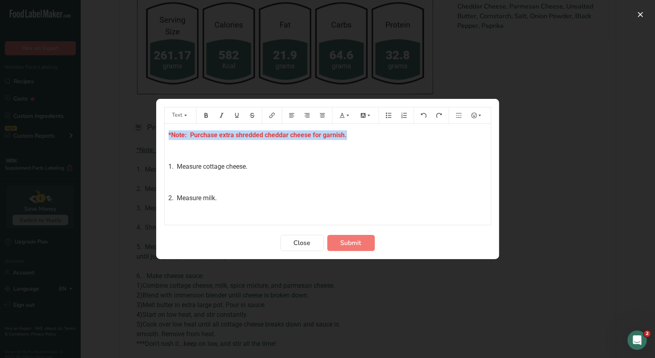
drag, startPoint x: 166, startPoint y: 134, endPoint x: 371, endPoint y: 138, distance: 205.2
click at [371, 138] on div "*Note: Purchase extra shredded cheddar cheese for garnish. ﻿ 1. Measure cottage…" at bounding box center [328, 338] width 326 height 429
copy span "*Note: Purchase extra shredded cheddar cheese for garnish."
click at [349, 244] on span "Submit" at bounding box center [351, 243] width 21 height 10
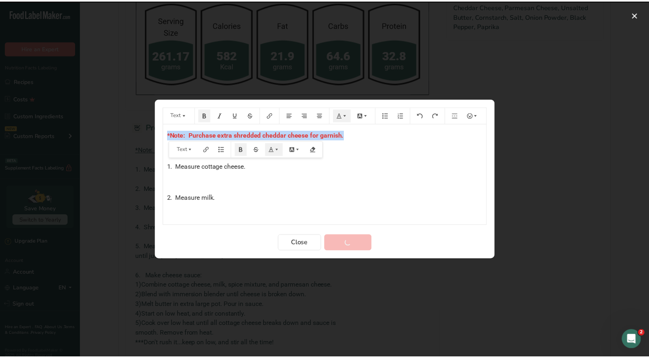
scroll to position [536, 0]
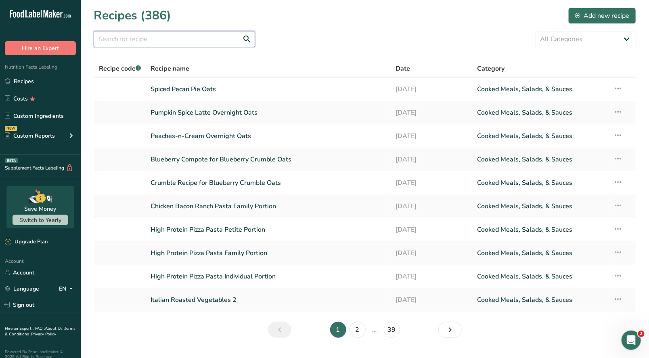
click at [131, 41] on input "text" at bounding box center [174, 39] width 161 height 16
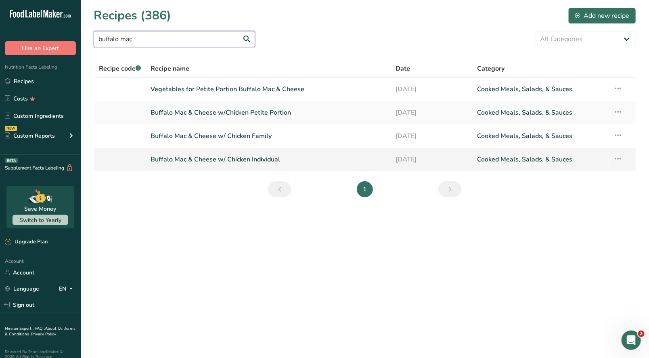
type input "buffalo mac"
click at [262, 160] on link "Buffalo Mac & Cheese w/ Chicken Individual" at bounding box center [268, 159] width 235 height 17
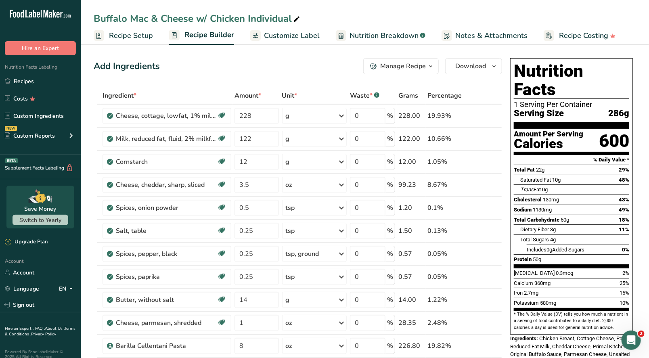
click at [434, 69] on icon "button" at bounding box center [431, 66] width 6 height 10
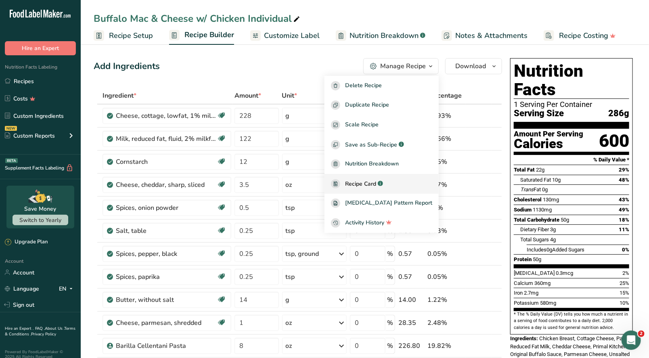
click at [376, 181] on span "Recipe Card" at bounding box center [360, 184] width 31 height 8
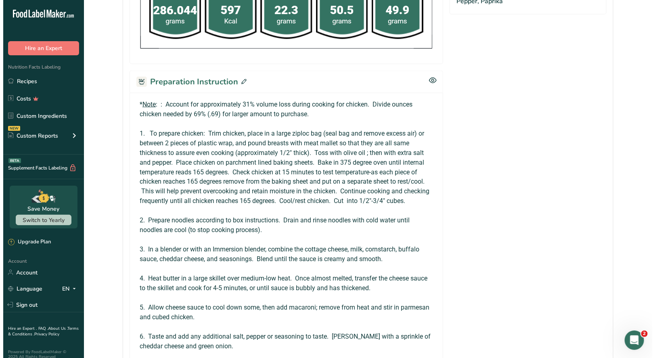
scroll to position [565, 0]
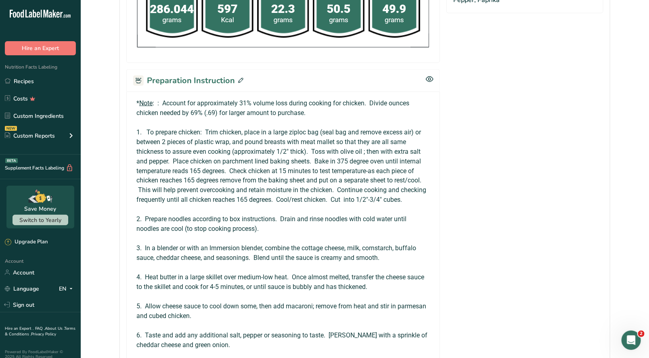
click at [239, 78] on icon at bounding box center [240, 80] width 5 height 5
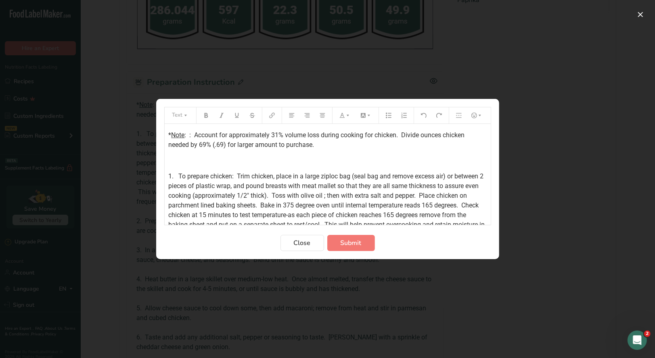
click at [169, 134] on span "*" at bounding box center [170, 135] width 3 height 8
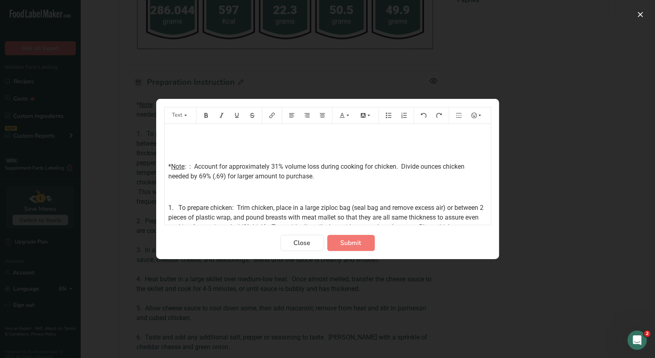
click at [173, 132] on p "﻿" at bounding box center [328, 135] width 318 height 10
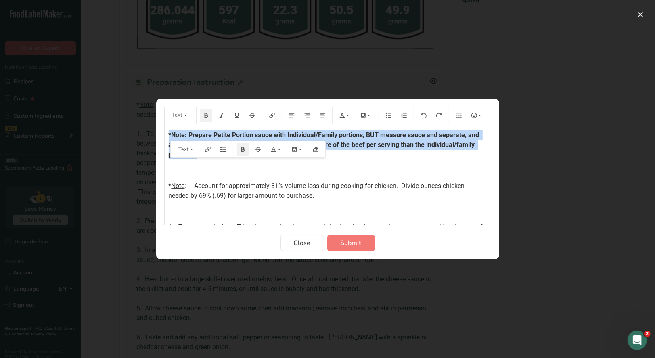
drag, startPoint x: 201, startPoint y: 156, endPoint x: 164, endPoint y: 132, distance: 43.8
click at [163, 132] on section "Text *Note: Prepare Petite Portion sauce with Individual/Family portions, BUT m…" at bounding box center [327, 179] width 343 height 160
drag, startPoint x: 366, startPoint y: 134, endPoint x: 367, endPoint y: 157, distance: 22.2
click at [367, 134] on span "*Note: Prepare Petite Portion sauce with Individual/Family portions, BUT measur…" at bounding box center [325, 144] width 312 height 27
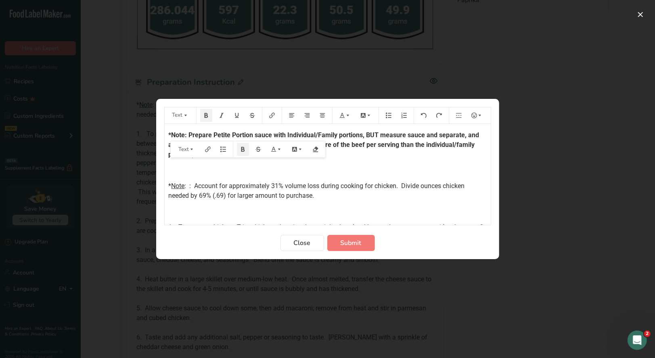
click at [365, 159] on p "*Note: Prepare Petite Portion sauce with Individual/Family portions, BUT measur…" at bounding box center [328, 144] width 318 height 29
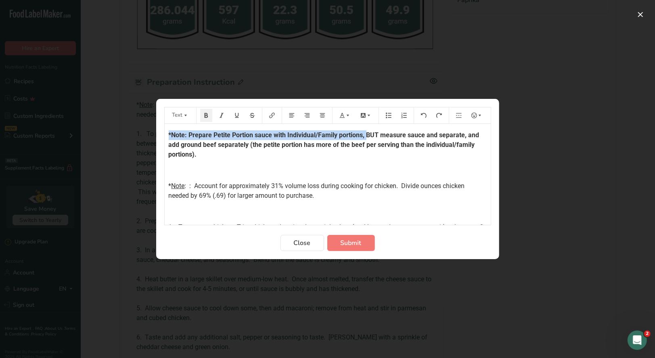
drag, startPoint x: 168, startPoint y: 134, endPoint x: 367, endPoint y: 135, distance: 199.5
click at [367, 135] on div "*Note: Prepare Petite Portion sauce with Individual/Family portions, BUT measur…" at bounding box center [328, 315] width 326 height 382
click at [347, 118] on button "Preparation instructions modal" at bounding box center [345, 115] width 18 height 13
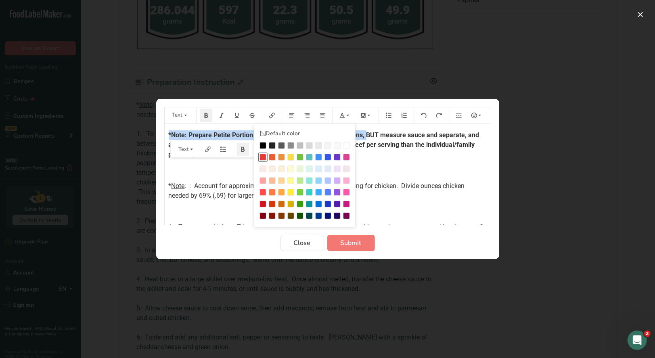
click at [263, 157] on div "Preparation instructions modal" at bounding box center [263, 157] width 7 height 7
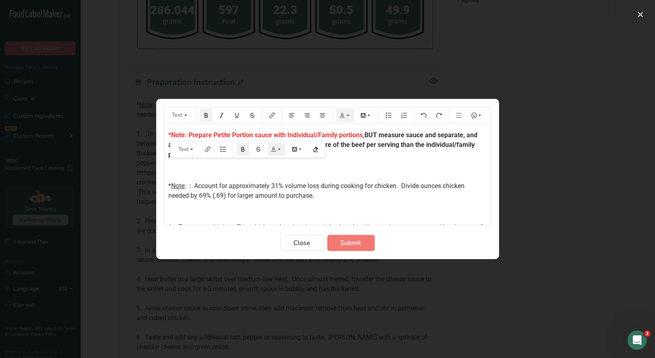
click at [334, 173] on div "*Note: Prepare Petite Portion sauce with Individual/Family portions, BUT measur…" at bounding box center [328, 315] width 326 height 382
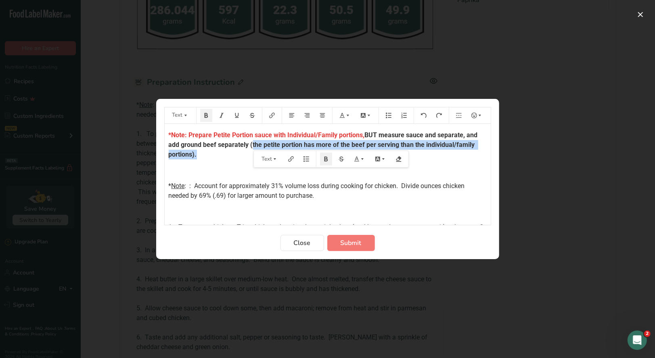
drag, startPoint x: 252, startPoint y: 145, endPoint x: 202, endPoint y: 155, distance: 50.7
click at [202, 155] on p "*Note: Prepare Petite Portion sauce with Individual/Family portions, BUT measur…" at bounding box center [328, 144] width 318 height 29
click at [344, 118] on button "Preparation instructions modal" at bounding box center [345, 115] width 18 height 13
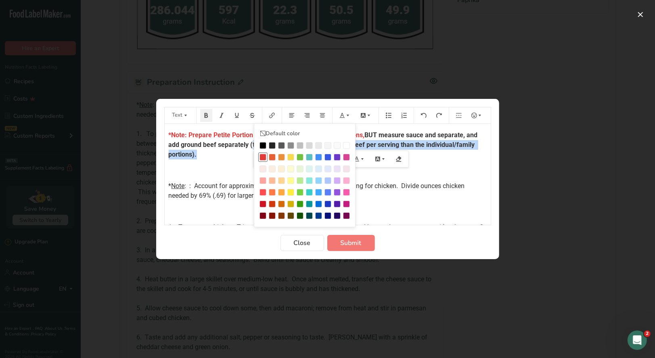
click at [263, 156] on div "Preparation instructions modal" at bounding box center [263, 157] width 7 height 7
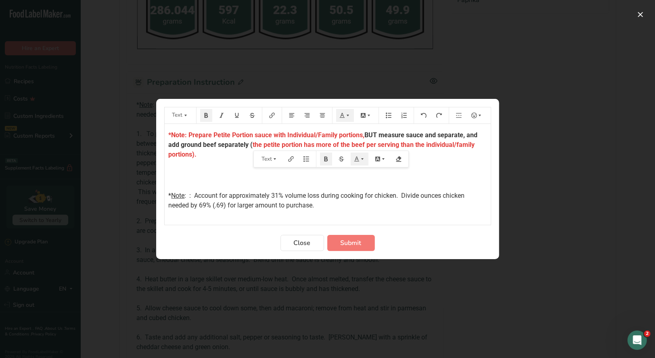
click at [229, 170] on div "*Note: Prepare Petite Portion sauce with Individual/Family portions, BUT measur…" at bounding box center [328, 320] width 326 height 392
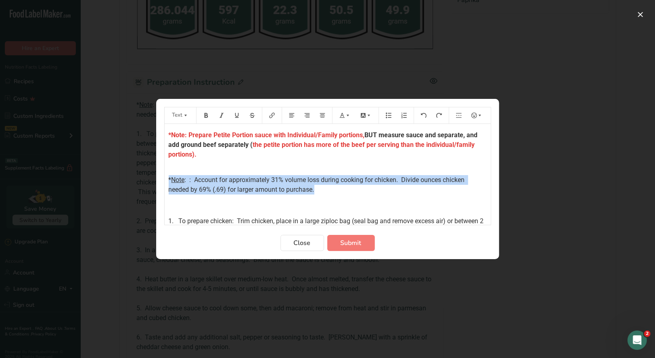
drag, startPoint x: 167, startPoint y: 179, endPoint x: 325, endPoint y: 186, distance: 158.0
click at [335, 190] on div "*Note: Prepare Petite Portion sauce with Individual/Family portions, BUT measur…" at bounding box center [328, 312] width 326 height 376
click at [206, 117] on icon "Preparation instructions modal" at bounding box center [206, 116] width 6 height 6
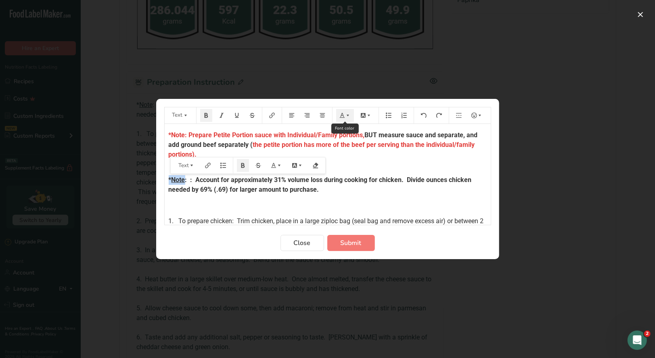
click at [346, 119] on button "Preparation instructions modal" at bounding box center [345, 115] width 18 height 13
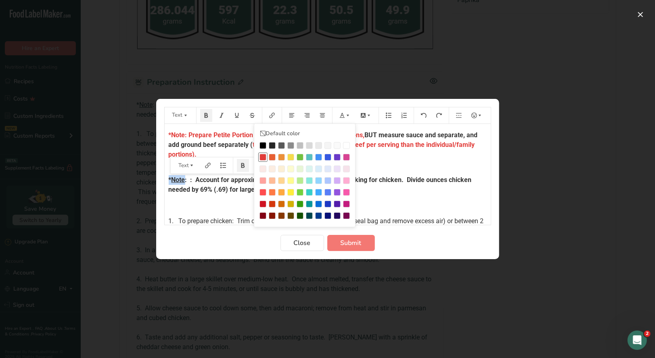
click at [263, 157] on div "Preparation instructions modal" at bounding box center [263, 157] width 7 height 7
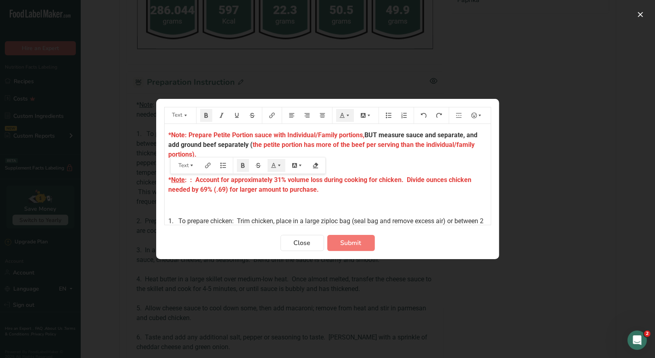
drag, startPoint x: 323, startPoint y: 197, endPoint x: 342, endPoint y: 194, distance: 18.8
click at [324, 197] on div "*Note: Prepare Petite Portion sauce with Individual/Family portions, BUT measur…" at bounding box center [328, 312] width 326 height 376
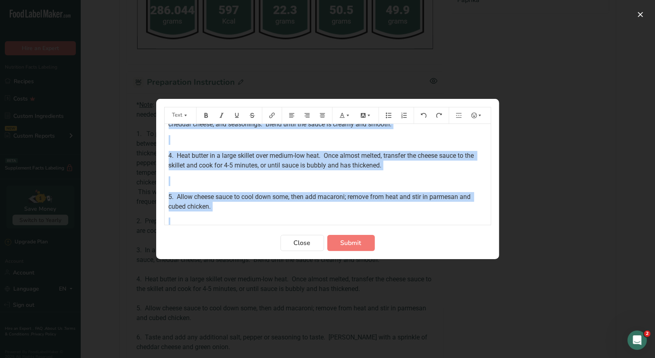
scroll to position [281, 0]
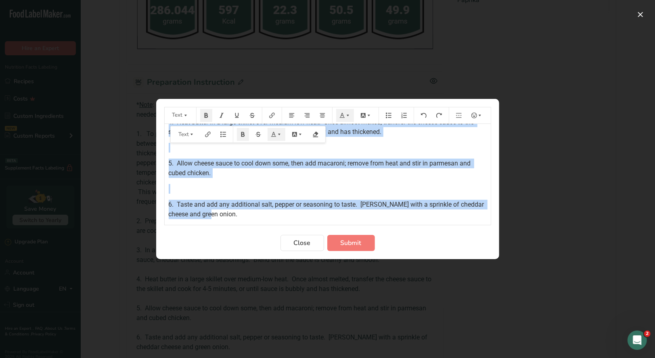
drag, startPoint x: 166, startPoint y: 133, endPoint x: 264, endPoint y: 223, distance: 133.4
click at [254, 227] on form "Text Default color *Note: Prepare Petite Portion sauce with Individual/Family p…" at bounding box center [327, 179] width 327 height 144
copy div "*Note: Prepare Petite Portion sauce with Individual/Family portions, BUT measur…"
click at [353, 245] on span "Submit" at bounding box center [351, 243] width 21 height 10
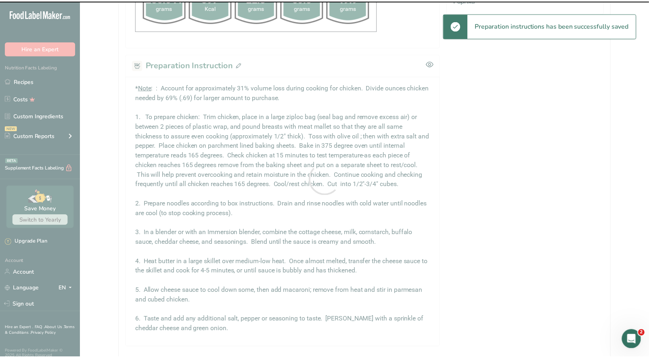
scroll to position [641, 0]
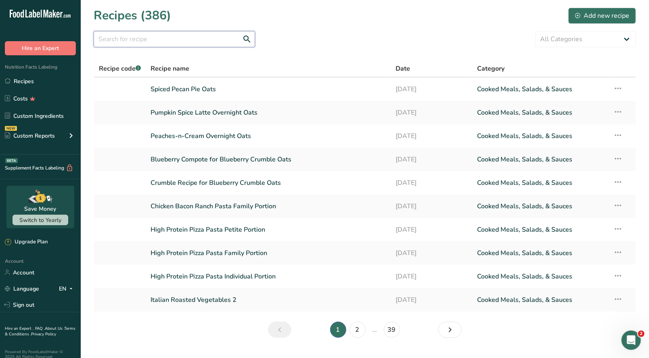
click at [151, 42] on input "text" at bounding box center [174, 39] width 161 height 16
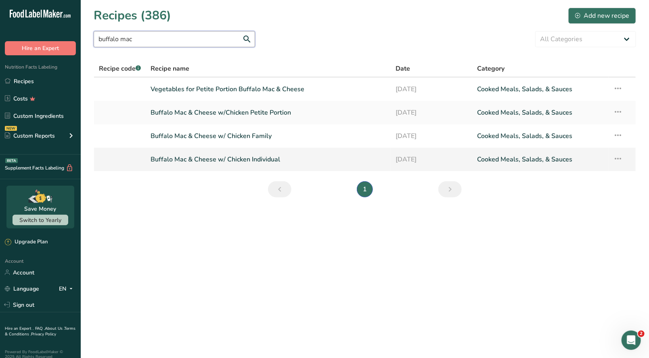
type input "buffalo mac"
click at [255, 158] on link "Buffalo Mac & Cheese w/ Chicken Individual" at bounding box center [268, 159] width 235 height 17
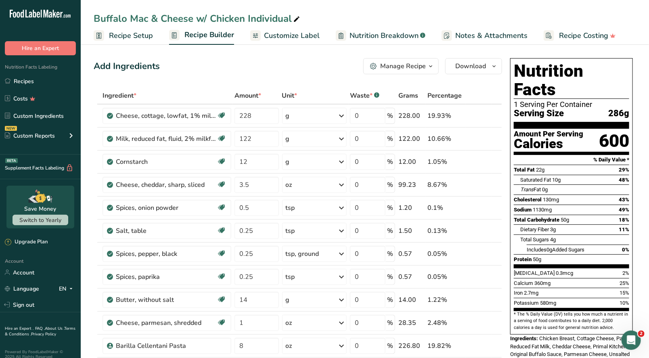
click at [139, 36] on span "Recipe Setup" at bounding box center [131, 35] width 44 height 11
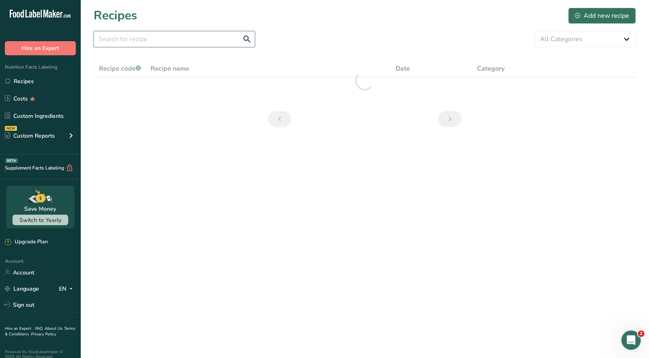
click at [131, 40] on input "text" at bounding box center [174, 39] width 161 height 16
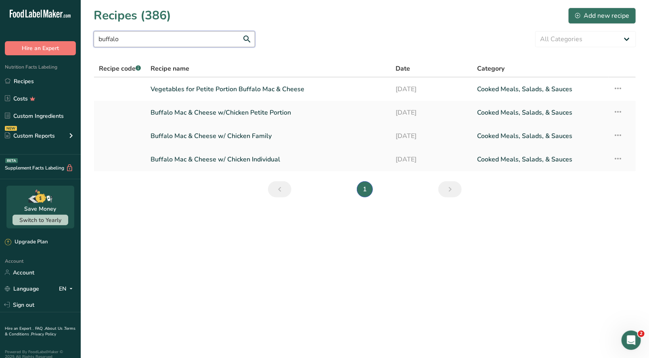
type input "buffalo"
click at [248, 138] on link "Buffalo Mac & Cheese w/ Chicken Family" at bounding box center [268, 136] width 235 height 17
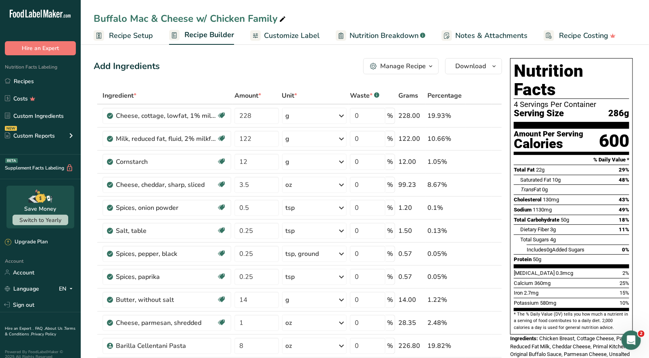
click at [422, 69] on div "Manage Recipe" at bounding box center [403, 66] width 46 height 10
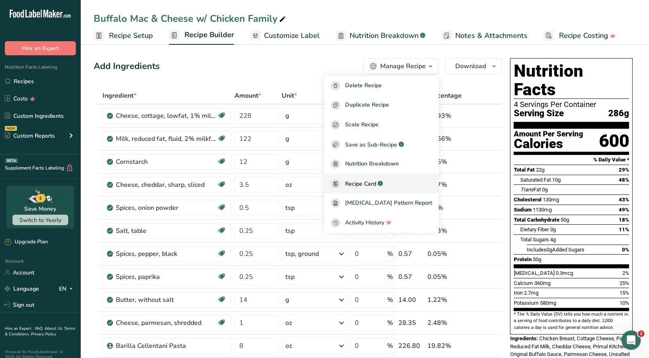
click at [376, 182] on span "Recipe Card" at bounding box center [360, 184] width 31 height 8
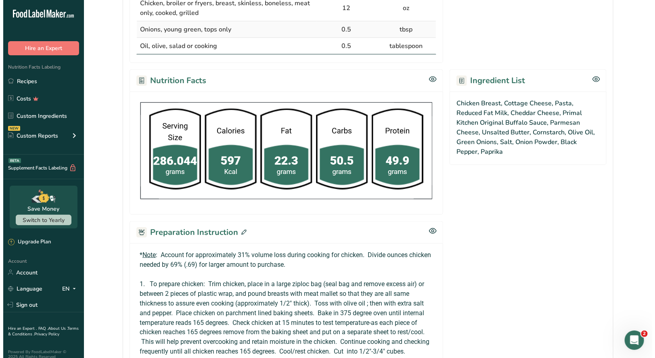
scroll to position [525, 0]
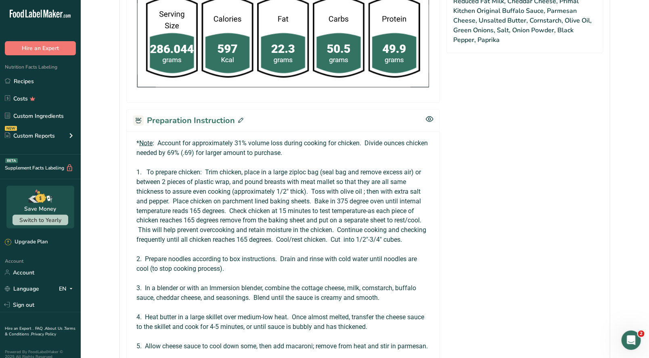
click at [239, 120] on icon at bounding box center [240, 120] width 5 height 5
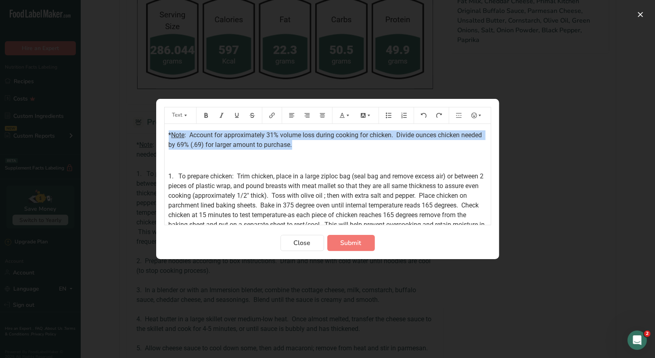
drag, startPoint x: 168, startPoint y: 134, endPoint x: 332, endPoint y: 147, distance: 164.5
click at [332, 147] on div "* Note : Account for approximately 31% volume loss during cooking for chicken. …" at bounding box center [328, 284] width 326 height 321
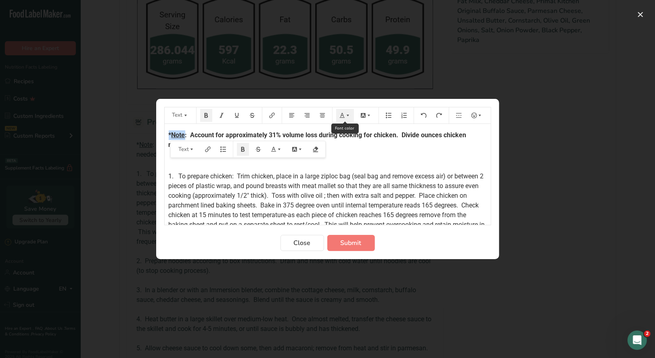
click at [351, 119] on button "Preparation instructions modal" at bounding box center [345, 115] width 18 height 13
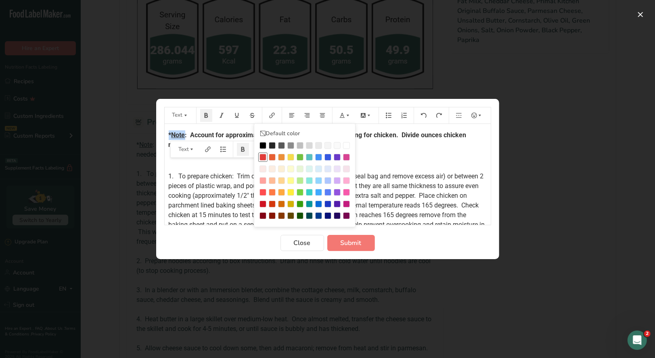
click at [264, 157] on div "Preparation instructions modal" at bounding box center [263, 157] width 7 height 7
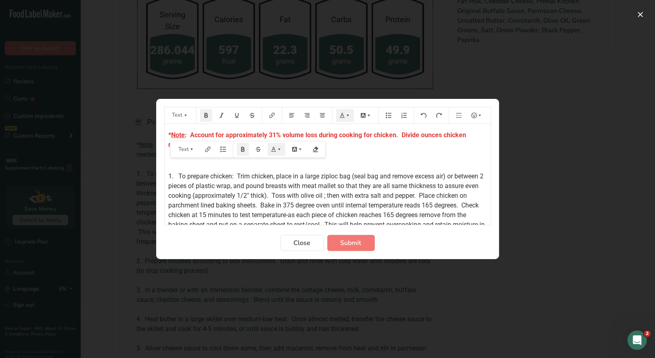
click at [375, 158] on p "﻿" at bounding box center [328, 161] width 318 height 10
click at [168, 134] on div "* Note : Account for approximately 31% volume loss during cooking for chicken. …" at bounding box center [328, 284] width 326 height 321
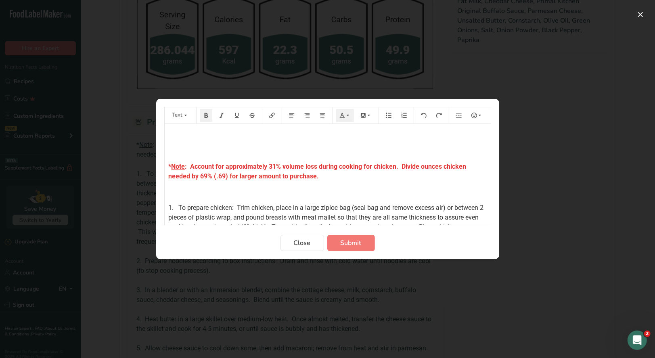
click at [171, 134] on p "﻿" at bounding box center [328, 135] width 318 height 10
drag, startPoint x: 352, startPoint y: 240, endPoint x: 293, endPoint y: 9, distance: 238.4
click at [352, 240] on span "Submit" at bounding box center [351, 243] width 21 height 10
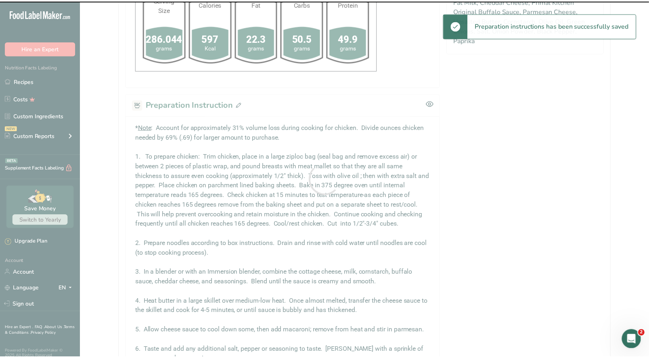
scroll to position [617, 0]
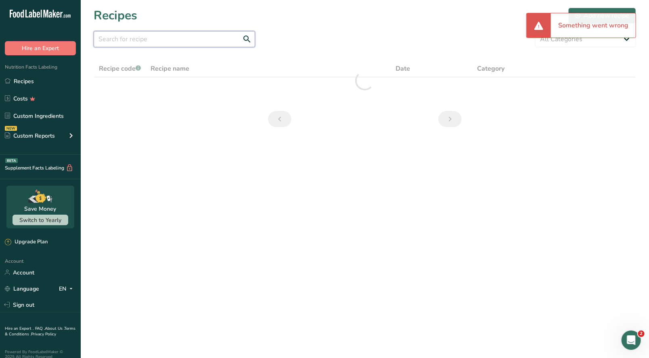
click at [161, 39] on input "text" at bounding box center [174, 39] width 161 height 16
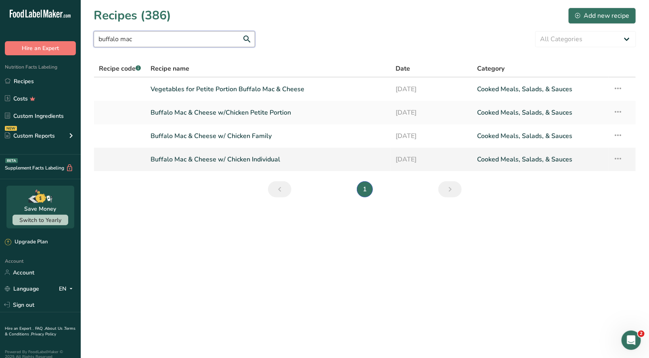
type input "buffalo mac"
click at [226, 159] on link "Buffalo Mac & Cheese w/ Chicken Individual" at bounding box center [268, 159] width 235 height 17
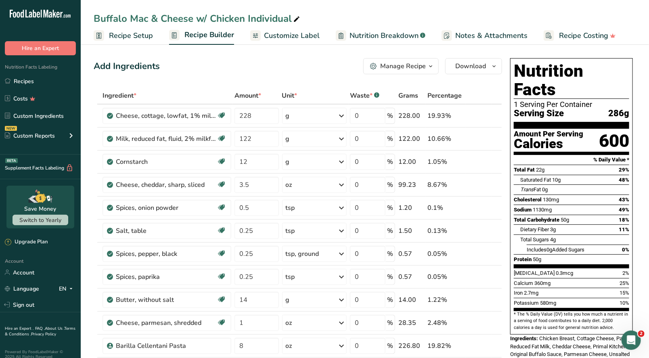
click at [415, 70] on div "Manage Recipe" at bounding box center [403, 66] width 46 height 10
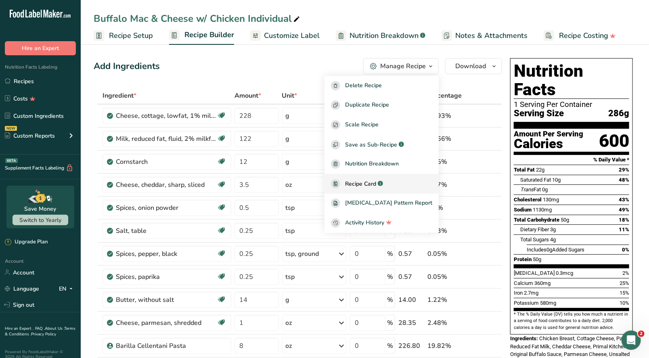
click at [376, 181] on span "Recipe Card" at bounding box center [360, 184] width 31 height 8
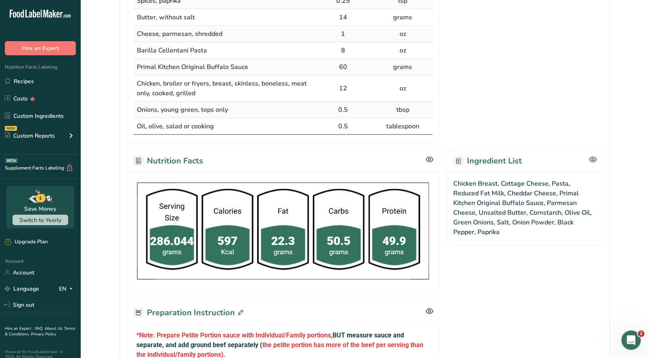
scroll to position [444, 0]
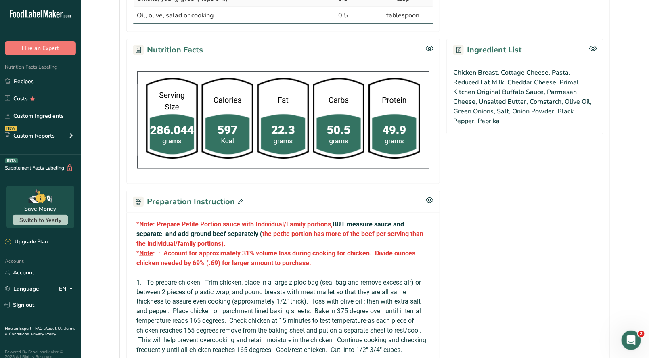
click at [241, 199] on icon at bounding box center [240, 201] width 5 height 5
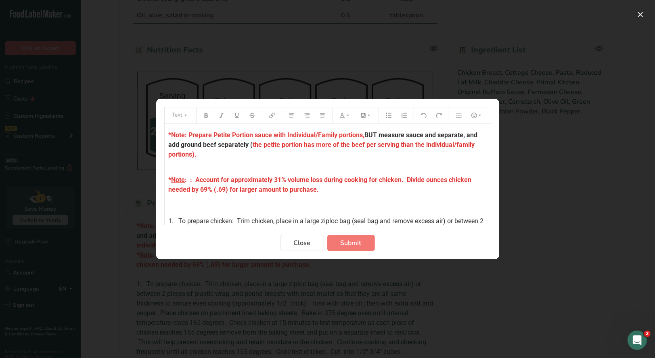
click at [174, 169] on div "*Note: Prepare Petite Portion sauce with Individual/Family portions, BUT measur…" at bounding box center [328, 312] width 326 height 376
click at [167, 180] on div "*Note: Prepare Petite Portion sauce with Individual/Family portions, BUT measur…" at bounding box center [328, 312] width 326 height 376
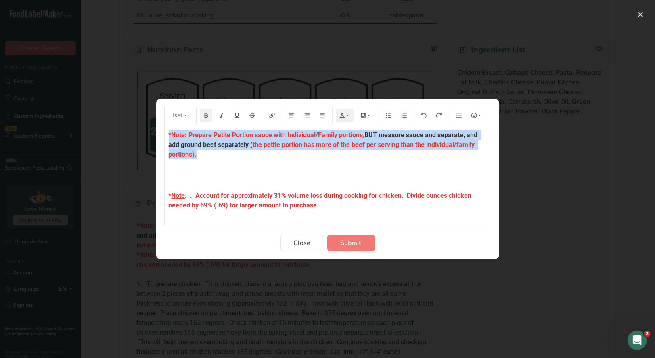
click at [204, 153] on div "*Note: Prepare Petite Portion sauce with Individual/Family portions, BUT measur…" at bounding box center [328, 174] width 326 height 101
copy p "*Note: Prepare Petite Portion sauce with Individual/Family portions, BUT measur…"
click at [341, 245] on span "Submit" at bounding box center [351, 243] width 21 height 10
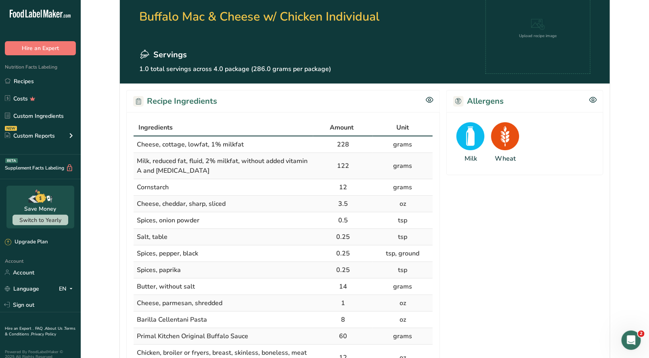
scroll to position [0, 0]
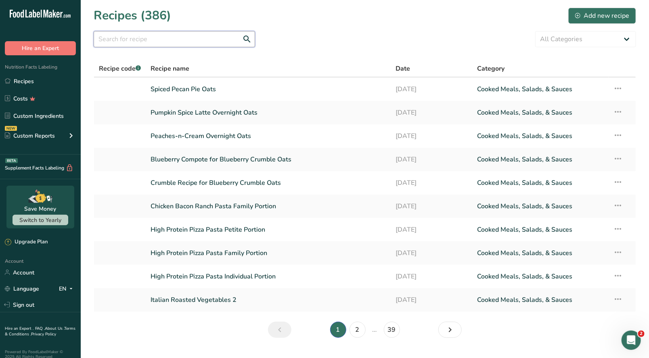
click at [139, 35] on input "text" at bounding box center [174, 39] width 161 height 16
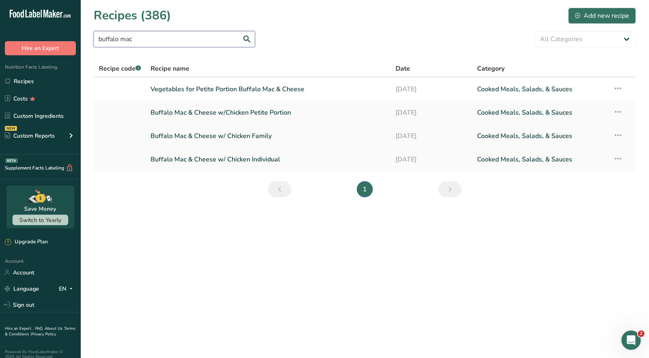
type input "buffalo mac"
click at [246, 141] on link "Buffalo Mac & Cheese w/ Chicken Family" at bounding box center [268, 136] width 235 height 17
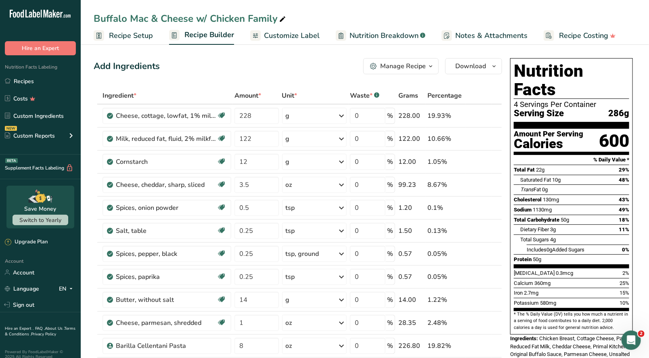
click at [432, 69] on icon "button" at bounding box center [431, 66] width 6 height 10
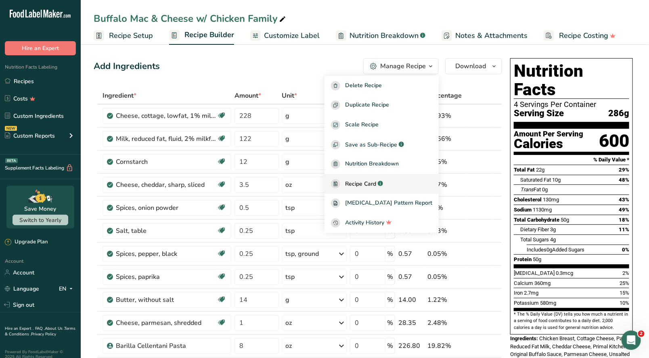
click at [373, 182] on span "Recipe Card" at bounding box center [360, 184] width 31 height 8
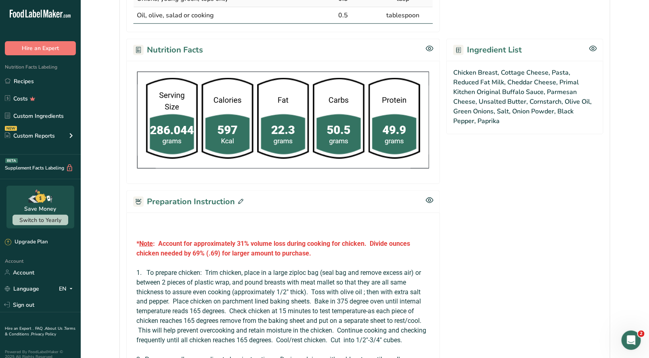
scroll to position [606, 0]
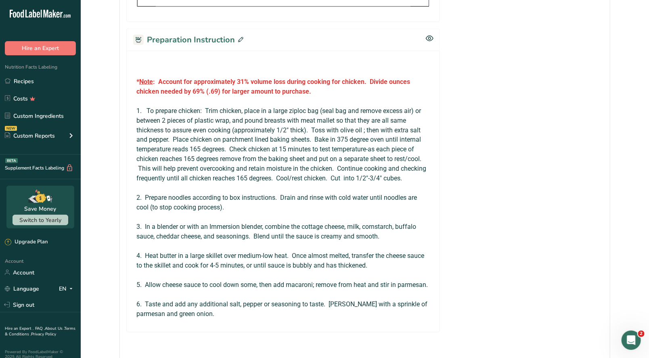
click at [241, 37] on icon at bounding box center [240, 39] width 5 height 5
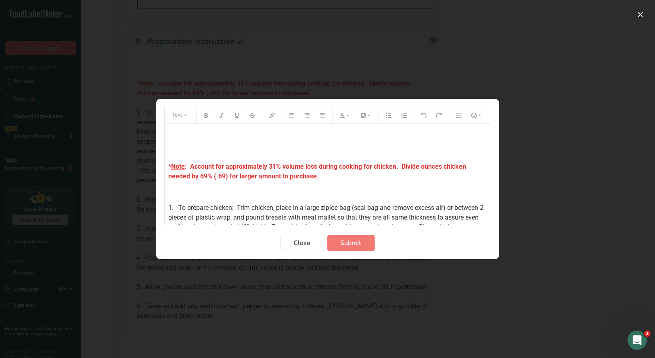
click at [170, 132] on p "﻿" at bounding box center [328, 135] width 318 height 10
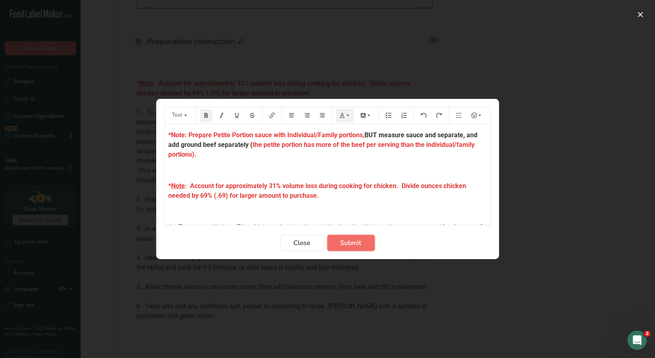
click at [351, 241] on span "Submit" at bounding box center [351, 243] width 21 height 10
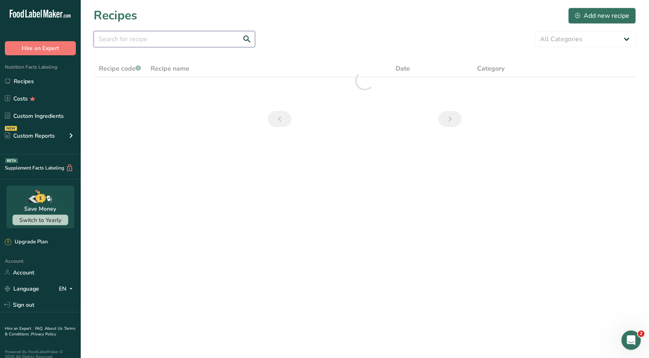
click at [139, 37] on input "text" at bounding box center [174, 39] width 161 height 16
drag, startPoint x: 137, startPoint y: 38, endPoint x: 120, endPoint y: 38, distance: 17.0
click at [120, 38] on input "buffalo petite" at bounding box center [174, 39] width 161 height 16
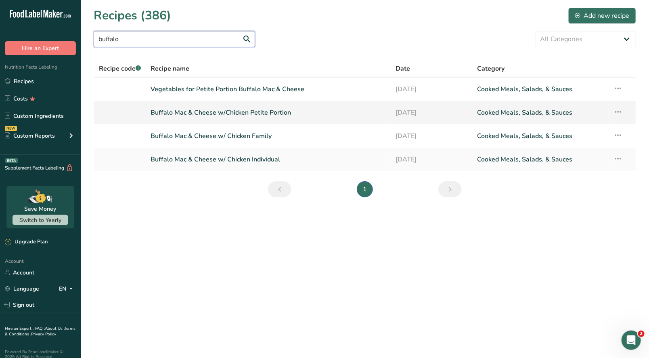
type input "buffalo"
click at [257, 111] on link "Buffalo Mac & Cheese w/Chicken Petite Portion" at bounding box center [268, 112] width 235 height 17
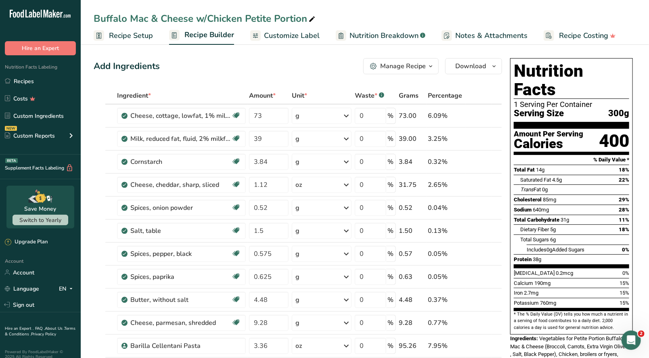
click at [427, 70] on span "button" at bounding box center [431, 66] width 10 height 10
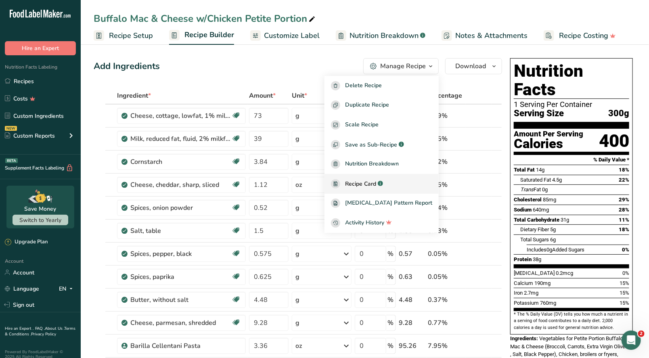
click at [376, 183] on span "Recipe Card" at bounding box center [360, 184] width 31 height 8
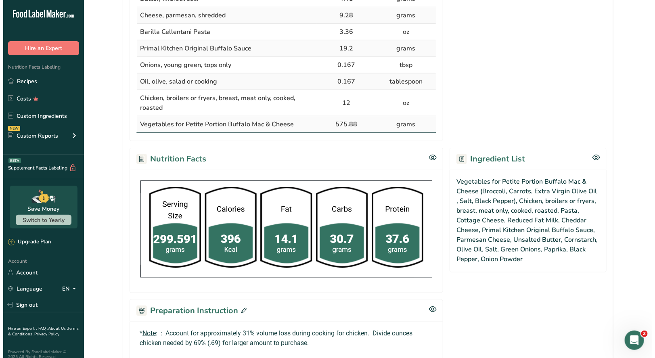
scroll to position [484, 0]
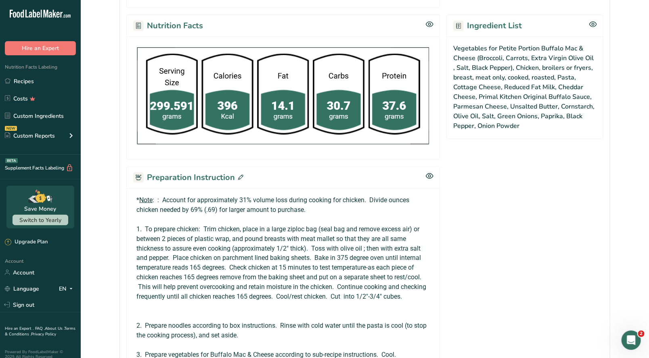
click at [241, 176] on icon at bounding box center [240, 177] width 5 height 5
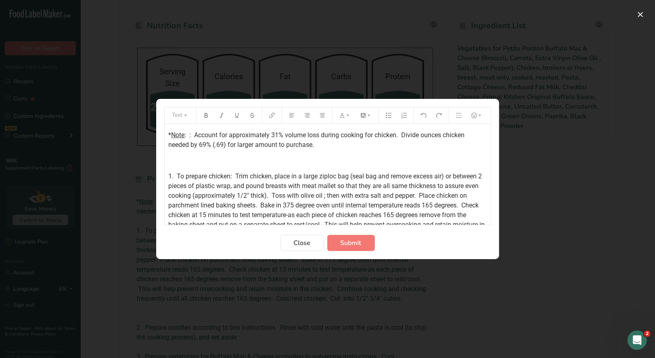
click at [167, 134] on div "* Note : : Account for approximately 31% volume loss during cooking for chicken…" at bounding box center [328, 313] width 326 height 378
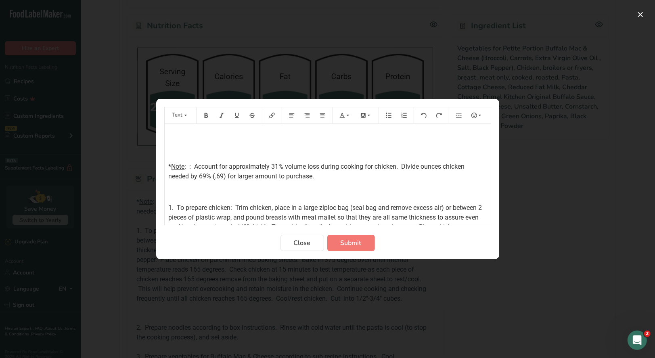
click at [172, 134] on p "﻿" at bounding box center [328, 135] width 318 height 10
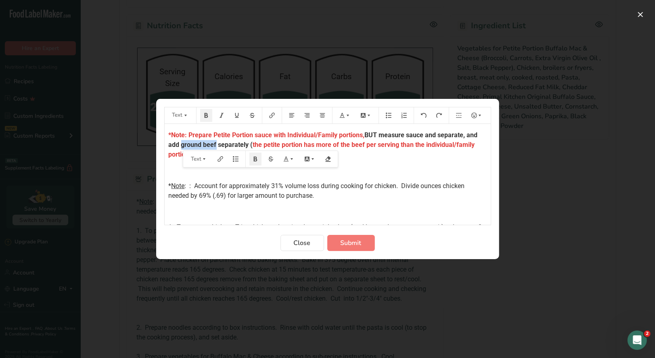
drag, startPoint x: 216, startPoint y: 144, endPoint x: 181, endPoint y: 146, distance: 34.4
click at [181, 146] on span "BUT measure sauce and separate, and add ground beef separately (" at bounding box center [324, 139] width 311 height 17
click at [208, 156] on p "*Note: Prepare Petite Portion sauce with Individual/Family portions, BUT measur…" at bounding box center [328, 144] width 318 height 29
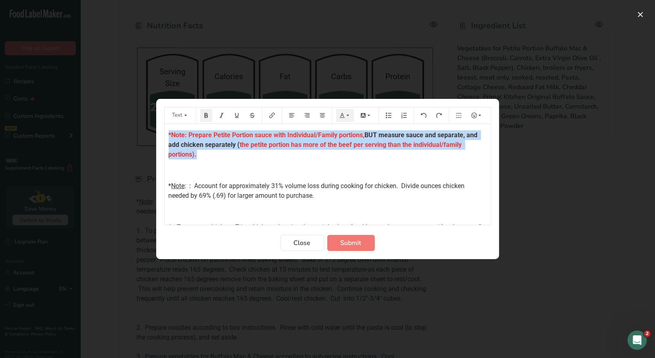
drag, startPoint x: 204, startPoint y: 156, endPoint x: 161, endPoint y: 131, distance: 49.4
click at [161, 131] on section "Text *Note: Prepare Petite Portion sauce with Individual/Family portions, BUT m…" at bounding box center [327, 179] width 343 height 160
copy p "*Note: Prepare Petite Portion sauce with Individual/Family portions, BUT measur…"
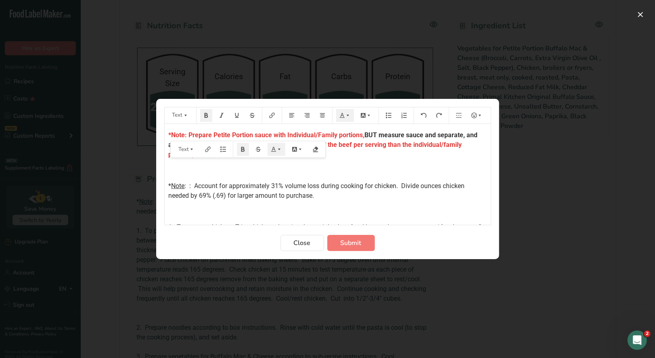
click at [221, 168] on p "﻿" at bounding box center [328, 171] width 318 height 10
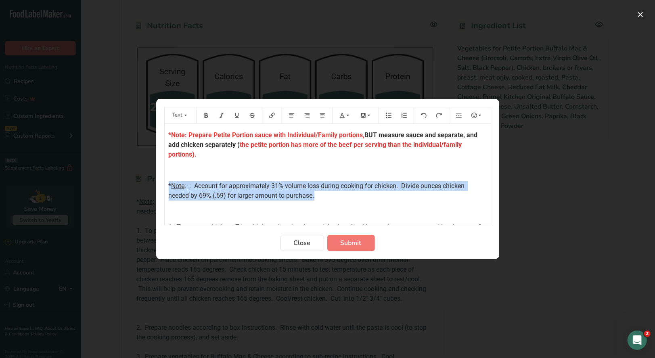
drag, startPoint x: 260, startPoint y: 199, endPoint x: 152, endPoint y: 184, distance: 108.4
click at [152, 184] on div "Text *Note: Prepare Petite Portion sauce with Individual/Family portions, BUT m…" at bounding box center [327, 179] width 655 height 358
click at [203, 116] on button "Preparation instructions modal" at bounding box center [206, 115] width 12 height 13
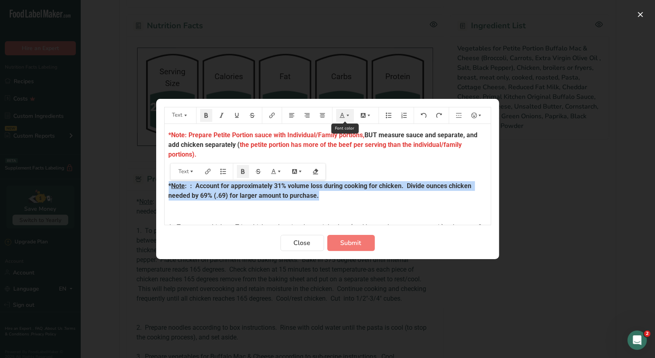
click at [341, 115] on icon "Preparation instructions modal" at bounding box center [342, 115] width 5 height 5
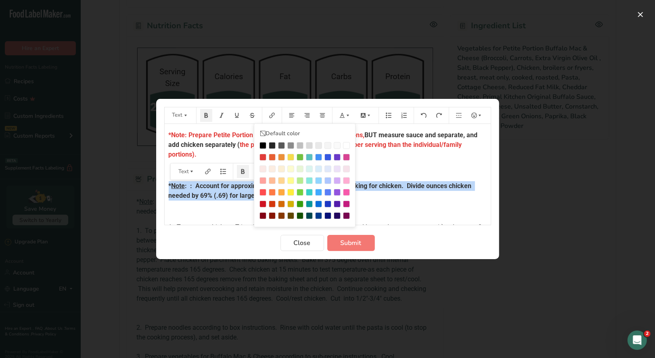
drag, startPoint x: 263, startPoint y: 156, endPoint x: 339, endPoint y: 189, distance: 82.8
click at [263, 156] on div "Preparation instructions modal" at bounding box center [263, 157] width 7 height 7
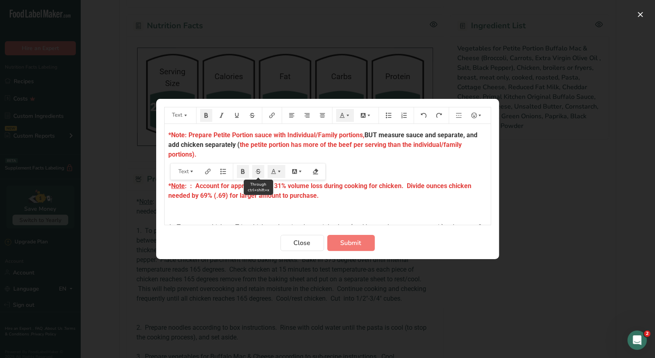
drag, startPoint x: 389, startPoint y: 211, endPoint x: 254, endPoint y: 166, distance: 142.0
click at [388, 211] on p "﻿" at bounding box center [328, 212] width 318 height 10
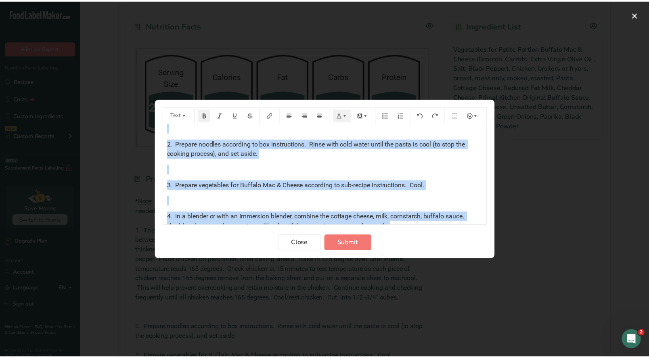
scroll to position [334, 0]
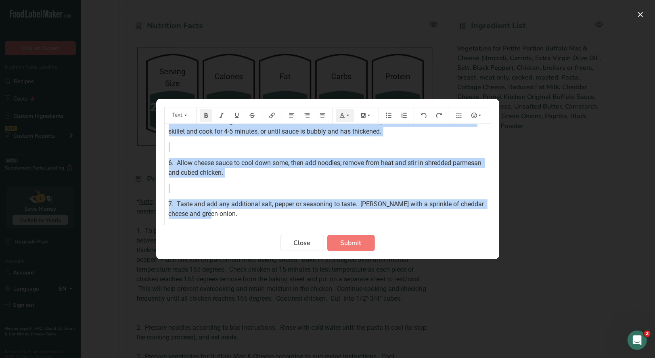
drag, startPoint x: 168, startPoint y: 133, endPoint x: 272, endPoint y: 235, distance: 146.2
click at [270, 230] on form "Text Default color *Note: Prepare Petite Portion sauce with Individual/Family p…" at bounding box center [327, 179] width 327 height 144
click at [353, 244] on span "Submit" at bounding box center [351, 243] width 21 height 10
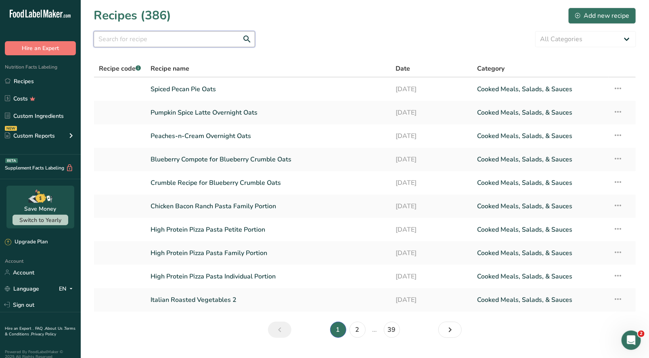
click at [130, 40] on input "text" at bounding box center [174, 39] width 161 height 16
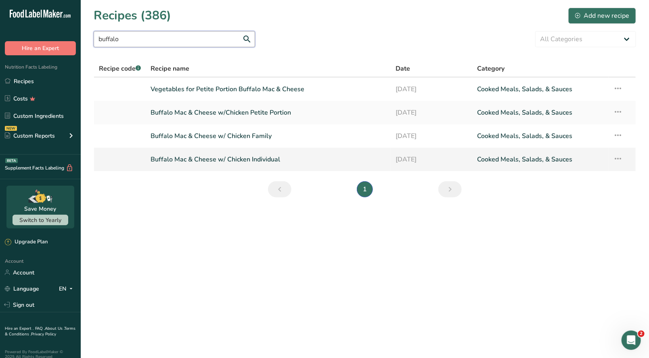
type input "buffalo"
click at [268, 163] on link "Buffalo Mac & Cheese w/ Chicken Individual" at bounding box center [268, 159] width 235 height 17
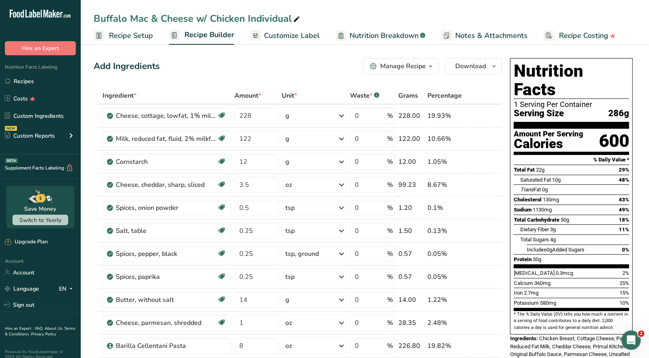
click at [426, 70] on div "Manage Recipe" at bounding box center [403, 66] width 46 height 10
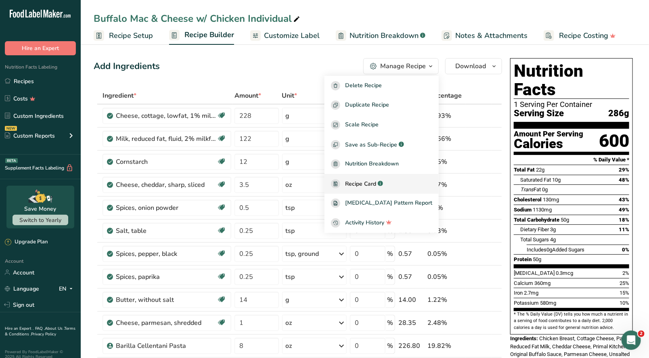
click at [376, 183] on span "Recipe Card" at bounding box center [360, 184] width 31 height 8
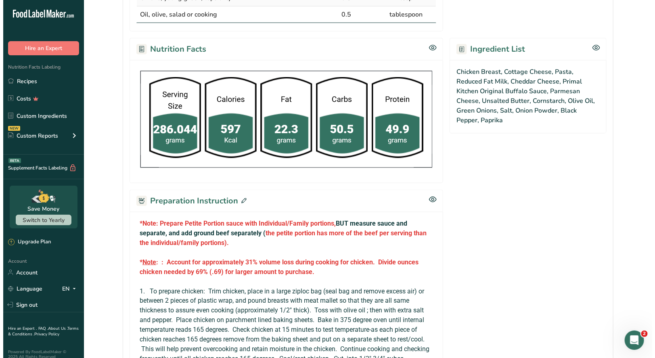
scroll to position [525, 0]
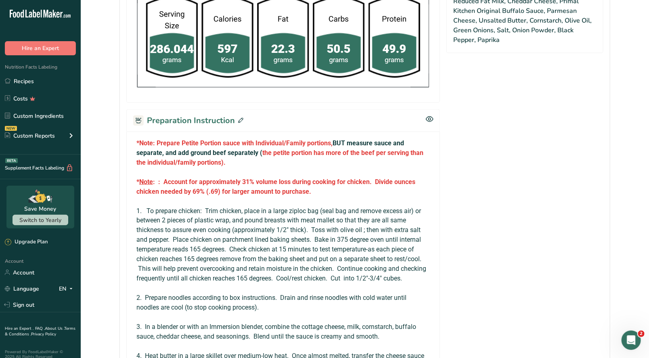
click at [239, 115] on span at bounding box center [239, 121] width 8 height 12
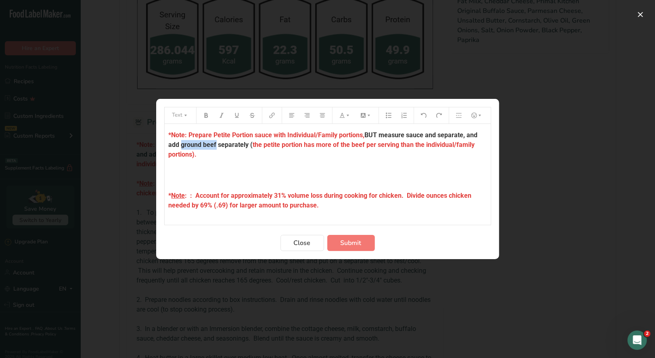
drag, startPoint x: 216, startPoint y: 143, endPoint x: 182, endPoint y: 146, distance: 33.2
click at [181, 145] on span "BUT measure sauce and separate, and add ground beef separately (" at bounding box center [324, 139] width 311 height 17
drag, startPoint x: 351, startPoint y: 145, endPoint x: 338, endPoint y: 144, distance: 13.7
click at [338, 144] on span "the petite portion has more of the beef per serving than the individual/family …" at bounding box center [316, 149] width 295 height 17
click at [324, 172] on div "*Note: Prepare Petite Portion sauce with Individual/Family portions, BUT measur…" at bounding box center [328, 320] width 326 height 392
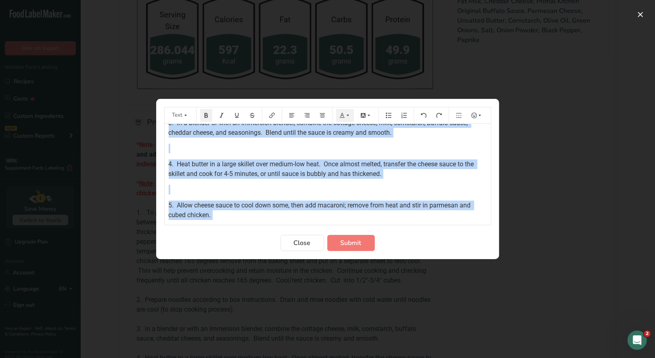
scroll to position [296, 0]
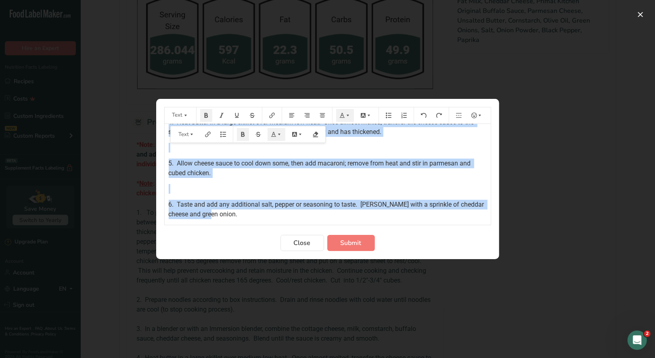
drag, startPoint x: 168, startPoint y: 134, endPoint x: 424, endPoint y: 206, distance: 266.3
click at [424, 207] on div "*Note: Prepare Petite Portion sauce with Individual/Family portions, BUT measur…" at bounding box center [328, 24] width 326 height 392
copy div "*Lore: Ipsumdo Sitame Consect adipi elit Seddoeiusm/Tempor incididu, UTL etdolo…"
click at [354, 241] on span "Submit" at bounding box center [351, 243] width 21 height 10
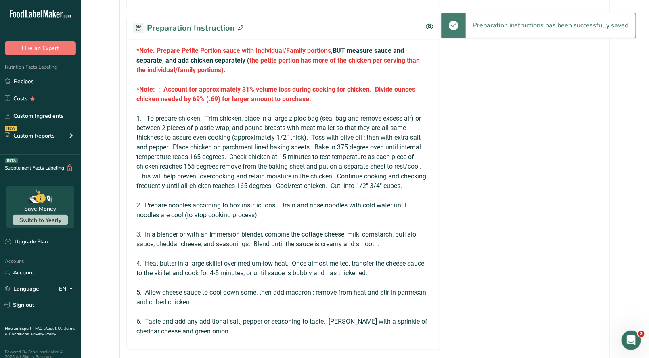
scroll to position [525, 0]
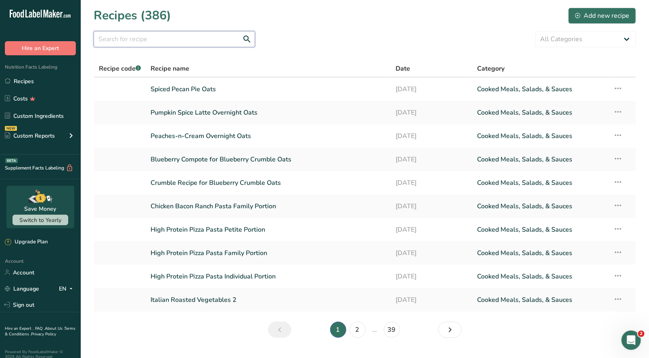
click at [136, 40] on input "text" at bounding box center [174, 39] width 161 height 16
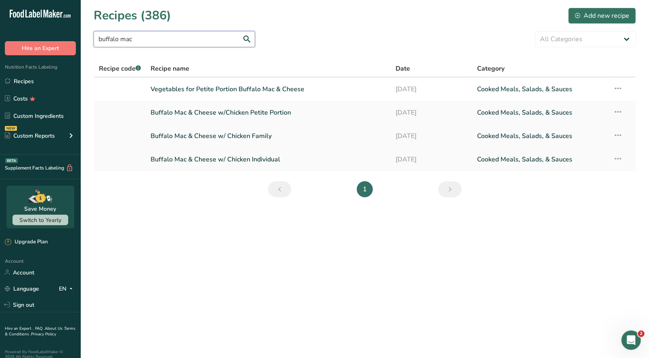
type input "buffalo mac"
click at [258, 133] on link "Buffalo Mac & Cheese w/ Chicken Family" at bounding box center [268, 136] width 235 height 17
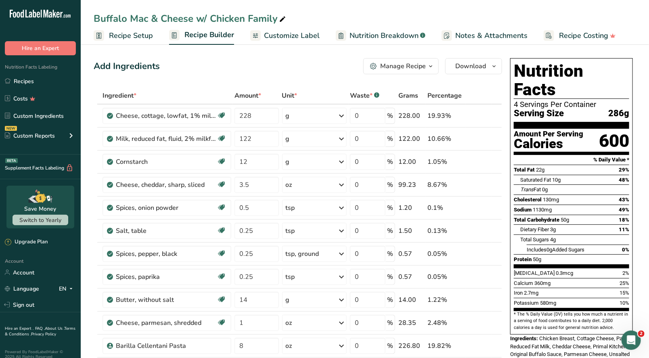
click at [412, 69] on div "Manage Recipe" at bounding box center [403, 66] width 46 height 10
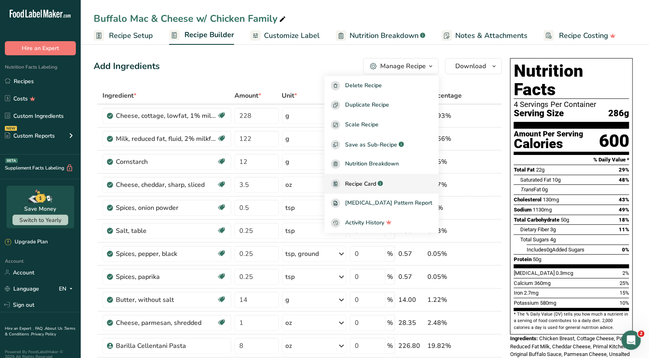
click at [371, 187] on span "Recipe Card" at bounding box center [360, 184] width 31 height 8
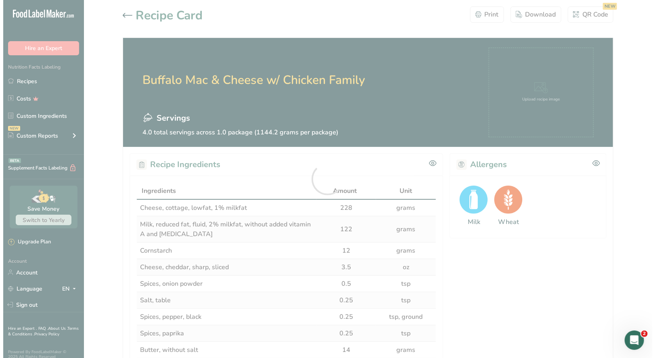
scroll to position [525, 0]
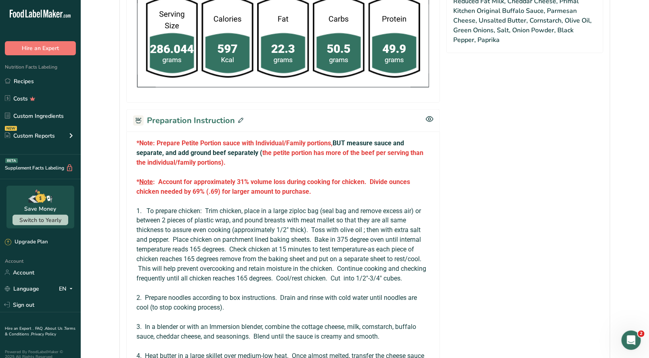
click at [241, 119] on icon at bounding box center [240, 120] width 5 height 5
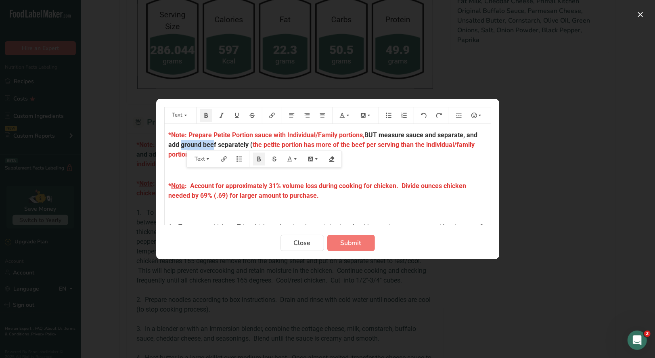
click at [180, 146] on span "BUT measure sauce and separate, and add ground beef separately (" at bounding box center [324, 139] width 311 height 17
drag, startPoint x: 351, startPoint y: 143, endPoint x: 340, endPoint y: 143, distance: 11.3
click at [340, 143] on span "the petite portion has more of the beef per serving than the individual/family …" at bounding box center [316, 149] width 295 height 17
drag, startPoint x: 331, startPoint y: 142, endPoint x: 335, endPoint y: 138, distance: 4.9
click at [334, 138] on p "*Note: Prepare Petite Portion sauce with Individual/Family portions, BUT measur…" at bounding box center [328, 144] width 318 height 29
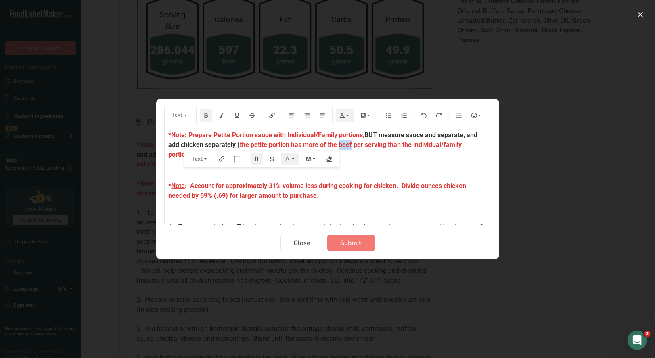
drag, startPoint x: 351, startPoint y: 144, endPoint x: 339, endPoint y: 145, distance: 12.5
click at [339, 145] on span "the petite portion has more of the beef per serving than the individual/family …" at bounding box center [316, 149] width 295 height 17
click at [347, 241] on span "Submit" at bounding box center [351, 243] width 21 height 10
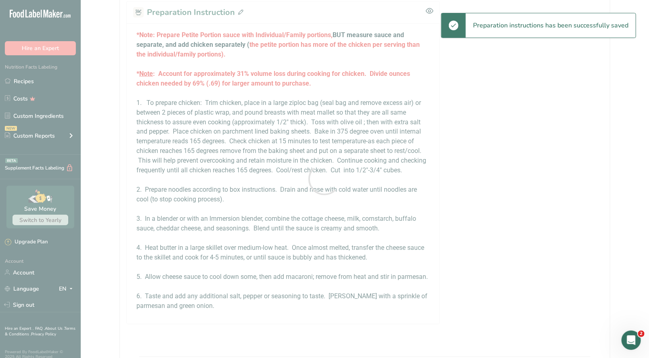
scroll to position [525, 0]
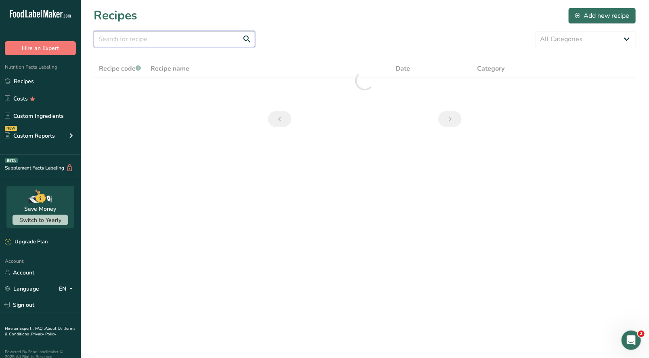
click at [159, 39] on input "text" at bounding box center [174, 39] width 161 height 16
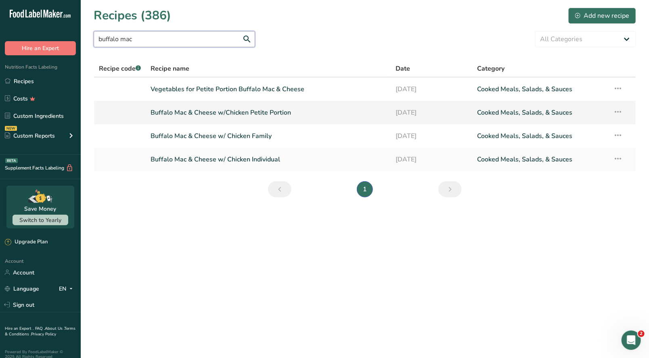
type input "buffalo mac"
click at [260, 111] on link "Buffalo Mac & Cheese w/Chicken Petite Portion" at bounding box center [268, 112] width 235 height 17
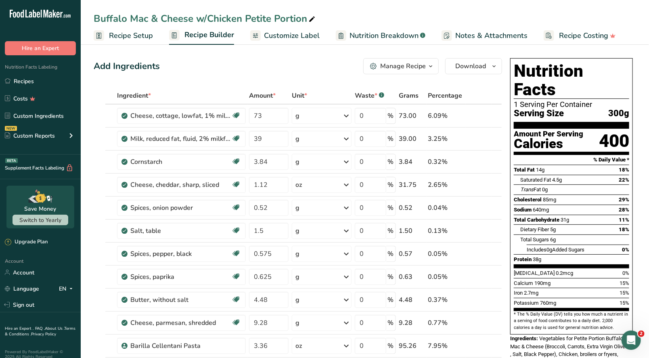
click at [417, 71] on button "Manage Recipe" at bounding box center [400, 66] width 75 height 16
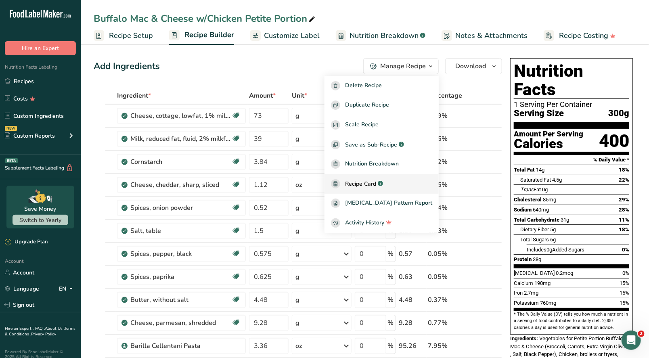
click at [376, 182] on span "Recipe Card" at bounding box center [360, 184] width 31 height 8
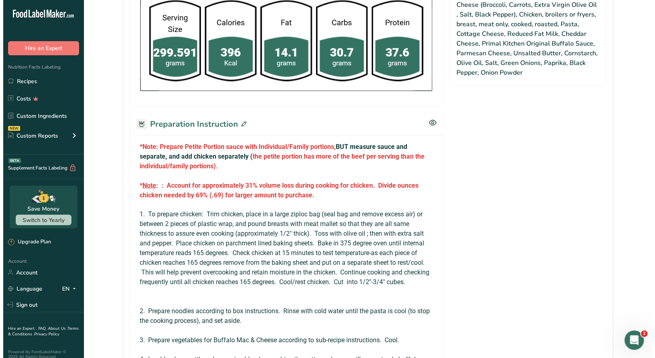
scroll to position [565, 0]
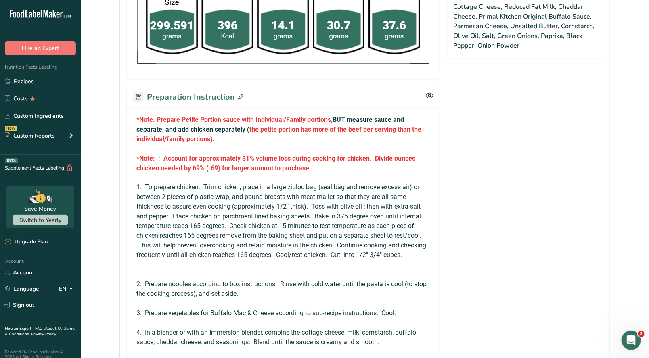
click at [243, 96] on div "Preparation Instruction" at bounding box center [283, 97] width 314 height 22
click at [238, 94] on icon at bounding box center [240, 96] width 5 height 5
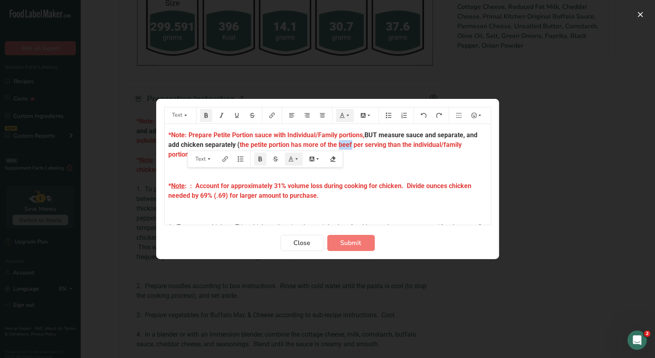
drag, startPoint x: 350, startPoint y: 143, endPoint x: 338, endPoint y: 145, distance: 11.8
click at [338, 145] on span "the petite portion has more of the beef per serving than the individual/family …" at bounding box center [316, 149] width 295 height 17
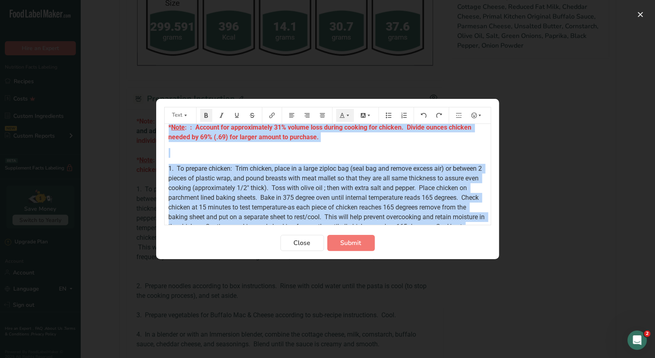
scroll to position [334, 0]
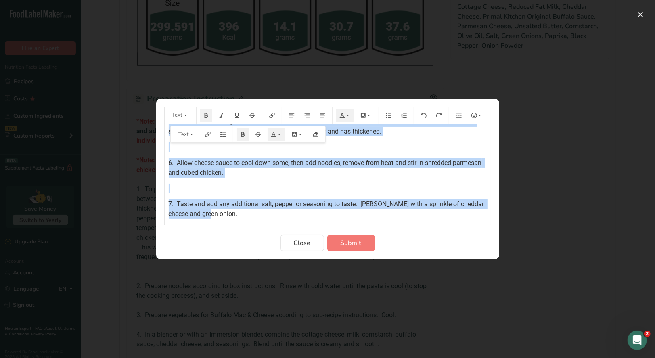
drag, startPoint x: 166, startPoint y: 135, endPoint x: 347, endPoint y: 222, distance: 200.3
click at [347, 222] on div "*Note: Prepare Petite Portion sauce with Individual/Family portions, BUT measur…" at bounding box center [328, 174] width 326 height 101
copy div "*Note: Prepare Petite Portion sauce with Individual/Family portions, BUT measur…"
click at [354, 243] on span "Submit" at bounding box center [351, 243] width 21 height 10
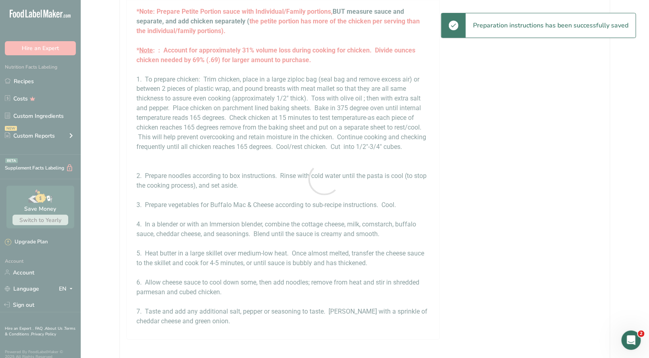
scroll to position [565, 0]
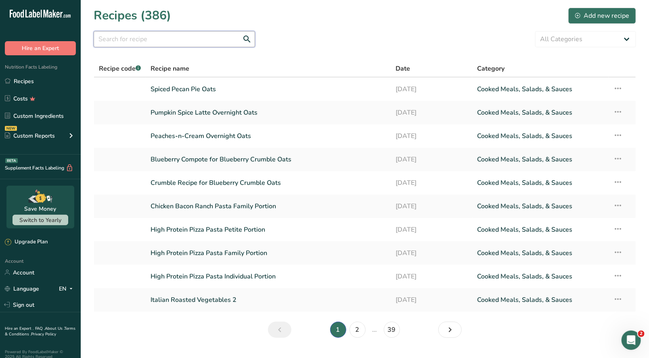
drag, startPoint x: 145, startPoint y: 34, endPoint x: 141, endPoint y: 31, distance: 4.4
click at [144, 34] on input "text" at bounding box center [174, 39] width 161 height 16
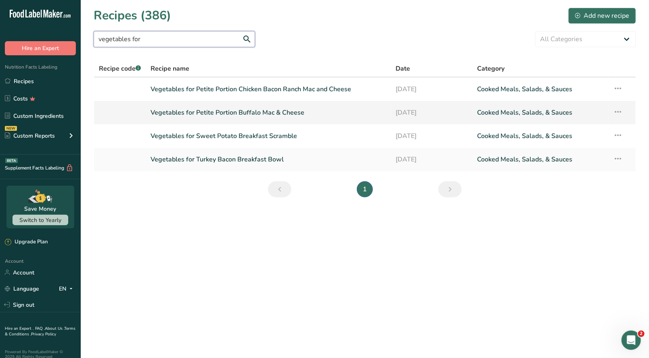
type input "vegetables for"
click at [296, 115] on link "Vegetables for Petite Portion Buffalo Mac & Cheese" at bounding box center [268, 112] width 235 height 17
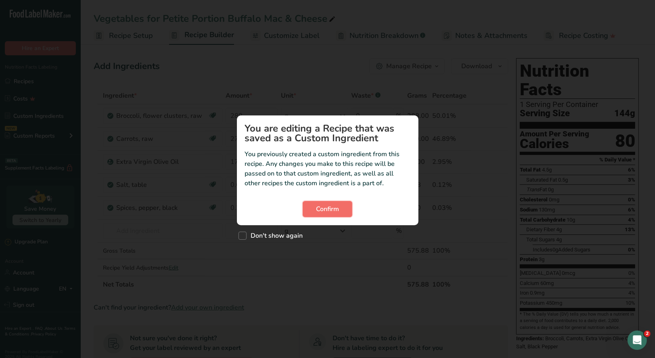
click at [326, 208] on span "Confirm" at bounding box center [327, 209] width 23 height 10
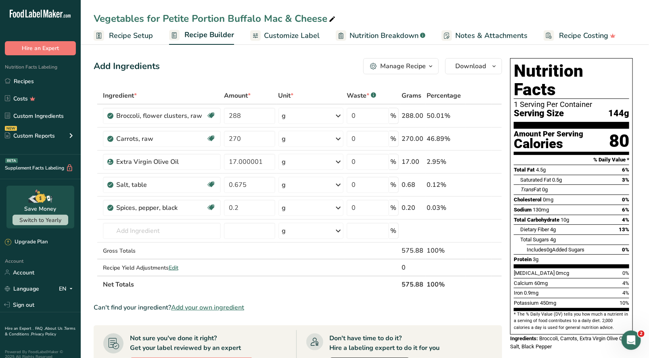
click at [431, 65] on icon "button" at bounding box center [431, 66] width 6 height 10
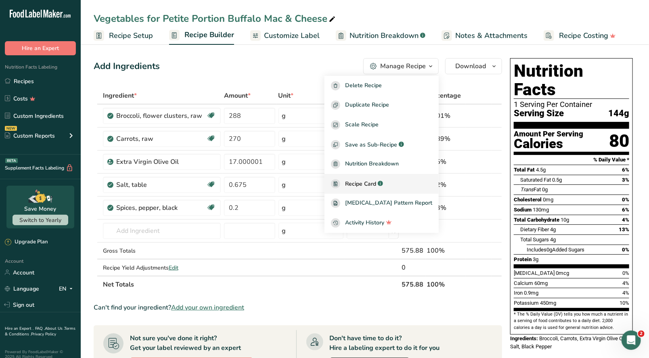
click at [381, 189] on link "Recipe Card .a-a{fill:#347362;}.b-a{fill:#fff;}" at bounding box center [382, 184] width 114 height 20
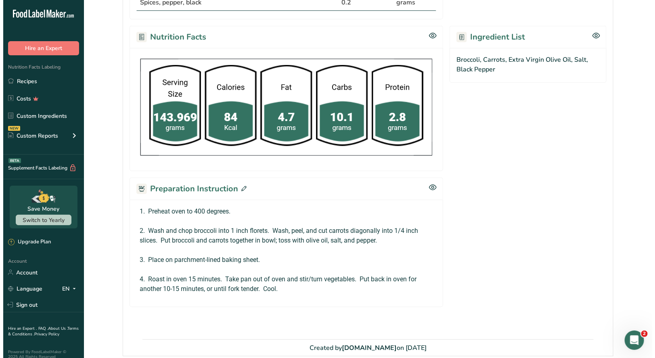
scroll to position [307, 0]
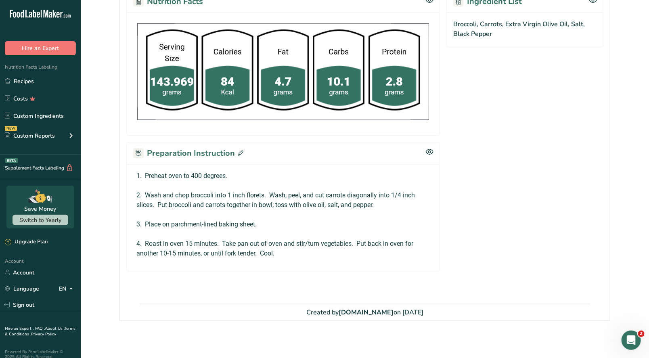
click at [241, 151] on icon at bounding box center [240, 153] width 5 height 5
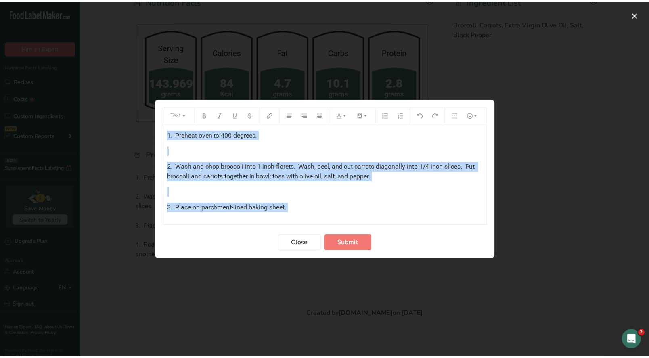
scroll to position [35, 0]
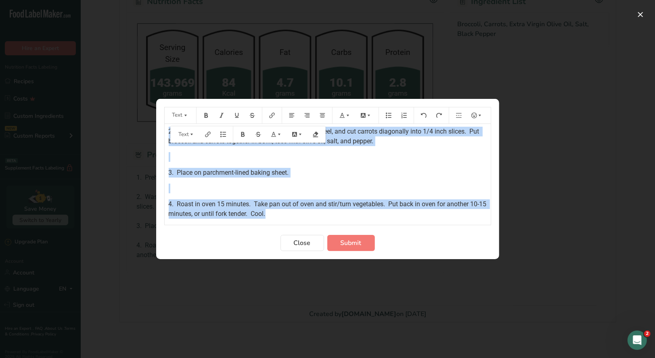
drag, startPoint x: 168, startPoint y: 134, endPoint x: 329, endPoint y: 231, distance: 187.8
click at [328, 234] on form "Text 1. Preheat oven to 400 degrees. ﻿ 2. Wash and chop broccoli into 1 inch fl…" at bounding box center [327, 179] width 327 height 144
copy div "1. Preheat oven to 400 degrees. ﻿ 2. Wash and chop broccoli into 1 inch florets…"
click at [304, 244] on span "Close" at bounding box center [302, 243] width 17 height 10
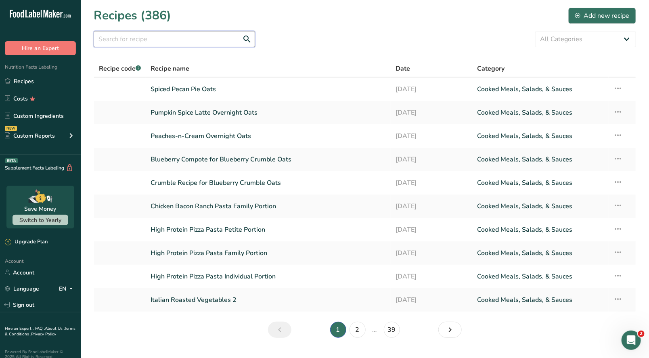
drag, startPoint x: 144, startPoint y: 40, endPoint x: 139, endPoint y: 40, distance: 4.8
click at [144, 40] on input "text" at bounding box center [174, 39] width 161 height 16
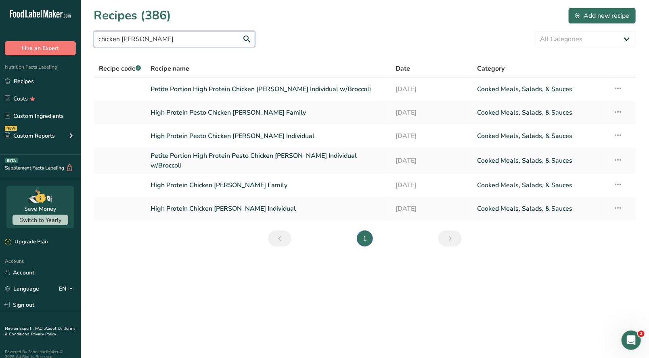
type input "chicken [PERSON_NAME]"
click at [263, 90] on link "Petite Portion High Protein Chicken [PERSON_NAME] Individual w/Broccoli" at bounding box center [268, 89] width 235 height 17
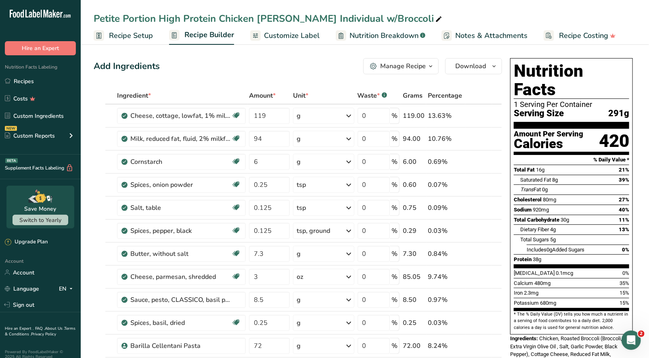
click at [432, 63] on icon "button" at bounding box center [431, 66] width 6 height 10
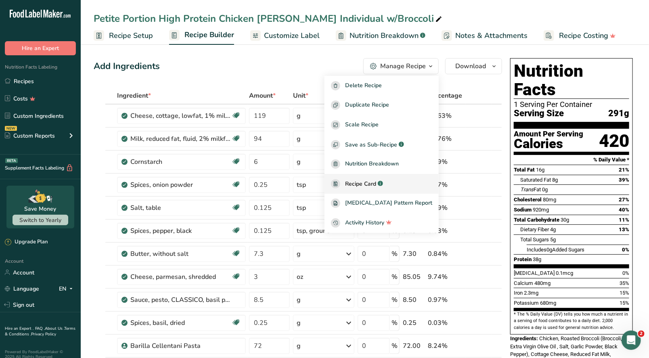
click at [376, 180] on span "Recipe Card" at bounding box center [360, 184] width 31 height 8
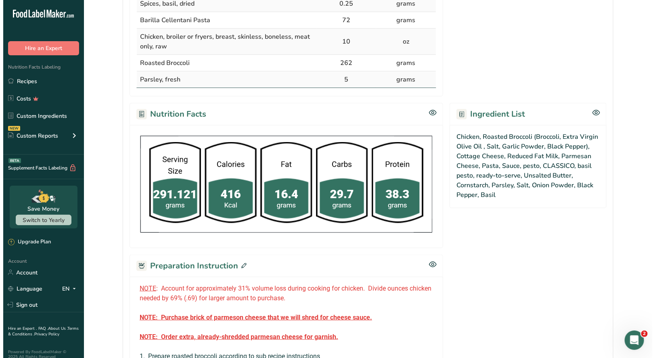
scroll to position [484, 0]
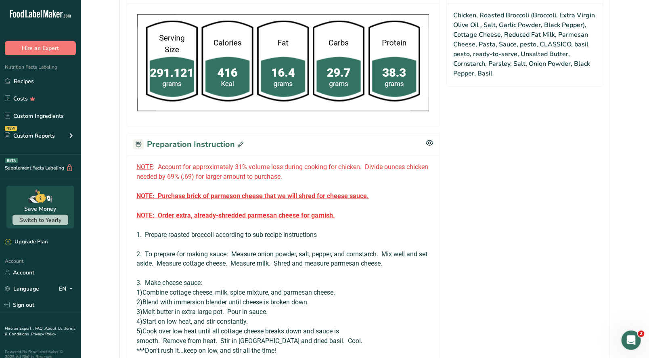
click at [239, 143] on icon at bounding box center [240, 144] width 5 height 5
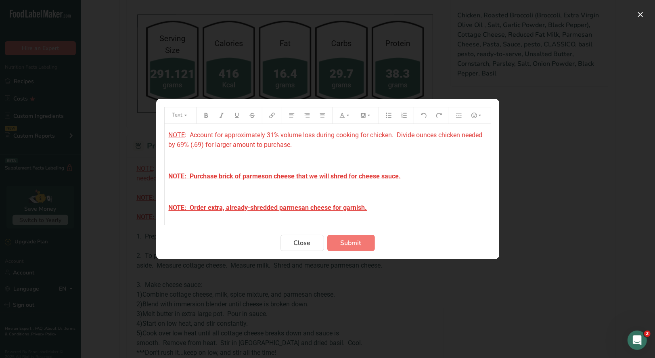
click at [169, 135] on span "NOTE" at bounding box center [177, 135] width 17 height 8
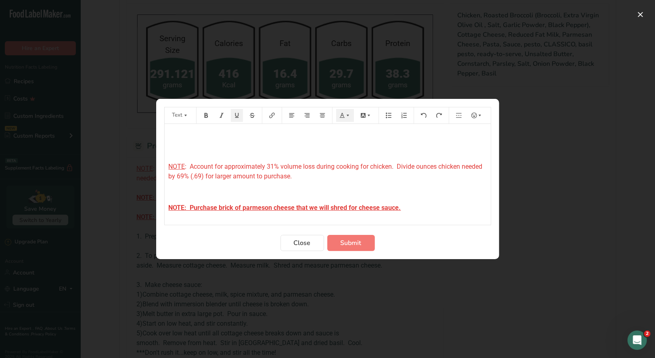
click at [172, 135] on p "﻿" at bounding box center [328, 135] width 318 height 10
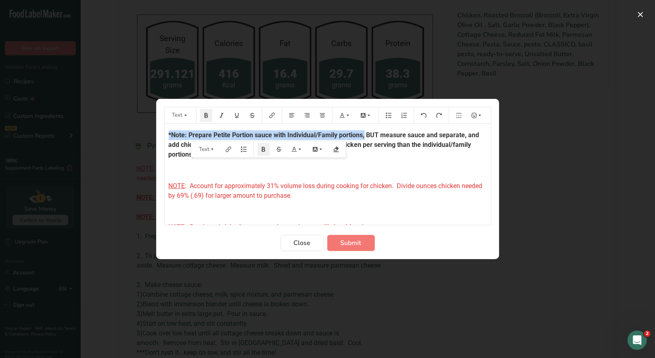
drag, startPoint x: 365, startPoint y: 135, endPoint x: 163, endPoint y: 132, distance: 201.5
click at [163, 132] on section "Text *Note: Prepare Petite Portion sauce with Individual/Family portions, BUT m…" at bounding box center [327, 179] width 343 height 160
click at [344, 117] on icon "Preparation instructions modal" at bounding box center [342, 115] width 5 height 5
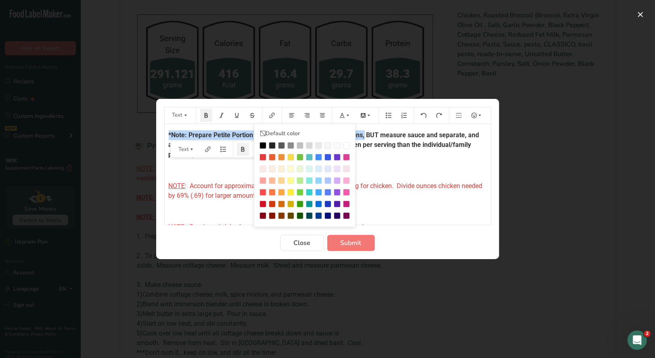
click at [260, 158] on div "Preparation instructions modal" at bounding box center [263, 157] width 7 height 7
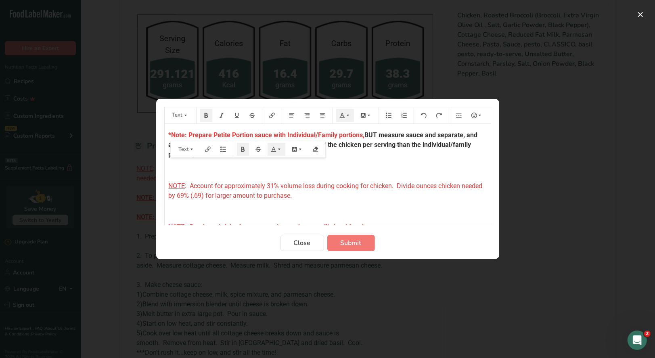
drag, startPoint x: 239, startPoint y: 143, endPoint x: 239, endPoint y: 151, distance: 8.9
click at [239, 151] on p "*Note: Prepare Petite Portion sauce with Individual/Family portions, BUT measur…" at bounding box center [328, 144] width 318 height 29
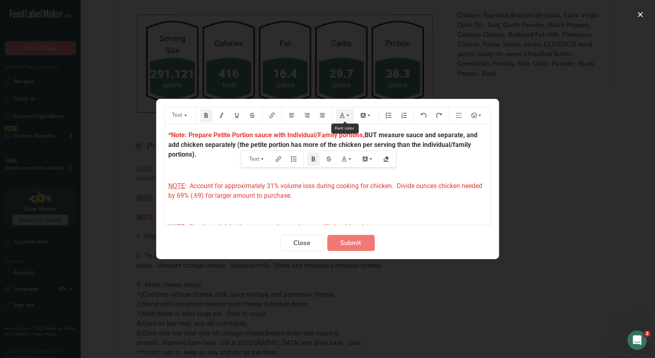
click at [347, 117] on icon "Preparation instructions modal" at bounding box center [348, 116] width 6 height 6
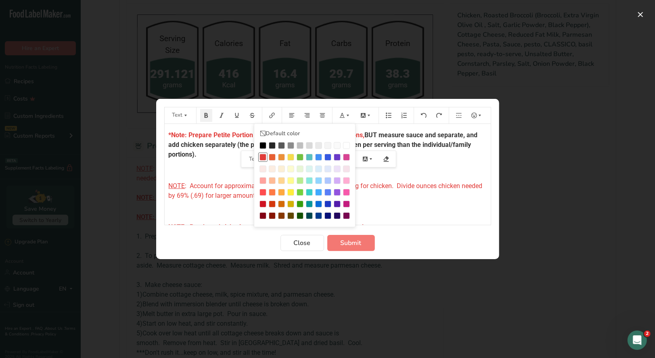
click at [262, 157] on div "Preparation instructions modal" at bounding box center [263, 157] width 7 height 7
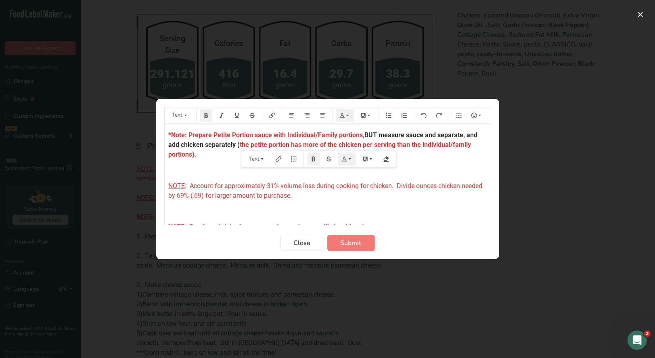
click at [341, 174] on p "﻿" at bounding box center [328, 171] width 318 height 10
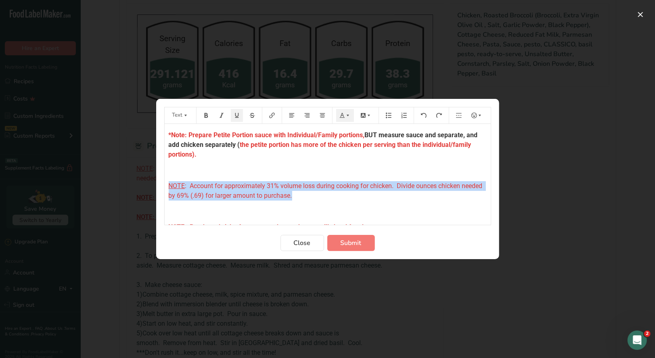
drag, startPoint x: 323, startPoint y: 195, endPoint x: 211, endPoint y: 129, distance: 130.1
click at [162, 184] on section "Text Default color *Note: Prepare Petite Portion sauce with Individual/Family p…" at bounding box center [327, 179] width 343 height 160
click at [208, 117] on icon "Preparation instructions modal" at bounding box center [206, 116] width 6 height 6
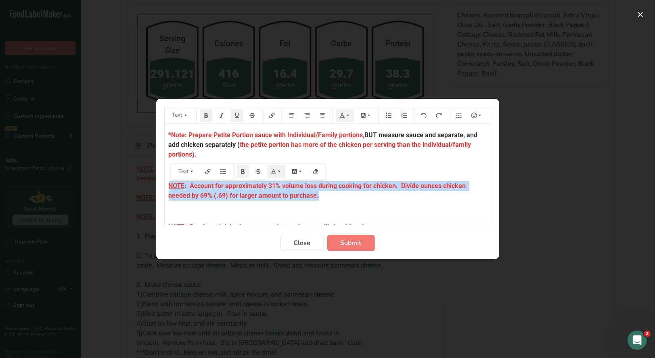
drag, startPoint x: 335, startPoint y: 211, endPoint x: 375, endPoint y: 212, distance: 40.0
click at [335, 211] on p "﻿" at bounding box center [328, 212] width 318 height 10
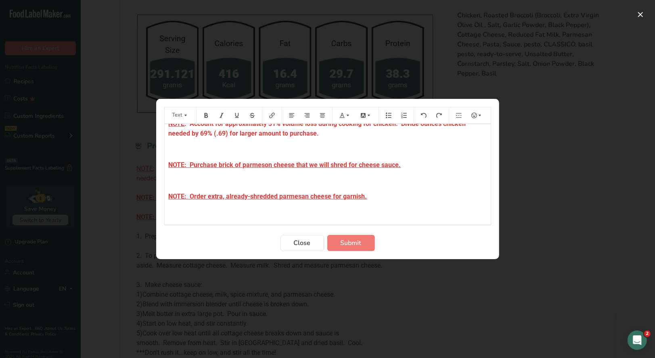
scroll to position [80, 0]
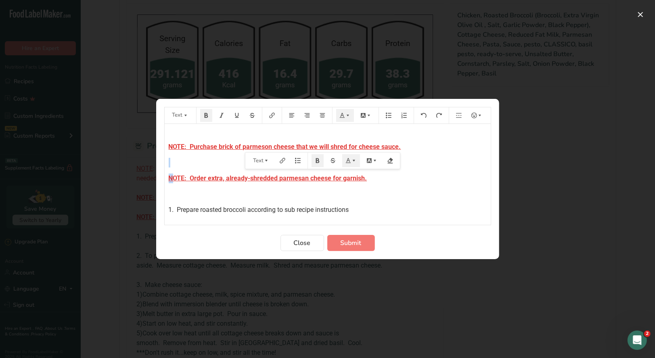
drag, startPoint x: 403, startPoint y: 146, endPoint x: 171, endPoint y: 182, distance: 234.2
click at [172, 182] on div "*Note: Prepare Petite Portion sauce with Individual/Family portions, BUT measur…" at bounding box center [328, 332] width 326 height 577
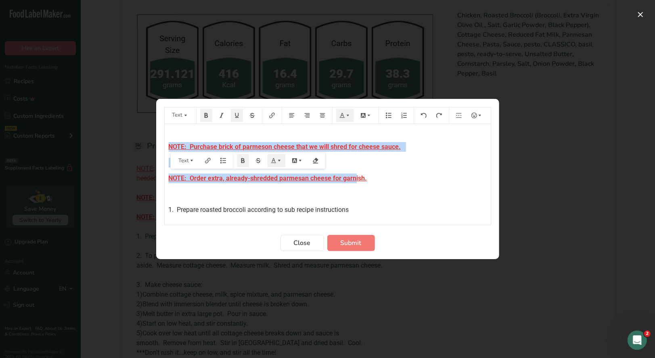
drag, startPoint x: 168, startPoint y: 145, endPoint x: 308, endPoint y: 152, distance: 140.7
click at [353, 182] on div "*Note: Prepare Petite Portion sauce with Individual/Family portions, BUT measur…" at bounding box center [328, 332] width 326 height 577
drag, startPoint x: 237, startPoint y: 117, endPoint x: 253, endPoint y: 131, distance: 21.8
click at [237, 117] on icon "Preparation instructions modal" at bounding box center [237, 115] width 4 height 5
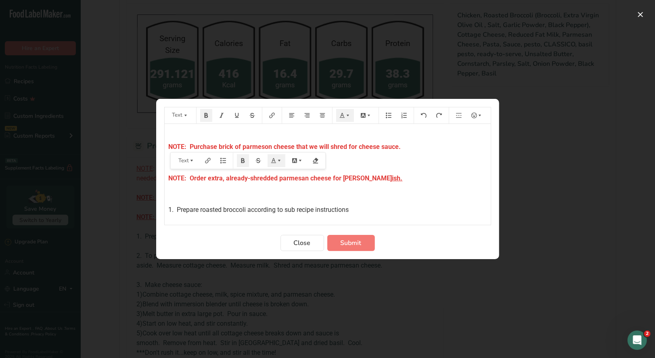
click at [393, 193] on p "﻿" at bounding box center [328, 194] width 318 height 10
drag, startPoint x: 371, startPoint y: 179, endPoint x: 353, endPoint y: 178, distance: 17.4
click at [353, 178] on p "NOTE: Order extra, already-shredded parmesan cheese for [PERSON_NAME] ish." at bounding box center [328, 179] width 318 height 10
drag, startPoint x: 238, startPoint y: 118, endPoint x: 239, endPoint y: 122, distance: 4.2
click at [239, 119] on button "Preparation instructions modal" at bounding box center [237, 115] width 12 height 13
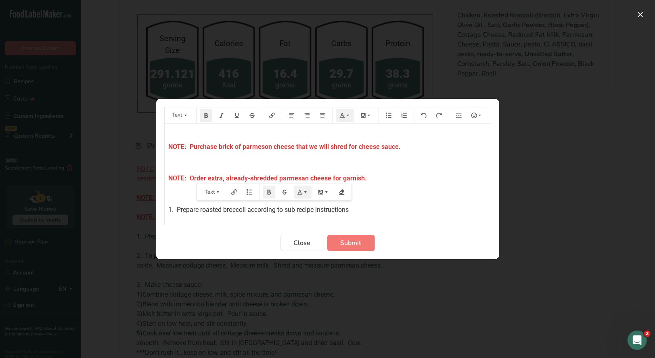
drag, startPoint x: 392, startPoint y: 202, endPoint x: 382, endPoint y: 195, distance: 12.9
click at [392, 200] on div "*Note: Prepare Petite Portion sauce with Individual/Family portions, BUT measur…" at bounding box center [328, 332] width 326 height 577
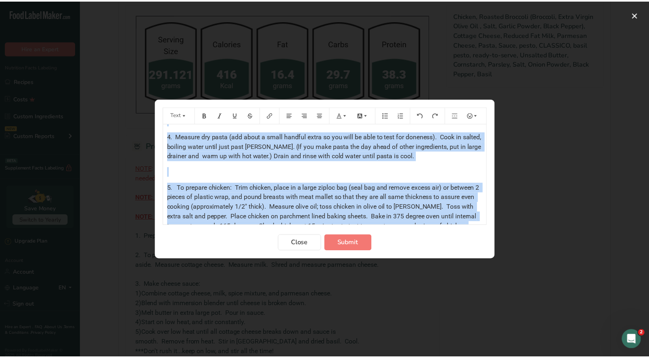
scroll to position [482, 0]
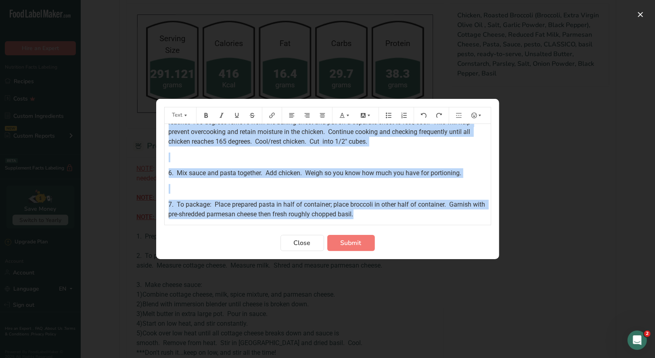
drag, startPoint x: 166, startPoint y: 134, endPoint x: 432, endPoint y: 234, distance: 283.9
click at [432, 234] on form "Text Default color *Note: Prepare Petite Portion sauce with Individual/Family p…" at bounding box center [327, 179] width 327 height 144
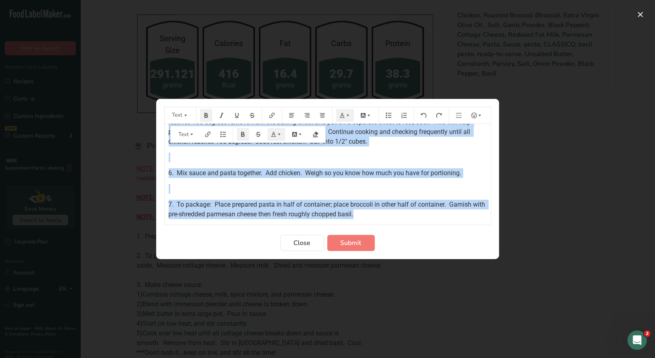
copy div "*Lore: Ipsumdo Sitame Consect adipi elit Seddoeiusm/Tempor incididu, UTL etdolo…"
click at [346, 243] on span "Submit" at bounding box center [351, 243] width 21 height 10
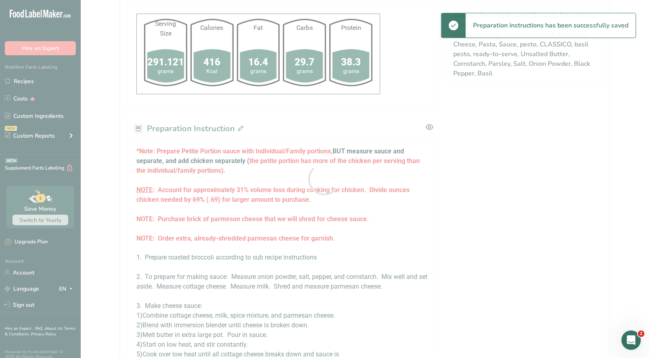
scroll to position [484, 0]
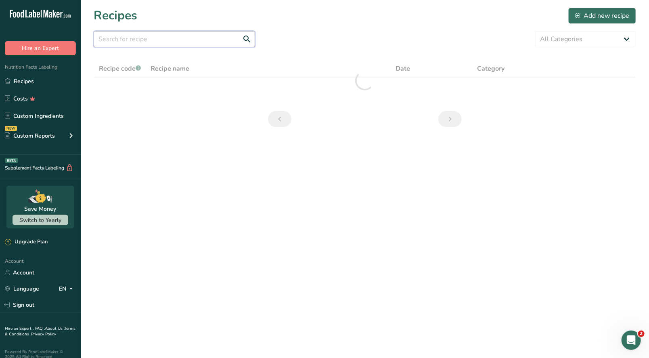
drag, startPoint x: 118, startPoint y: 34, endPoint x: 102, endPoint y: 30, distance: 16.7
click at [117, 34] on input "text" at bounding box center [174, 39] width 161 height 16
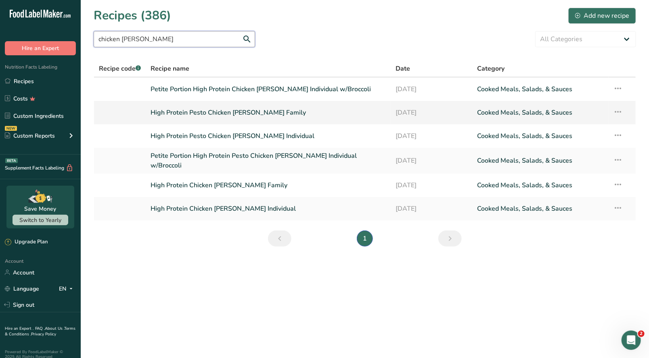
type input "chicken [PERSON_NAME]"
click at [241, 114] on link "High Protein Pesto Chicken [PERSON_NAME] Family" at bounding box center [268, 112] width 235 height 17
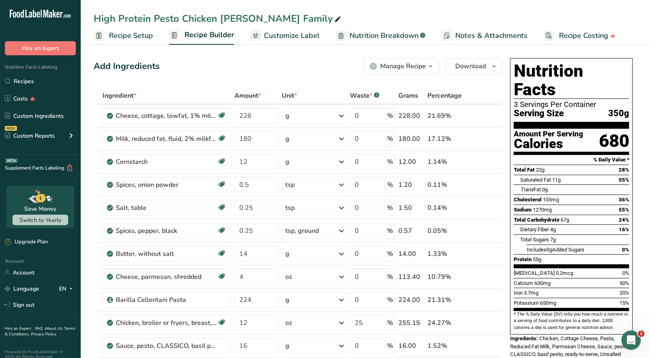
click at [429, 70] on icon "button" at bounding box center [431, 66] width 6 height 10
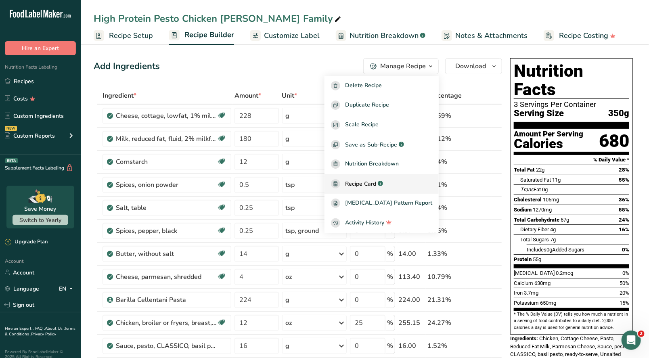
click at [374, 187] on span "Recipe Card" at bounding box center [360, 184] width 31 height 8
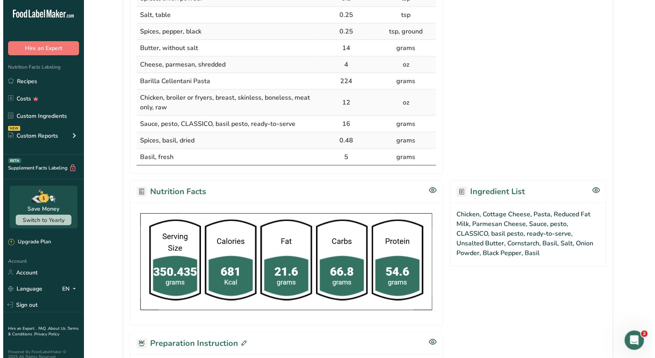
scroll to position [404, 0]
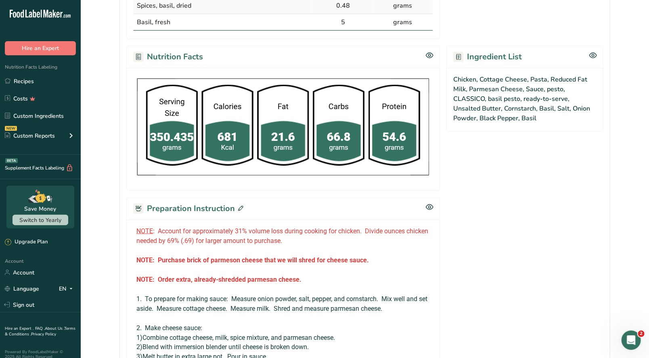
click at [239, 207] on icon at bounding box center [240, 208] width 5 height 5
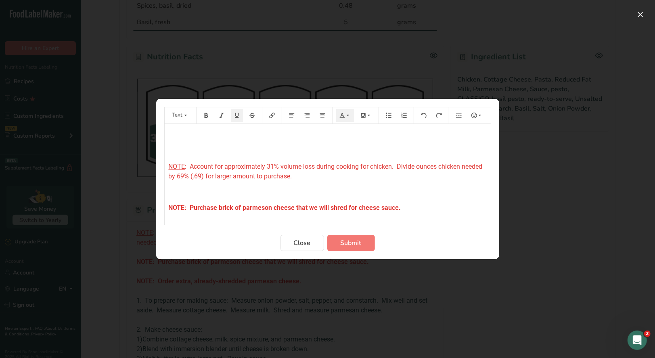
click at [171, 132] on p "﻿" at bounding box center [328, 135] width 318 height 10
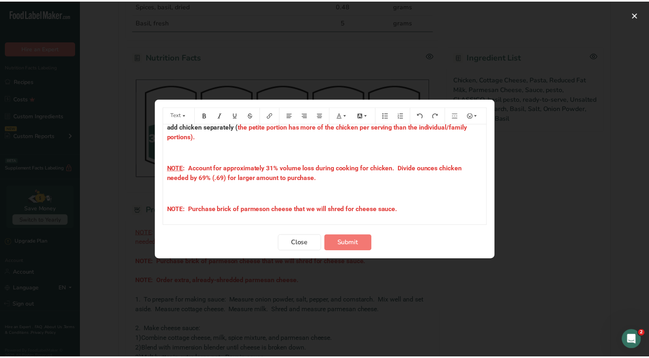
scroll to position [0, 0]
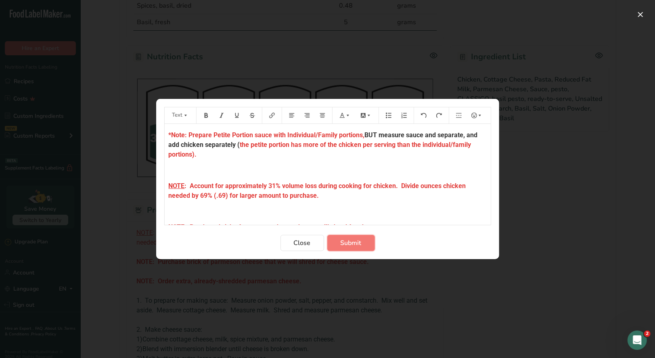
click at [350, 244] on span "Submit" at bounding box center [351, 243] width 21 height 10
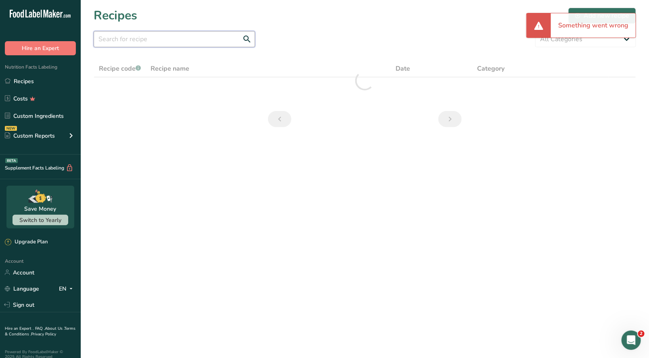
click at [144, 41] on input "text" at bounding box center [174, 39] width 161 height 16
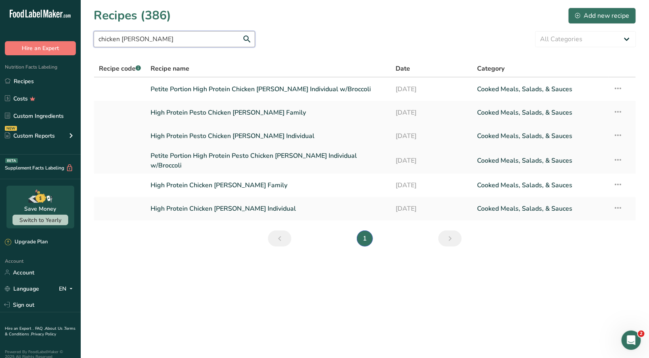
type input "chicken [PERSON_NAME]"
click at [222, 139] on link "High Protein Pesto Chicken [PERSON_NAME] Individual" at bounding box center [268, 136] width 235 height 17
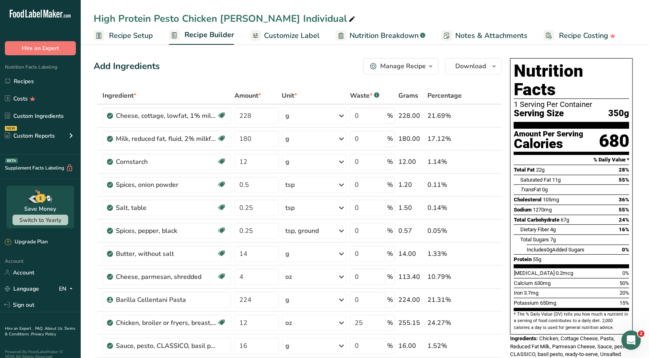
click at [431, 66] on icon "button" at bounding box center [431, 66] width 6 height 10
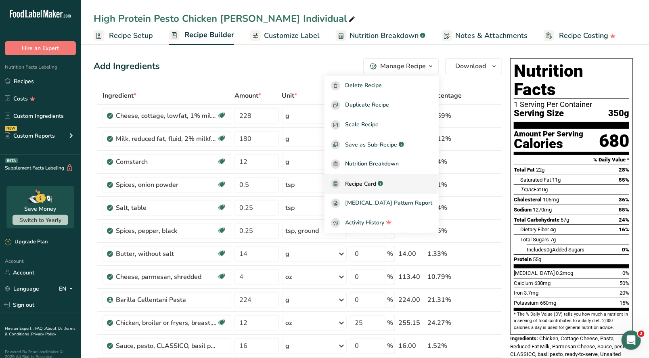
click at [368, 185] on span "Recipe Card" at bounding box center [360, 184] width 31 height 8
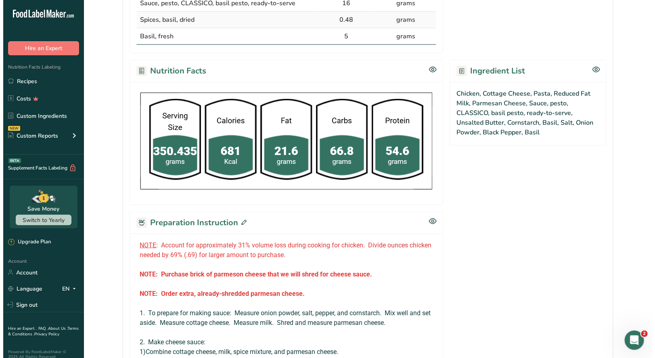
scroll to position [404, 0]
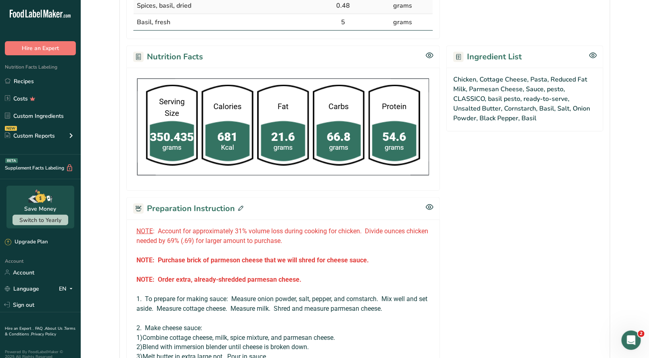
click at [241, 208] on icon at bounding box center [240, 208] width 5 height 5
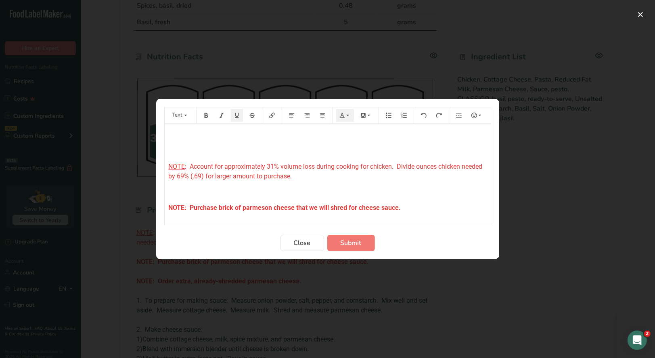
drag, startPoint x: 170, startPoint y: 134, endPoint x: 206, endPoint y: 139, distance: 36.4
click at [172, 132] on p "﻿" at bounding box center [328, 135] width 318 height 10
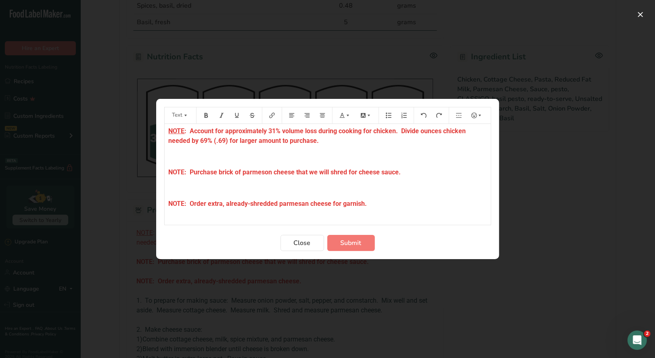
scroll to position [0, 0]
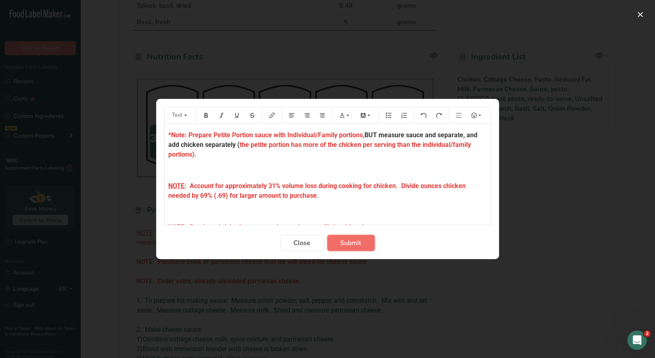
click at [346, 244] on span "Submit" at bounding box center [351, 243] width 21 height 10
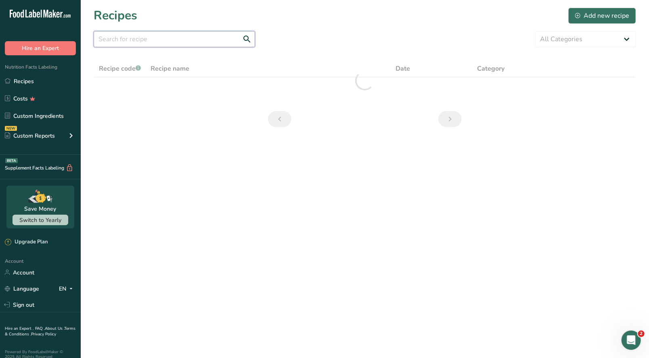
click at [166, 40] on input "text" at bounding box center [174, 39] width 161 height 16
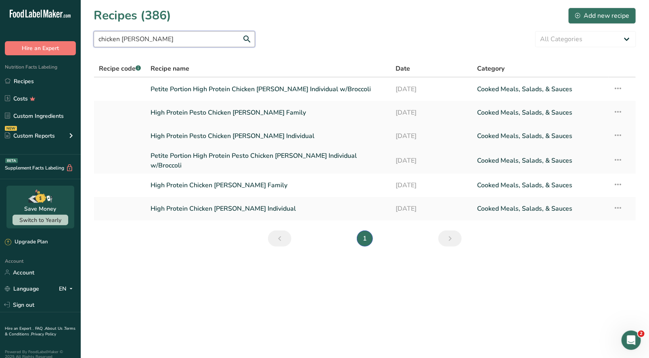
type input "chicken [PERSON_NAME]"
click at [218, 136] on link "High Protein Pesto Chicken [PERSON_NAME] Individual" at bounding box center [268, 136] width 235 height 17
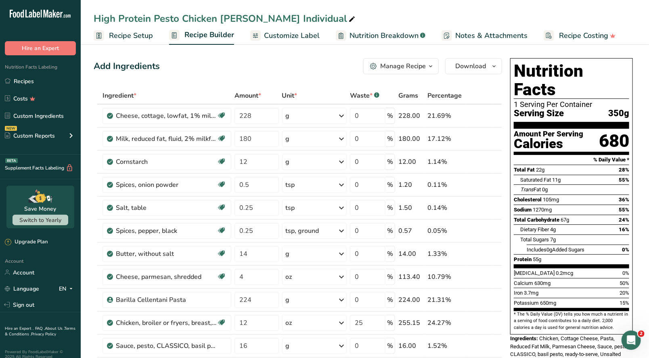
click at [416, 71] on button "Manage Recipe" at bounding box center [400, 66] width 75 height 16
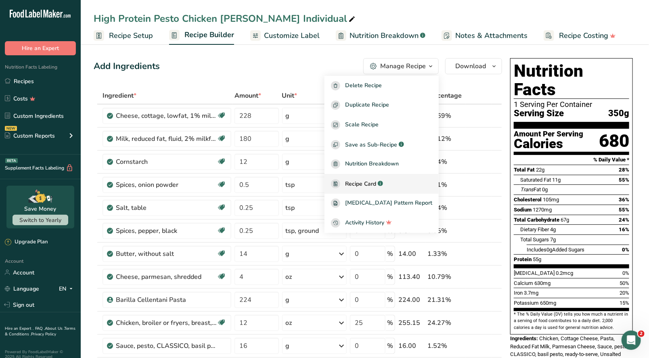
click at [376, 182] on span "Recipe Card" at bounding box center [360, 184] width 31 height 8
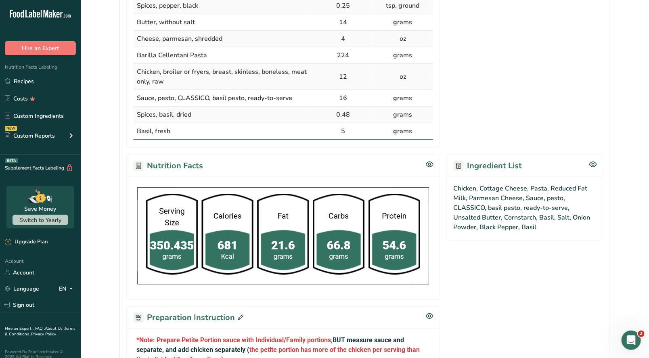
scroll to position [363, 0]
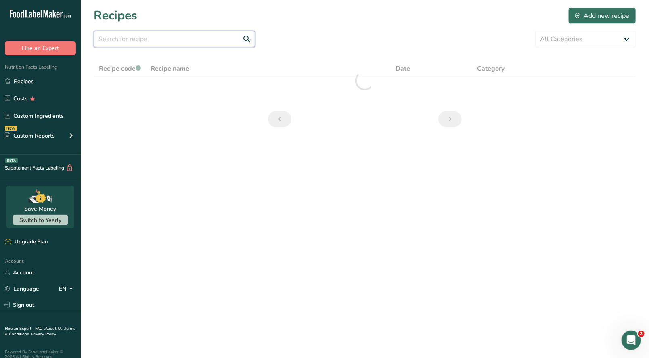
click at [110, 37] on input "text" at bounding box center [174, 39] width 161 height 16
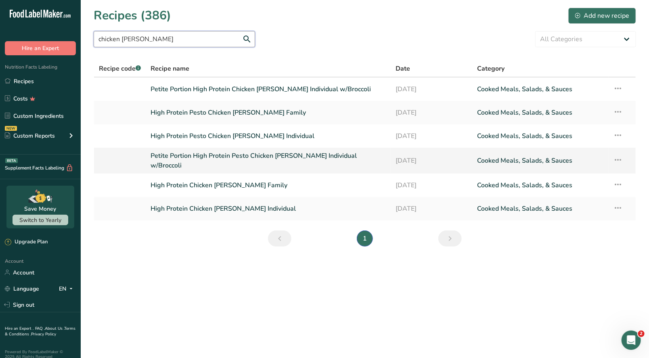
type input "chicken [PERSON_NAME]"
click at [246, 164] on link "Petite Portion High Protein Pesto Chicken [PERSON_NAME] Individual w/Broccoli" at bounding box center [268, 160] width 235 height 19
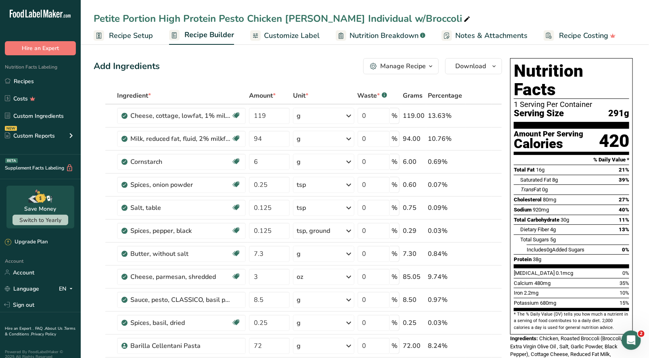
click at [427, 63] on span "button" at bounding box center [431, 66] width 10 height 10
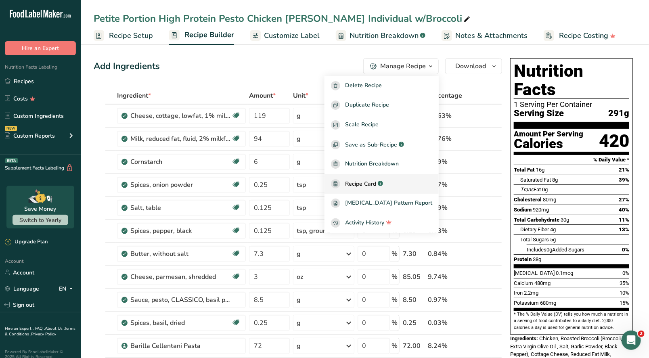
click at [376, 185] on span "Recipe Card" at bounding box center [360, 184] width 31 height 8
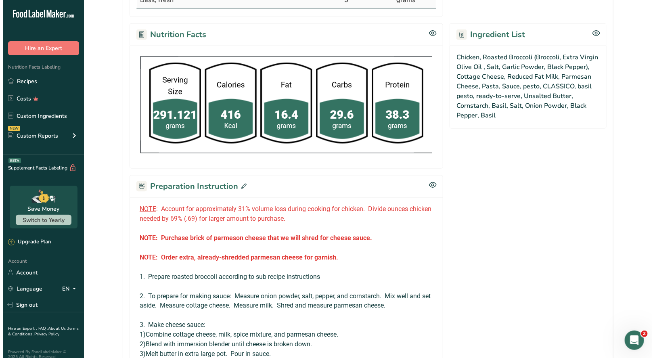
scroll to position [484, 0]
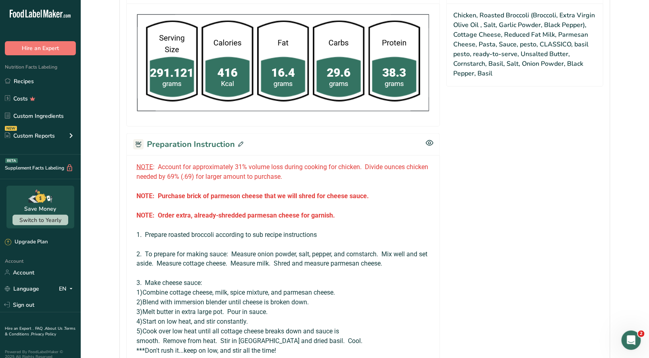
click at [238, 142] on icon at bounding box center [240, 144] width 5 height 5
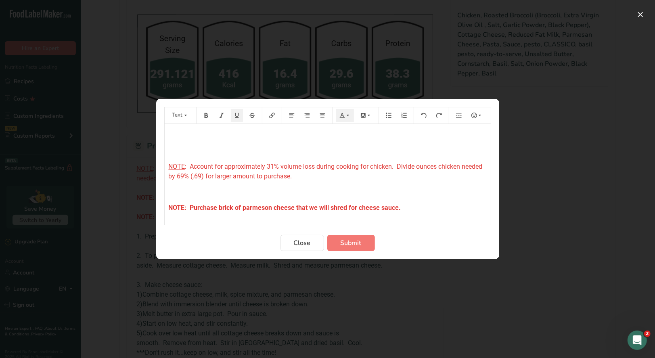
click at [172, 136] on p "﻿" at bounding box center [328, 135] width 318 height 10
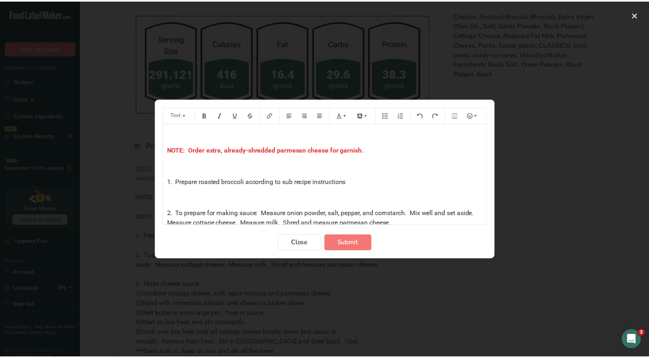
scroll to position [121, 0]
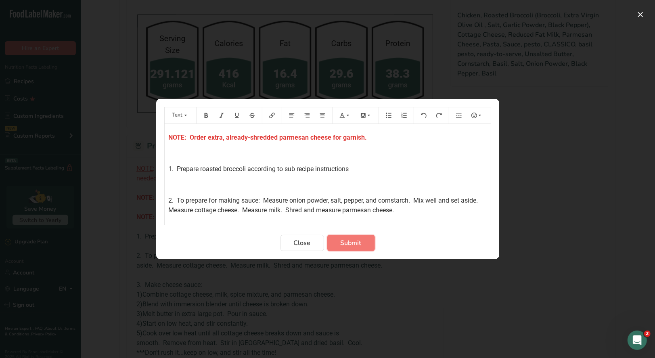
click at [343, 241] on span "Submit" at bounding box center [351, 243] width 21 height 10
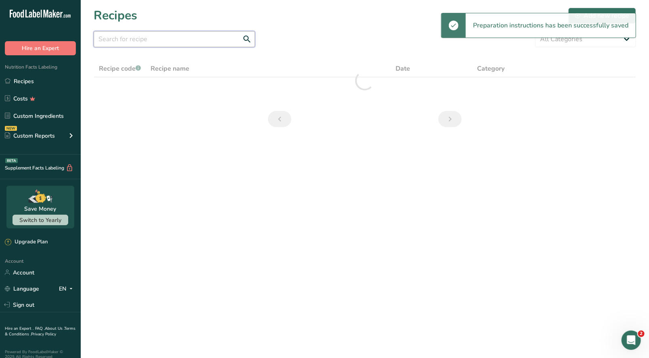
click at [158, 42] on input "text" at bounding box center [174, 39] width 161 height 16
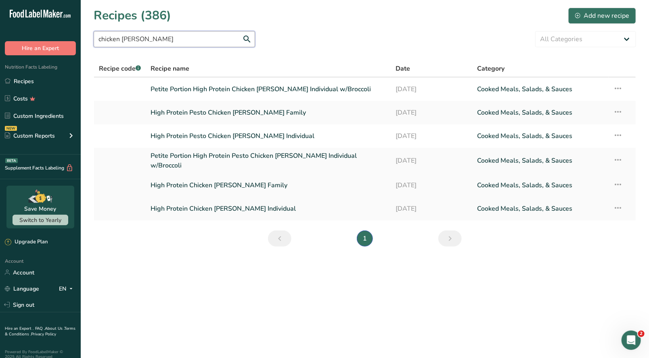
type input "chicken [PERSON_NAME]"
click at [216, 186] on link "High Protein Chicken [PERSON_NAME] Family" at bounding box center [268, 185] width 235 height 17
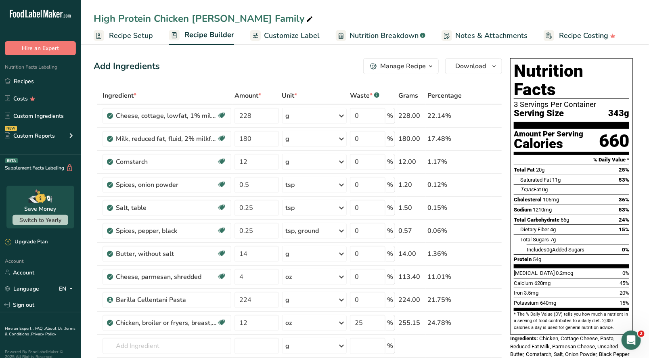
click at [427, 67] on span "button" at bounding box center [431, 66] width 10 height 10
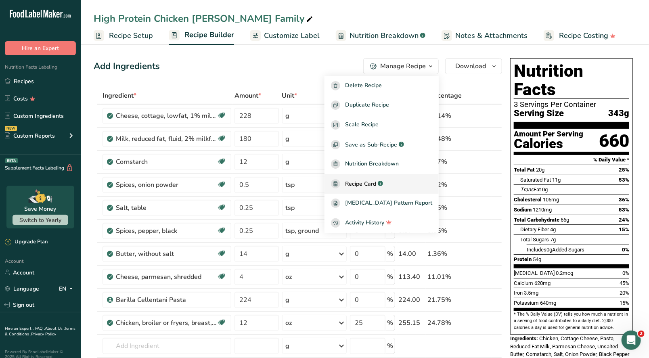
click at [373, 186] on span "Recipe Card" at bounding box center [360, 184] width 31 height 8
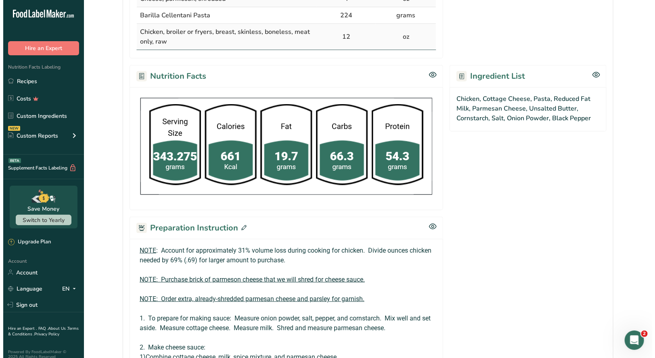
scroll to position [484, 0]
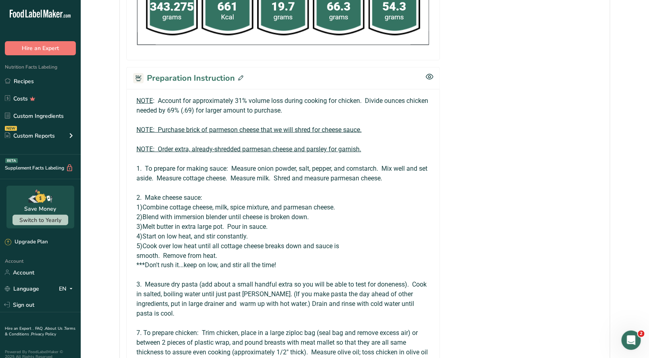
click at [241, 75] on icon at bounding box center [240, 77] width 5 height 5
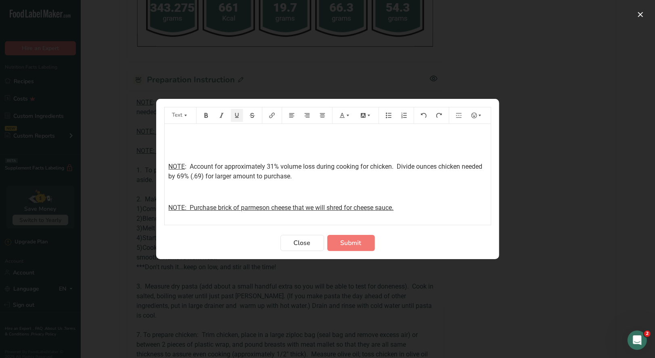
click at [170, 131] on p "﻿" at bounding box center [328, 135] width 318 height 10
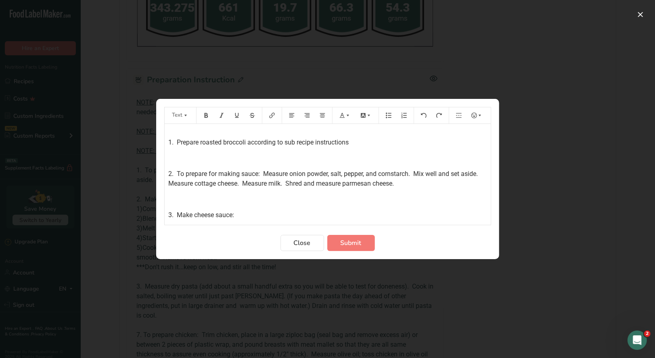
scroll to position [242, 0]
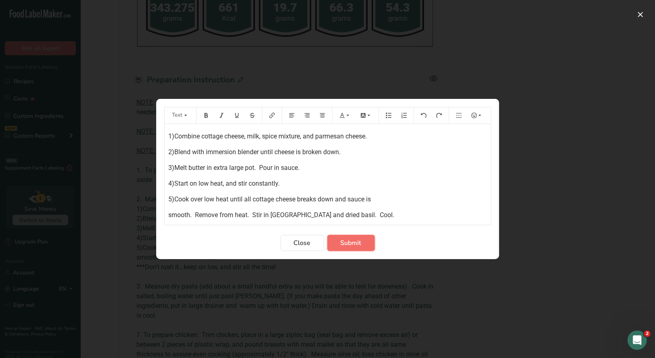
click at [351, 243] on span "Submit" at bounding box center [351, 243] width 21 height 10
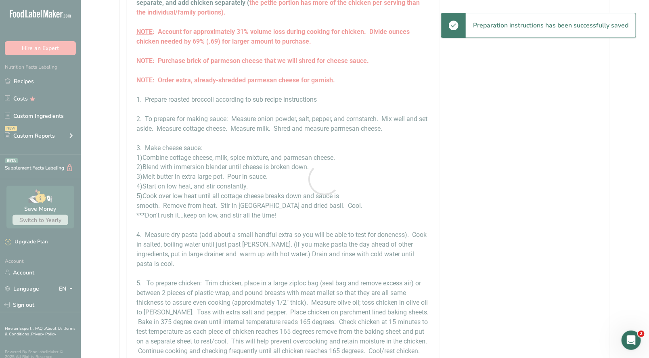
scroll to position [484, 0]
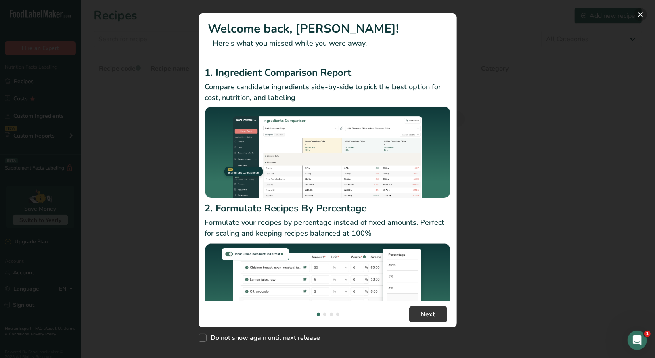
click at [641, 17] on button "New Features" at bounding box center [640, 14] width 13 height 13
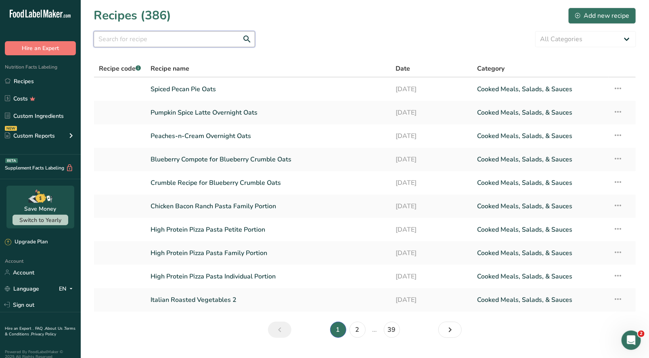
click at [186, 42] on input "text" at bounding box center [174, 39] width 161 height 16
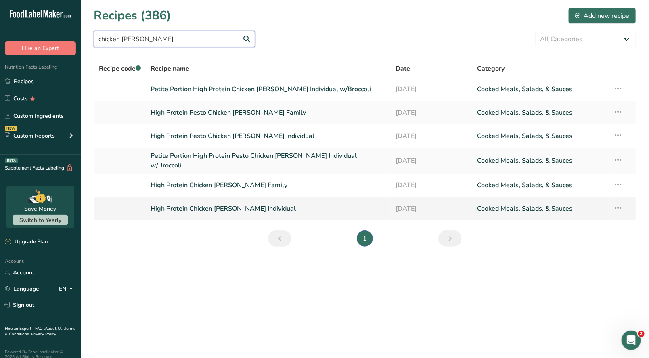
type input "chicken alfredo"
click at [260, 204] on link "High Protein Chicken Alfredo Individual" at bounding box center [268, 208] width 235 height 17
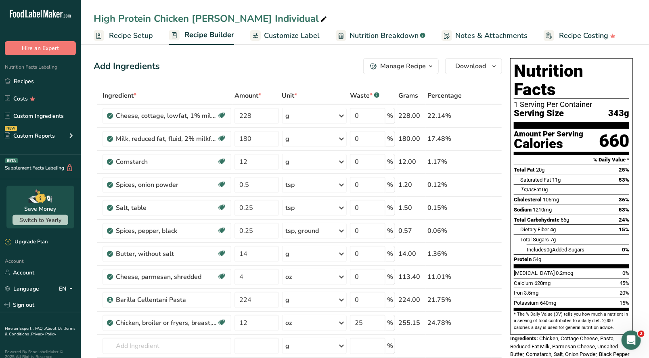
click at [410, 64] on div "Manage Recipe" at bounding box center [403, 66] width 46 height 10
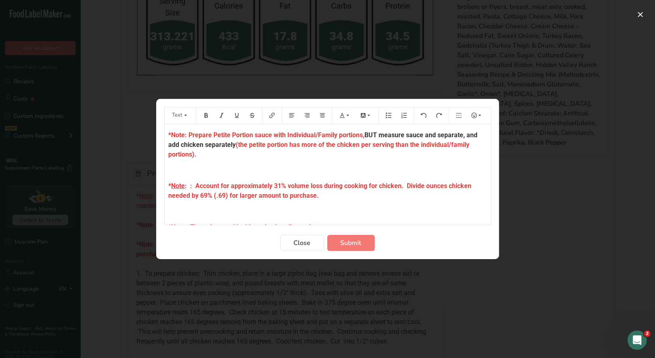
scroll to position [40, 0]
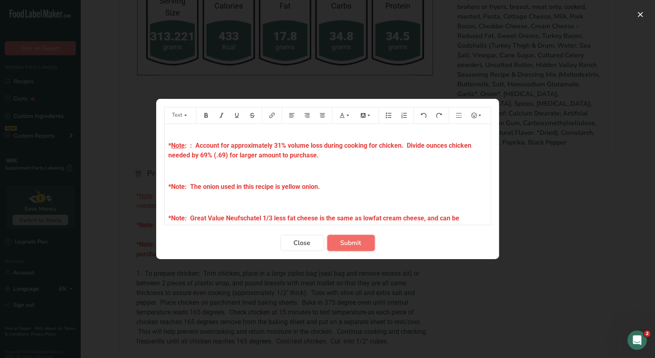
click at [356, 249] on button "Submit" at bounding box center [351, 243] width 48 height 16
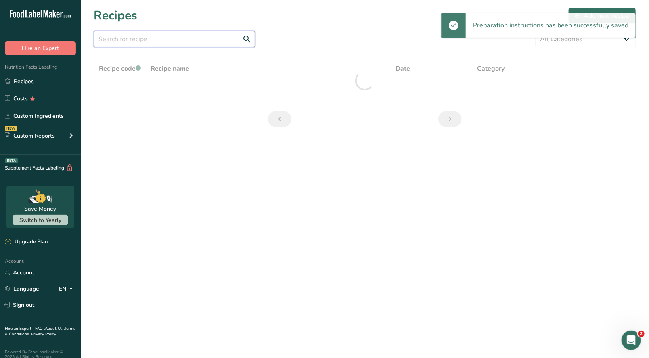
drag, startPoint x: 114, startPoint y: 36, endPoint x: 109, endPoint y: 40, distance: 6.1
click at [114, 36] on input "text" at bounding box center [174, 39] width 161 height 16
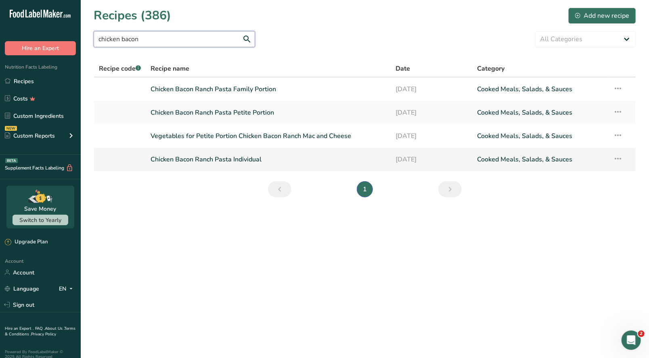
type input "chicken bacon"
click at [224, 164] on link "Chicken Bacon Ranch Pasta Individual" at bounding box center [268, 159] width 235 height 17
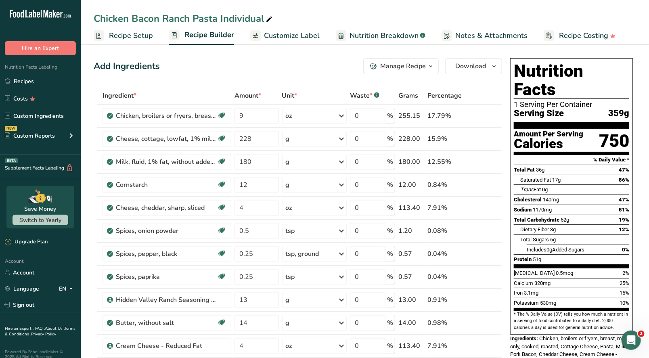
click at [429, 65] on icon "button" at bounding box center [431, 66] width 6 height 10
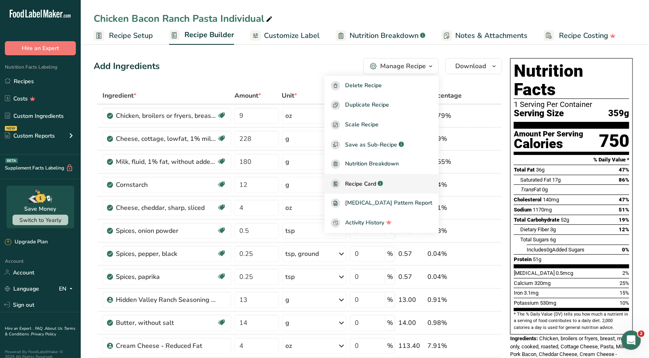
click at [376, 185] on span "Recipe Card" at bounding box center [360, 184] width 31 height 8
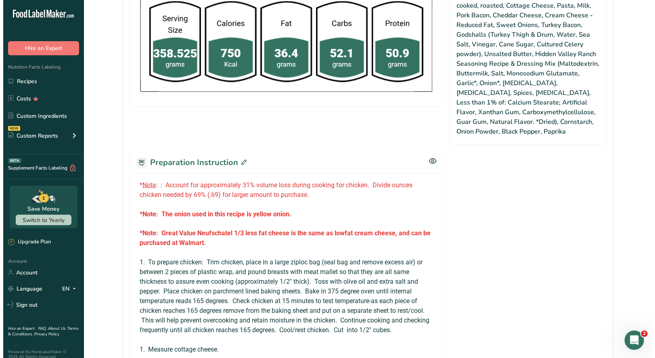
scroll to position [525, 0]
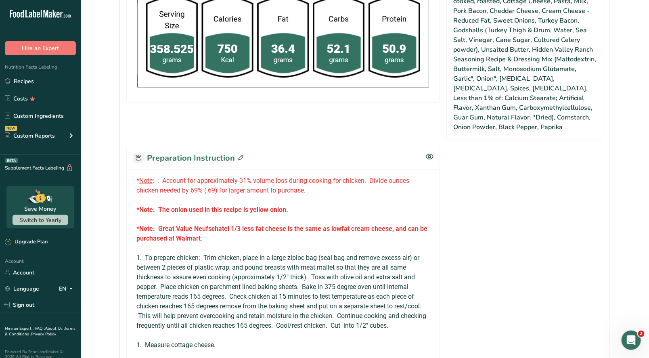
click at [239, 155] on icon at bounding box center [240, 157] width 5 height 5
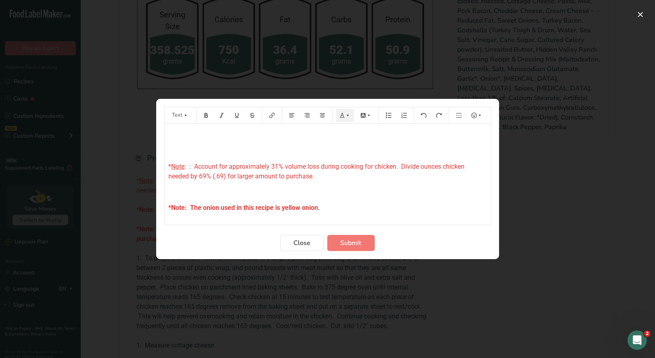
click at [171, 134] on p "﻿" at bounding box center [328, 135] width 318 height 10
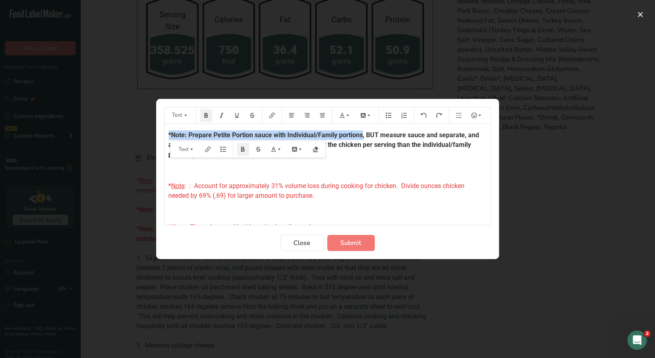
drag, startPoint x: 166, startPoint y: 134, endPoint x: 364, endPoint y: 136, distance: 197.4
click at [342, 117] on icon "Preparation instructions modal" at bounding box center [342, 115] width 5 height 5
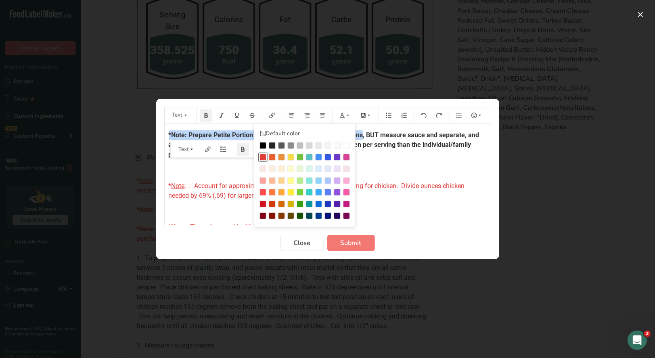
click at [264, 158] on div "Preparation instructions modal" at bounding box center [263, 157] width 7 height 7
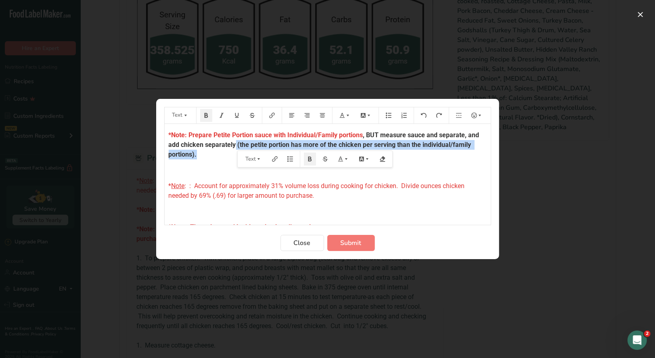
drag, startPoint x: 236, startPoint y: 143, endPoint x: 238, endPoint y: 151, distance: 7.5
click at [238, 151] on div "*Note: Prepare Petite Portion sauce with Individual/Family portions , BUT measu…" at bounding box center [328, 174] width 326 height 101
click at [341, 117] on icon "Preparation instructions modal" at bounding box center [342, 115] width 5 height 5
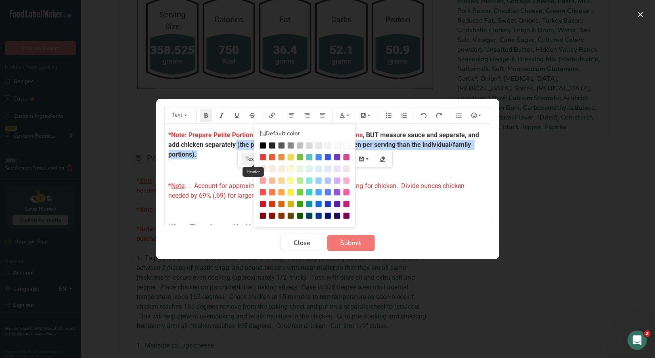
click at [261, 156] on div "Preparation instructions modal" at bounding box center [263, 157] width 7 height 7
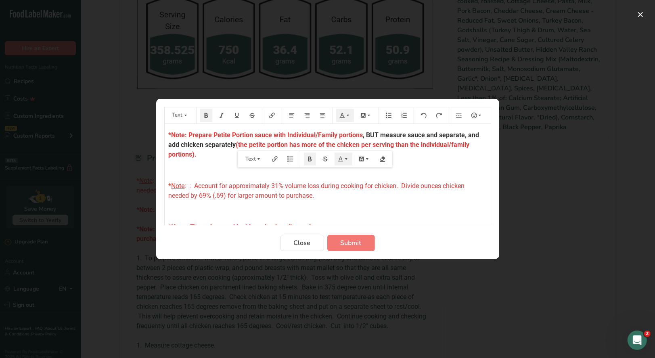
click at [219, 167] on p "﻿" at bounding box center [328, 171] width 318 height 10
drag, startPoint x: 201, startPoint y: 155, endPoint x: 157, endPoint y: 136, distance: 47.6
click at [157, 136] on section "Text Default color *Note: Prepare Petite Portion sauce with Individual/Family p…" at bounding box center [327, 179] width 343 height 160
copy p "*Note: Prepare Petite Portion sauce with Individual/Family portions , BUT measu…"
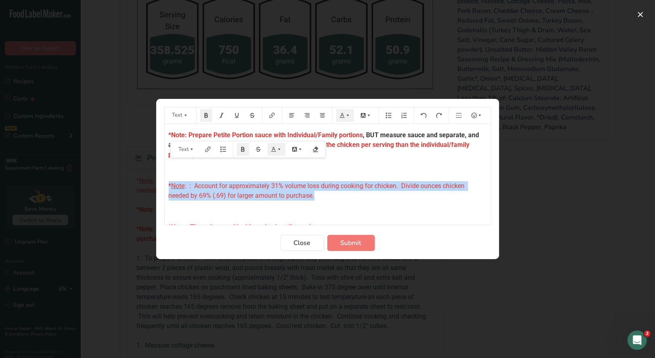
drag, startPoint x: 168, startPoint y: 184, endPoint x: 261, endPoint y: 162, distance: 95.7
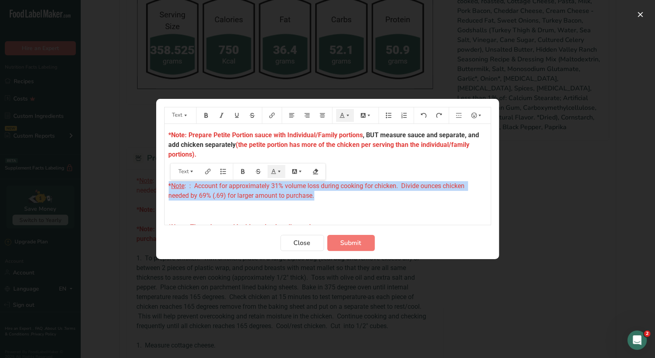
drag, startPoint x: 206, startPoint y: 117, endPoint x: 228, endPoint y: 143, distance: 33.8
click at [207, 117] on icon "Preparation instructions modal" at bounding box center [206, 115] width 4 height 5
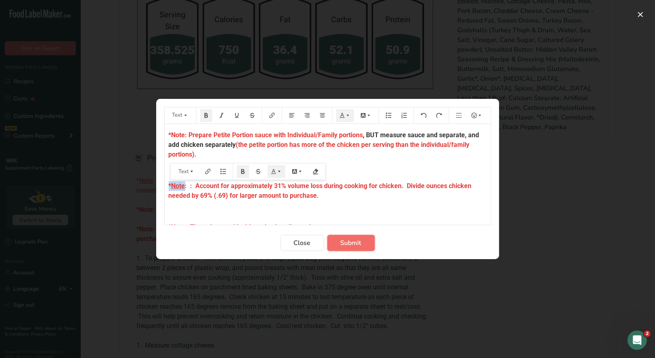
click at [343, 241] on span "Submit" at bounding box center [351, 243] width 21 height 10
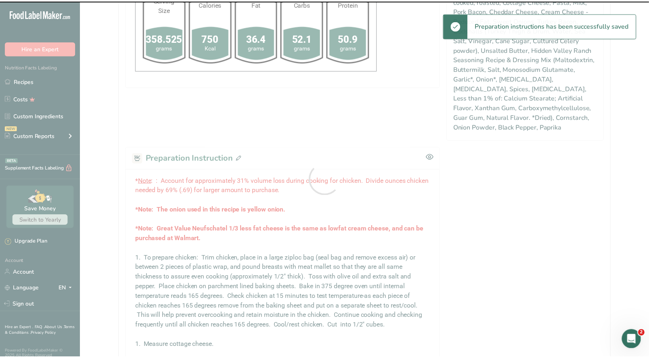
scroll to position [617, 0]
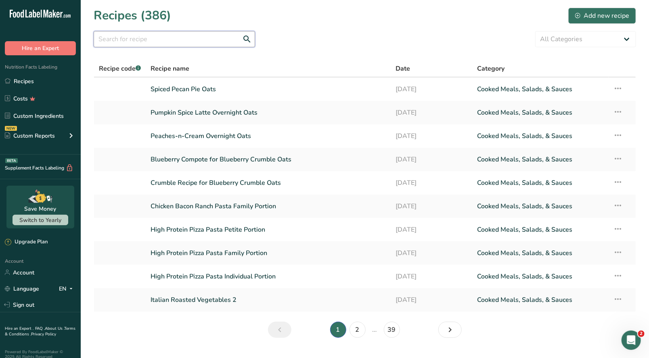
click at [139, 41] on input "text" at bounding box center [174, 39] width 161 height 16
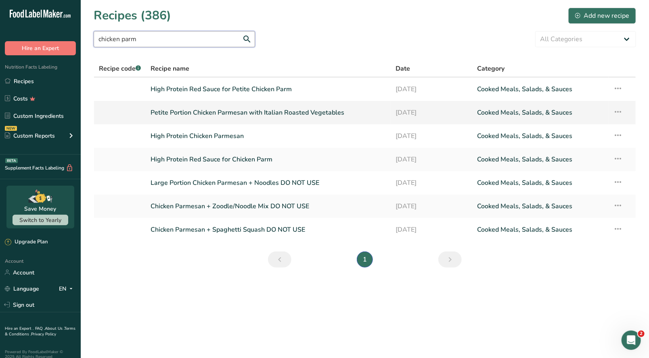
type input "chicken parm"
click at [268, 114] on link "Petite Portion Chicken Parmesan with Italian Roasted Vegetables" at bounding box center [268, 112] width 235 height 17
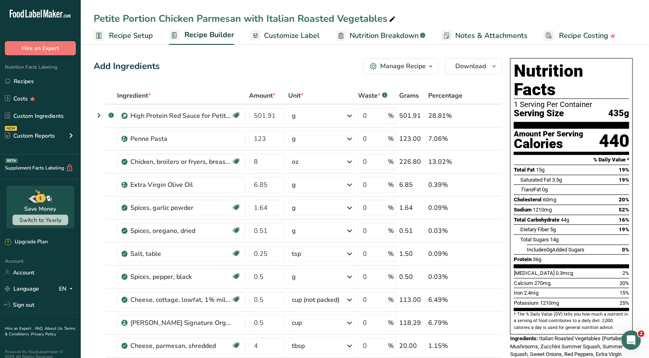
click at [422, 65] on div "Manage Recipe" at bounding box center [403, 66] width 46 height 10
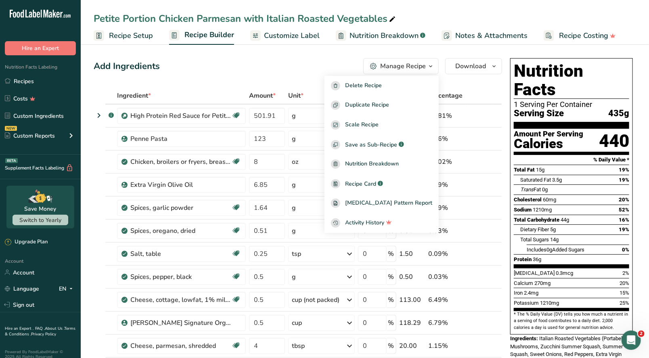
click at [337, 71] on div "Add Ingredients Manage Recipe Delete Recipe Duplicate Recipe Scale Recipe Save …" at bounding box center [298, 66] width 409 height 16
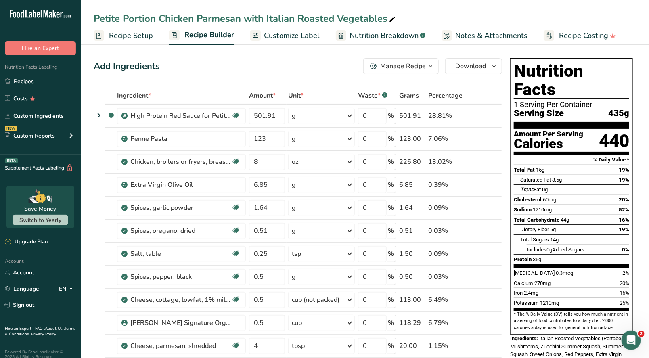
click at [404, 69] on div "Manage Recipe" at bounding box center [403, 66] width 46 height 10
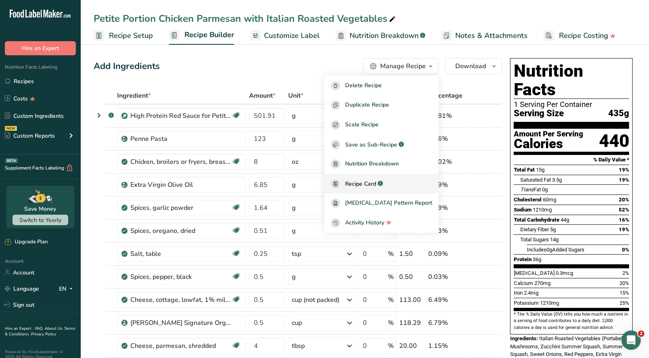
click at [383, 180] on div ".a-a{fill:#347362;}.b-a{fill:#fff;}" at bounding box center [379, 183] width 7 height 9
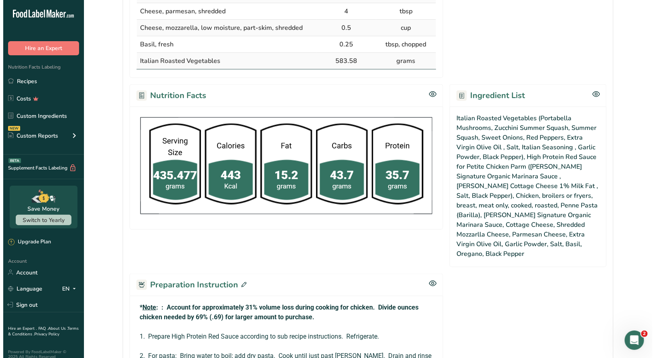
scroll to position [484, 0]
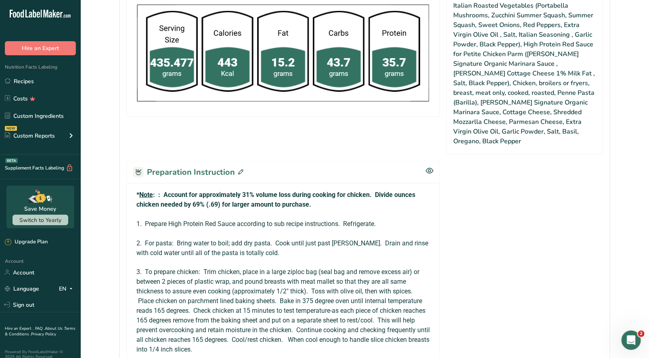
click at [242, 161] on div "Preparation Instruction" at bounding box center [283, 172] width 314 height 22
click at [241, 170] on icon at bounding box center [240, 172] width 5 height 5
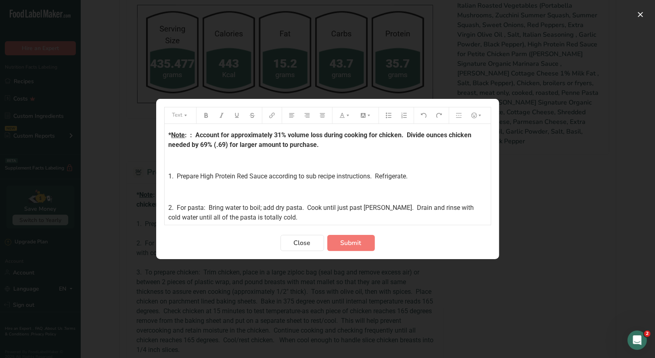
click at [166, 133] on div "* Note : : Account for approximately 31% volume loss during cooking for chicken…" at bounding box center [328, 275] width 326 height 302
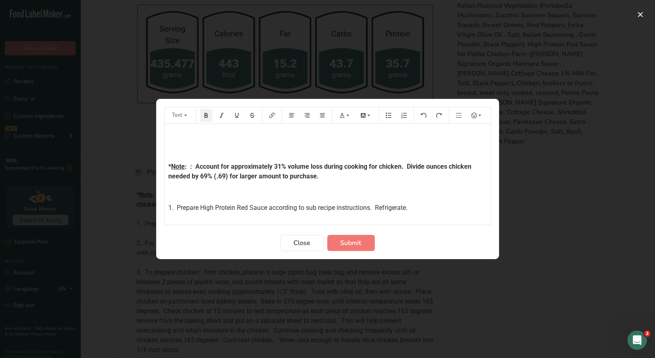
drag, startPoint x: 174, startPoint y: 136, endPoint x: 182, endPoint y: 134, distance: 8.4
click at [174, 136] on p "﻿" at bounding box center [328, 135] width 318 height 10
click at [347, 120] on button "Preparation instructions modal" at bounding box center [345, 115] width 18 height 13
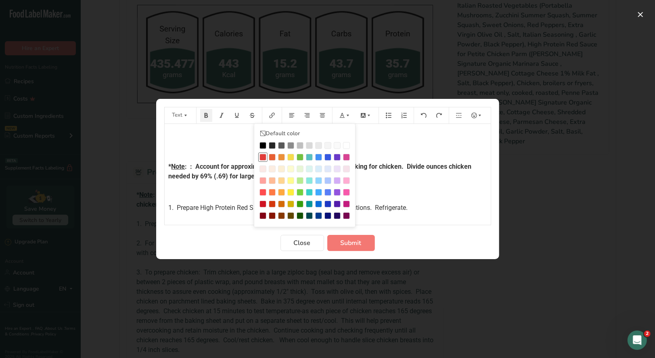
click at [262, 157] on div "Preparation instructions modal" at bounding box center [263, 157] width 7 height 7
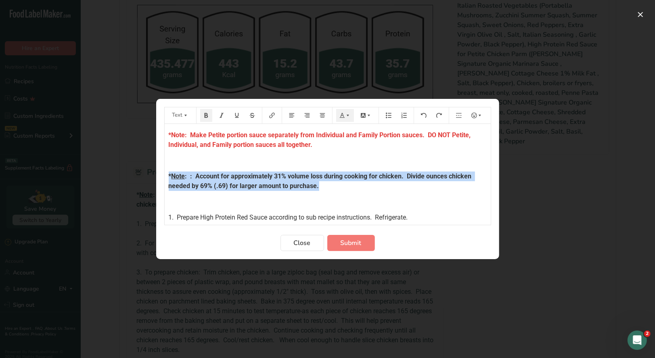
drag, startPoint x: 319, startPoint y: 185, endPoint x: 254, endPoint y: 150, distance: 73.3
click at [167, 175] on div "*Note: Make Petite portion sauce separately from Individual and Family Portion …" at bounding box center [328, 295] width 326 height 343
click at [349, 116] on icon "Preparation instructions modal" at bounding box center [348, 116] width 6 height 6
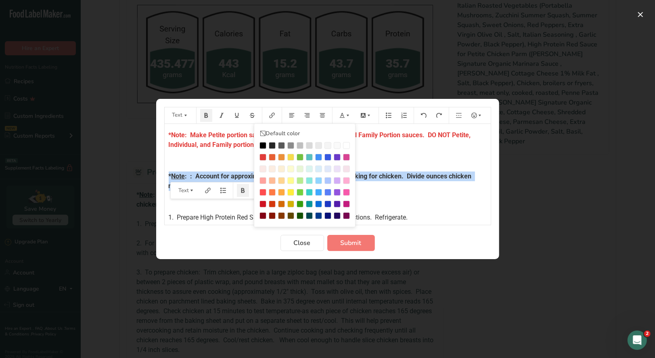
click at [263, 156] on div "Preparation instructions modal" at bounding box center [263, 157] width 7 height 7
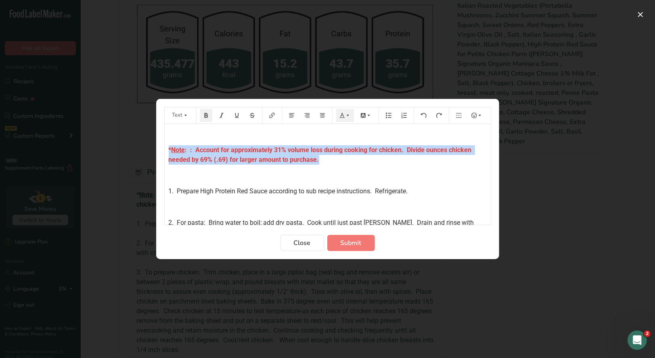
scroll to position [40, 0]
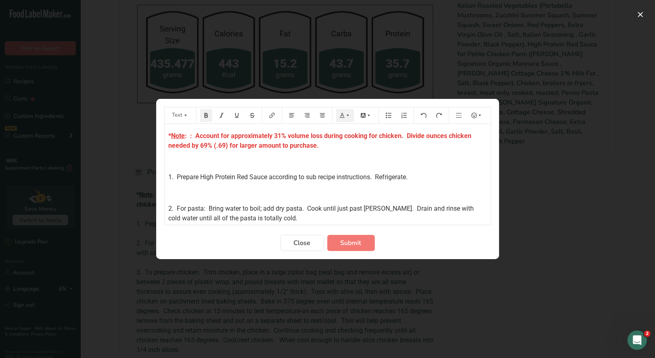
click at [419, 166] on p "﻿" at bounding box center [328, 162] width 318 height 10
click at [349, 244] on span "Submit" at bounding box center [351, 243] width 21 height 10
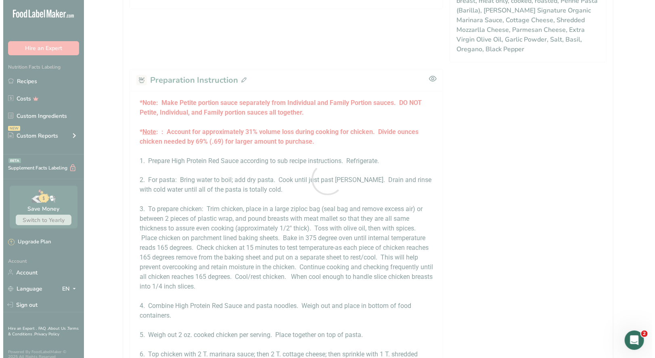
scroll to position [484, 0]
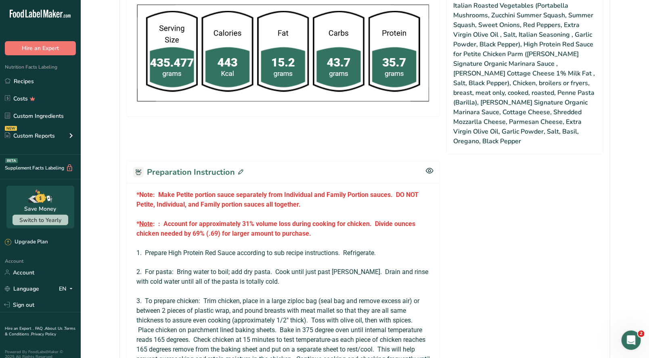
click at [239, 68] on img at bounding box center [283, 53] width 300 height 105
click at [240, 170] on icon at bounding box center [240, 172] width 5 height 5
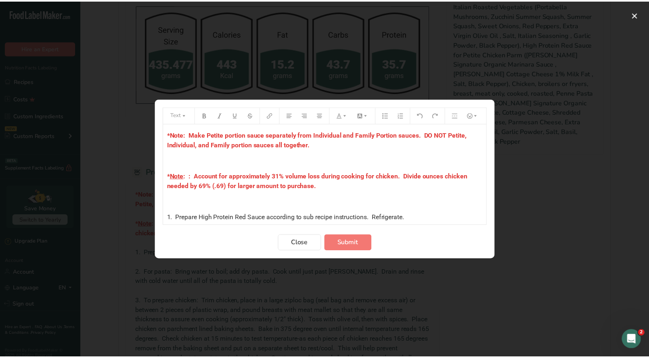
scroll to position [0, 0]
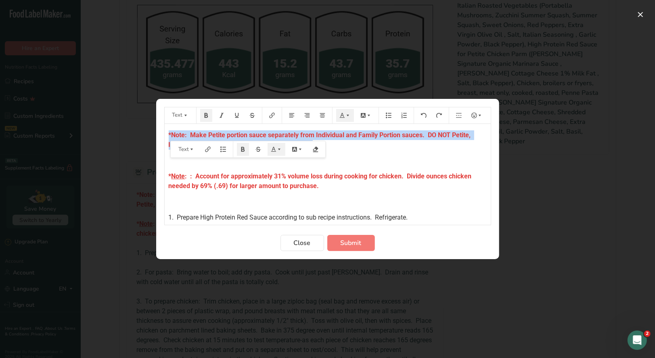
drag, startPoint x: 316, startPoint y: 145, endPoint x: 152, endPoint y: 131, distance: 164.5
click at [152, 131] on div "Text Default color *Note: Make Petite portion sauce separately from Individual …" at bounding box center [327, 179] width 655 height 358
copy span "*Note: Make Petite portion sauce separately from Individual and Family Portion …"
drag, startPoint x: 300, startPoint y: 243, endPoint x: 290, endPoint y: 235, distance: 13.1
click at [300, 243] on span "Close" at bounding box center [302, 243] width 17 height 10
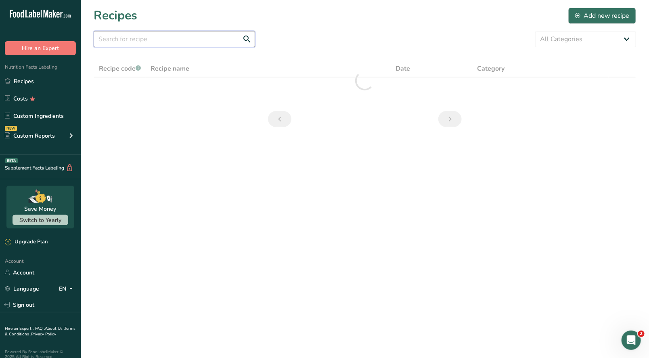
click at [128, 38] on input "text" at bounding box center [174, 39] width 161 height 16
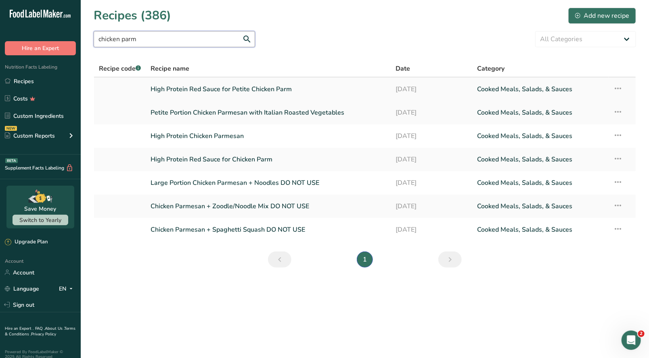
type input "chicken parm"
click at [213, 96] on link "High Protein Red Sauce for Petite Chicken Parm" at bounding box center [268, 89] width 235 height 17
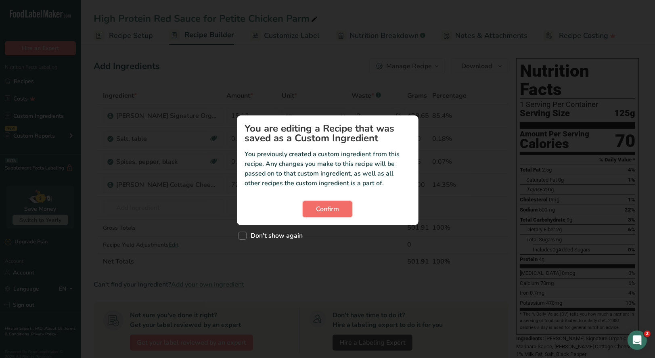
drag, startPoint x: 337, startPoint y: 211, endPoint x: 338, endPoint y: 206, distance: 5.1
click at [338, 208] on span "Confirm" at bounding box center [327, 209] width 23 height 10
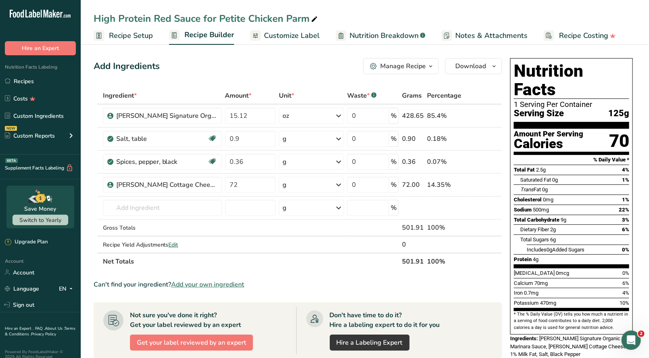
click at [431, 63] on icon "button" at bounding box center [431, 66] width 6 height 10
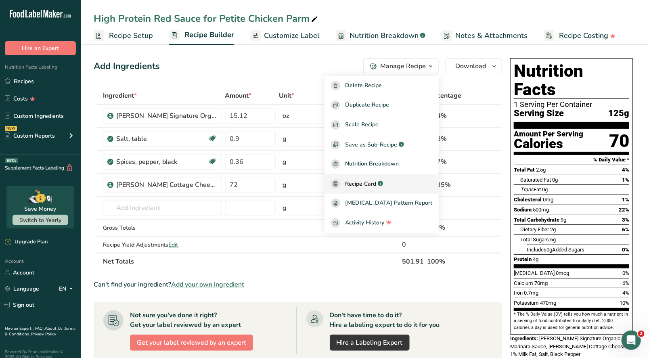
click at [371, 184] on span "Recipe Card" at bounding box center [360, 184] width 31 height 8
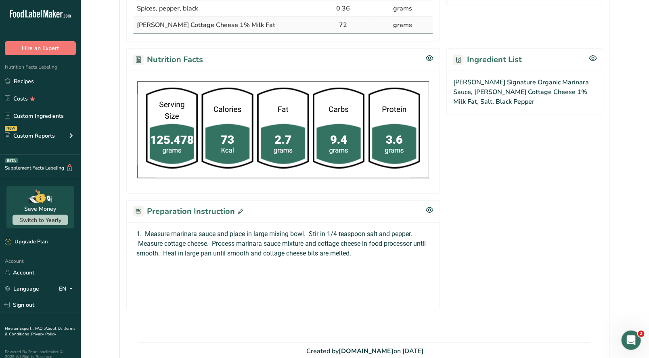
scroll to position [272, 0]
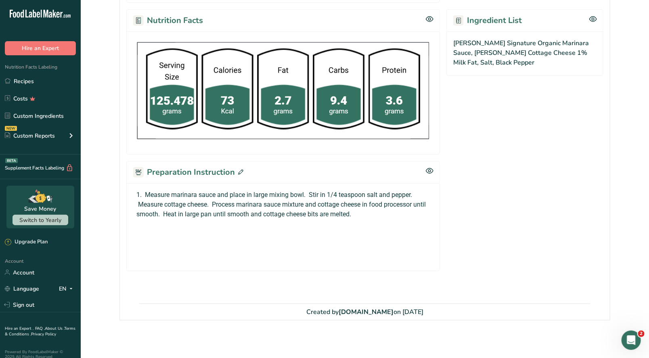
click at [241, 171] on icon at bounding box center [240, 172] width 5 height 5
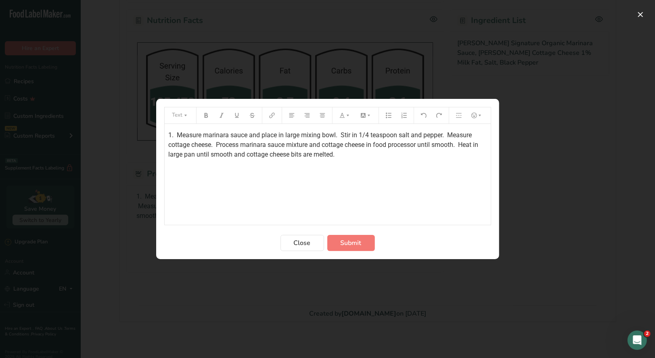
click at [169, 133] on span "1. Measure marinara sauce and place in large mixing bowl. Stir in 1/4 teaspoon …" at bounding box center [325, 144] width 312 height 27
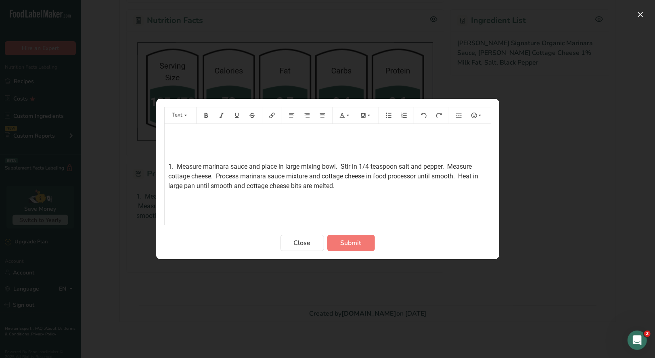
click at [172, 133] on p "﻿" at bounding box center [328, 135] width 318 height 10
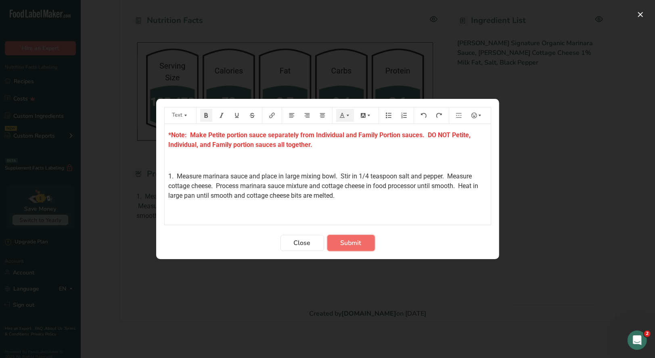
click at [347, 248] on button "Submit" at bounding box center [351, 243] width 48 height 16
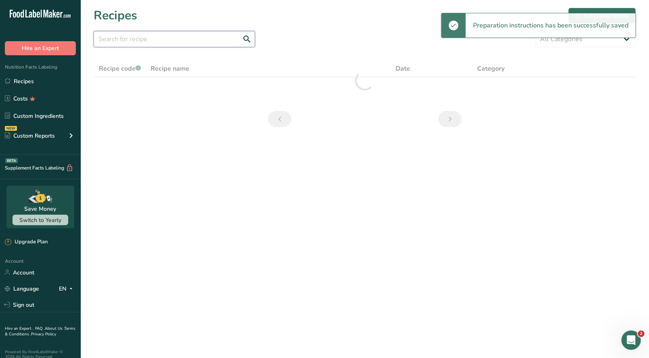
click at [125, 31] on input "text" at bounding box center [174, 39] width 161 height 16
type input "chicken parm"
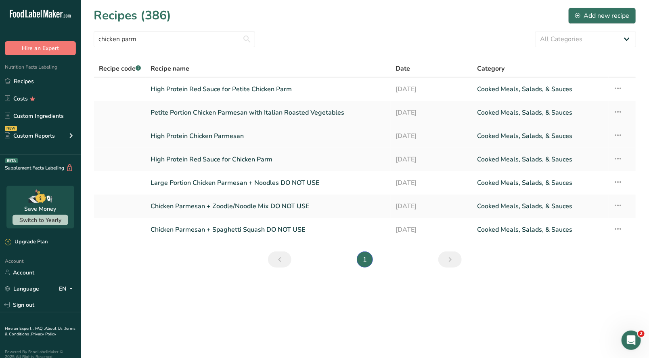
type input "chicken parm"
click at [226, 136] on link "High Protein Chicken Parmesan" at bounding box center [268, 136] width 235 height 17
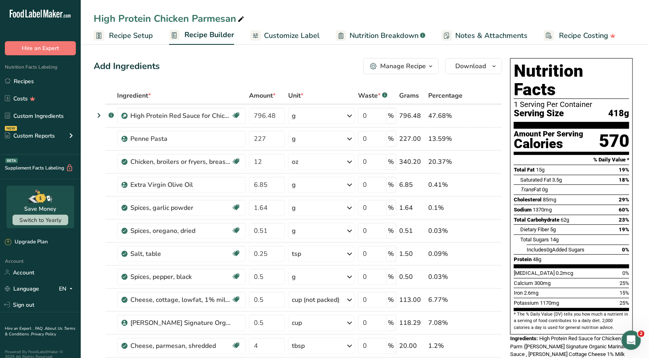
click at [416, 73] on button "Manage Recipe" at bounding box center [400, 66] width 75 height 16
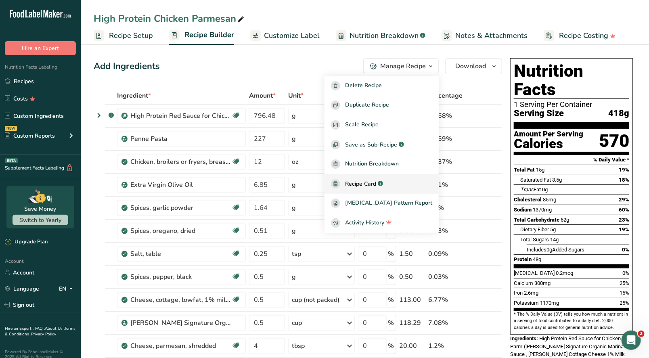
click at [376, 182] on span "Recipe Card" at bounding box center [360, 184] width 31 height 8
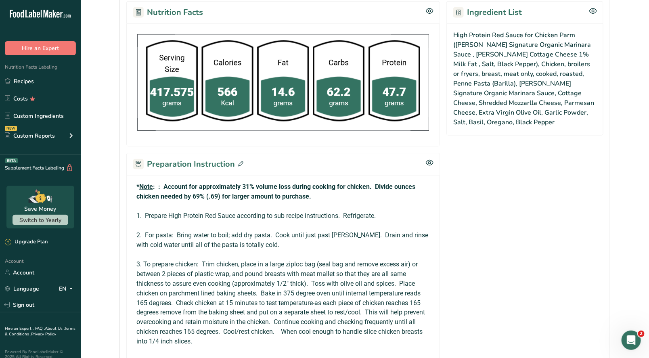
scroll to position [444, 0]
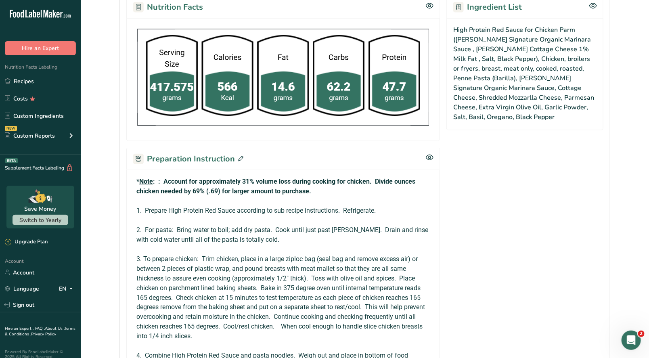
click at [241, 156] on icon at bounding box center [240, 158] width 5 height 5
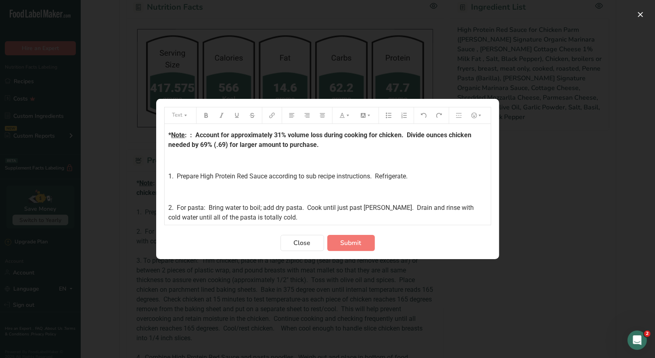
click at [165, 132] on div "* Note : : Account for approximately 31% volume loss during cooking for chicken…" at bounding box center [328, 275] width 326 height 302
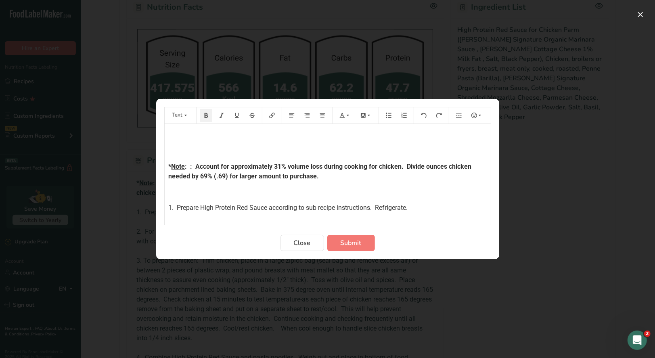
click at [169, 132] on p "﻿" at bounding box center [328, 135] width 318 height 10
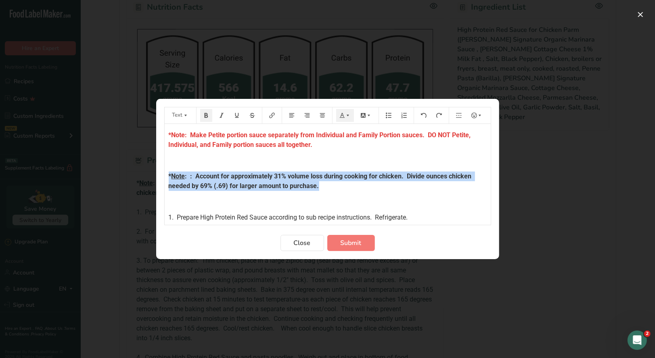
drag, startPoint x: 322, startPoint y: 187, endPoint x: 146, endPoint y: 167, distance: 177.6
click at [146, 167] on div "Text *Note: Make Petite portion sauce separately from Individual and Family Por…" at bounding box center [327, 179] width 655 height 358
click at [346, 117] on icon "Preparation instructions modal" at bounding box center [348, 116] width 6 height 6
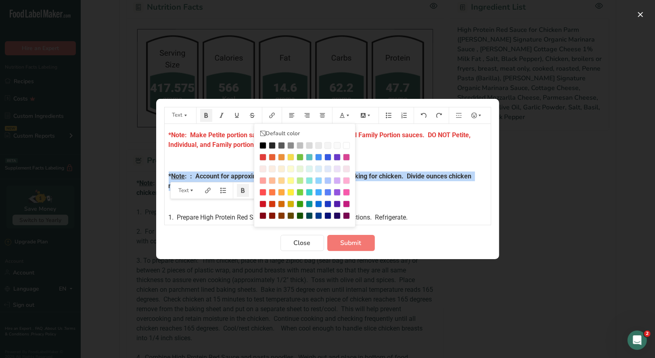
drag, startPoint x: 261, startPoint y: 158, endPoint x: 378, endPoint y: 193, distance: 122.1
click at [262, 157] on div "Preparation instructions modal" at bounding box center [263, 157] width 7 height 7
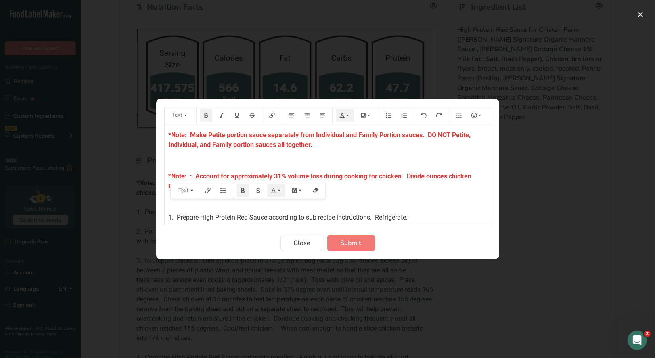
click at [376, 195] on div "*Note: Make Petite portion sauce separately from Individual and Family Portion …" at bounding box center [328, 295] width 326 height 343
drag, startPoint x: 350, startPoint y: 245, endPoint x: 261, endPoint y: 159, distance: 123.6
click at [350, 244] on span "Submit" at bounding box center [351, 243] width 21 height 10
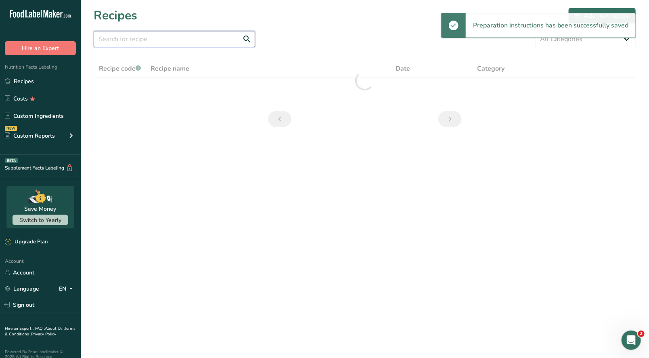
click at [110, 37] on input "text" at bounding box center [174, 39] width 161 height 16
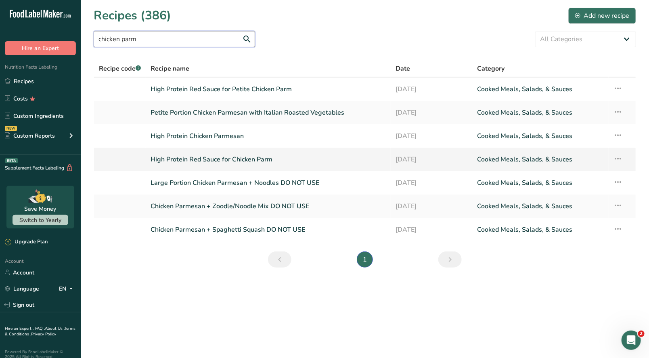
type input "chicken parm"
click at [244, 161] on link "High Protein Red Sauce for Chicken Parm" at bounding box center [268, 159] width 235 height 17
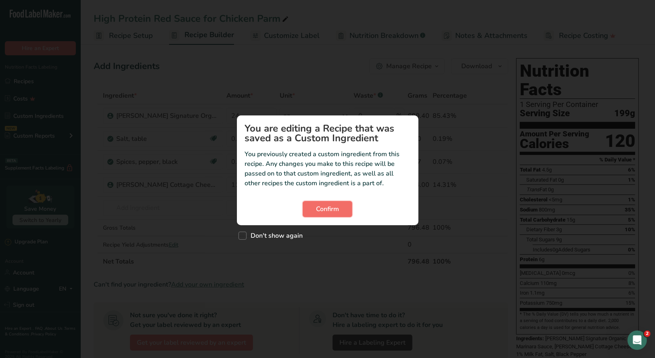
click at [335, 211] on span "Confirm" at bounding box center [327, 209] width 23 height 10
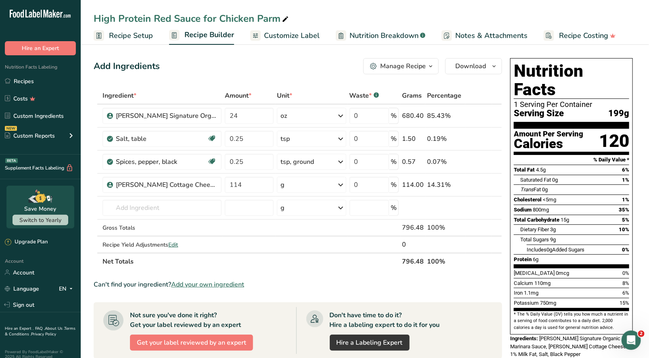
click at [430, 65] on icon "button" at bounding box center [431, 66] width 6 height 10
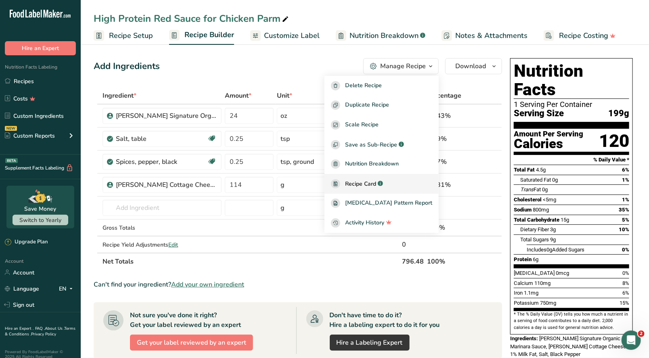
click at [373, 178] on link "Recipe Card .a-a{fill:#347362;}.b-a{fill:#fff;}" at bounding box center [382, 184] width 114 height 20
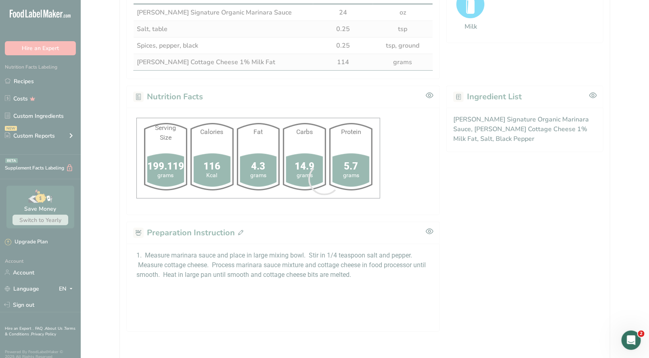
scroll to position [256, 0]
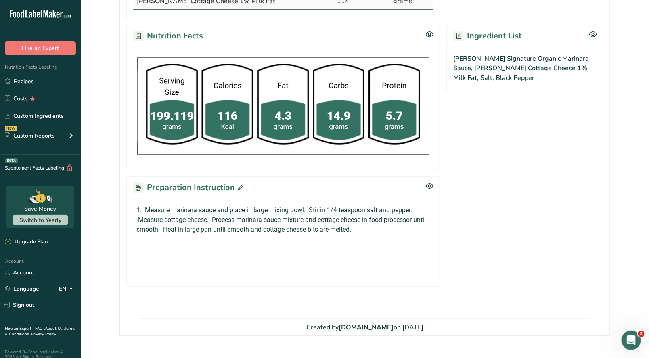
click at [242, 185] on div "Preparation Instruction" at bounding box center [283, 187] width 314 height 22
click at [136, 208] on p "1. Measure marinara sauce and place in large mixing bowl. Stir in 1/4 teaspoon …" at bounding box center [283, 220] width 294 height 29
click at [238, 187] on icon at bounding box center [240, 187] width 5 height 5
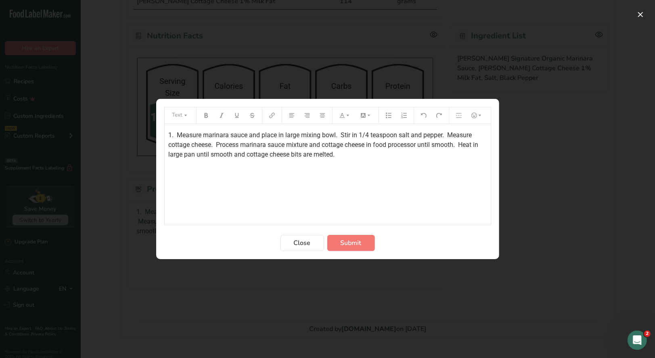
click at [168, 134] on div "1. Measure marinara sauce and place in large mixing bowl. Stir in 1/4 teaspoon …" at bounding box center [328, 174] width 326 height 101
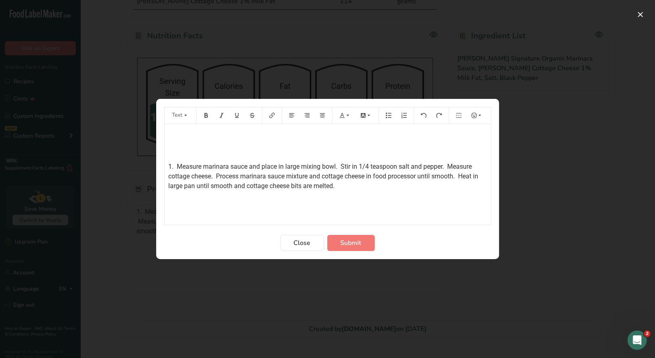
click at [174, 133] on p "﻿" at bounding box center [328, 135] width 318 height 10
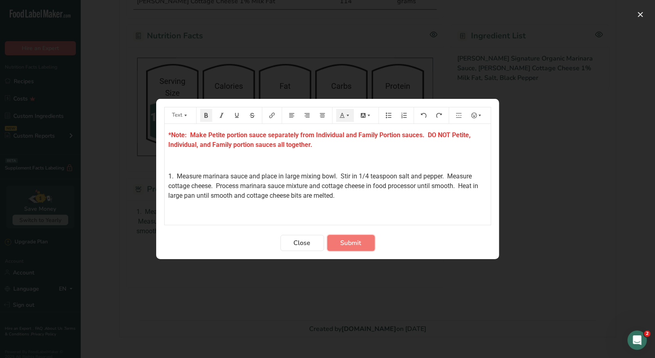
drag, startPoint x: 346, startPoint y: 243, endPoint x: 279, endPoint y: 150, distance: 114.3
click at [346, 242] on span "Submit" at bounding box center [351, 243] width 21 height 10
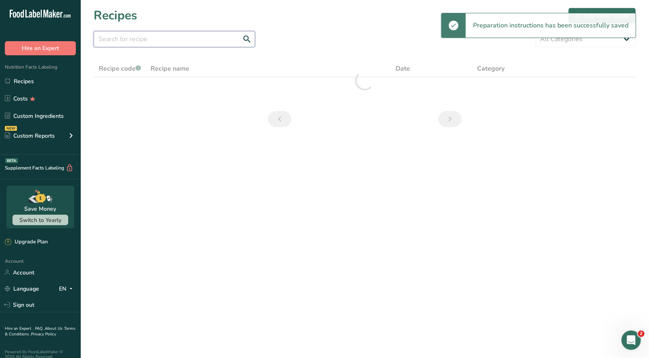
click at [136, 34] on input "text" at bounding box center [174, 39] width 161 height 16
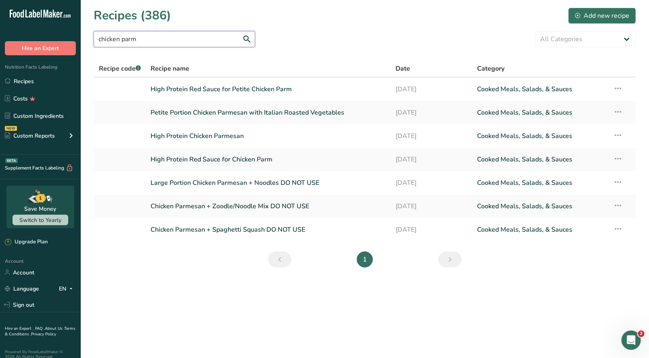
drag, startPoint x: 75, startPoint y: 42, endPoint x: 61, endPoint y: 40, distance: 14.7
click at [61, 40] on div ".a-20{fill:#fff;} Hire an Expert Nutrition Facts Labeling Recipes Costs Custom …" at bounding box center [324, 179] width 649 height 358
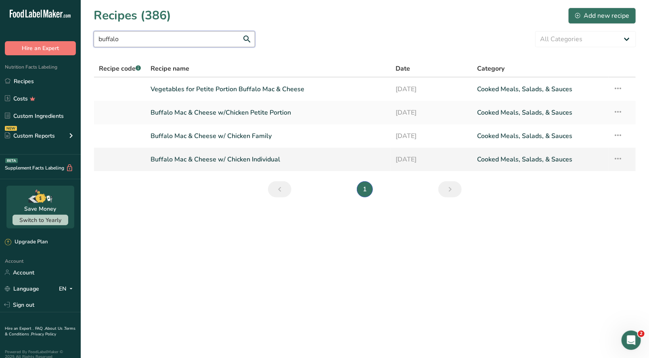
type input "buffalo"
click at [266, 157] on link "Buffalo Mac & Cheese w/ Chicken Individual" at bounding box center [268, 159] width 235 height 17
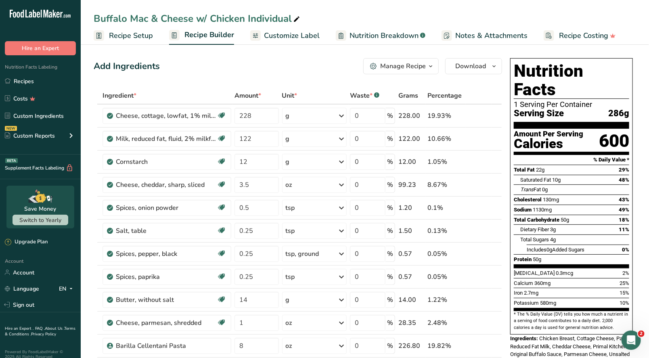
click at [401, 68] on div "Manage Recipe" at bounding box center [403, 66] width 46 height 10
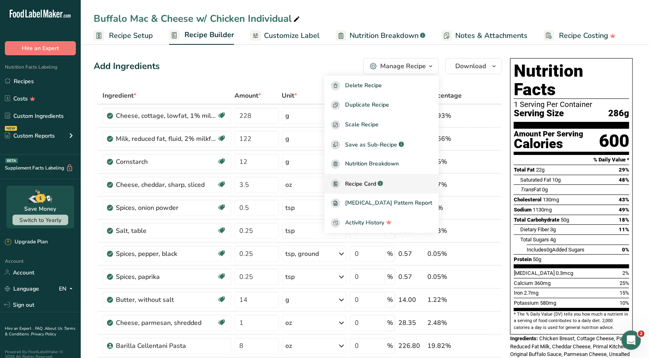
click at [370, 177] on link "Recipe Card .a-a{fill:#347362;}.b-a{fill:#fff;}" at bounding box center [382, 184] width 114 height 20
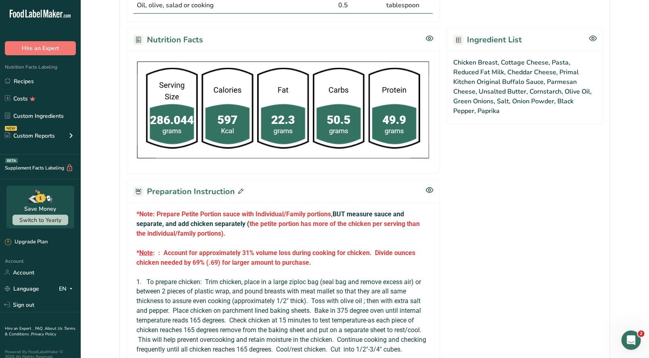
scroll to position [525, 0]
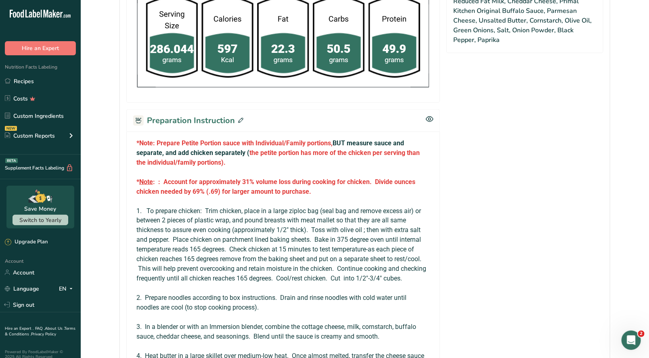
click at [239, 119] on icon at bounding box center [240, 120] width 5 height 5
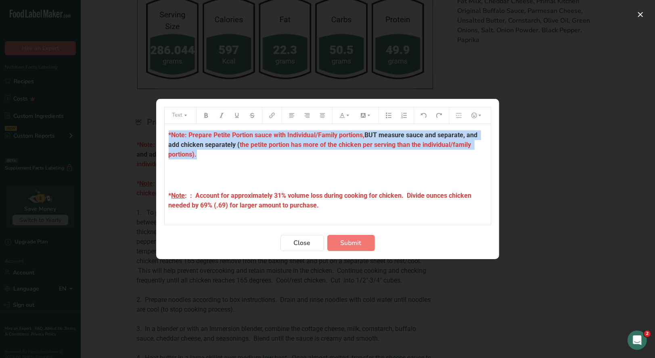
drag, startPoint x: 200, startPoint y: 157, endPoint x: 156, endPoint y: 135, distance: 49.3
click at [156, 135] on section "Text *Note: Prepare Petite Portion sauce with Individual/Family portions, BUT m…" at bounding box center [327, 179] width 343 height 160
copy p "*Note: Prepare Petite Portion sauce with Individual/Family portions, BUT measur…"
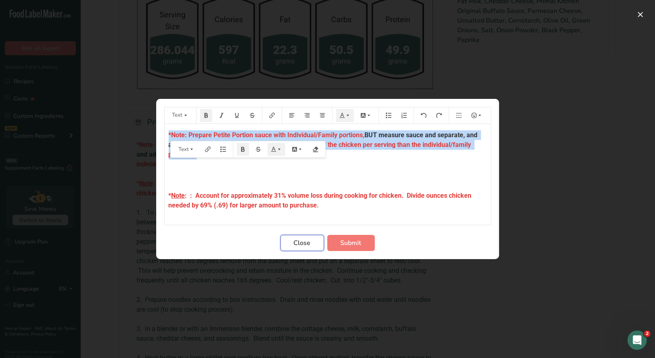
drag, startPoint x: 310, startPoint y: 246, endPoint x: 231, endPoint y: 86, distance: 177.9
click at [309, 243] on span "Close" at bounding box center [302, 243] width 17 height 10
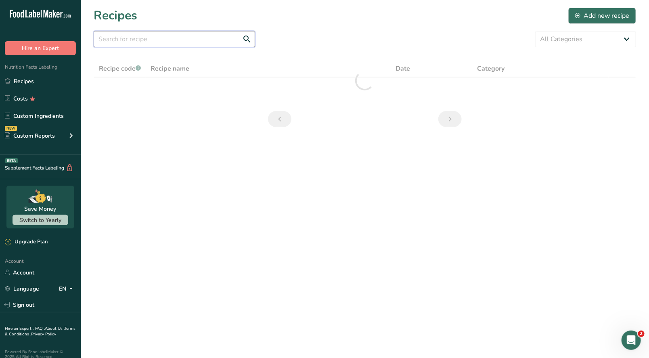
click at [130, 36] on input "text" at bounding box center [174, 39] width 161 height 16
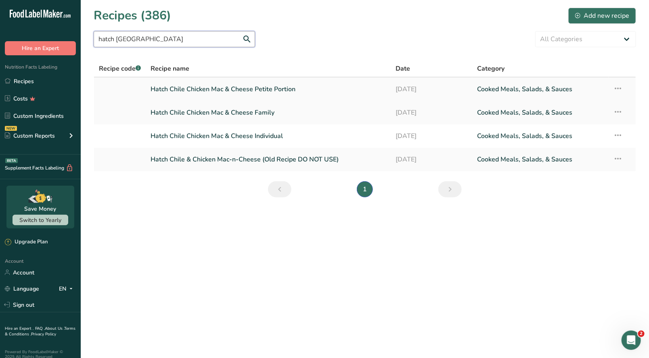
type input "hatch chile"
click at [271, 93] on link "Hatch Chile Chicken Mac & Cheese Petite Portion" at bounding box center [268, 89] width 235 height 17
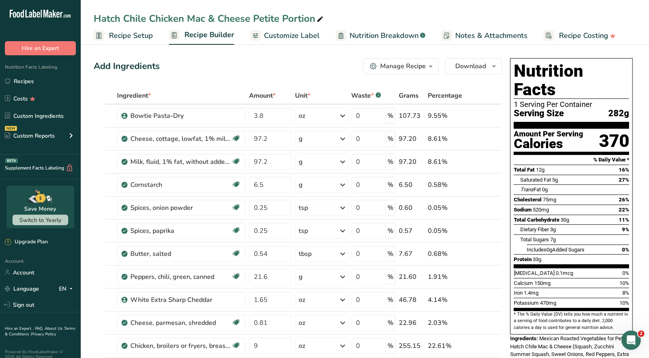
click at [429, 70] on icon "button" at bounding box center [431, 66] width 6 height 10
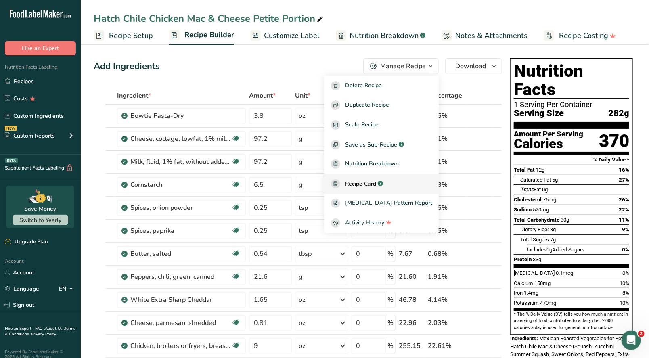
click at [376, 182] on span "Recipe Card" at bounding box center [360, 184] width 31 height 8
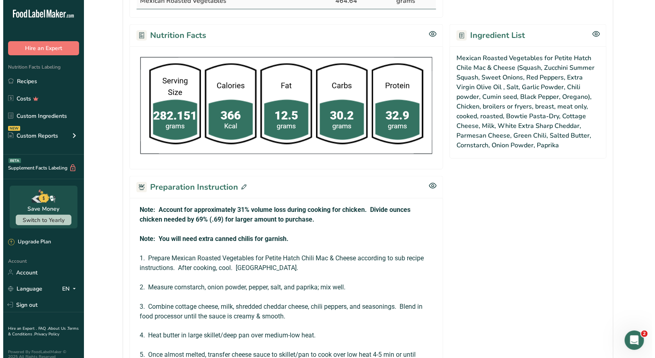
scroll to position [444, 0]
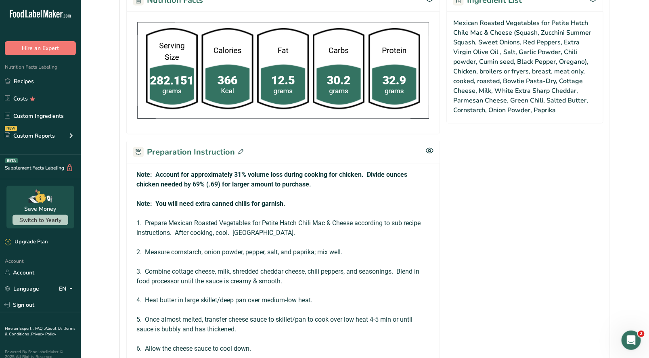
click at [239, 149] on icon at bounding box center [240, 151] width 5 height 5
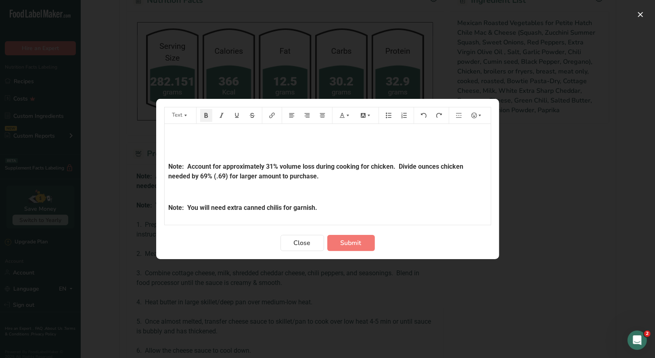
click at [170, 132] on p "﻿" at bounding box center [328, 135] width 318 height 10
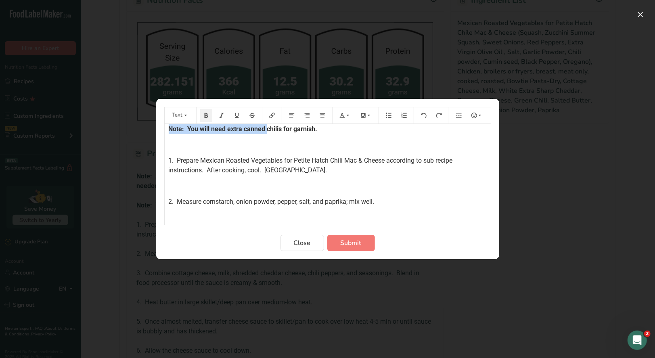
scroll to position [90, 0]
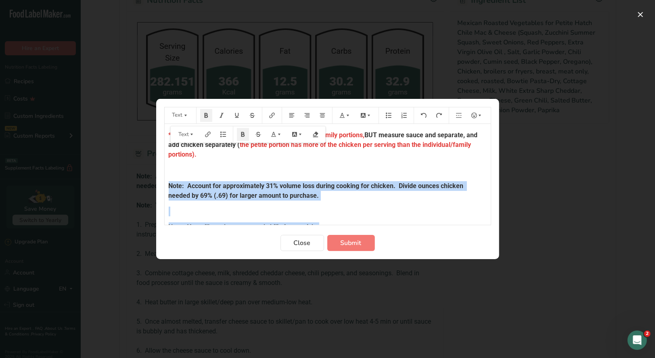
scroll to position [90, 0]
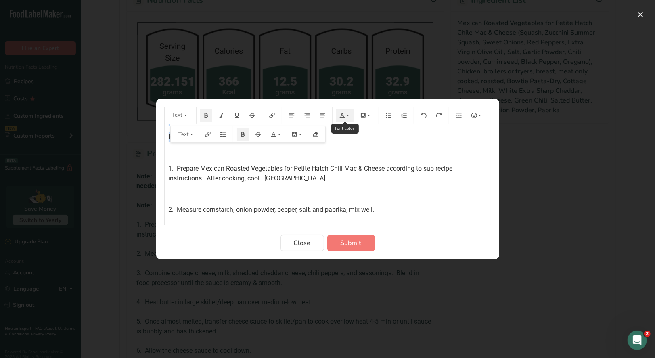
click at [345, 117] on icon "Preparation instructions modal" at bounding box center [348, 116] width 6 height 6
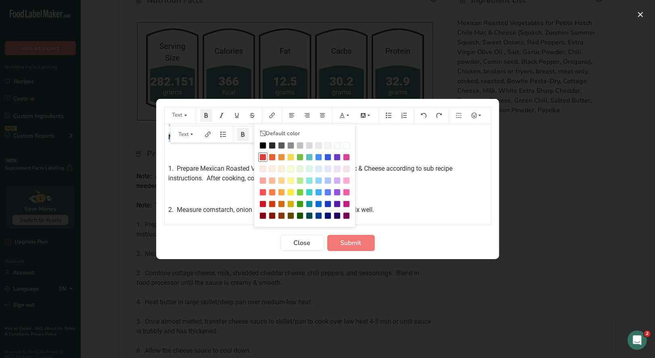
click at [262, 156] on div "Preparation instructions modal" at bounding box center [263, 157] width 7 height 7
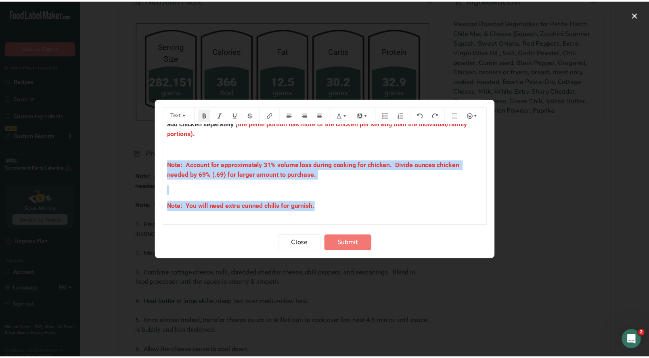
scroll to position [6, 0]
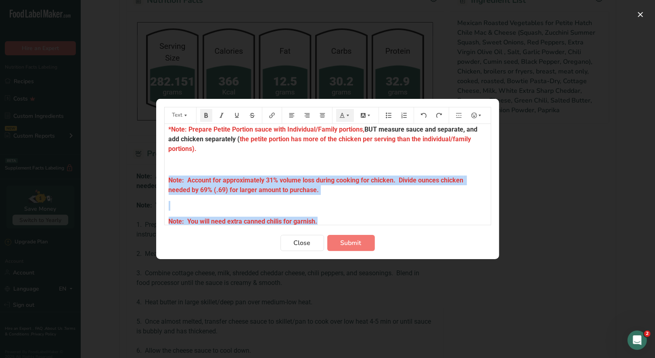
click at [340, 205] on p "﻿" at bounding box center [328, 206] width 318 height 10
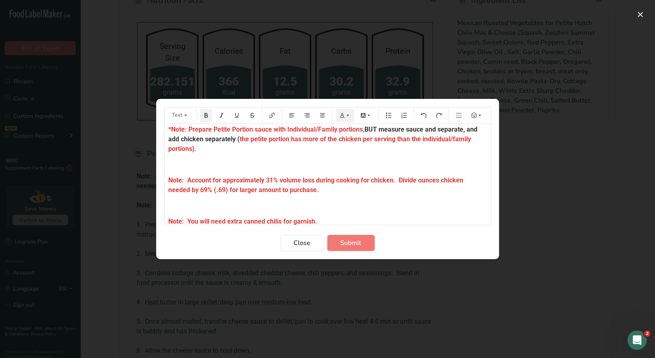
drag, startPoint x: 317, startPoint y: 138, endPoint x: 319, endPoint y: 152, distance: 14.2
click at [318, 138] on span "the petite portion has more of the chicken per serving than the individual/fami…" at bounding box center [321, 143] width 304 height 17
click at [351, 243] on span "Submit" at bounding box center [351, 243] width 21 height 10
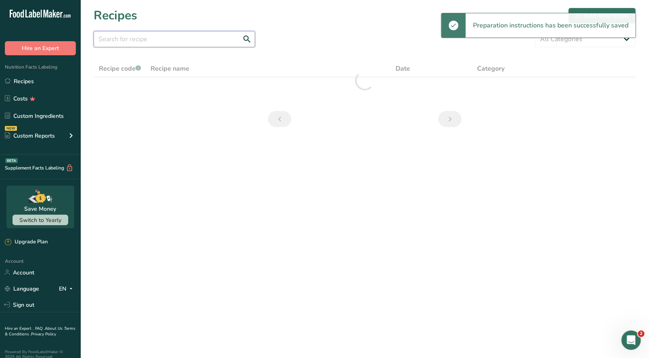
click at [123, 36] on input "text" at bounding box center [174, 39] width 161 height 16
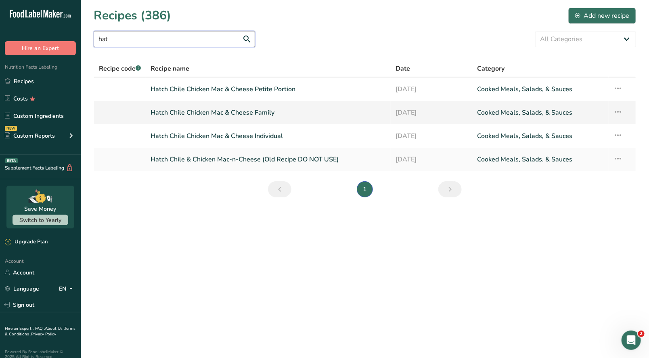
type input "hat"
click at [241, 112] on link "Hatch Chile Chicken Mac & Cheese Family" at bounding box center [268, 112] width 235 height 17
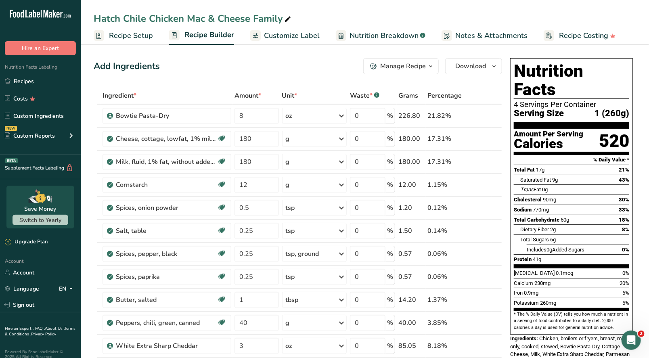
click at [411, 72] on button "Manage Recipe" at bounding box center [400, 66] width 75 height 16
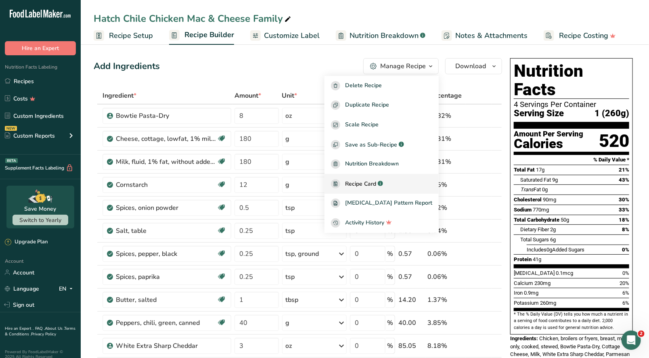
click at [376, 183] on span "Recipe Card" at bounding box center [360, 184] width 31 height 8
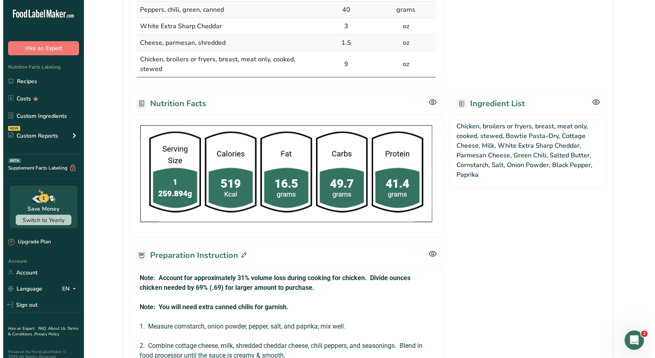
scroll to position [444, 0]
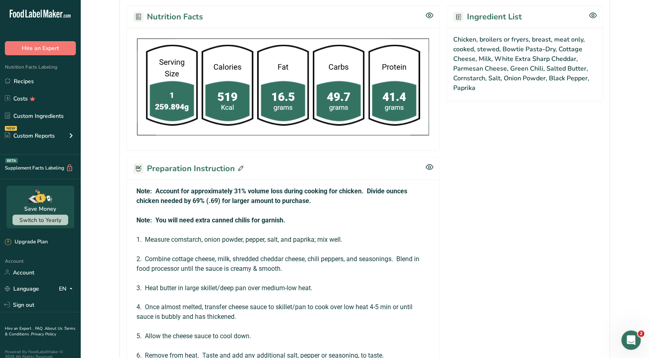
click at [239, 166] on icon at bounding box center [240, 168] width 5 height 5
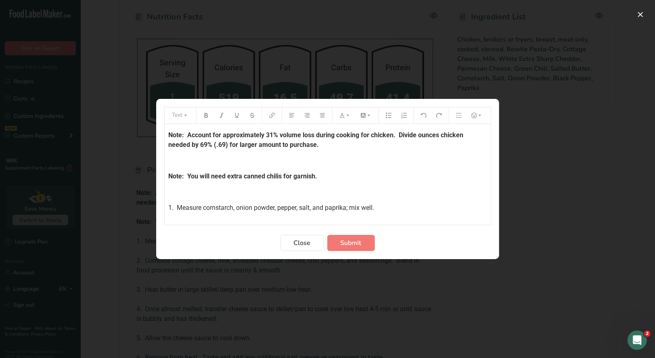
click at [166, 133] on div "Note: Account for approximately 31% volume loss during cooking for chicken. Div…" at bounding box center [328, 363] width 326 height 479
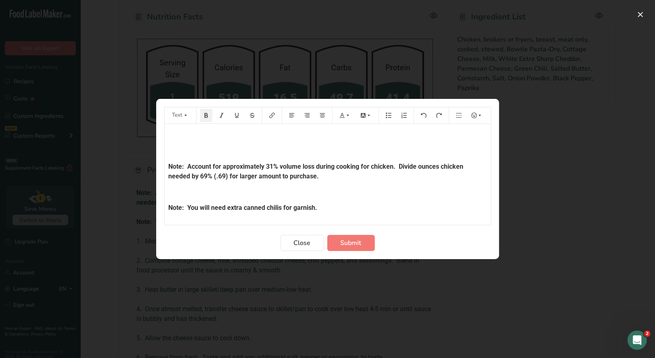
click at [170, 136] on p "﻿" at bounding box center [328, 135] width 318 height 10
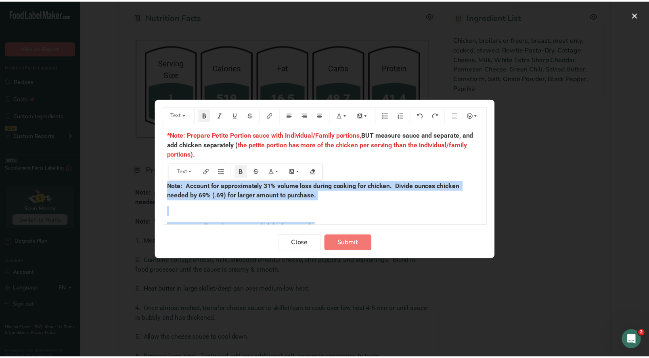
scroll to position [2, 0]
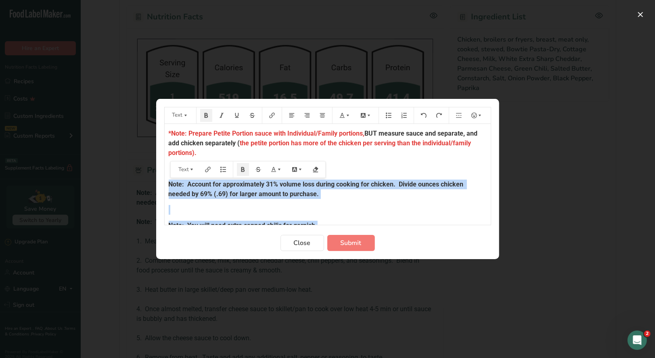
drag, startPoint x: 166, startPoint y: 189, endPoint x: 340, endPoint y: 216, distance: 175.8
click at [343, 117] on icon "Preparation instructions modal" at bounding box center [342, 115] width 5 height 5
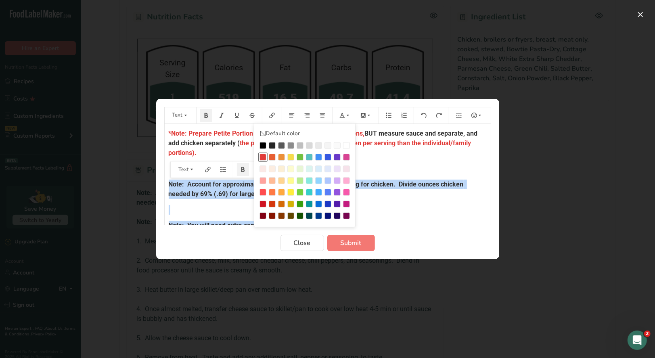
click at [264, 156] on div "Preparation instructions modal" at bounding box center [263, 157] width 7 height 7
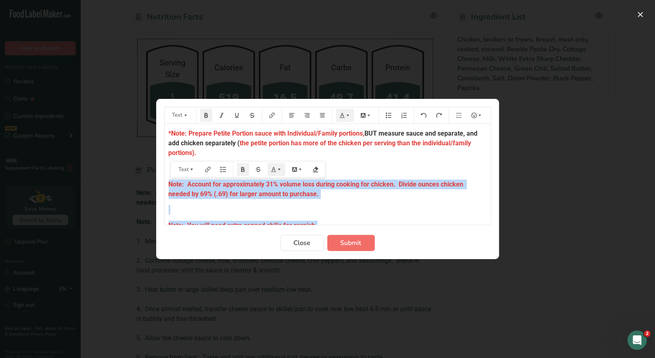
drag, startPoint x: 371, startPoint y: 208, endPoint x: 348, endPoint y: 241, distance: 41.1
click at [371, 208] on p "﻿" at bounding box center [328, 210] width 318 height 10
drag, startPoint x: 347, startPoint y: 247, endPoint x: 310, endPoint y: 206, distance: 55.8
click at [347, 247] on span "Submit" at bounding box center [351, 243] width 21 height 10
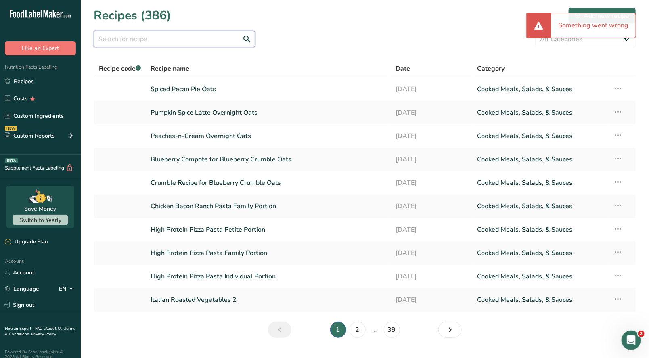
click at [143, 40] on input "text" at bounding box center [174, 39] width 161 height 16
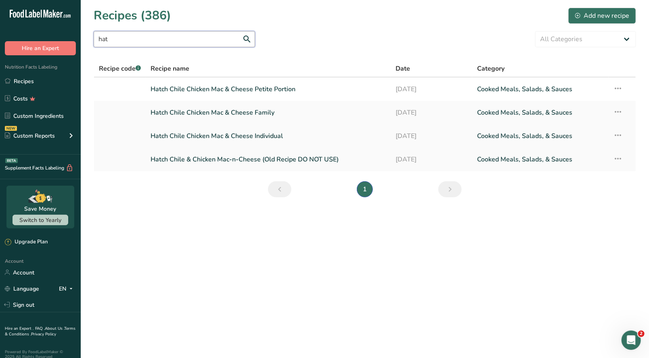
type input "hat"
click at [257, 141] on link "Hatch Chile Chicken Mac & Cheese Individual" at bounding box center [268, 136] width 235 height 17
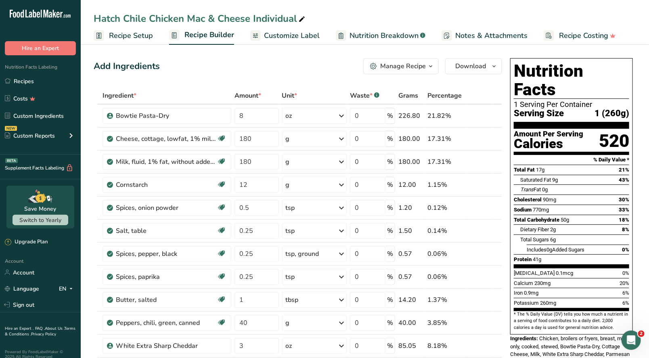
click at [426, 69] on span "button" at bounding box center [431, 66] width 10 height 10
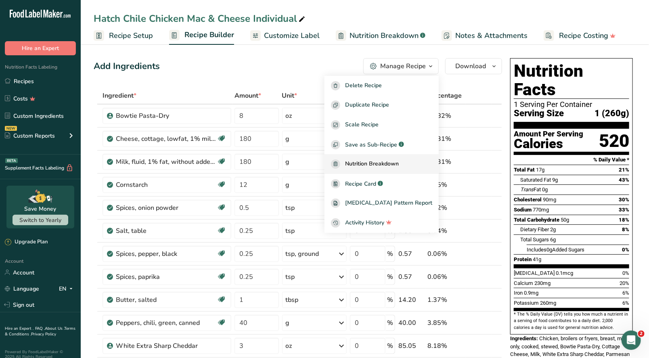
drag, startPoint x: 377, startPoint y: 183, endPoint x: 369, endPoint y: 164, distance: 20.6
click at [376, 182] on span "Recipe Card" at bounding box center [360, 184] width 31 height 8
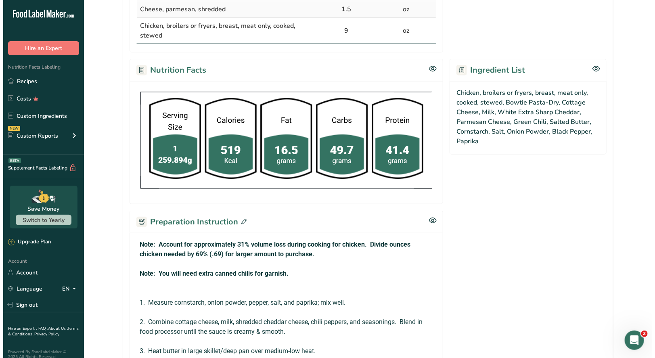
scroll to position [444, 0]
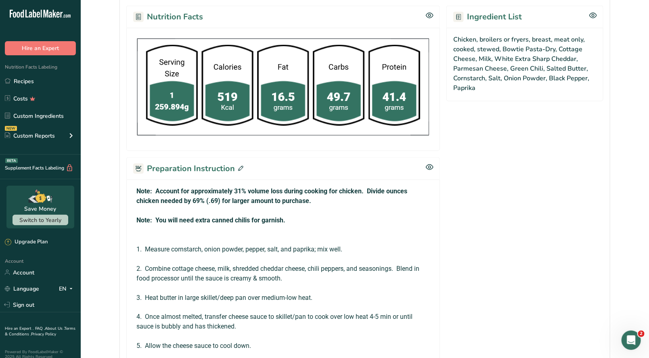
click at [240, 166] on icon at bounding box center [240, 168] width 5 height 5
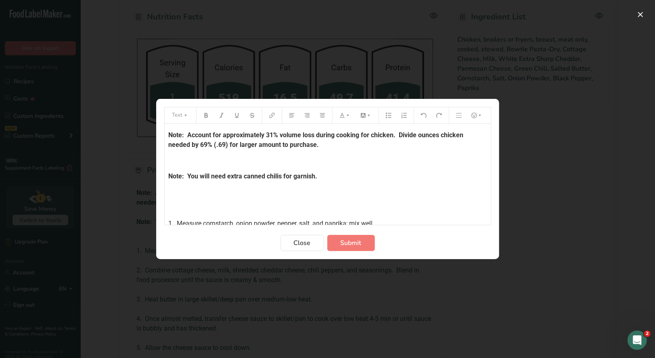
click at [166, 137] on div "Note: Account for approximately 31% volume loss during cooking for chicken. Div…" at bounding box center [328, 362] width 326 height 476
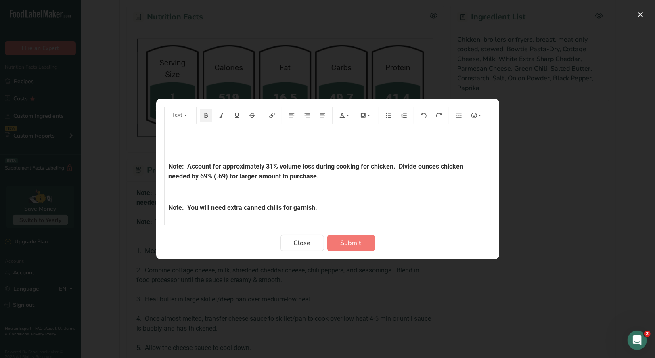
click at [170, 134] on p "﻿" at bounding box center [328, 135] width 318 height 10
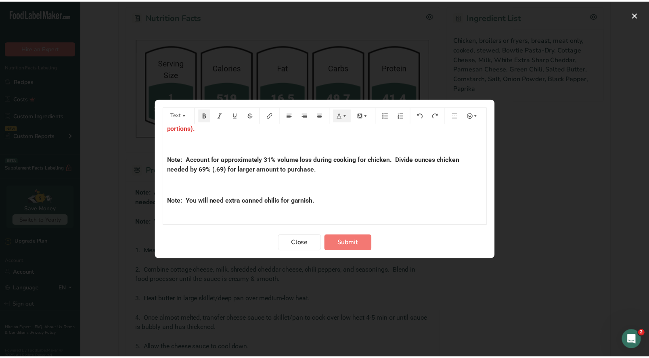
scroll to position [40, 0]
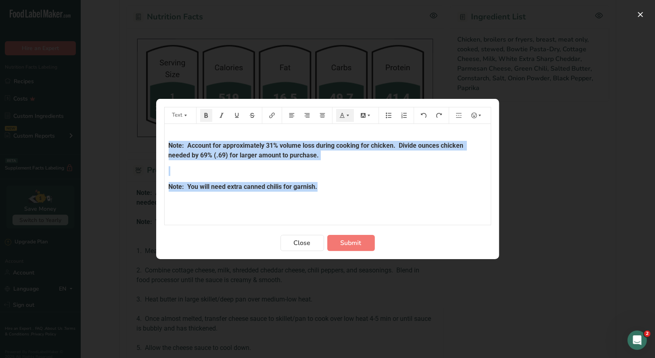
drag, startPoint x: 167, startPoint y: 146, endPoint x: 327, endPoint y: 185, distance: 164.7
click at [327, 185] on div "*Note: Prepare Petite Portion sauce with Individual/Family portions, BUT measur…" at bounding box center [328, 347] width 326 height 527
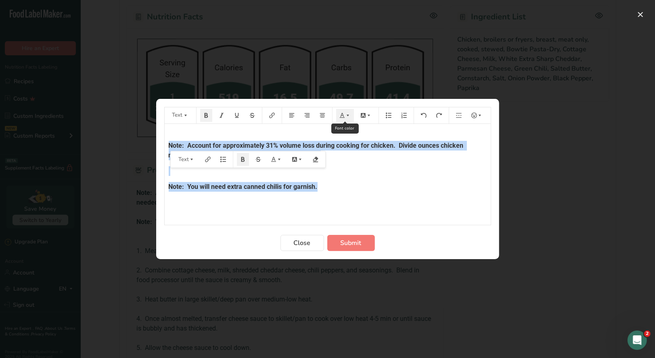
click at [341, 116] on icon "Preparation instructions modal" at bounding box center [343, 116] width 6 height 6
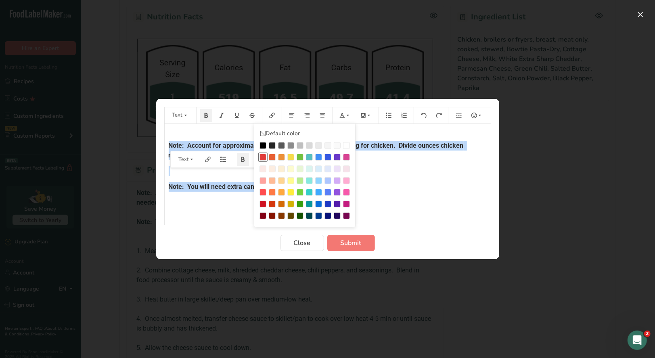
click at [263, 157] on div "Preparation instructions modal" at bounding box center [263, 157] width 7 height 7
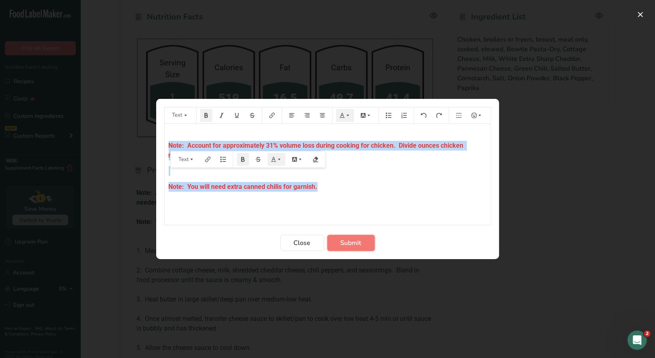
click at [353, 246] on span "Submit" at bounding box center [351, 243] width 21 height 10
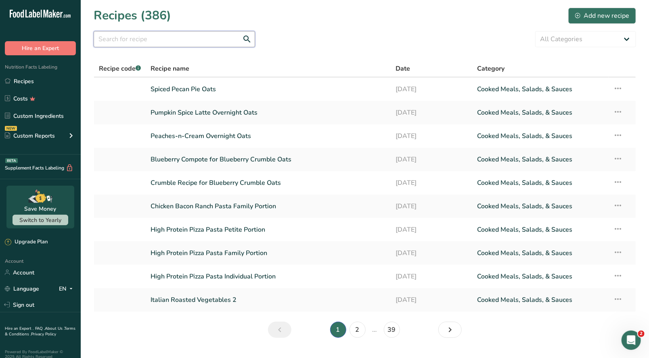
click at [146, 42] on input "text" at bounding box center [174, 39] width 161 height 16
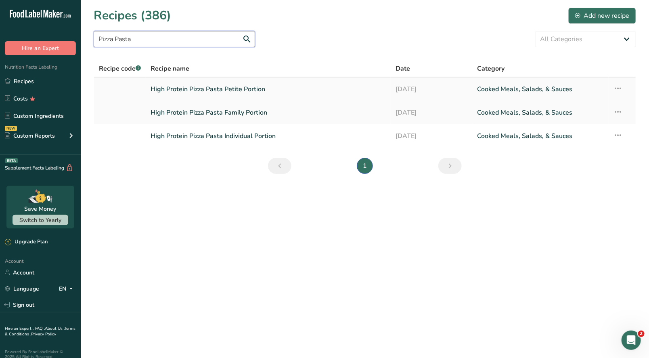
type input "Pizza Pasta"
click at [235, 89] on link "High Protein Pizza Pasta Petite Portion" at bounding box center [268, 89] width 235 height 17
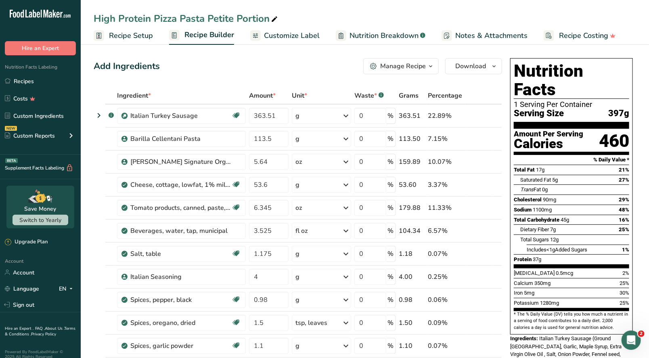
click at [428, 67] on icon "button" at bounding box center [431, 66] width 6 height 10
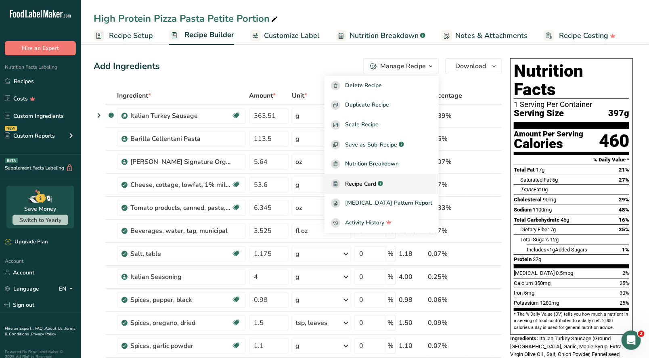
click at [376, 186] on span "Recipe Card" at bounding box center [360, 184] width 31 height 8
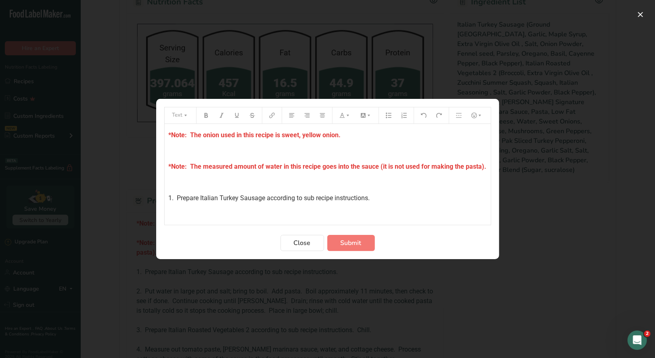
click at [169, 134] on span "*Note: The onion used in this recipe is sweet, yellow onion." at bounding box center [255, 135] width 172 height 8
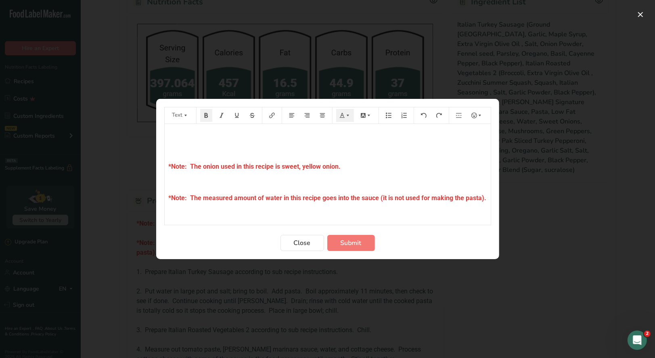
click at [169, 131] on p "﻿" at bounding box center [328, 135] width 318 height 10
drag, startPoint x: 214, startPoint y: 135, endPoint x: 224, endPoint y: 129, distance: 11.2
click at [216, 134] on span "*Note: Prepare Petite Portion Sauce separ" at bounding box center [231, 135] width 124 height 8
click at [329, 134] on p "*Note: Prepare Pizza Pasta Petite Portion Sauce separ" at bounding box center [328, 135] width 318 height 10
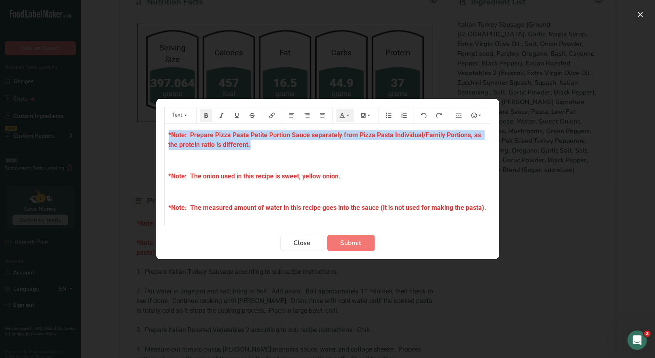
click at [275, 145] on div "*Note: Prepare Pizza Pasta Petite Portion Sauce separately from Pizza Pasta Ind…" at bounding box center [328, 174] width 326 height 101
copy span "*Note: Prepare Pizza Pasta Petite Portion Sauce separately from Pizza Pasta Ind…"
drag, startPoint x: 351, startPoint y: 247, endPoint x: 343, endPoint y: 226, distance: 22.0
click at [350, 247] on span "Submit" at bounding box center [351, 243] width 21 height 10
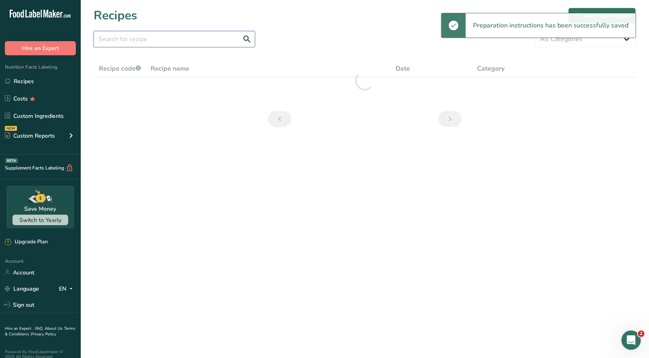
click at [113, 37] on input "text" at bounding box center [174, 39] width 161 height 16
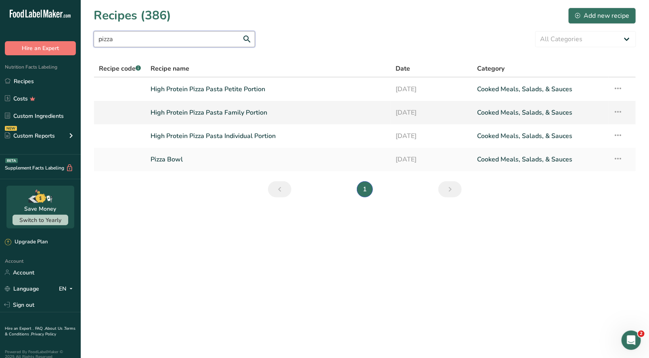
type input "pizza"
click at [238, 115] on link "High Protein Pizza Pasta Family Portion" at bounding box center [268, 112] width 235 height 17
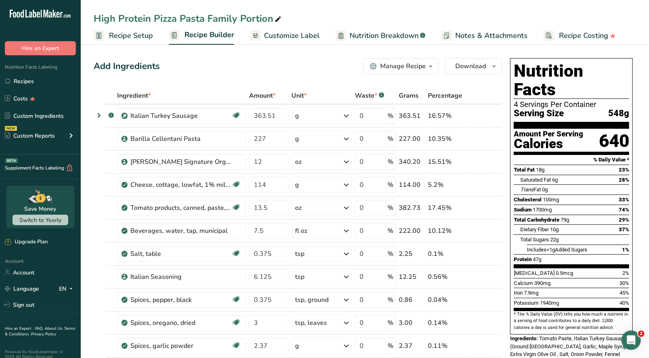
click at [436, 67] on button "Manage Recipe" at bounding box center [400, 66] width 75 height 16
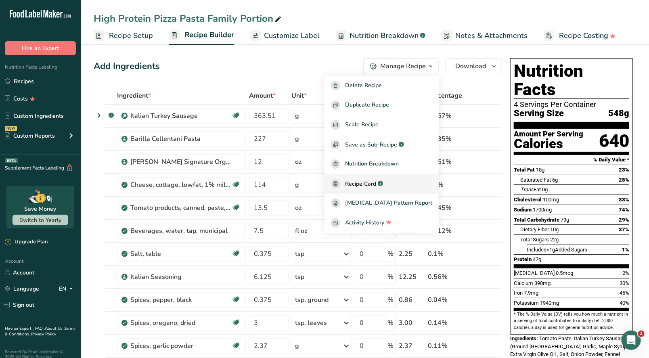
click at [376, 184] on span "Recipe Card" at bounding box center [360, 184] width 31 height 8
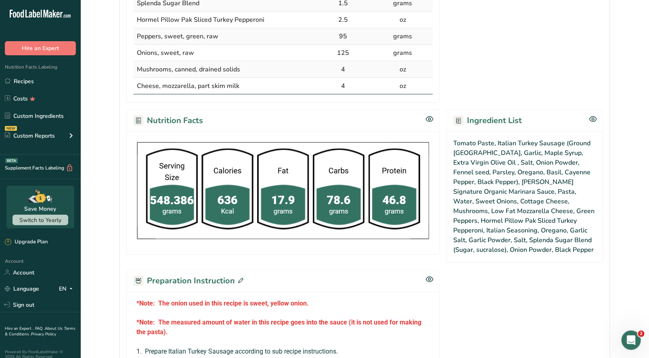
scroll to position [444, 0]
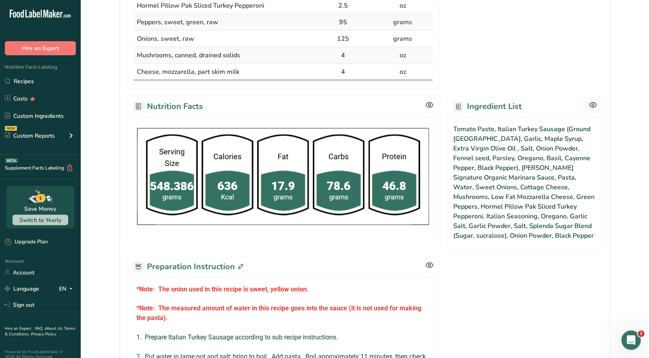
click at [239, 264] on icon at bounding box center [240, 266] width 5 height 5
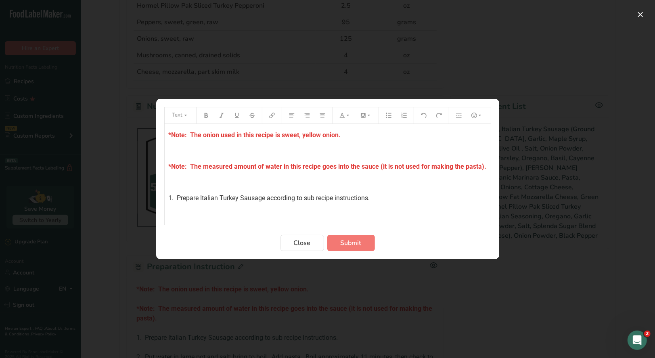
drag, startPoint x: 168, startPoint y: 134, endPoint x: 163, endPoint y: 135, distance: 4.5
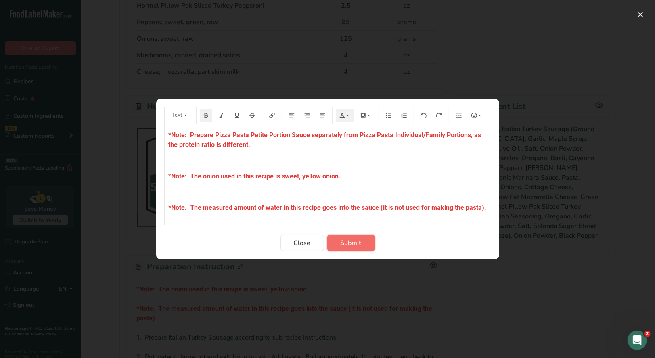
click at [343, 243] on span "Submit" at bounding box center [351, 243] width 21 height 10
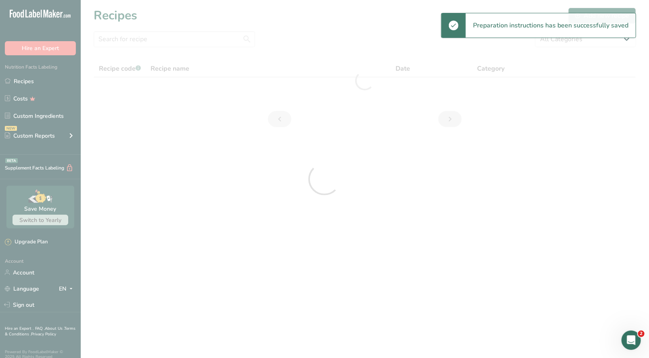
click at [112, 34] on div at bounding box center [324, 179] width 649 height 358
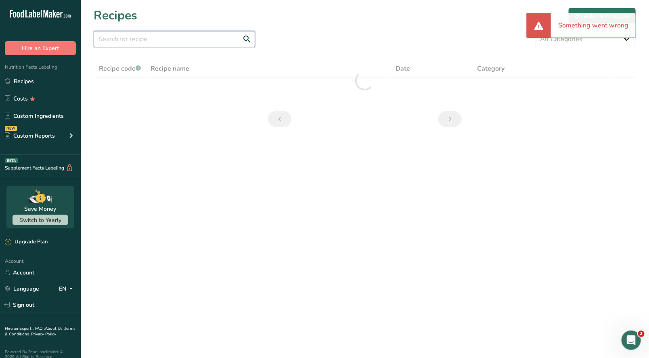
click at [127, 37] on input "text" at bounding box center [174, 39] width 161 height 16
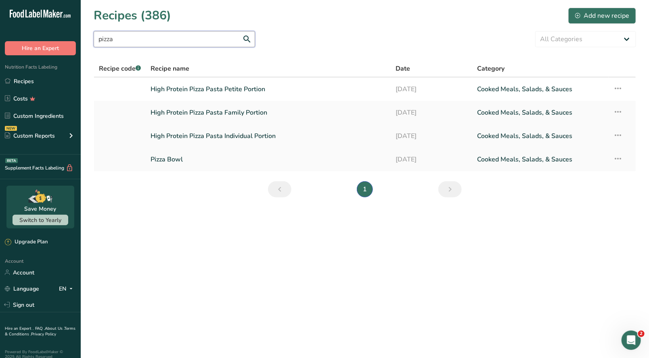
type input "pizza"
click at [206, 137] on link "High Protein Pizza Pasta Individual Portion" at bounding box center [268, 136] width 235 height 17
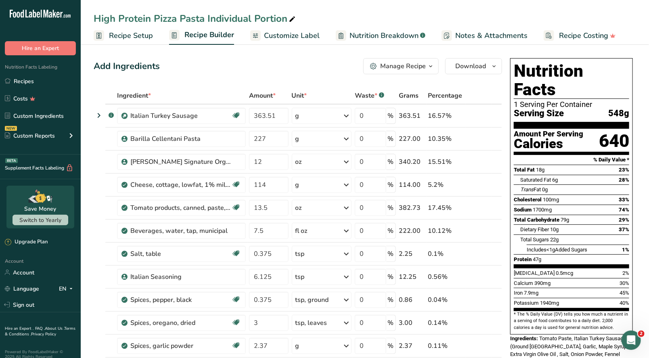
click at [423, 64] on div "Manage Recipe" at bounding box center [403, 66] width 46 height 10
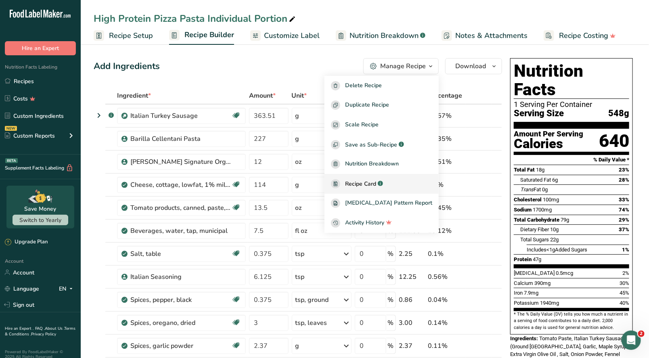
click at [376, 185] on span "Recipe Card" at bounding box center [360, 184] width 31 height 8
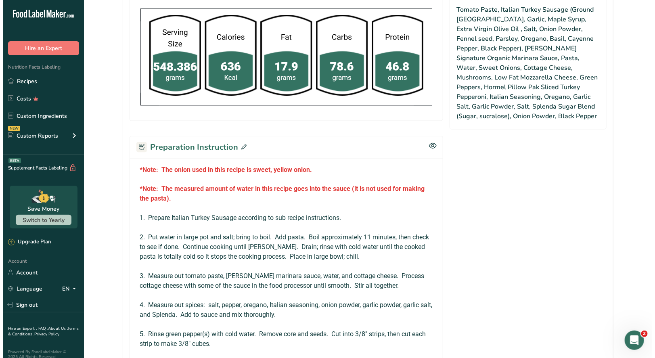
scroll to position [565, 0]
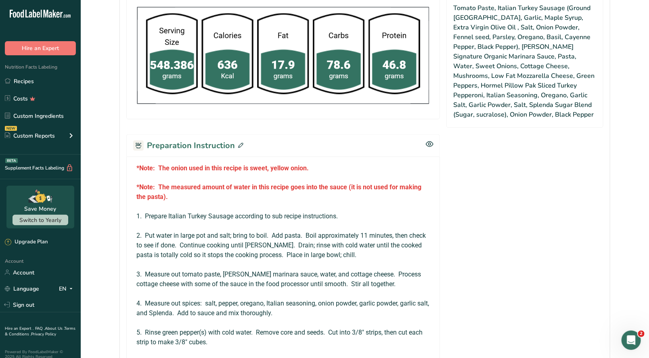
click at [240, 140] on span at bounding box center [239, 146] width 8 height 12
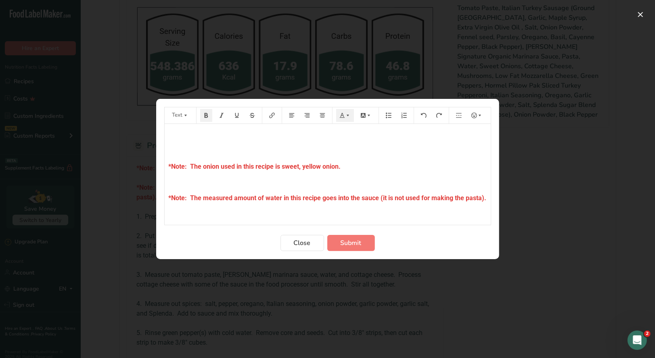
click at [173, 136] on p "﻿" at bounding box center [328, 135] width 318 height 10
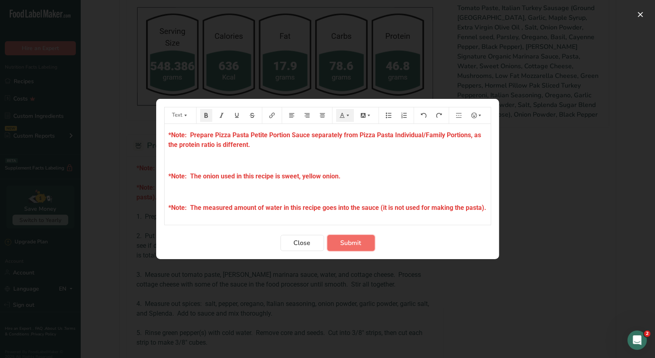
click at [350, 247] on span "Submit" at bounding box center [351, 243] width 21 height 10
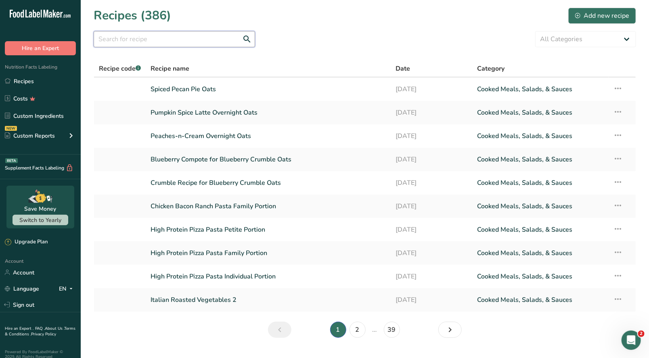
click at [141, 42] on input "text" at bounding box center [174, 39] width 161 height 16
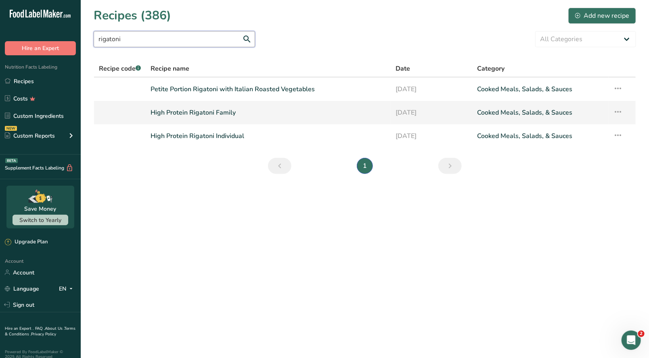
type input "rigatoni"
click at [216, 116] on link "High Protein Rigatoni Family" at bounding box center [268, 112] width 235 height 17
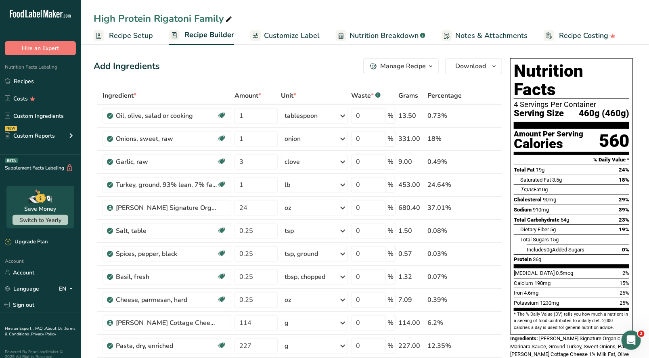
click at [422, 68] on div "Manage Recipe" at bounding box center [403, 66] width 46 height 10
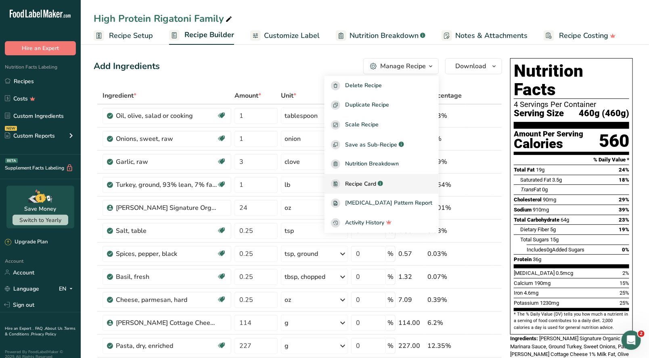
click at [373, 186] on span "Recipe Card" at bounding box center [360, 184] width 31 height 8
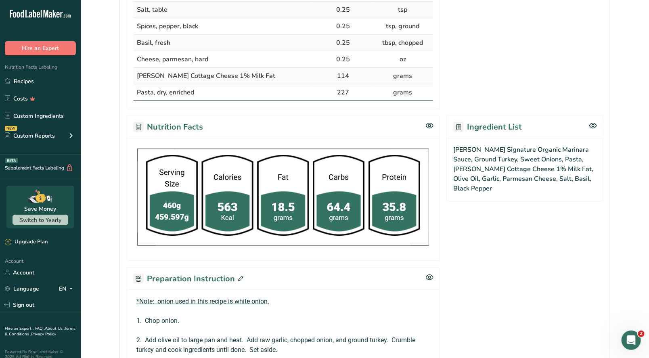
scroll to position [363, 0]
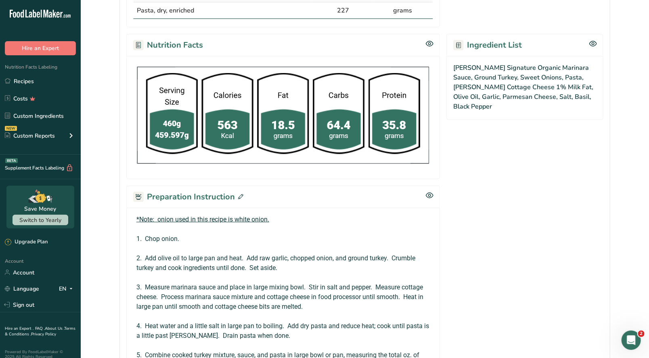
click at [238, 194] on icon at bounding box center [240, 196] width 5 height 5
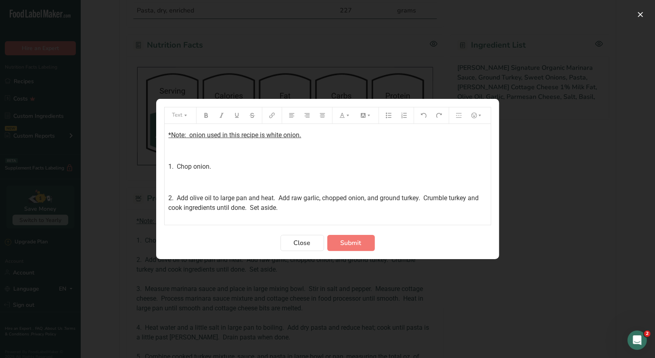
click at [167, 134] on div "*Note: onion used in this recipe is white onion. ﻿ 1. Chop onion. ﻿ 2. Add oliv…" at bounding box center [328, 251] width 326 height 254
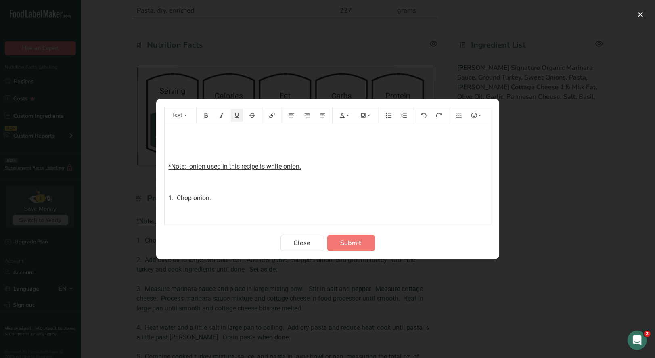
click at [173, 133] on p "﻿" at bounding box center [328, 135] width 318 height 10
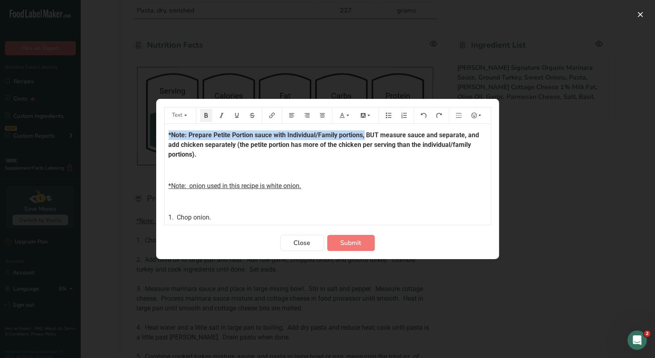
drag, startPoint x: 364, startPoint y: 135, endPoint x: 165, endPoint y: 136, distance: 199.0
click at [165, 136] on div "*Note: Prepare Petite Portion sauce with Individual/Family portions, BUT measur…" at bounding box center [328, 276] width 326 height 304
click at [343, 120] on button "Preparation instructions modal" at bounding box center [345, 115] width 18 height 13
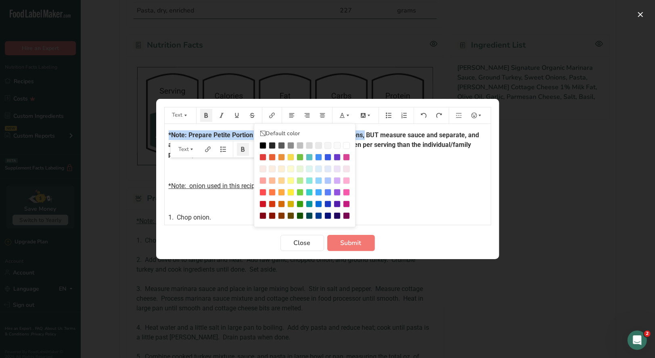
drag, startPoint x: 262, startPoint y: 159, endPoint x: 290, endPoint y: 161, distance: 27.9
click at [262, 158] on div "Preparation instructions modal" at bounding box center [263, 157] width 7 height 7
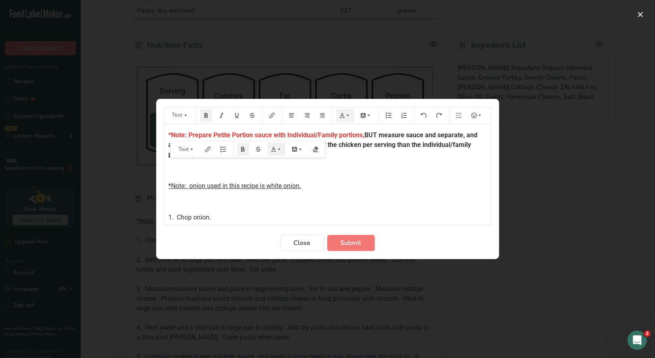
click at [358, 173] on p "﻿" at bounding box center [328, 171] width 318 height 10
drag, startPoint x: 203, startPoint y: 145, endPoint x: 184, endPoint y: 144, distance: 19.0
click at [182, 145] on span "BUT measure sauce and separate, and add chicken separately (the petite portion …" at bounding box center [324, 144] width 311 height 27
drag, startPoint x: 356, startPoint y: 145, endPoint x: 333, endPoint y: 145, distance: 23.4
click at [333, 145] on span "BUT measure sauce and separate, and add turkey separately (the petite portion h…" at bounding box center [324, 144] width 311 height 27
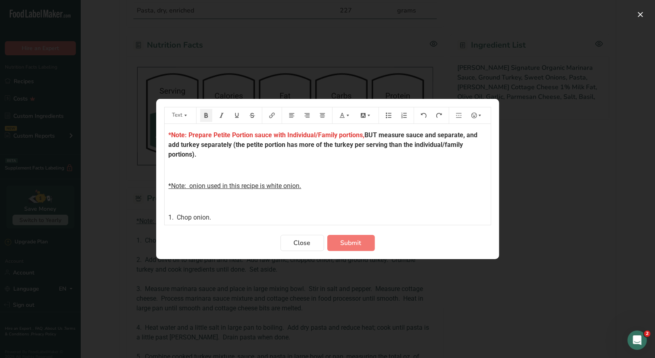
drag, startPoint x: 232, startPoint y: 145, endPoint x: 277, endPoint y: 137, distance: 45.1
click at [232, 152] on p "*Note: Prepare Petite Portion sauce with Individual/Family portions, BUT measur…" at bounding box center [328, 144] width 318 height 29
click at [345, 115] on icon "Preparation instructions modal" at bounding box center [348, 116] width 6 height 6
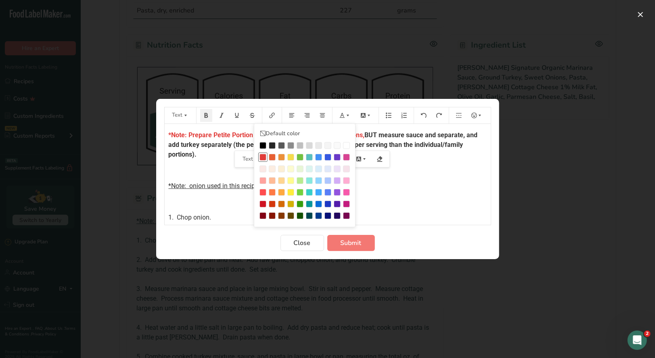
click at [262, 157] on div "Preparation instructions modal" at bounding box center [263, 157] width 7 height 7
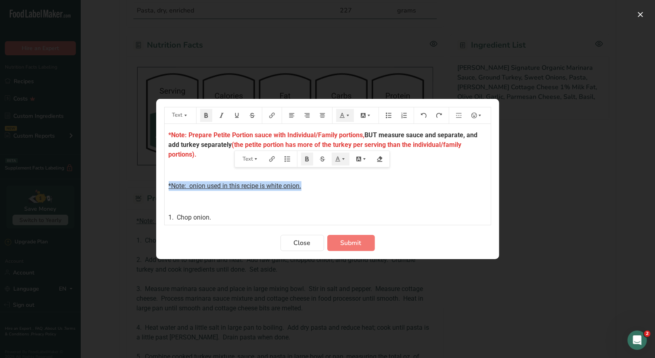
drag, startPoint x: 293, startPoint y: 188, endPoint x: 161, endPoint y: 189, distance: 132.0
click at [161, 189] on section "Text Default color *Note: Prepare Petite Portion sauce with Individual/Family p…" at bounding box center [327, 179] width 343 height 160
click at [205, 114] on icon "Preparation instructions modal" at bounding box center [206, 115] width 4 height 5
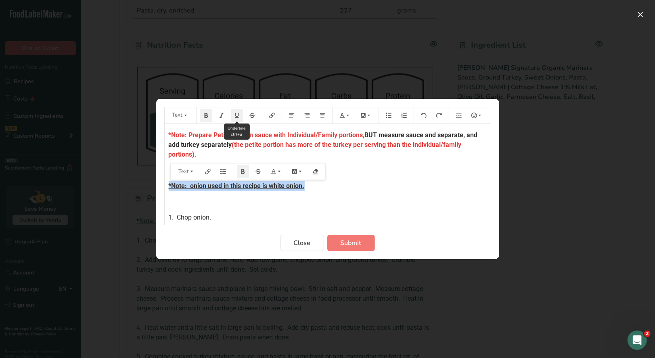
click at [237, 118] on icon "Preparation instructions modal" at bounding box center [237, 116] width 6 height 6
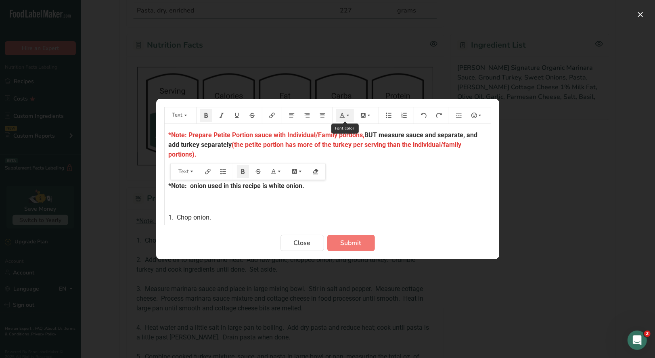
click at [342, 119] on button "Preparation instructions modal" at bounding box center [345, 115] width 18 height 13
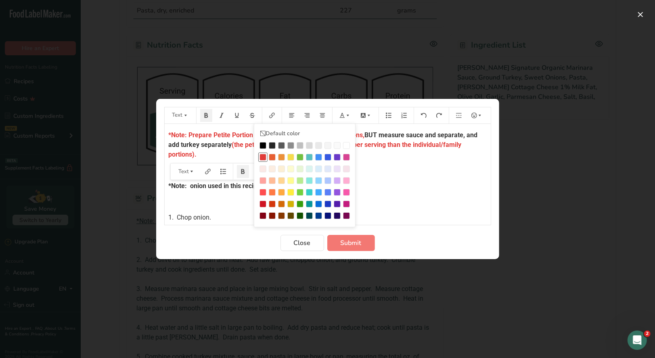
click at [264, 157] on div "Preparation instructions modal" at bounding box center [263, 157] width 7 height 7
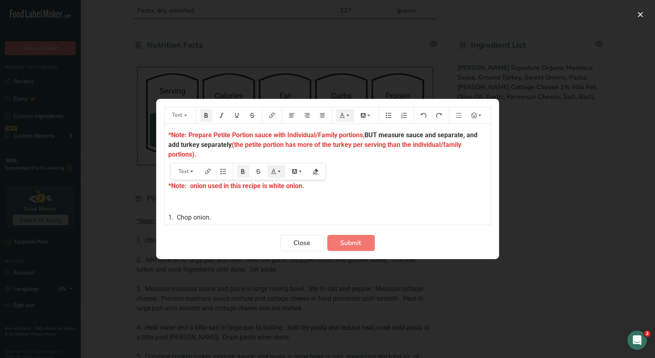
click at [336, 191] on div "*Note: Prepare Petite Portion sauce with Individual/Family portions, BUT measur…" at bounding box center [328, 276] width 326 height 304
click at [346, 241] on span "Submit" at bounding box center [351, 243] width 21 height 10
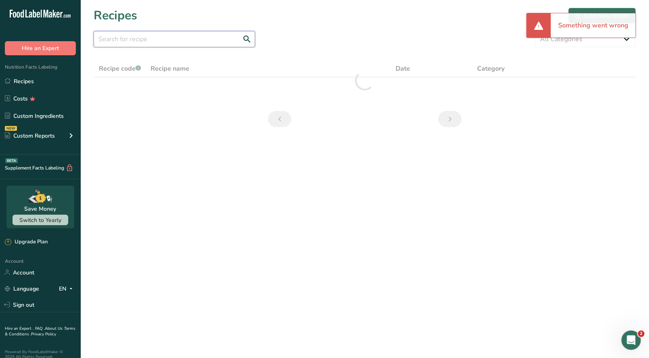
click at [171, 42] on input "text" at bounding box center [174, 39] width 161 height 16
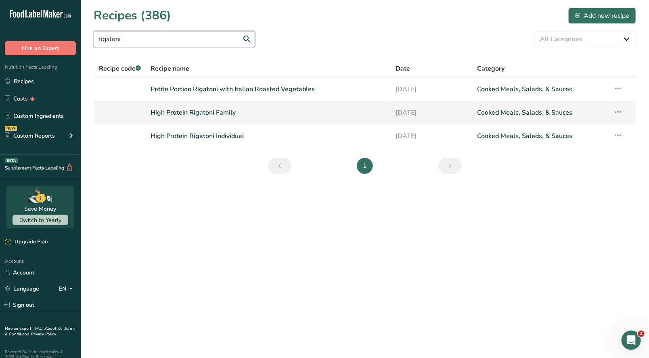
type input "rigatoni"
click at [220, 115] on link "High Protein Rigatoni Family" at bounding box center [268, 112] width 235 height 17
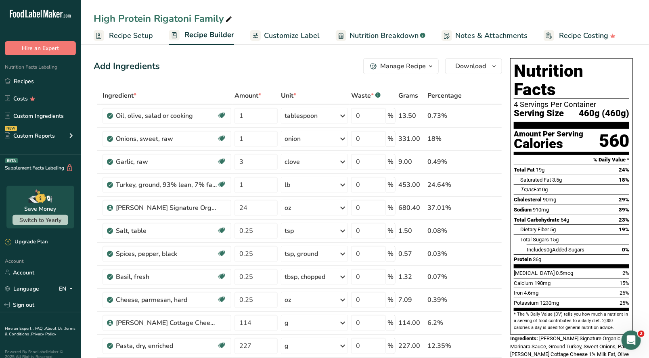
click at [432, 65] on icon "button" at bounding box center [431, 66] width 6 height 10
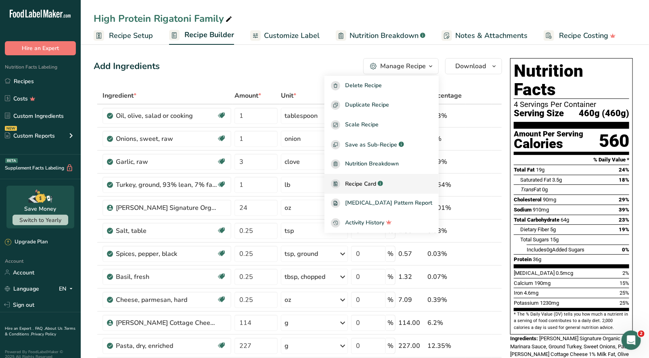
click at [376, 183] on span "Recipe Card" at bounding box center [360, 184] width 31 height 8
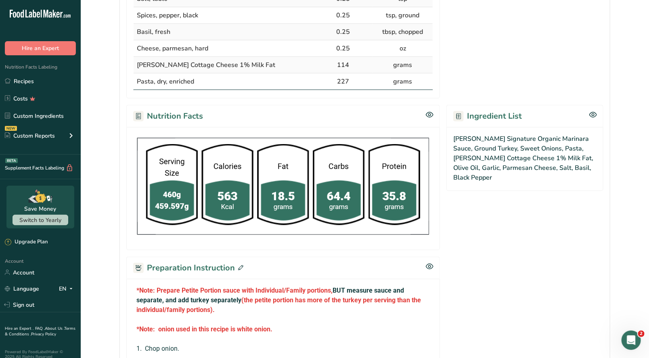
scroll to position [363, 0]
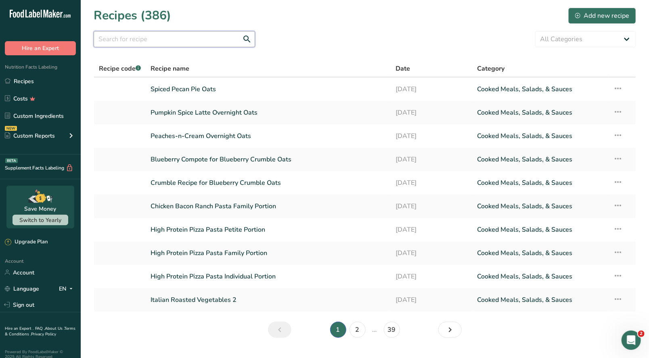
click at [151, 38] on input "text" at bounding box center [174, 39] width 161 height 16
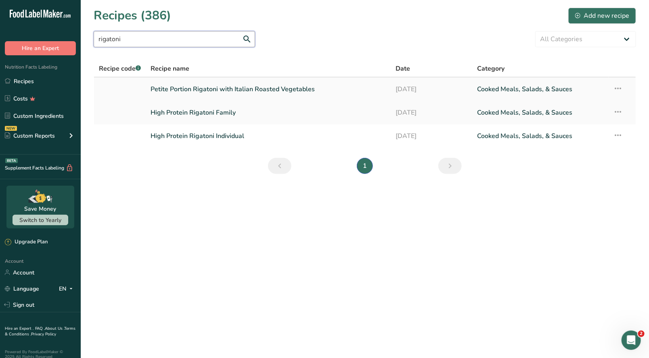
type input "rigatoni"
click at [226, 91] on link "Petite Portion Rigatoni with Italian Roasted Vegetables" at bounding box center [268, 89] width 235 height 17
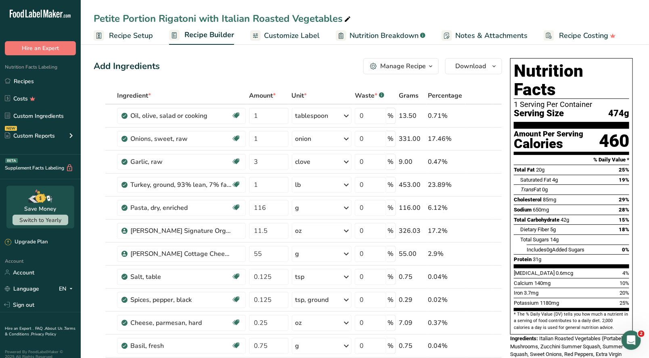
click at [417, 70] on div "Manage Recipe" at bounding box center [403, 66] width 46 height 10
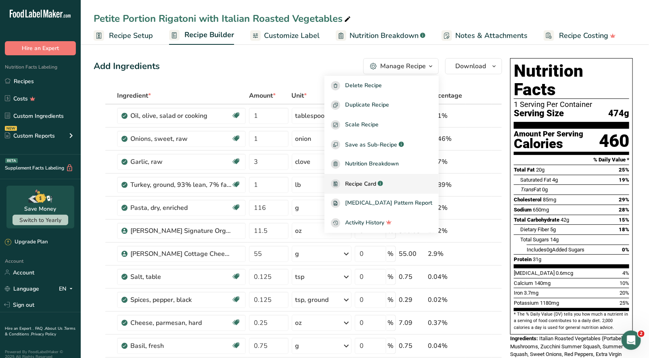
drag, startPoint x: 378, startPoint y: 182, endPoint x: 385, endPoint y: 176, distance: 8.9
click at [376, 180] on span "Recipe Card" at bounding box center [360, 184] width 31 height 8
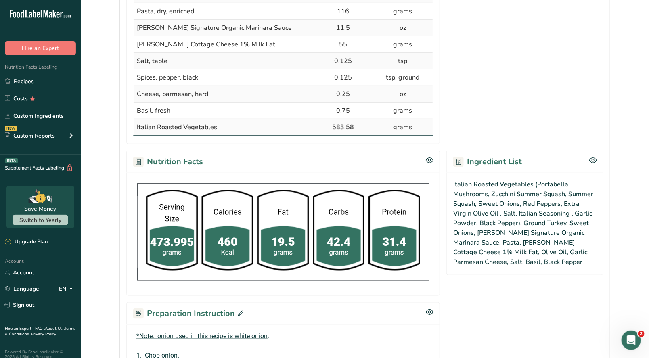
scroll to position [363, 0]
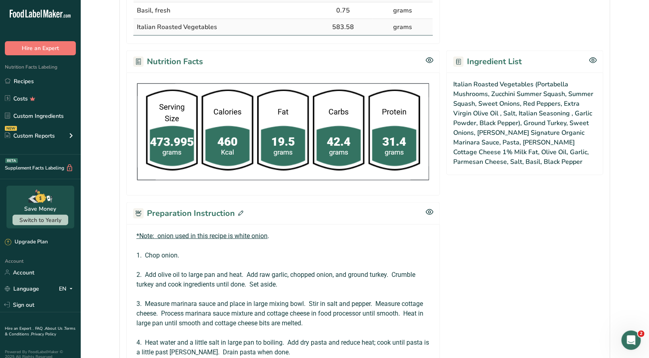
click at [240, 212] on icon at bounding box center [240, 213] width 5 height 5
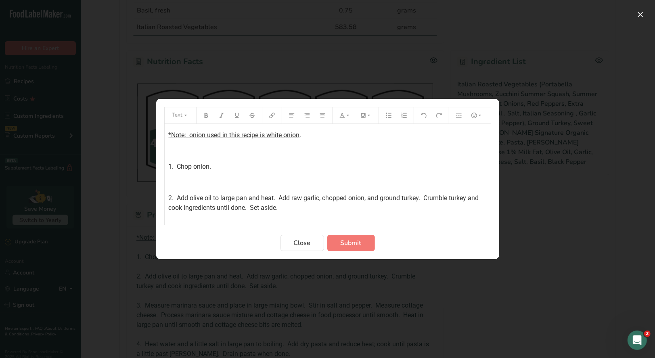
click at [167, 137] on div "*Note: onion used in this recipe is white onion . ﻿ 1. Chop onion. ﻿ 2. Add oli…" at bounding box center [328, 251] width 326 height 254
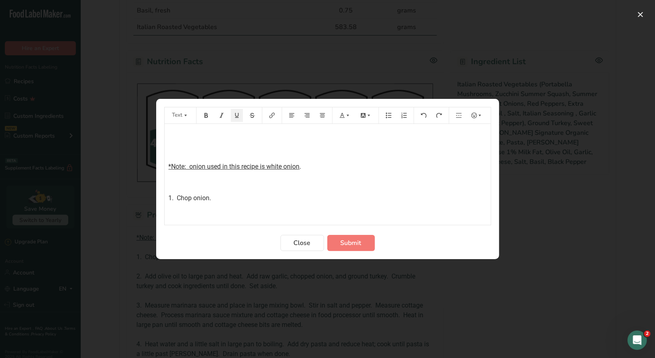
click at [176, 134] on p "﻿" at bounding box center [328, 135] width 318 height 10
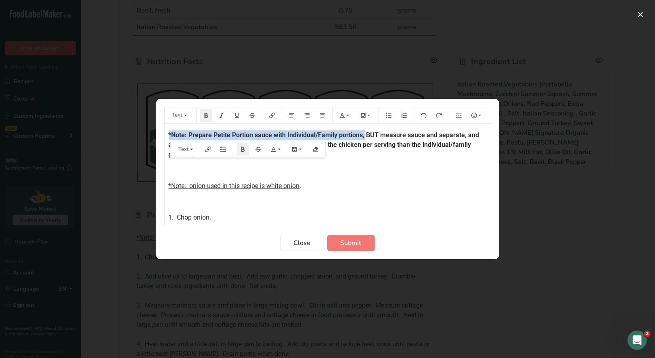
drag, startPoint x: 167, startPoint y: 134, endPoint x: 360, endPoint y: 131, distance: 193.0
click at [365, 135] on div "*Note: Prepare Petite Portion sauce with Individual/Family portions, BUT measur…" at bounding box center [328, 276] width 326 height 304
click at [346, 117] on icon "Preparation instructions modal" at bounding box center [348, 116] width 6 height 6
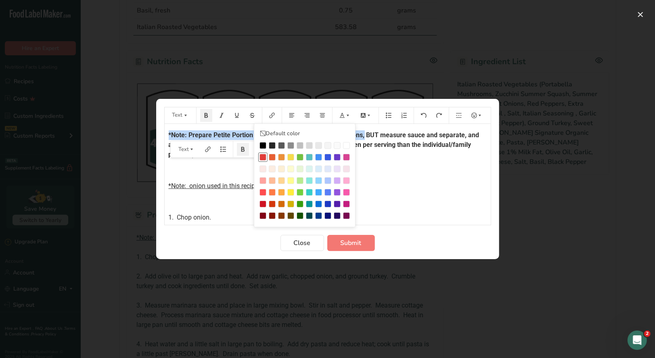
click at [262, 156] on div "Preparation instructions modal" at bounding box center [263, 157] width 7 height 7
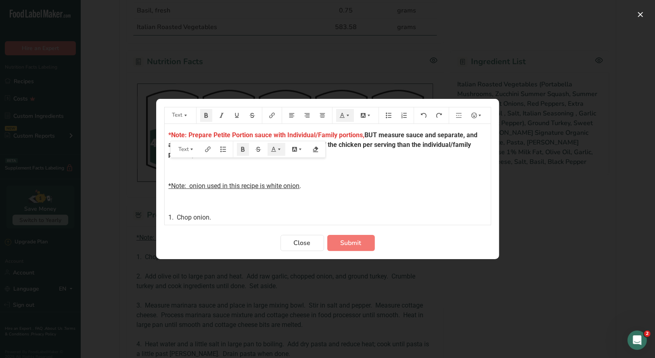
click at [256, 170] on p "﻿" at bounding box center [328, 171] width 318 height 10
drag, startPoint x: 203, startPoint y: 145, endPoint x: 182, endPoint y: 147, distance: 21.1
click at [182, 147] on span "BUT measure sauce and separate, and add chicken separately (the petite portion …" at bounding box center [324, 144] width 311 height 27
drag, startPoint x: 357, startPoint y: 145, endPoint x: 331, endPoint y: 145, distance: 25.0
click at [335, 145] on span "BUT measure sauce and separate, and add turkey separately (the petite portion h…" at bounding box center [324, 144] width 311 height 27
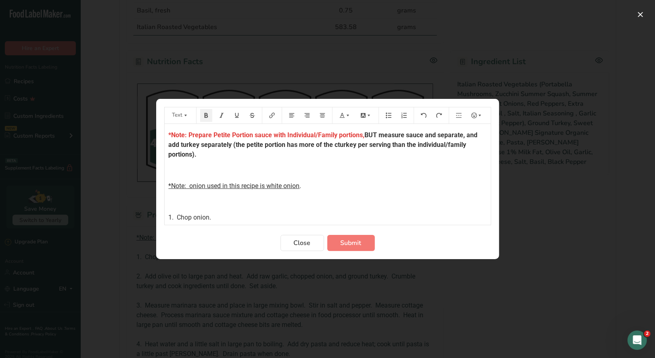
click at [337, 144] on span "BUT measure sauce and separate, and add turkey separately (the petite portion h…" at bounding box center [324, 144] width 311 height 27
drag, startPoint x: 232, startPoint y: 143, endPoint x: 231, endPoint y: 151, distance: 7.8
click at [231, 151] on p "*Note: Prepare Petite Portion sauce with Individual/Family portions, BUT measur…" at bounding box center [328, 144] width 318 height 29
click at [340, 117] on icon "Preparation instructions modal" at bounding box center [342, 115] width 5 height 5
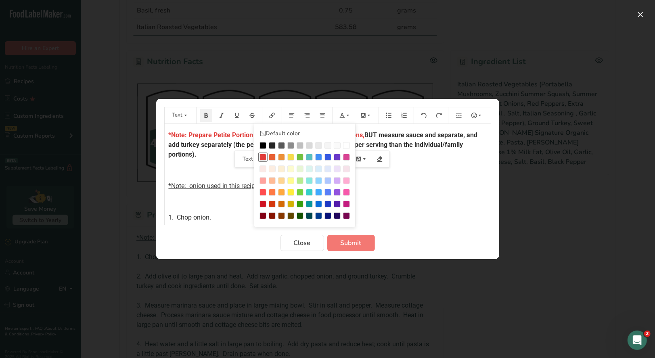
click at [264, 157] on div "Preparation instructions modal" at bounding box center [263, 157] width 7 height 7
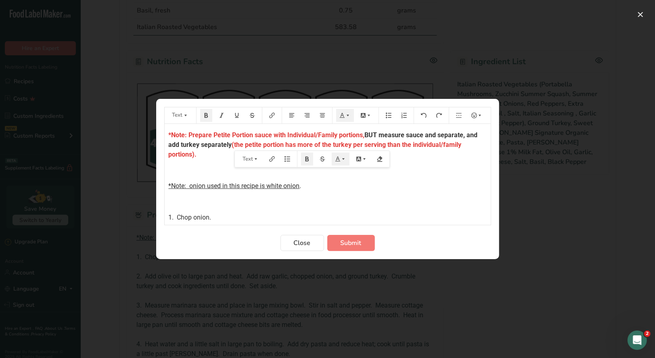
click at [348, 198] on p "﻿" at bounding box center [328, 202] width 318 height 10
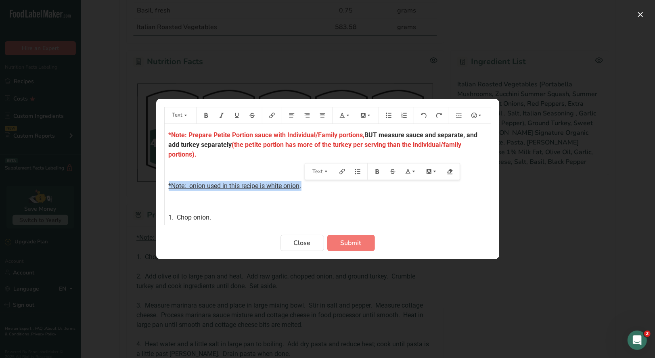
drag, startPoint x: 303, startPoint y: 187, endPoint x: 167, endPoint y: 182, distance: 135.7
click at [167, 182] on div "*Note: Prepare Petite Portion sauce with Individual/Family portions, BUT measur…" at bounding box center [328, 276] width 326 height 304
click at [208, 117] on icon "Preparation instructions modal" at bounding box center [206, 116] width 6 height 6
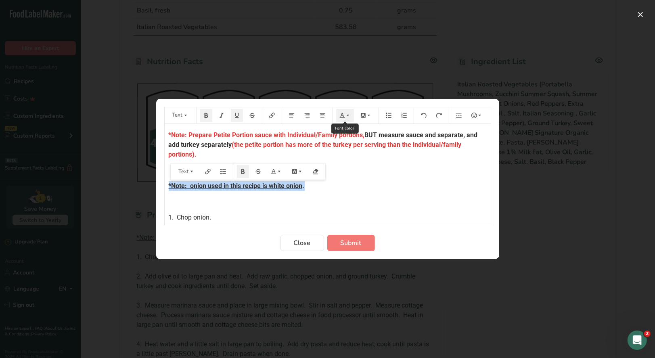
click at [344, 116] on icon "Preparation instructions modal" at bounding box center [343, 116] width 6 height 6
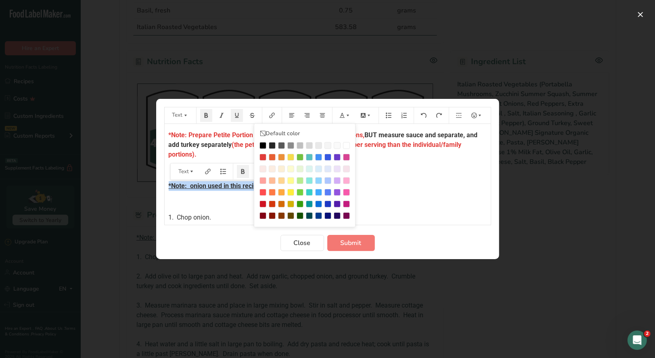
drag, startPoint x: 264, startPoint y: 157, endPoint x: 255, endPoint y: 155, distance: 9.2
click at [263, 157] on div "Preparation instructions modal" at bounding box center [263, 157] width 7 height 7
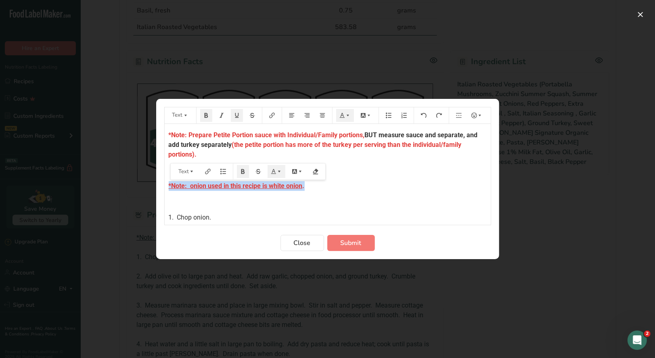
drag, startPoint x: 235, startPoint y: 118, endPoint x: 268, endPoint y: 135, distance: 36.7
click at [236, 118] on icon "Preparation instructions modal" at bounding box center [237, 116] width 6 height 6
drag, startPoint x: 381, startPoint y: 200, endPoint x: 377, endPoint y: 205, distance: 6.4
click at [381, 200] on p "﻿" at bounding box center [328, 202] width 318 height 10
click at [357, 241] on span "Submit" at bounding box center [351, 243] width 21 height 10
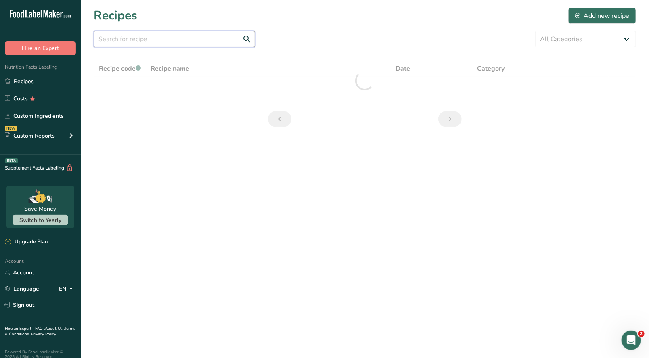
click at [119, 38] on input "text" at bounding box center [174, 39] width 161 height 16
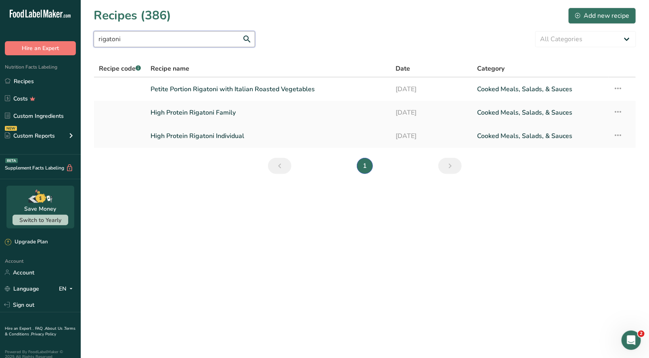
type input "rigatoni"
click at [231, 137] on link "High Protein Rigatoni Individual" at bounding box center [268, 136] width 235 height 17
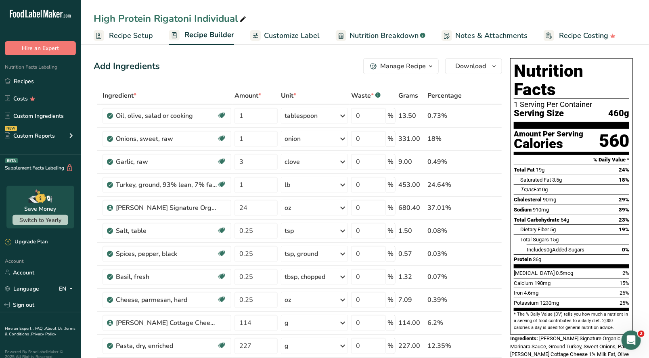
click at [421, 65] on div "Manage Recipe" at bounding box center [403, 66] width 46 height 10
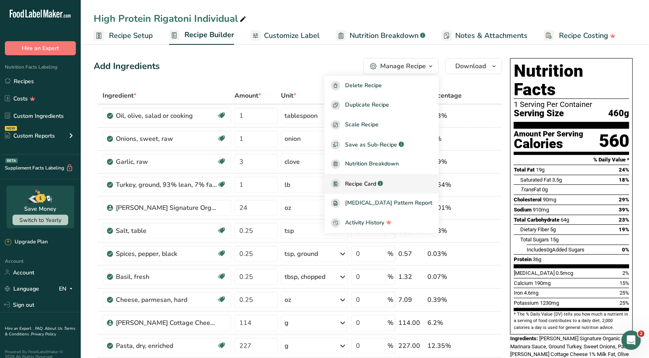
click at [386, 189] on link "Recipe Card .a-a{fill:#347362;}.b-a{fill:#fff;}" at bounding box center [382, 184] width 114 height 20
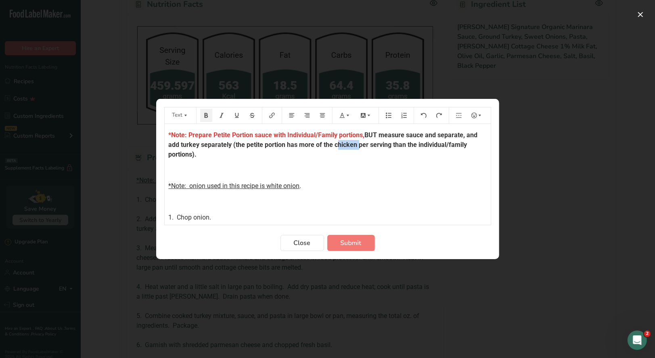
drag, startPoint x: 356, startPoint y: 145, endPoint x: 334, endPoint y: 144, distance: 21.4
click at [334, 144] on span "BUT measure sauce and separate, and add turkey separately (the petite portion h…" at bounding box center [324, 144] width 311 height 27
drag, startPoint x: 287, startPoint y: 188, endPoint x: 165, endPoint y: 182, distance: 122.9
click at [165, 185] on div "*Note: Prepare Petite Portion sauce with Individual/Family portions, BUT measur…" at bounding box center [328, 276] width 326 height 304
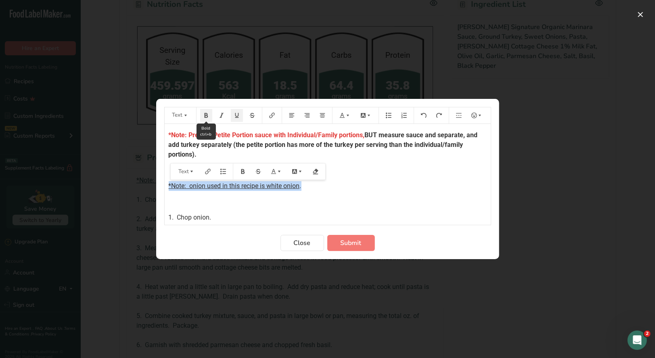
click at [204, 114] on icon "Preparation instructions modal" at bounding box center [206, 115] width 4 height 5
click at [236, 117] on icon "Preparation instructions modal" at bounding box center [237, 116] width 6 height 6
click at [341, 117] on icon "Preparation instructions modal" at bounding box center [342, 115] width 5 height 5
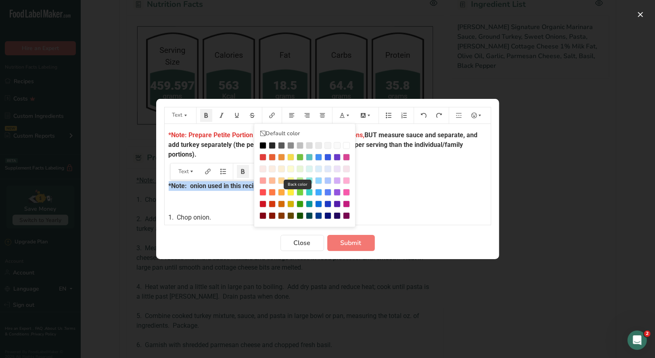
drag, startPoint x: 262, startPoint y: 157, endPoint x: 306, endPoint y: 175, distance: 47.8
click at [262, 156] on div "Preparation instructions modal" at bounding box center [263, 157] width 7 height 7
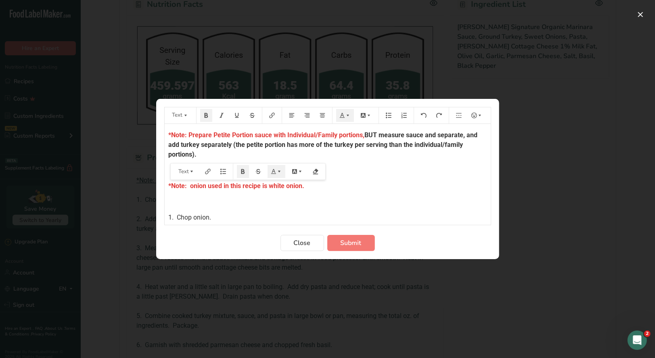
click at [371, 192] on div "*Note: Prepare Petite Portion sauce with Individual/Family portions, BUT measur…" at bounding box center [328, 276] width 326 height 304
click at [346, 247] on button "Submit" at bounding box center [351, 243] width 48 height 16
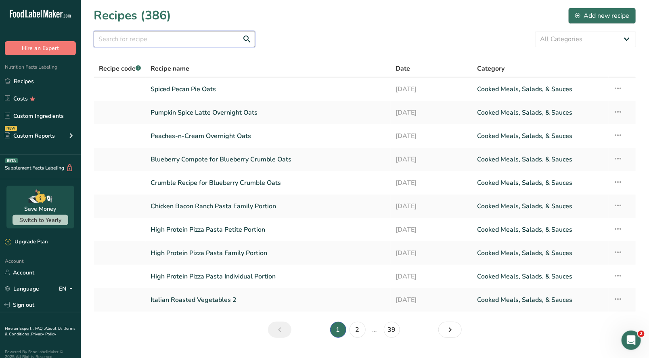
click at [154, 43] on input "text" at bounding box center [174, 39] width 161 height 16
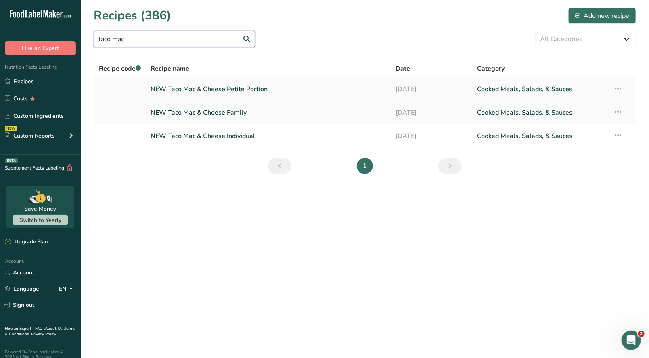
type input "taco mac"
click at [258, 92] on link "NEW Taco Mac & Cheese Petite Portion" at bounding box center [268, 89] width 235 height 17
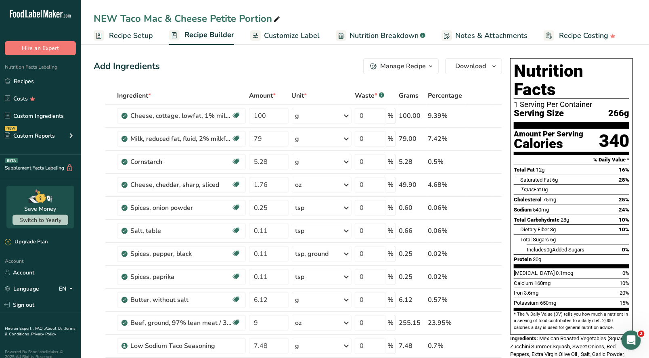
click at [417, 64] on div "Manage Recipe" at bounding box center [403, 66] width 46 height 10
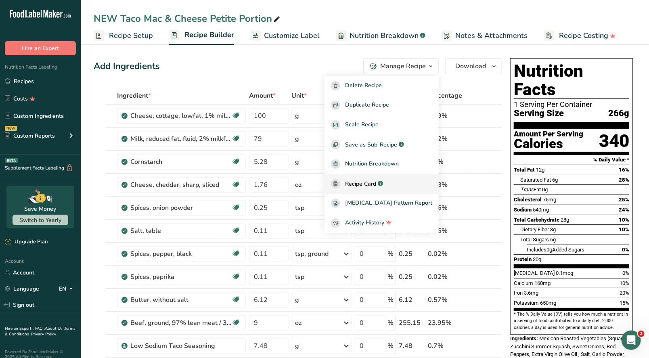
click at [372, 178] on link "Recipe Card .a-a{fill:#347362;}.b-a{fill:#fff;}" at bounding box center [382, 184] width 114 height 20
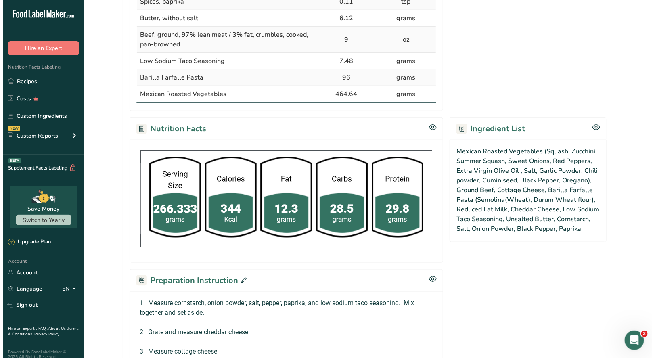
scroll to position [484, 0]
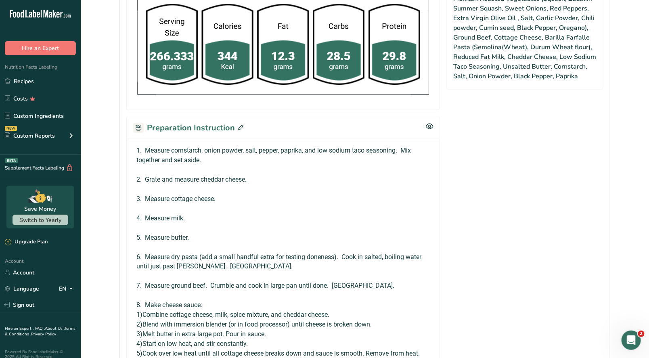
click at [240, 126] on icon at bounding box center [240, 127] width 5 height 5
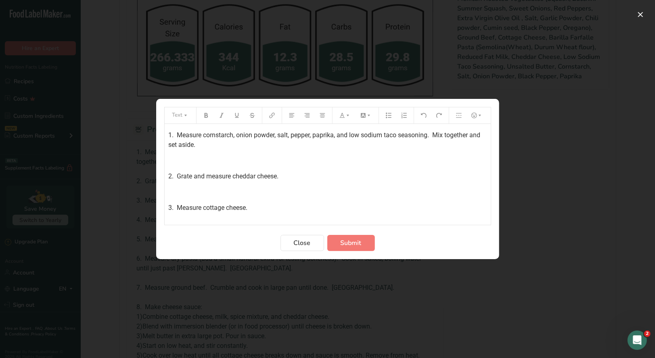
click at [167, 134] on div "1. Measure cornstarch, onion powder, salt, pepper, paprika, and low sodium taco…" at bounding box center [328, 346] width 326 height 445
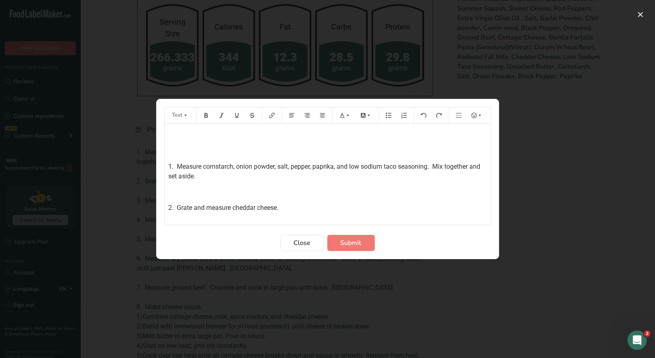
click at [172, 134] on p "﻿" at bounding box center [328, 135] width 318 height 10
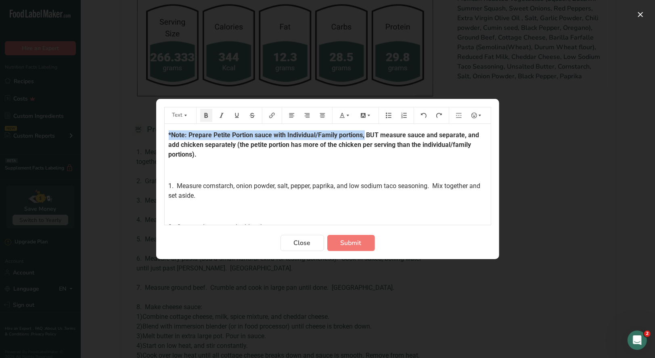
drag, startPoint x: 365, startPoint y: 134, endPoint x: 166, endPoint y: 133, distance: 199.0
click at [341, 117] on icon "Preparation instructions modal" at bounding box center [343, 116] width 6 height 6
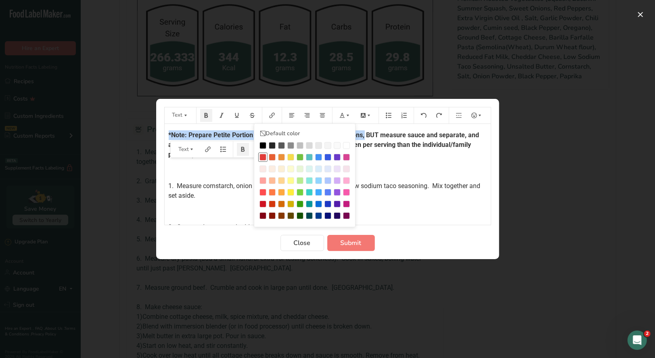
click at [262, 155] on div "Preparation instructions modal" at bounding box center [263, 157] width 7 height 7
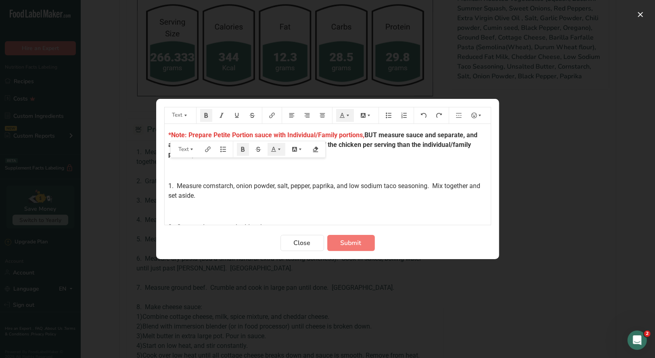
click at [349, 166] on p "﻿" at bounding box center [328, 171] width 318 height 10
drag, startPoint x: 204, startPoint y: 145, endPoint x: 181, endPoint y: 145, distance: 23.4
click at [181, 145] on span "BUT measure sauce and separate, and add chicken separately (the petite portion …" at bounding box center [324, 144] width 311 height 27
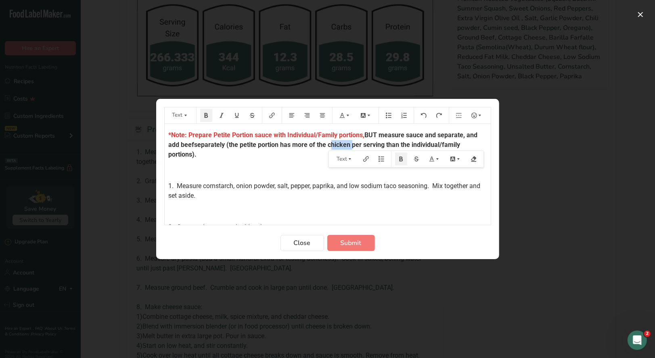
drag, startPoint x: 348, startPoint y: 145, endPoint x: 327, endPoint y: 145, distance: 21.4
click at [327, 145] on span "BUT measure sauce and separate, and add beefseparately (the petite portion has …" at bounding box center [324, 144] width 311 height 27
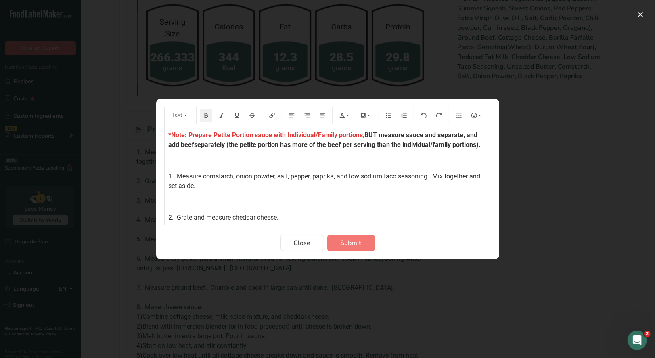
click at [193, 145] on span "BUT measure sauce and separate, and add beefseparately (the petite portion has …" at bounding box center [325, 139] width 312 height 17
drag, startPoint x: 206, startPoint y: 157, endPoint x: 163, endPoint y: 136, distance: 47.1
click at [163, 136] on section "Text Default color *Note: Prepare Petite Portion sauce with Individual/Family p…" at bounding box center [327, 179] width 343 height 160
copy p "*Note: Prepare Petite Portion sauce with Individual/Family portions, BUT measur…"
click at [347, 239] on span "Submit" at bounding box center [351, 243] width 21 height 10
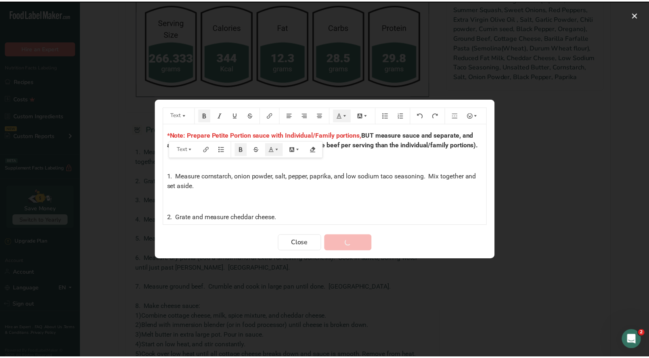
scroll to position [577, 0]
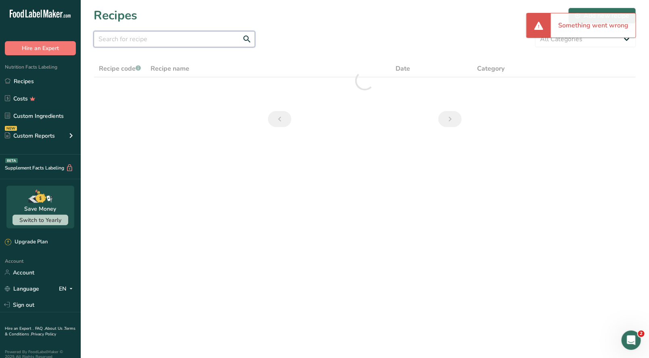
click at [190, 40] on input "text" at bounding box center [174, 39] width 161 height 16
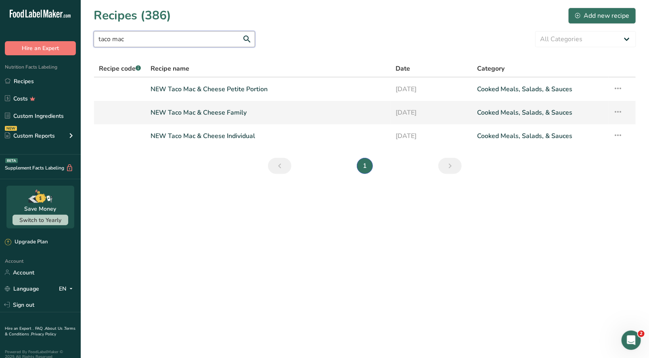
type input "taco mac"
click at [214, 115] on link "NEW Taco Mac & Cheese Family" at bounding box center [268, 112] width 235 height 17
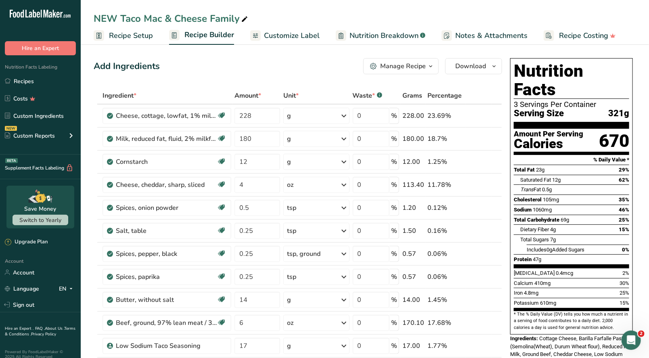
click at [401, 69] on div "Manage Recipe" at bounding box center [403, 66] width 46 height 10
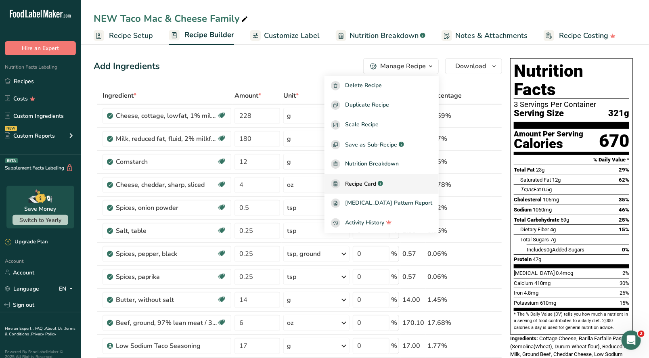
click at [373, 186] on span "Recipe Card" at bounding box center [360, 184] width 31 height 8
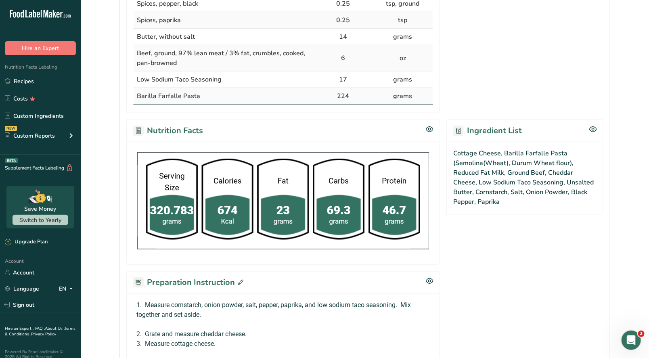
scroll to position [404, 0]
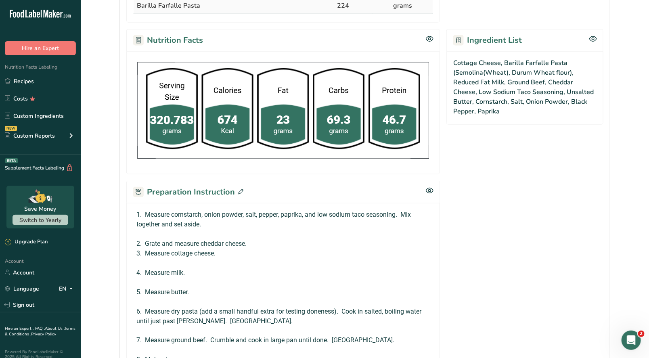
click at [241, 192] on icon at bounding box center [240, 191] width 5 height 5
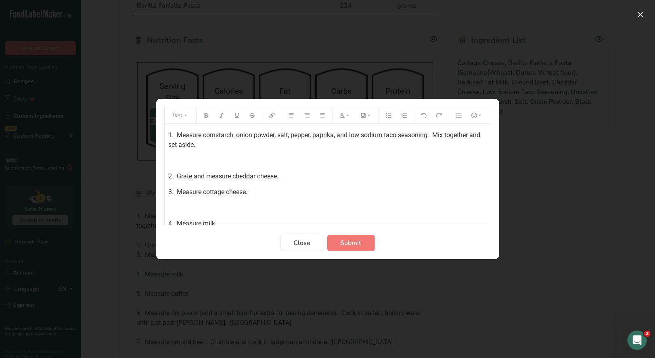
click at [168, 134] on div "1. Measure cornstarch, onion powder, salt, pepper, paprika, and low sodium taco…" at bounding box center [328, 338] width 326 height 429
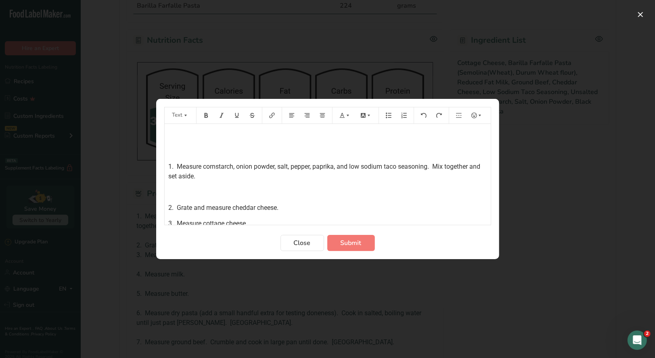
click at [174, 131] on p "﻿" at bounding box center [328, 135] width 318 height 10
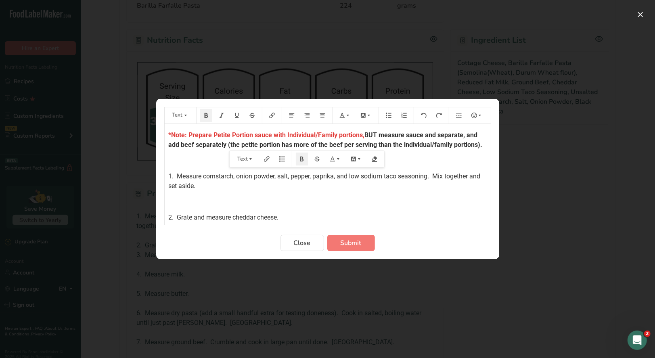
drag, startPoint x: 227, startPoint y: 144, endPoint x: 242, endPoint y: 149, distance: 15.8
click at [225, 150] on p "*Note: Prepare Petite Portion sauce with Individual/Family portions, BUT measur…" at bounding box center [328, 139] width 318 height 19
click at [343, 120] on button "Preparation instructions modal" at bounding box center [345, 115] width 18 height 13
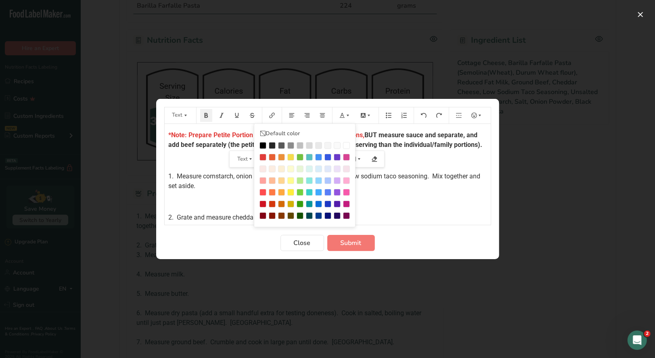
drag, startPoint x: 260, startPoint y: 156, endPoint x: 284, endPoint y: 191, distance: 42.0
click at [260, 158] on div "Preparation instructions modal" at bounding box center [263, 157] width 7 height 7
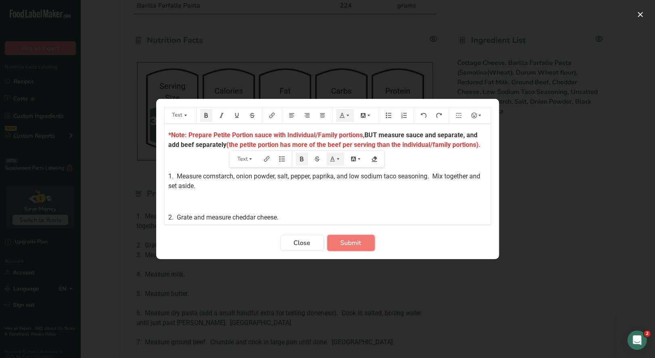
click at [348, 243] on span "Submit" at bounding box center [351, 243] width 21 height 10
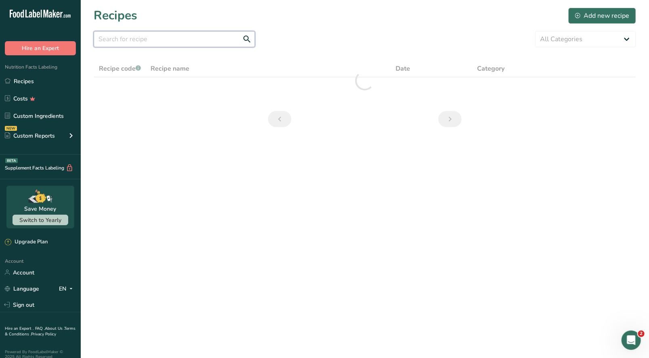
click at [143, 40] on input "text" at bounding box center [174, 39] width 161 height 16
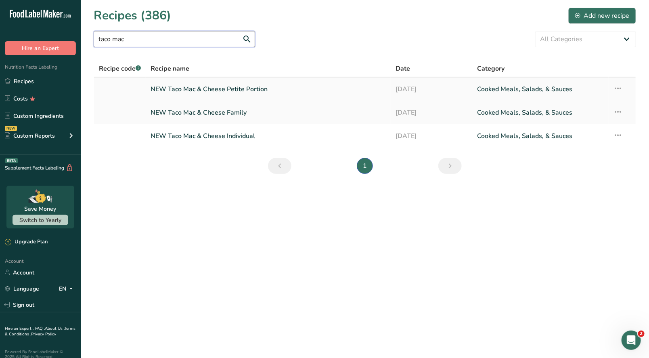
type input "taco mac"
click at [266, 95] on link "NEW Taco Mac & Cheese Petite Portion" at bounding box center [268, 89] width 235 height 17
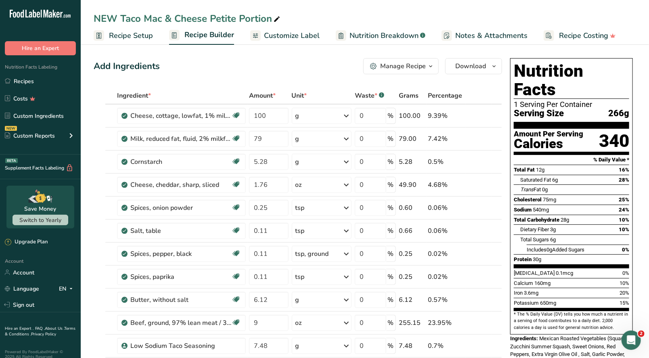
click at [418, 70] on div "Manage Recipe" at bounding box center [403, 66] width 46 height 10
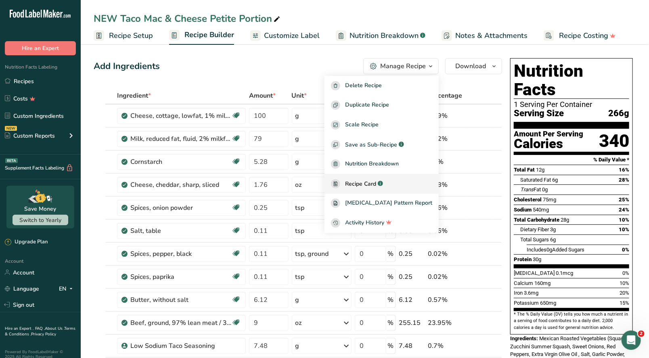
click at [376, 183] on span "Recipe Card" at bounding box center [360, 184] width 31 height 8
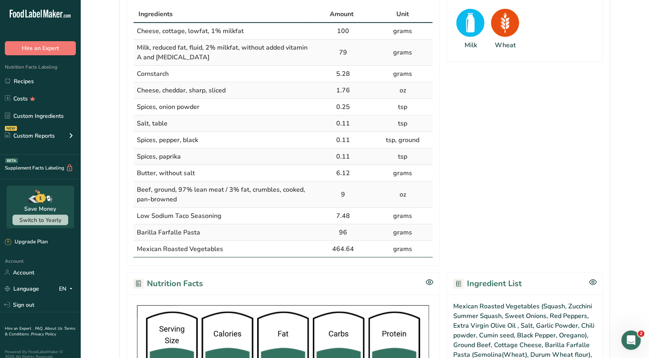
scroll to position [404, 0]
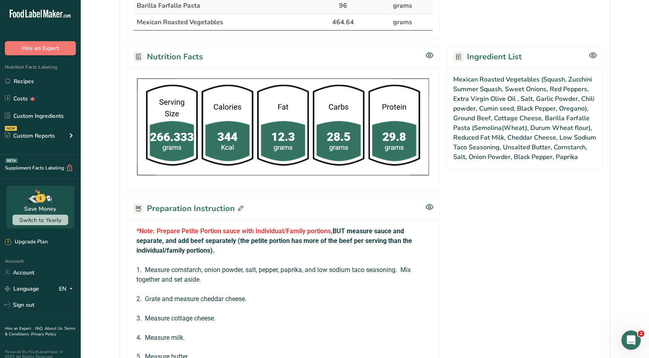
click at [239, 208] on icon at bounding box center [240, 208] width 5 height 5
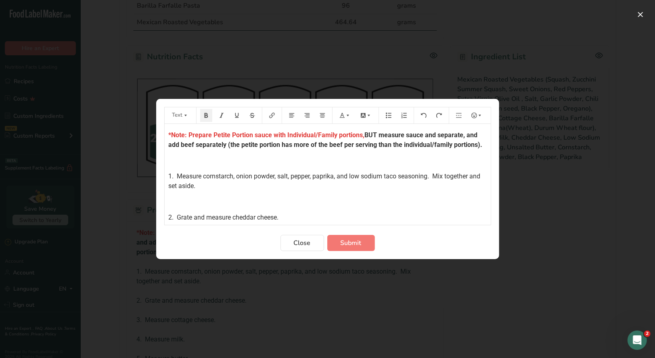
drag, startPoint x: 227, startPoint y: 143, endPoint x: 227, endPoint y: 150, distance: 7.3
click at [227, 150] on p "*Note: Prepare Petite Portion sauce with Individual/Family portions, BUT measur…" at bounding box center [328, 139] width 318 height 19
click at [343, 119] on button "Preparation instructions modal" at bounding box center [345, 115] width 18 height 13
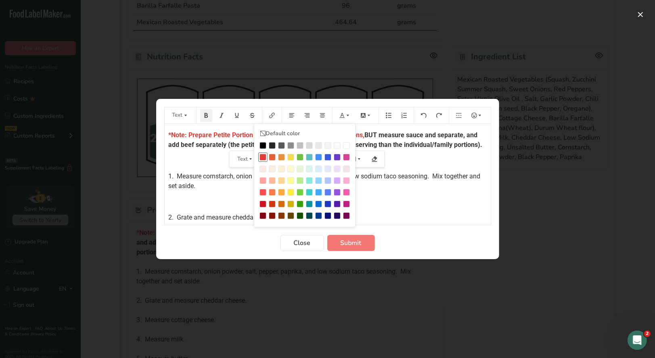
click at [263, 157] on div "Preparation instructions modal" at bounding box center [263, 157] width 7 height 7
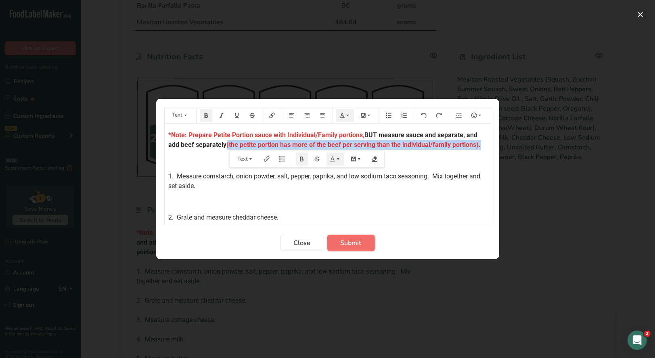
click at [359, 241] on span "Submit" at bounding box center [351, 243] width 21 height 10
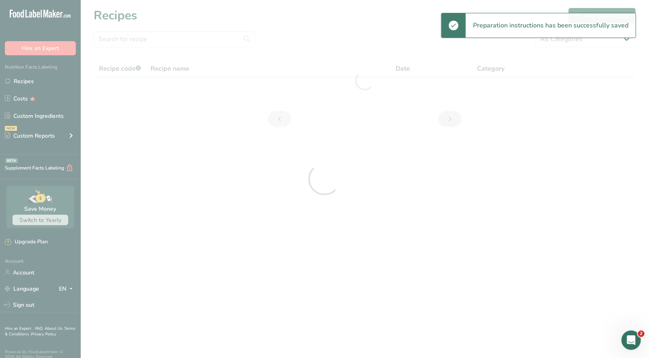
click at [145, 38] on div at bounding box center [324, 179] width 649 height 358
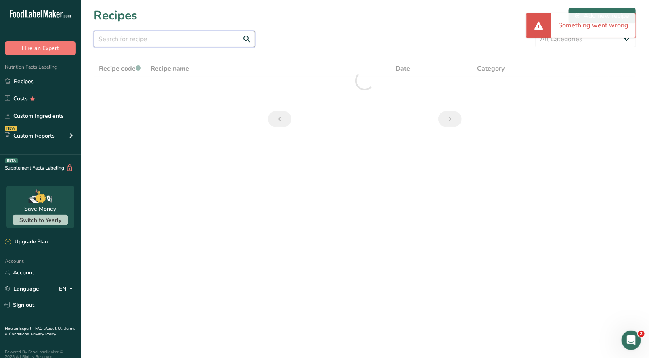
click at [147, 40] on input "text" at bounding box center [174, 39] width 161 height 16
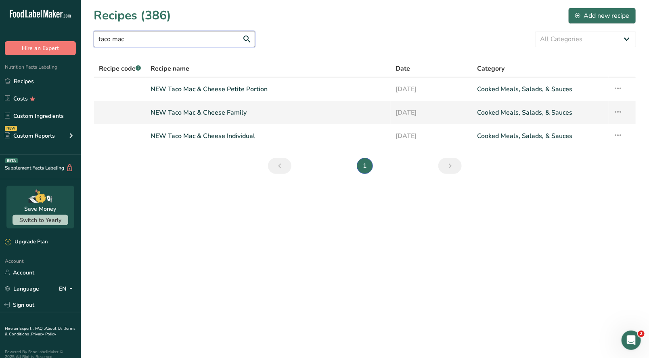
type input "taco mac"
click at [244, 115] on link "NEW Taco Mac & Cheese Family" at bounding box center [268, 112] width 235 height 17
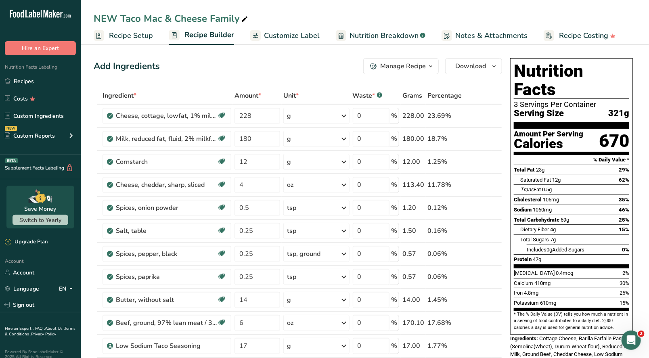
click at [424, 72] on button "Manage Recipe" at bounding box center [400, 66] width 75 height 16
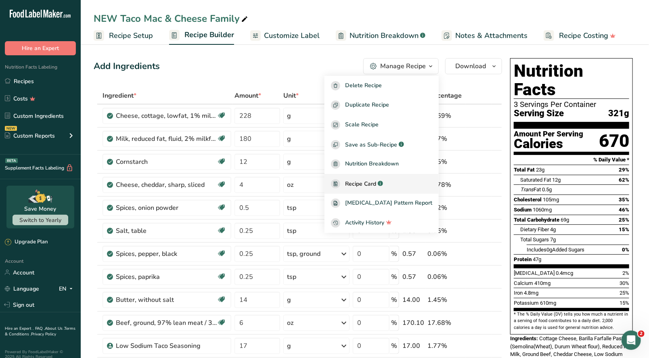
click at [376, 182] on span "Recipe Card" at bounding box center [360, 184] width 31 height 8
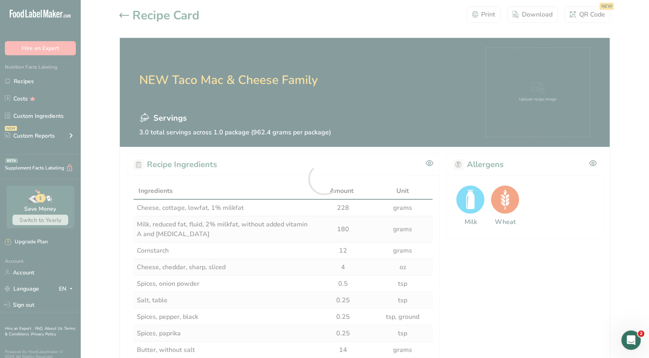
scroll to position [221, 0]
